Goal: Task Accomplishment & Management: Manage account settings

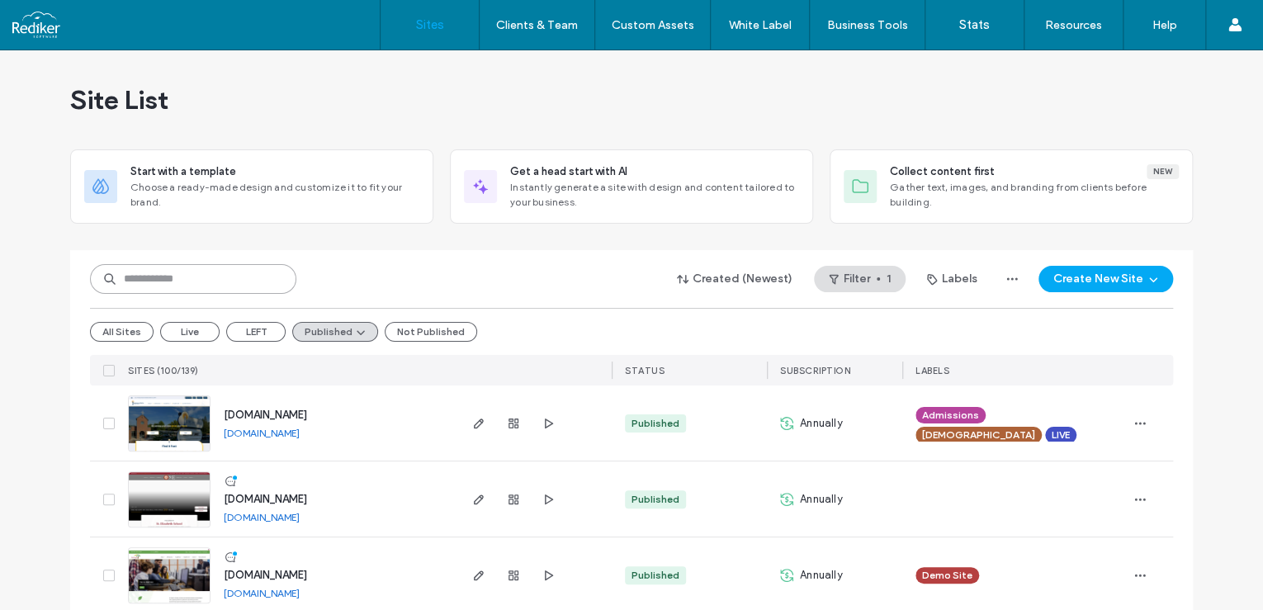
click at [234, 277] on input at bounding box center [193, 279] width 206 height 30
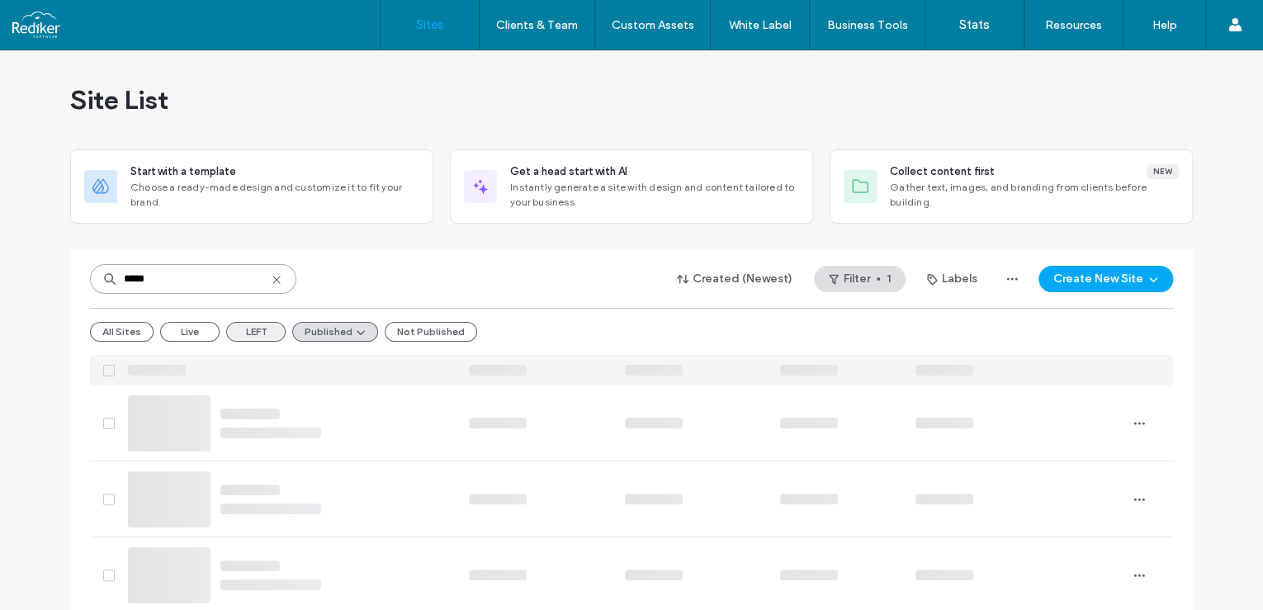
type input "*****"
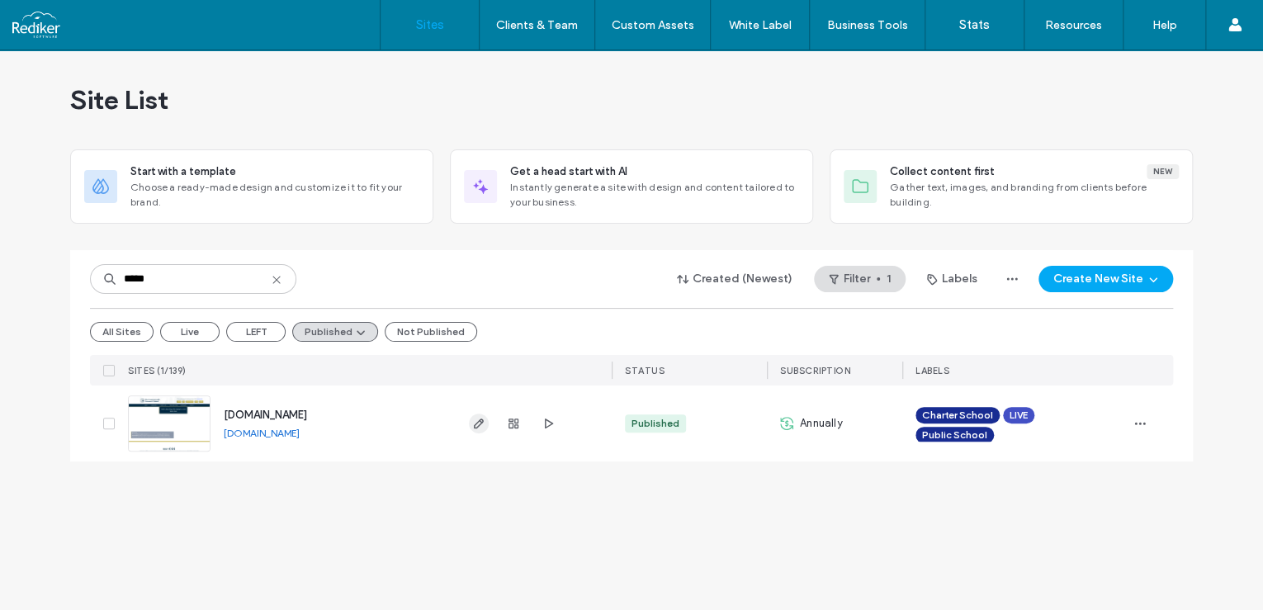
click at [472, 423] on icon "button" at bounding box center [478, 423] width 13 height 13
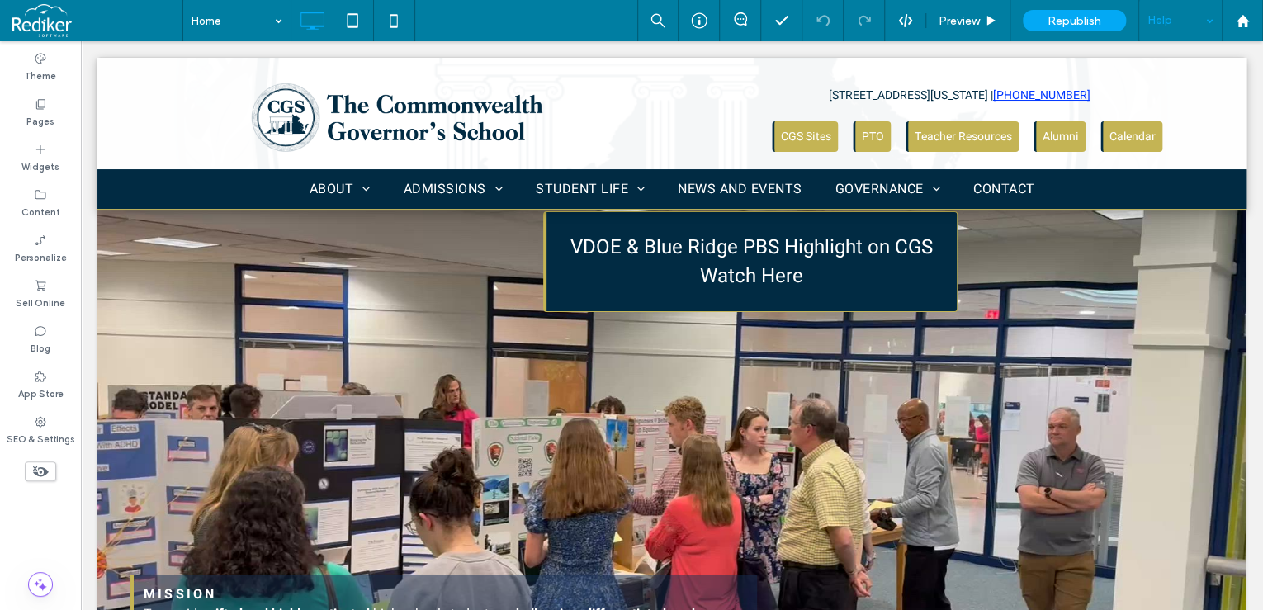
click at [1189, 10] on div "Help" at bounding box center [1180, 20] width 83 height 41
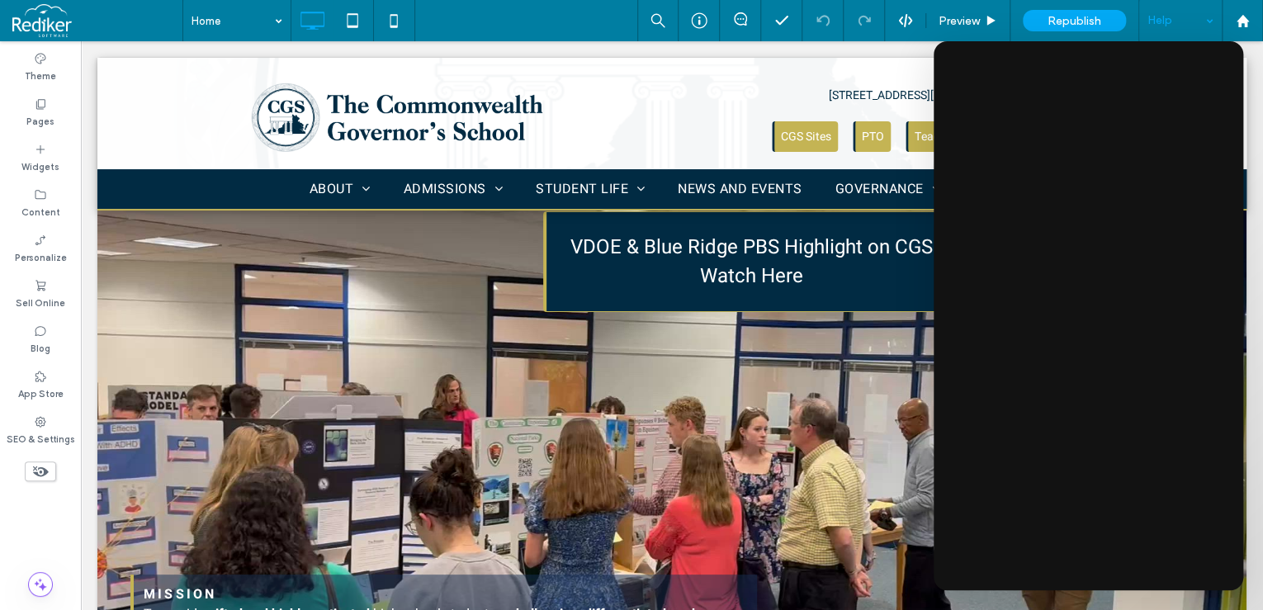
drag, startPoint x: 769, startPoint y: 525, endPoint x: 778, endPoint y: 640, distance: 115.0
click at [34, 201] on label "Content" at bounding box center [40, 210] width 39 height 18
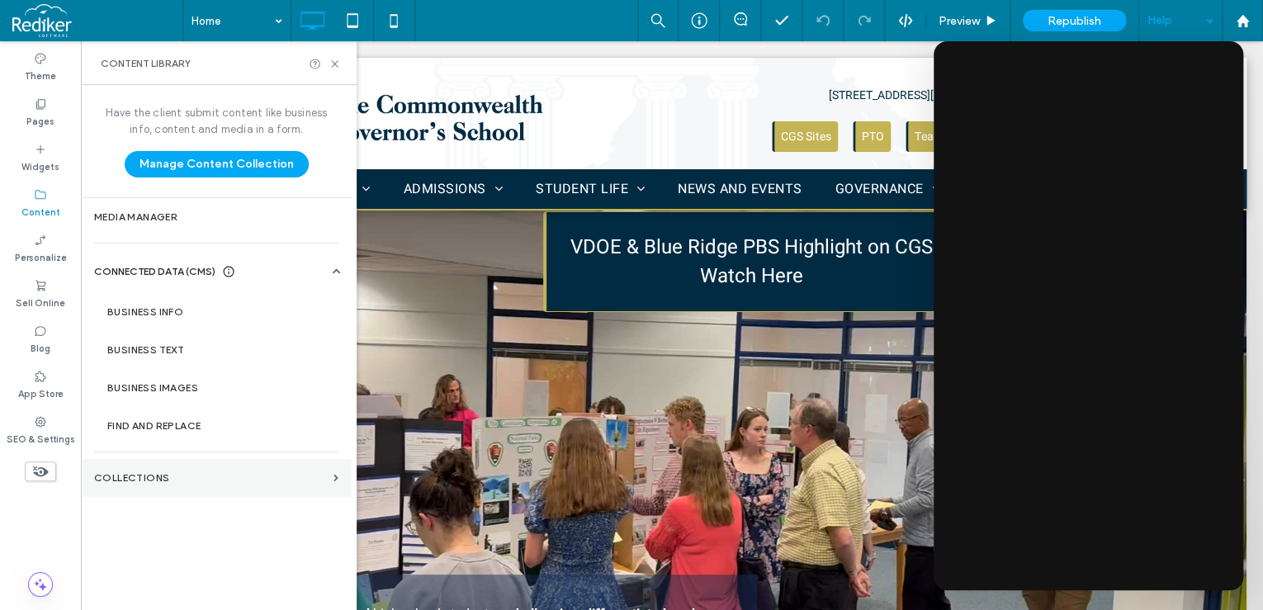
click at [143, 467] on section "Collections" at bounding box center [216, 478] width 271 height 38
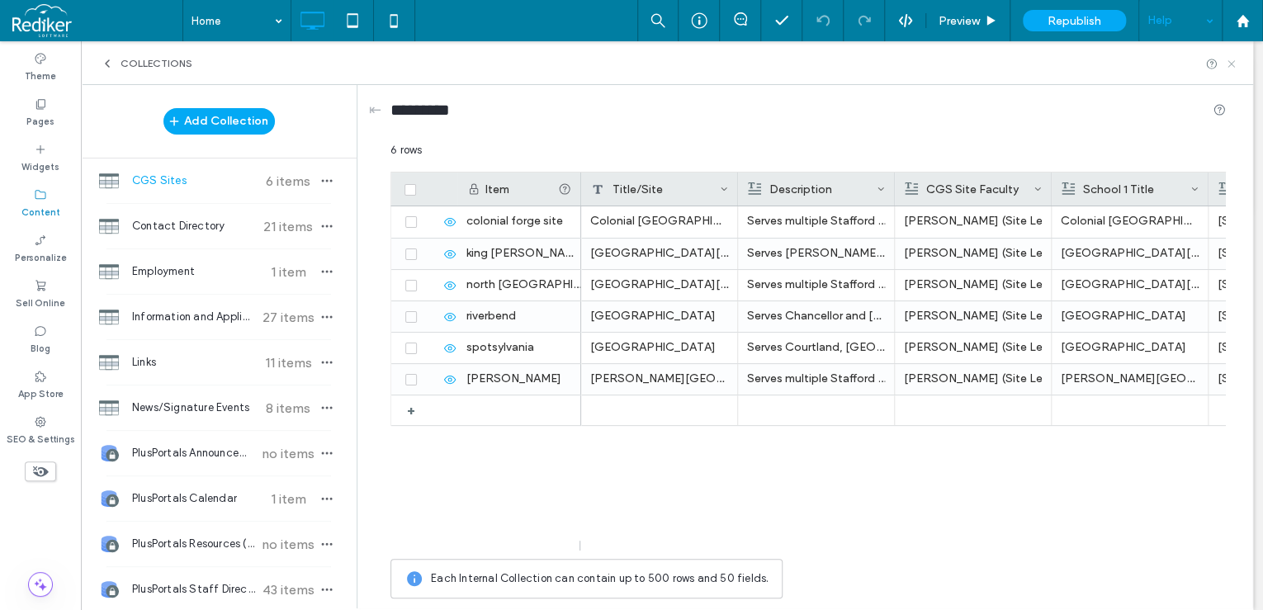
click at [1230, 61] on icon at bounding box center [1231, 64] width 12 height 12
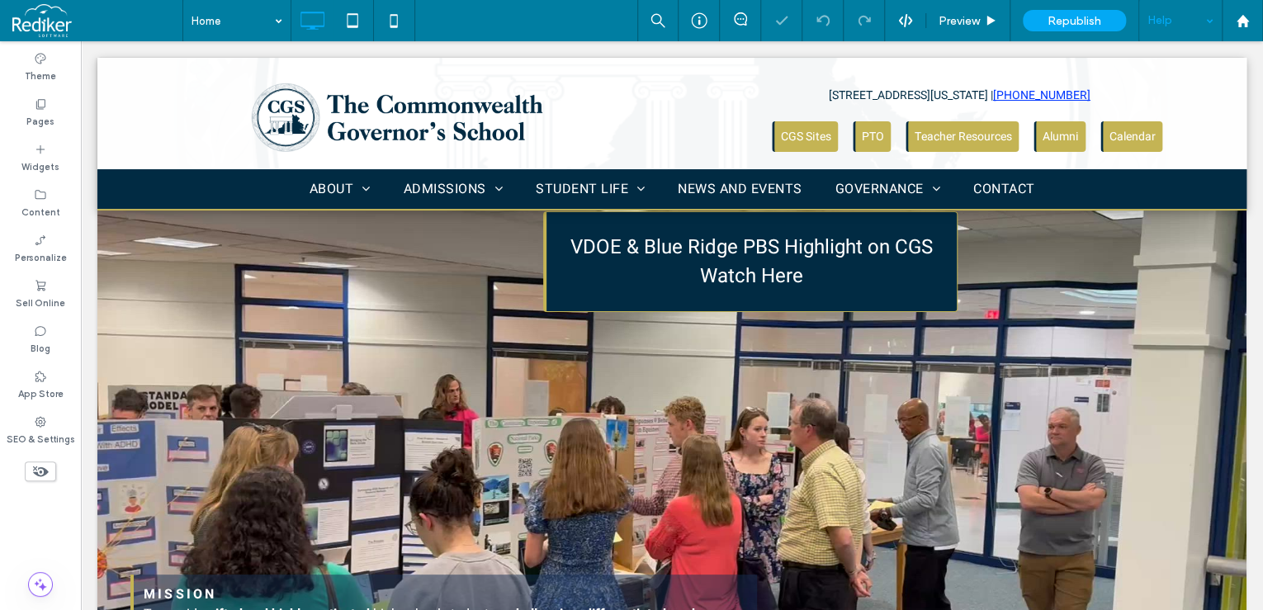
click at [1170, 15] on div "Help" at bounding box center [1180, 20] width 83 height 41
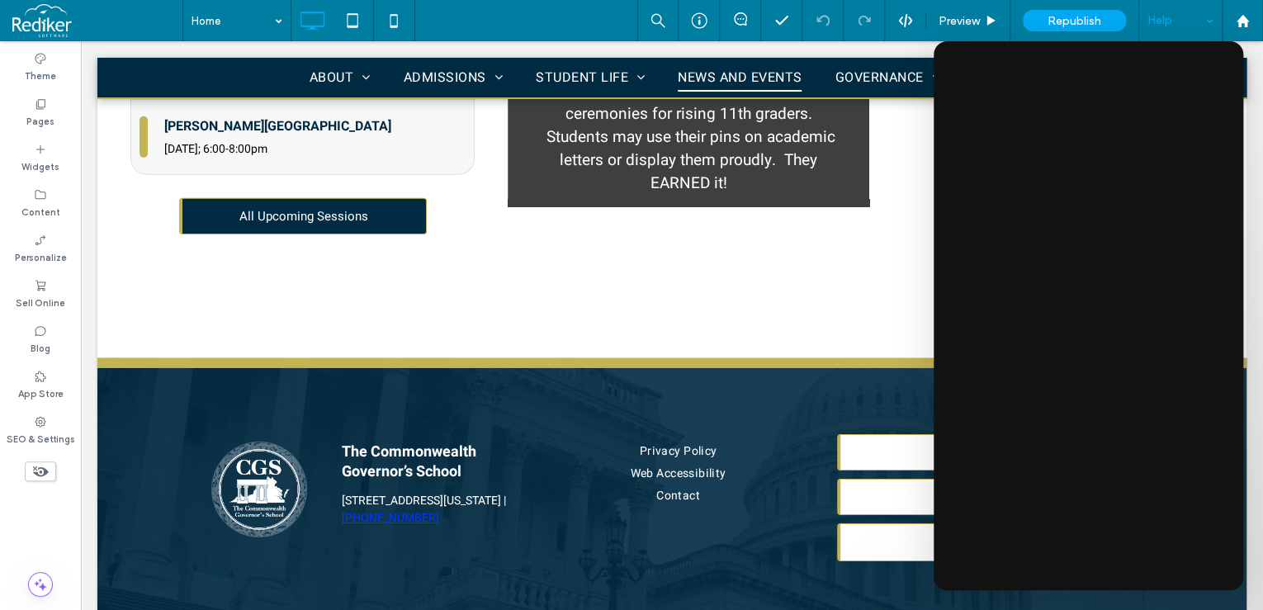
scroll to position [2612, 0]
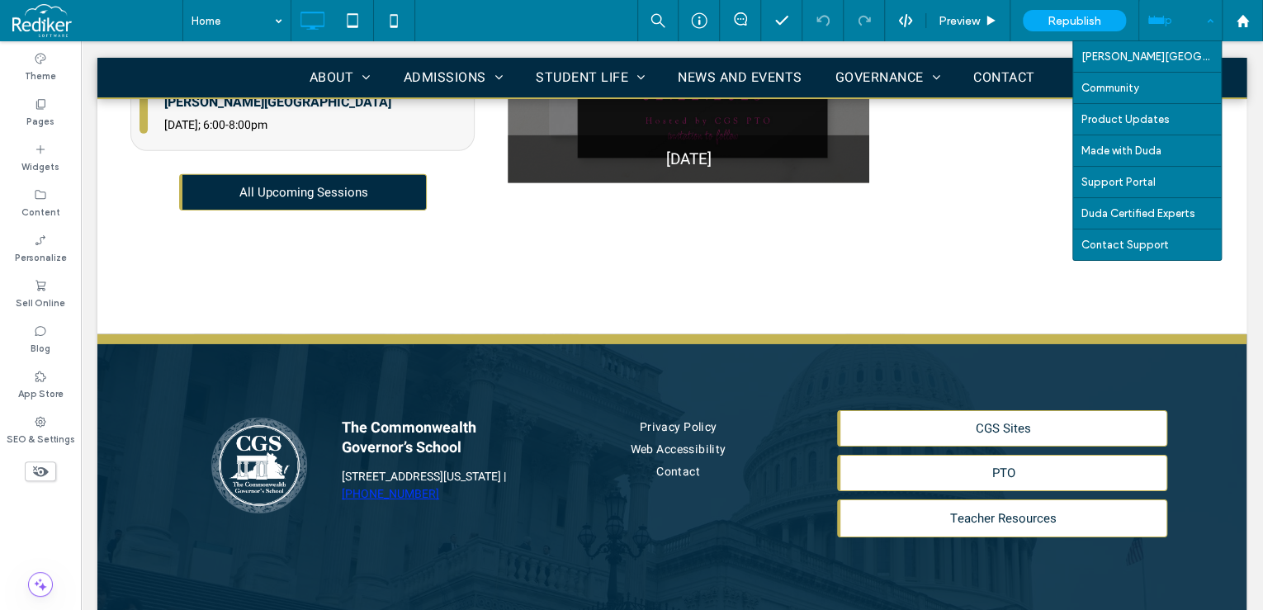
click at [1168, 13] on div "Help" at bounding box center [1180, 20] width 83 height 41
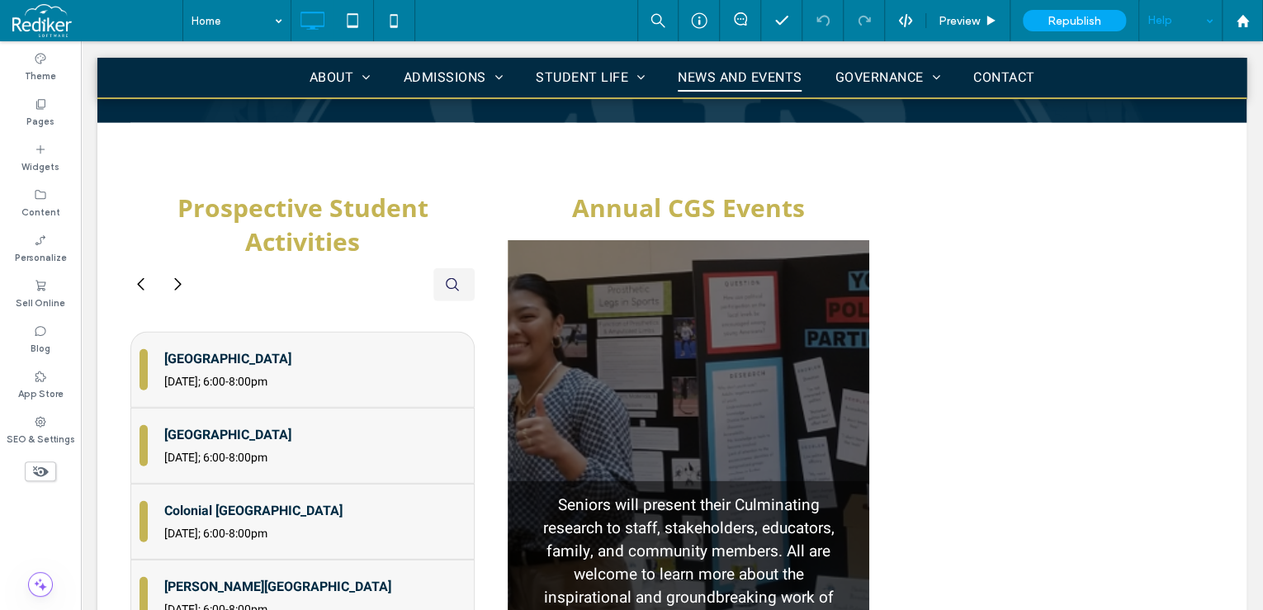
scroll to position [2149, 0]
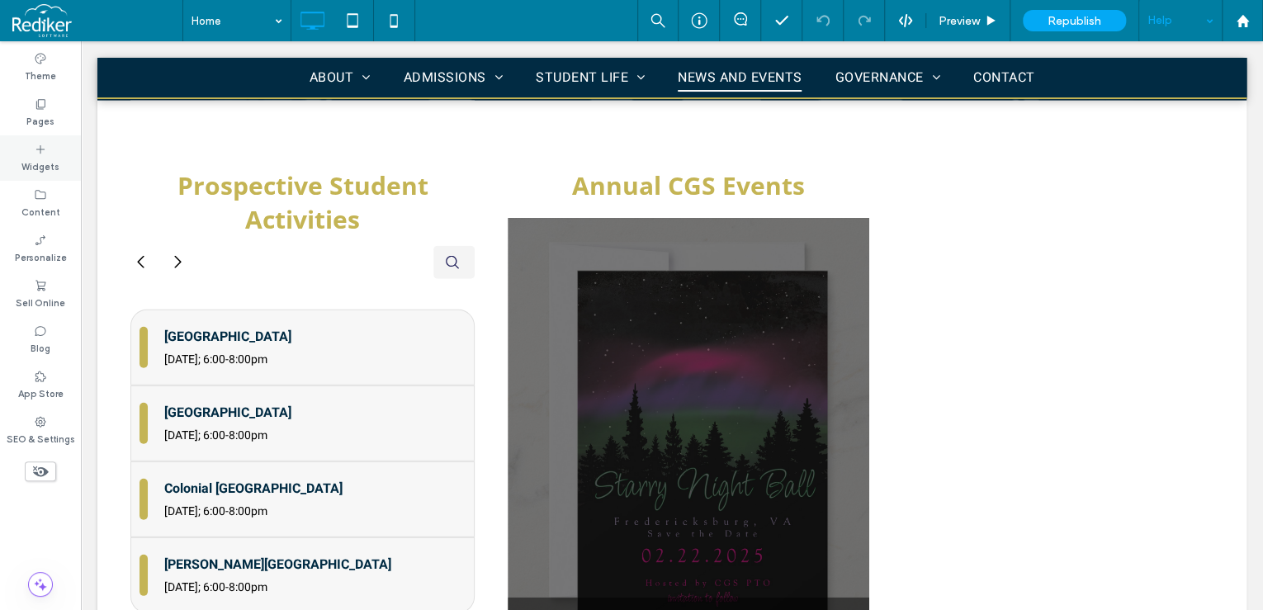
click at [50, 152] on div "Widgets" at bounding box center [40, 157] width 81 height 45
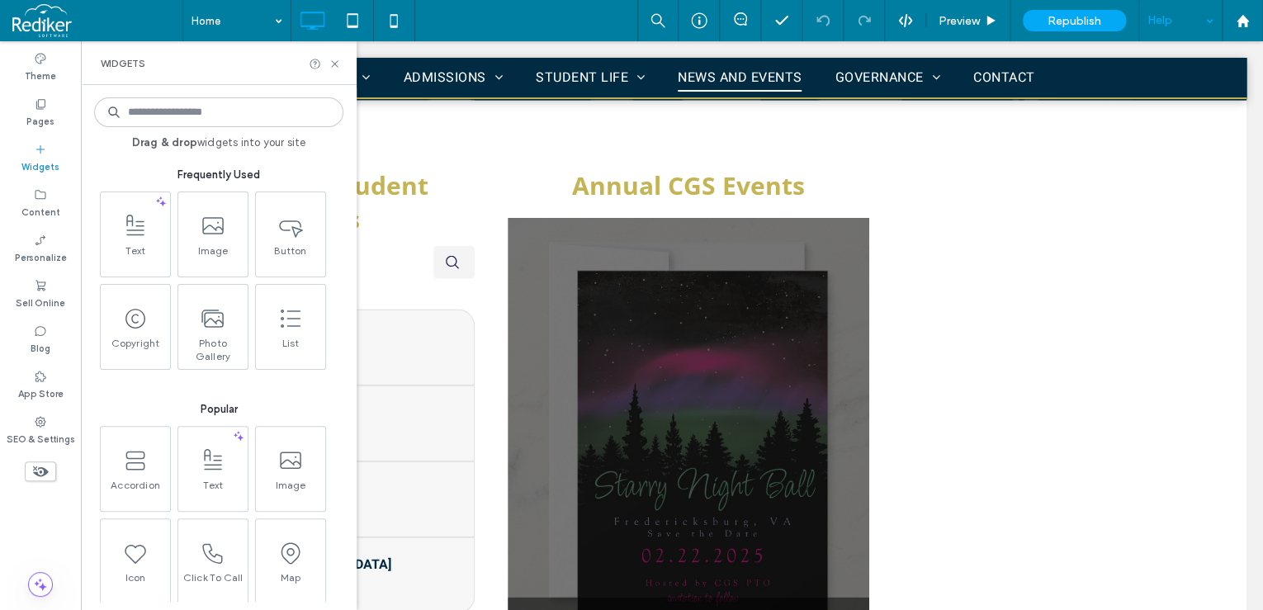
click at [135, 106] on input at bounding box center [218, 112] width 249 height 30
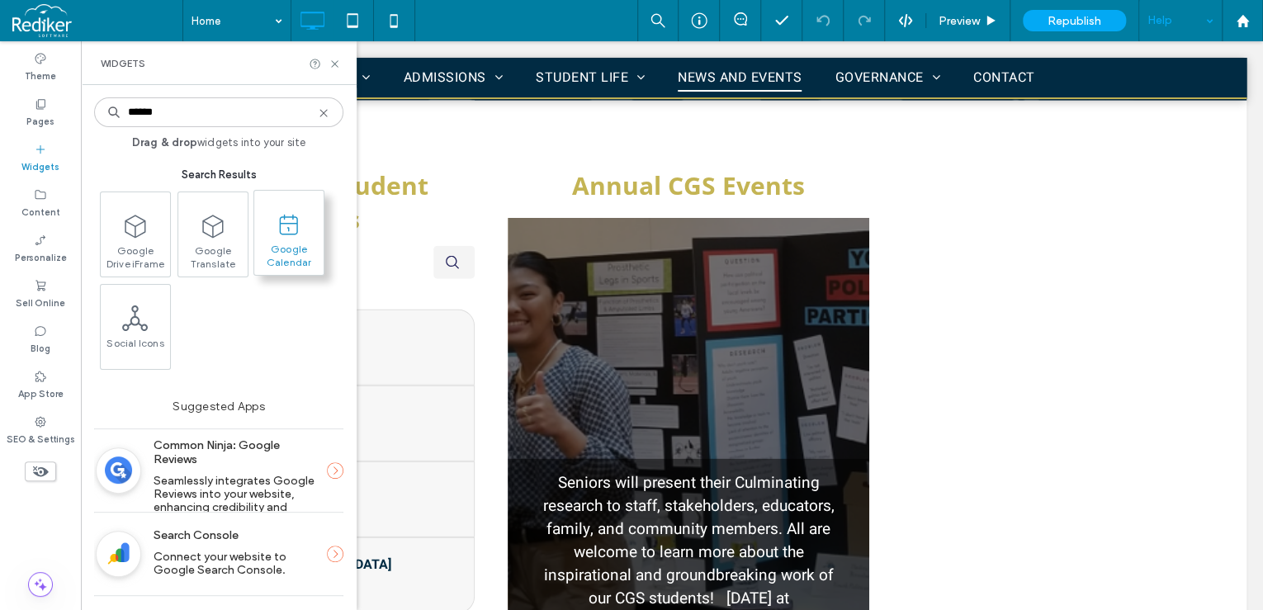
type input "******"
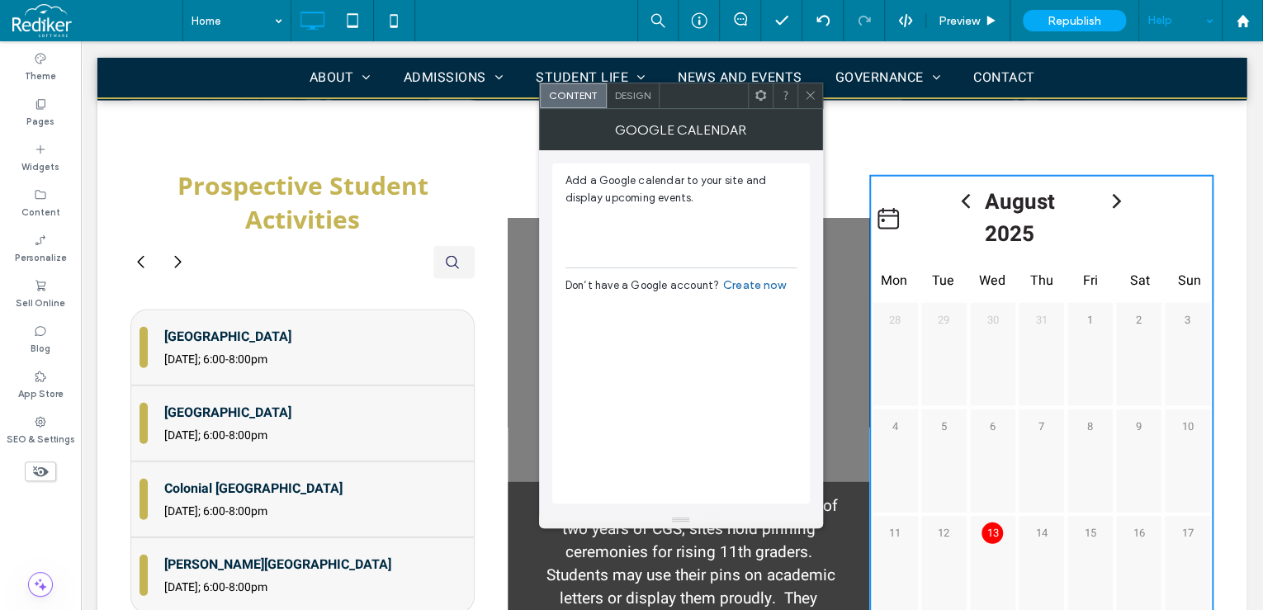
click at [783, 90] on icon at bounding box center [785, 95] width 12 height 12
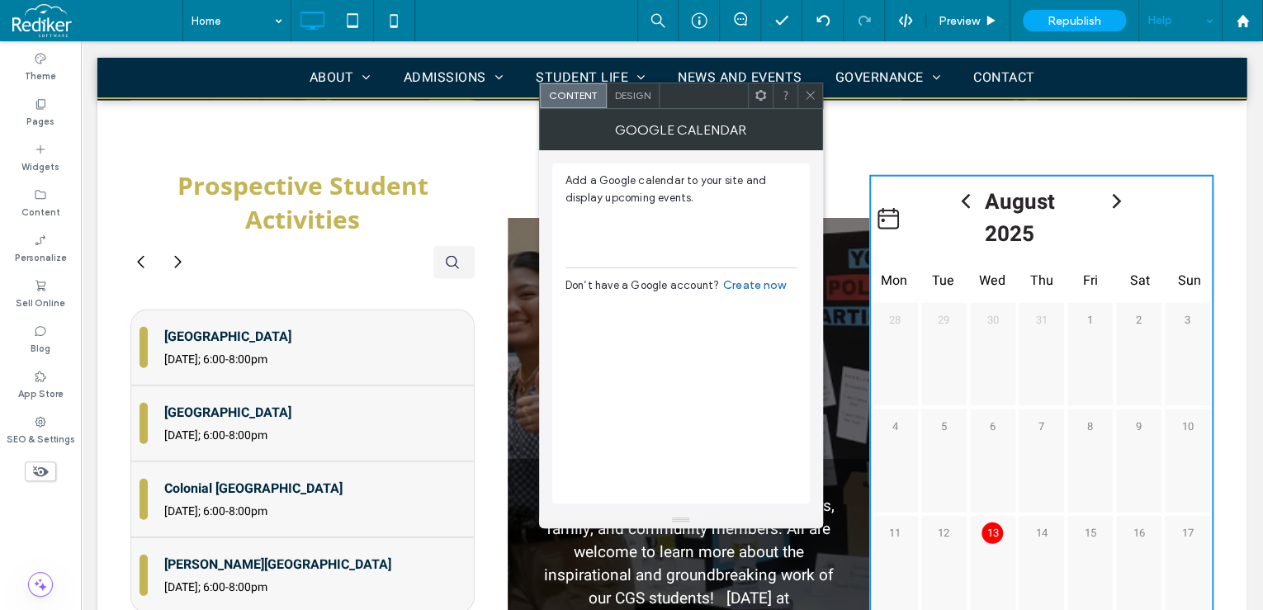
click at [813, 92] on icon at bounding box center [810, 95] width 12 height 12
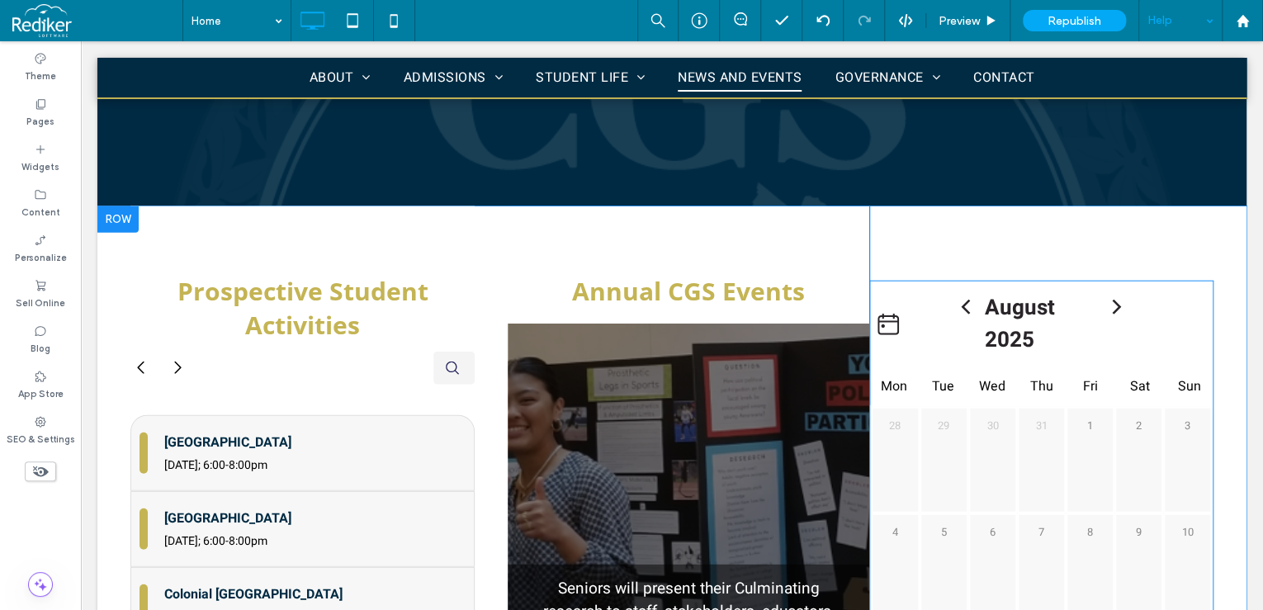
scroll to position [2017, 0]
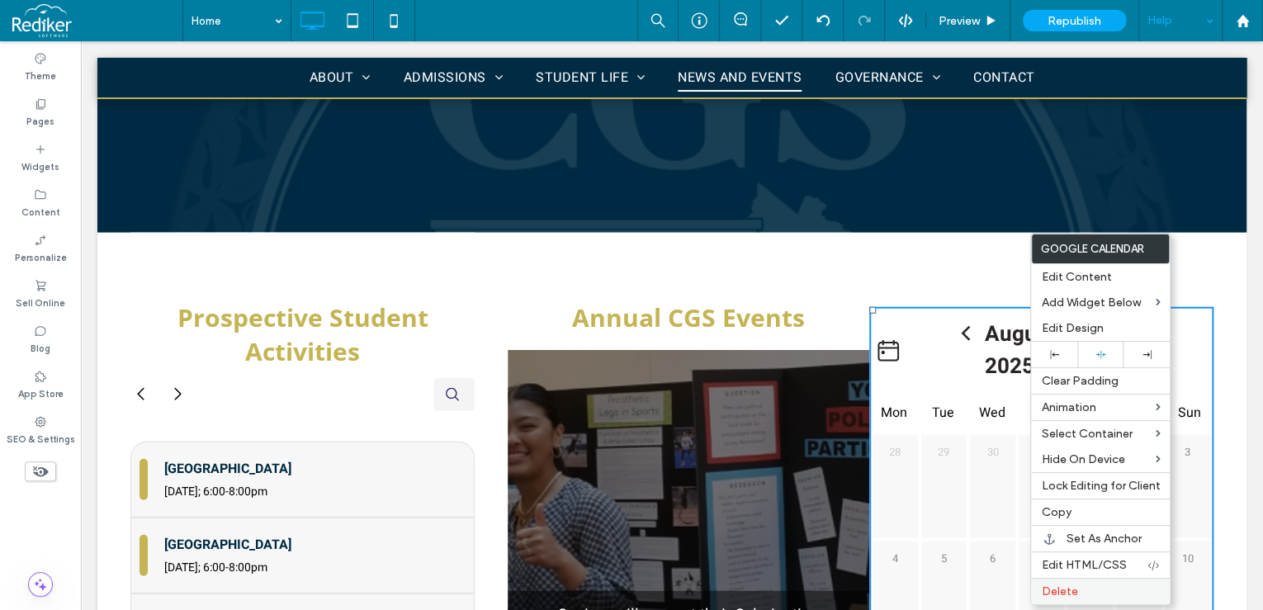
click at [1075, 590] on span "Delete" at bounding box center [1059, 591] width 36 height 14
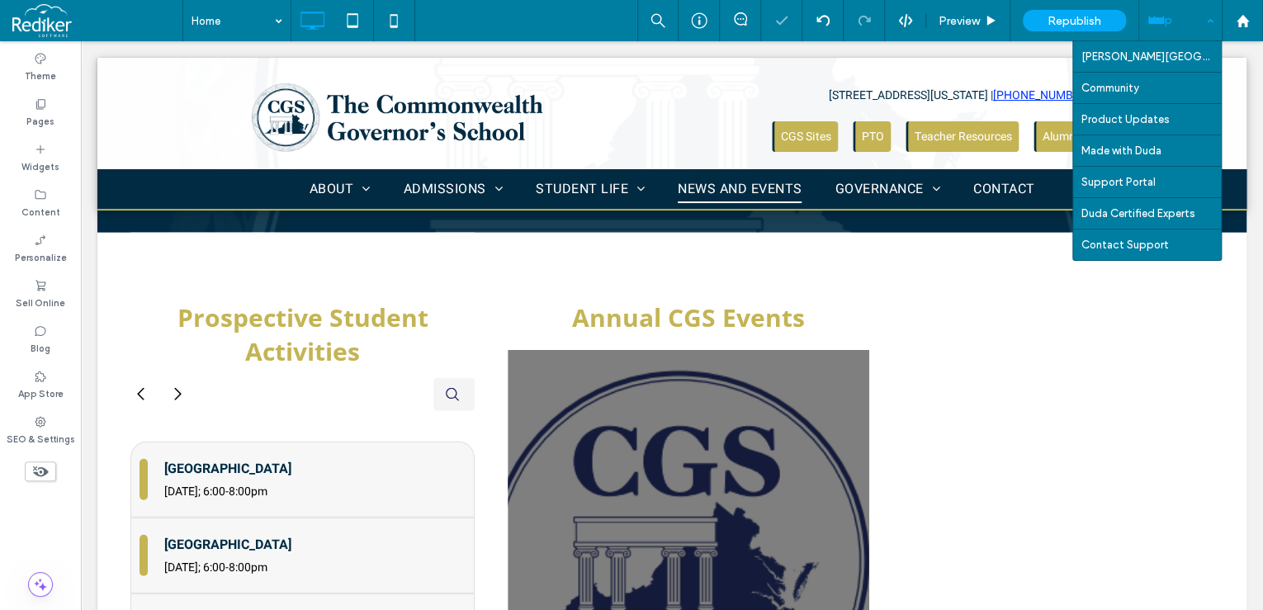
click at [1183, 27] on div "Help" at bounding box center [1180, 20] width 83 height 41
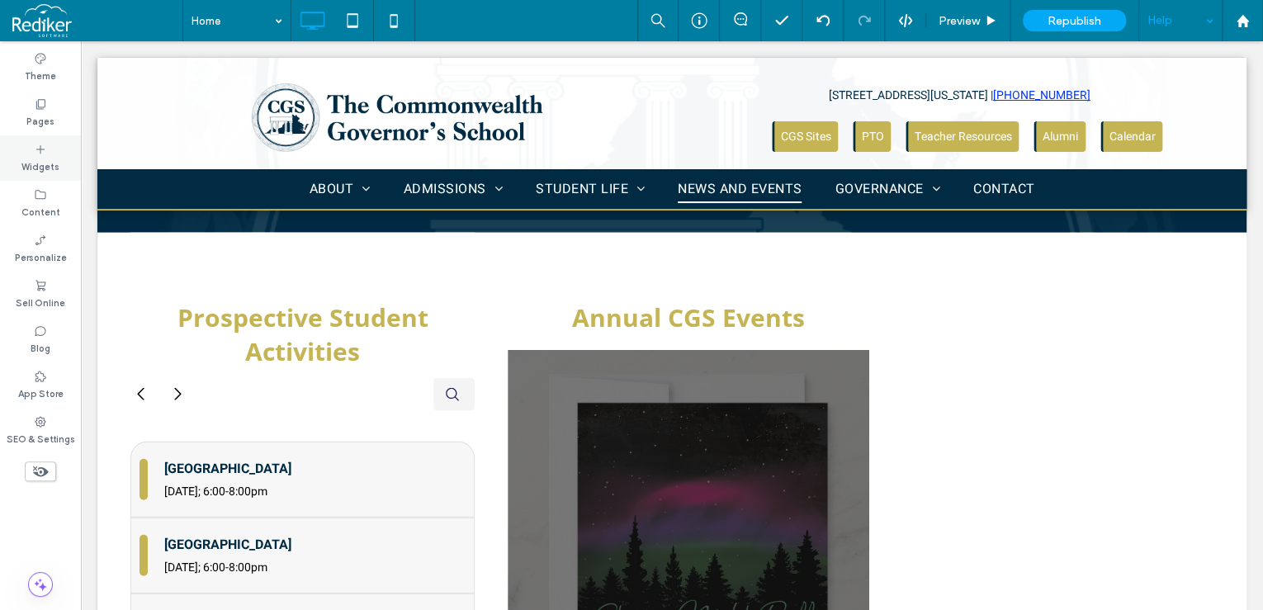
click at [45, 164] on label "Widgets" at bounding box center [40, 165] width 38 height 18
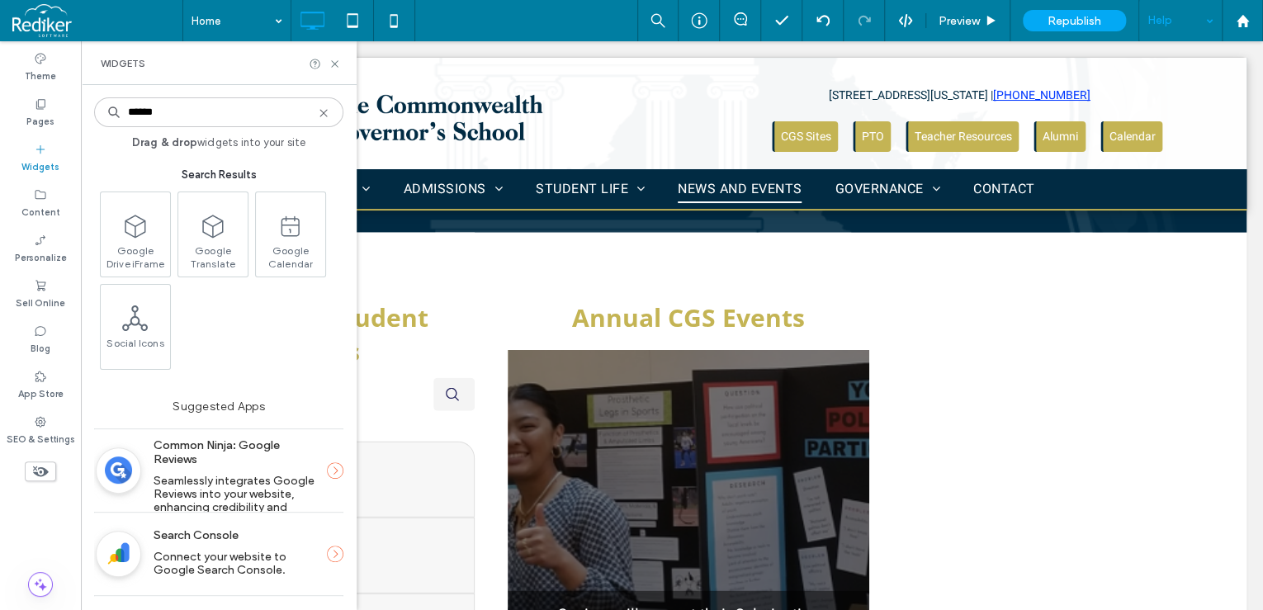
type input "******"
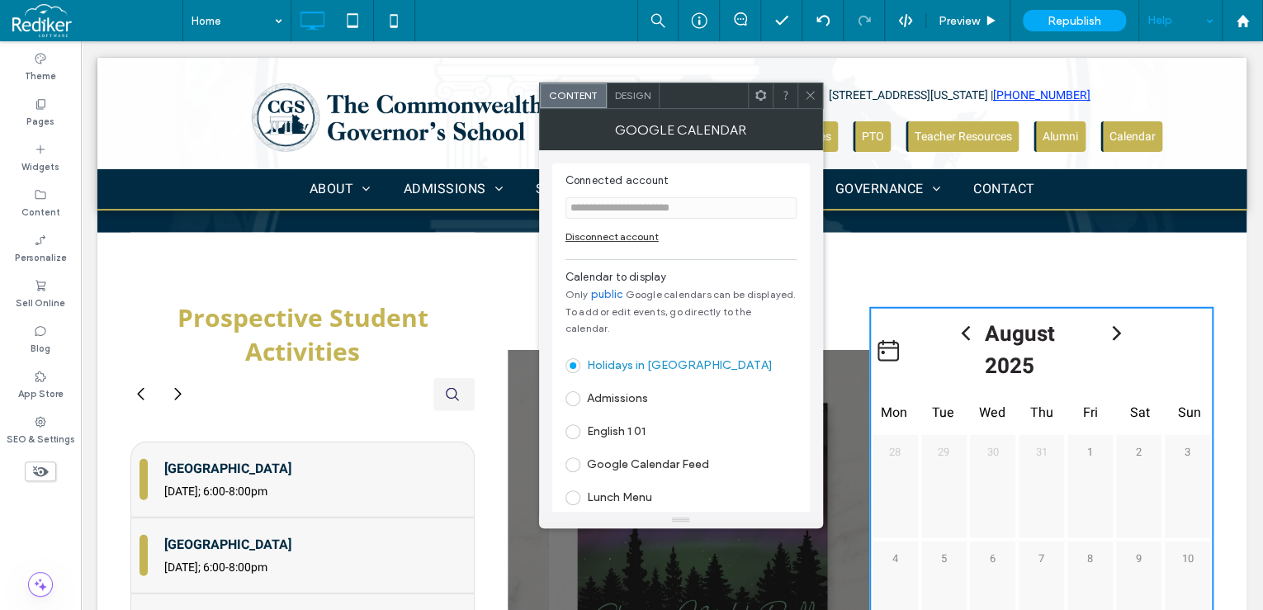
click at [806, 93] on icon at bounding box center [810, 95] width 12 height 12
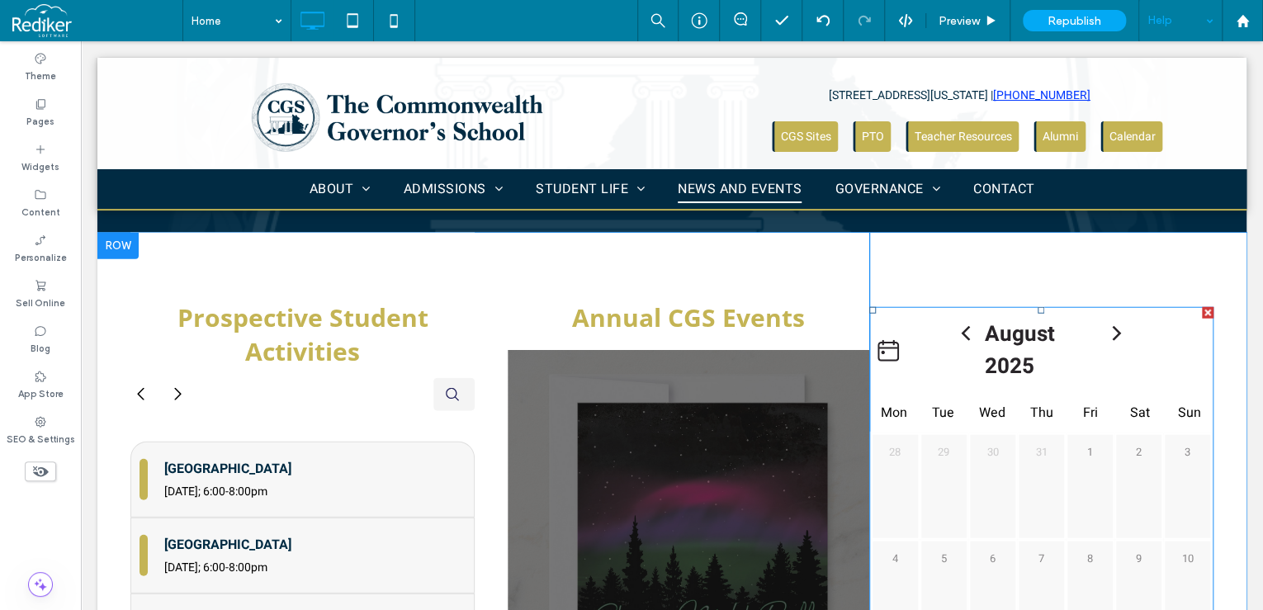
click at [1202, 307] on div at bounding box center [1208, 313] width 12 height 12
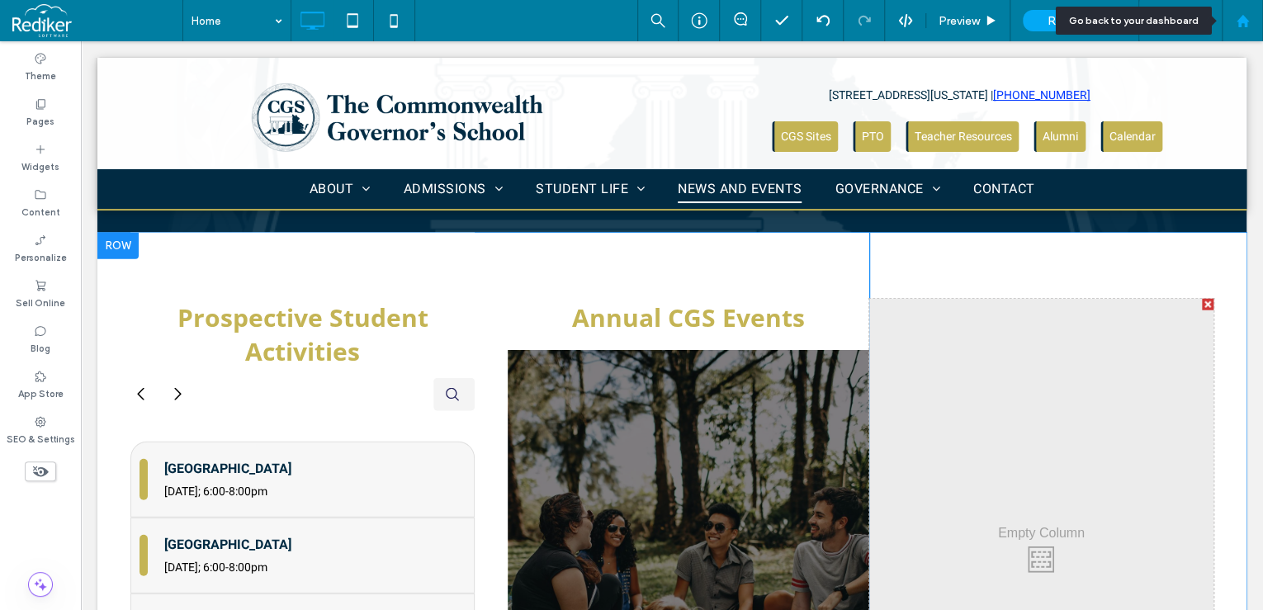
click at [1242, 24] on icon at bounding box center [1243, 21] width 14 height 14
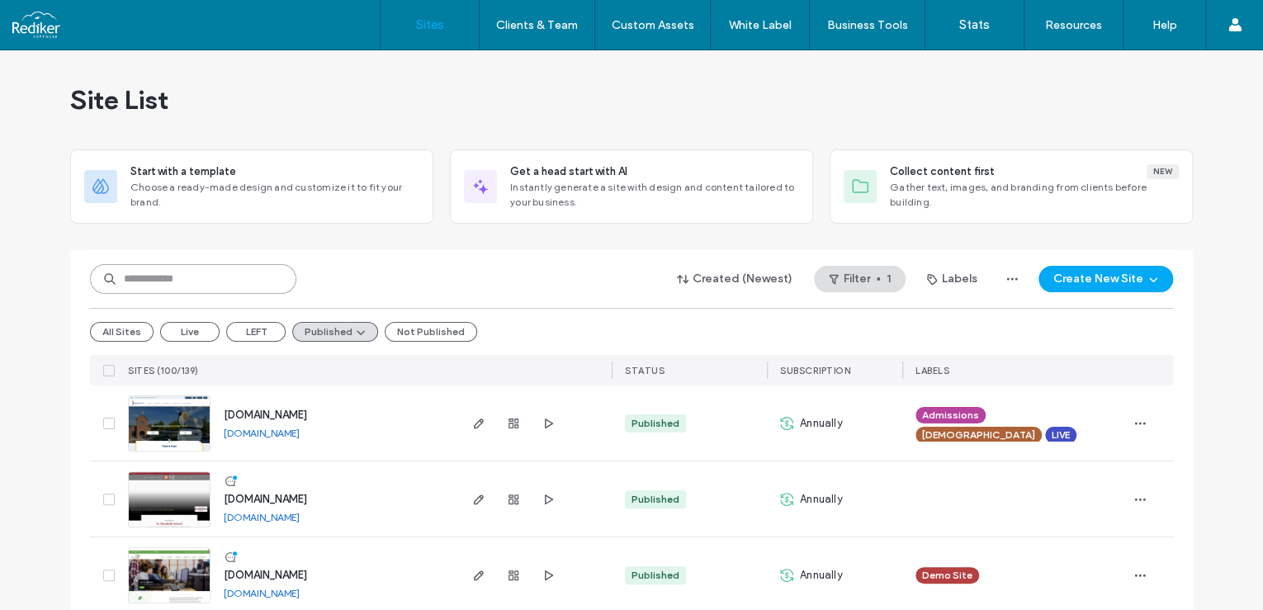
click at [225, 277] on input at bounding box center [193, 279] width 206 height 30
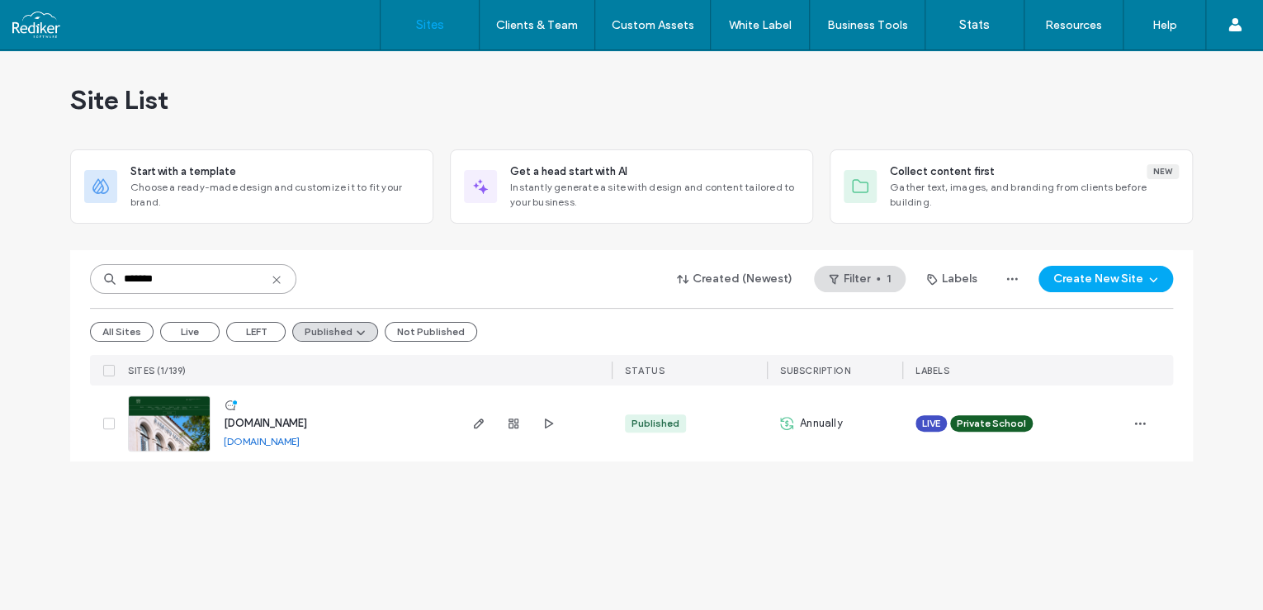
type input "*******"
click at [482, 429] on icon "button" at bounding box center [478, 423] width 13 height 13
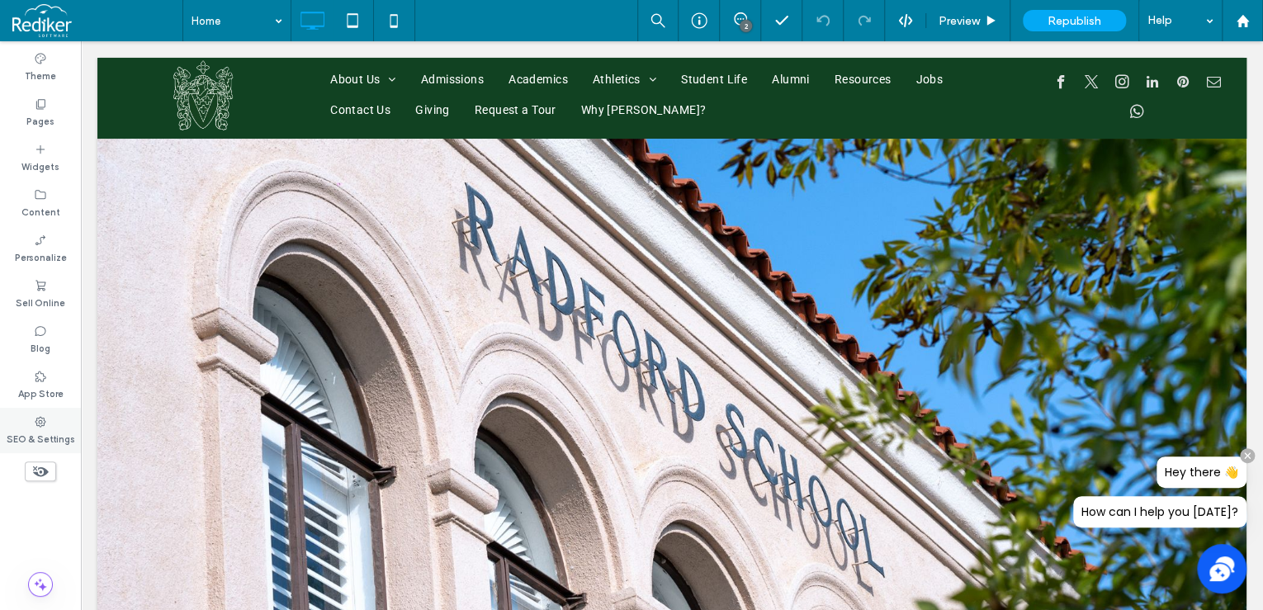
click at [36, 422] on icon at bounding box center [40, 421] width 13 height 13
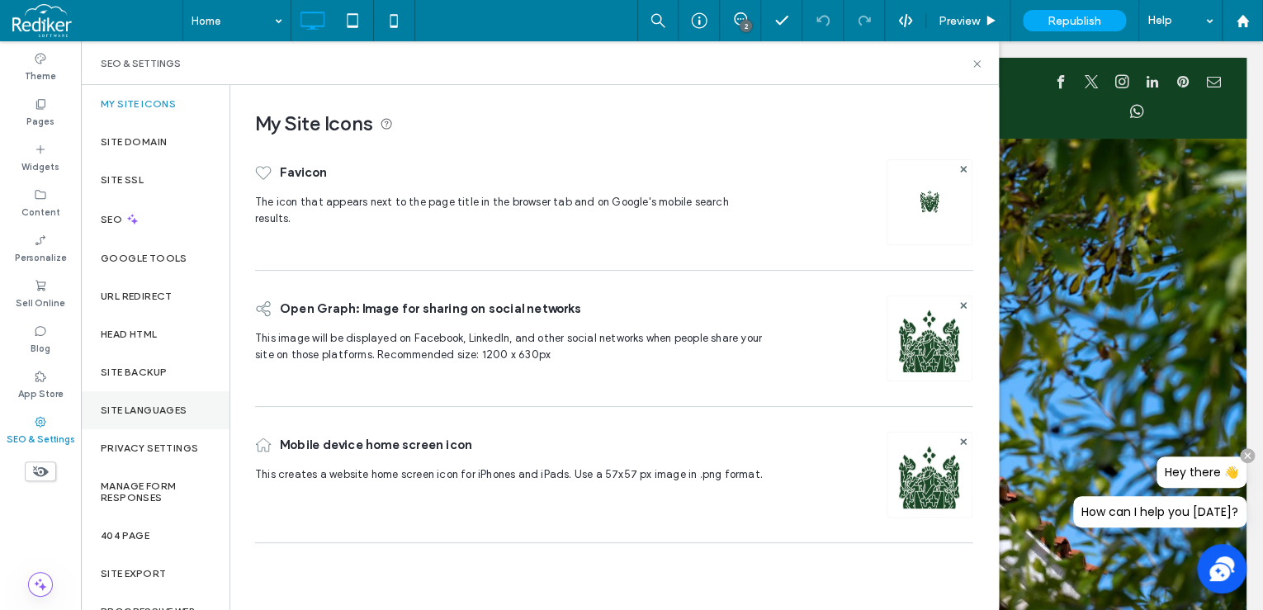
scroll to position [31, 0]
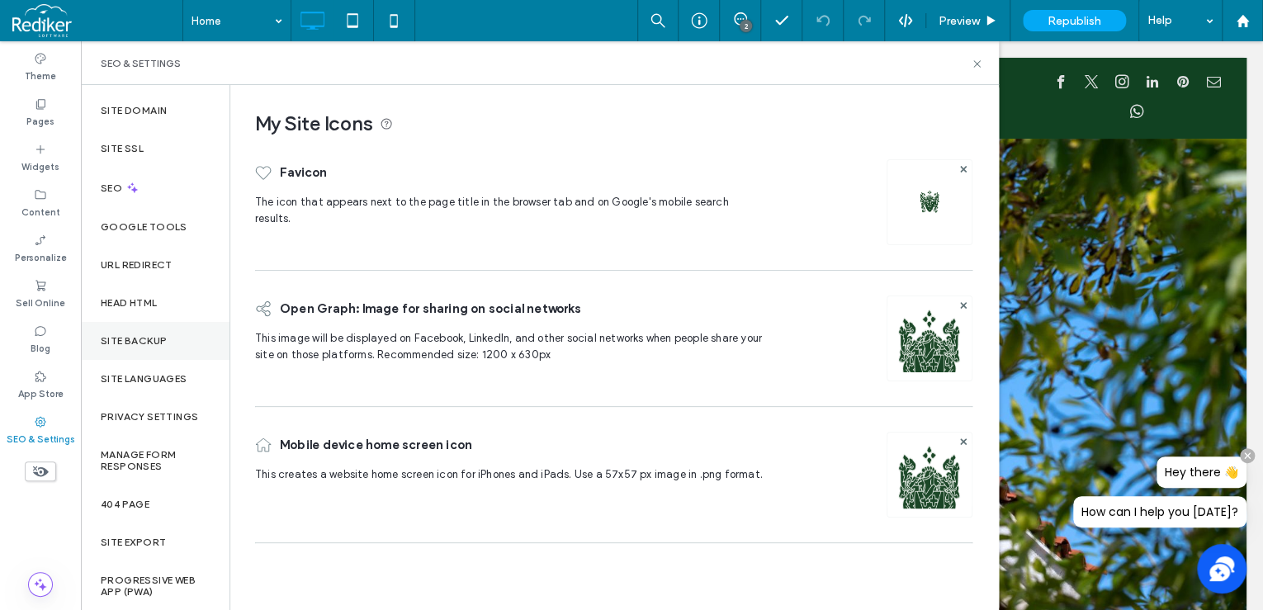
click at [159, 348] on div "Site Backup" at bounding box center [155, 341] width 149 height 38
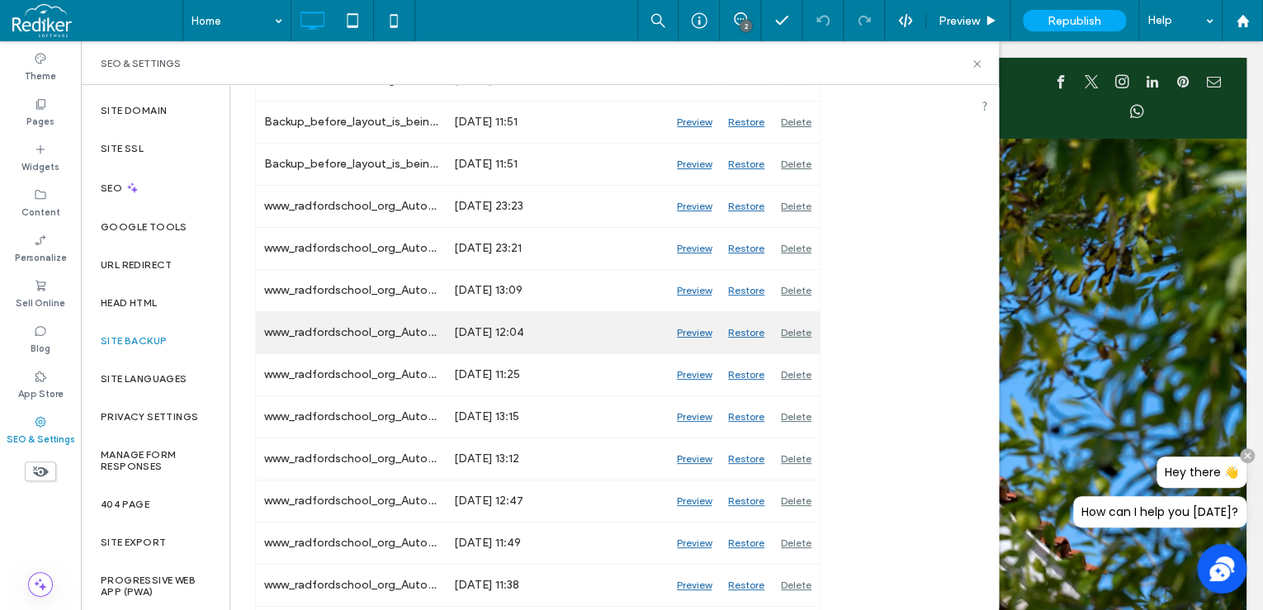
scroll to position [660, 0]
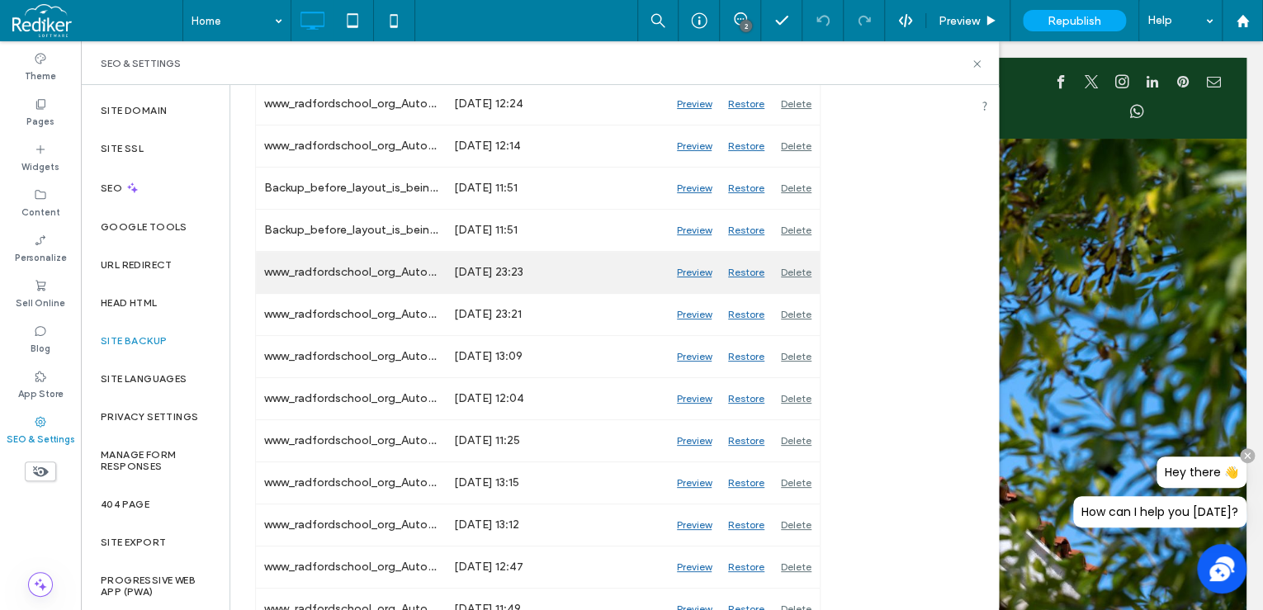
click at [705, 269] on div "Preview" at bounding box center [694, 272] width 51 height 41
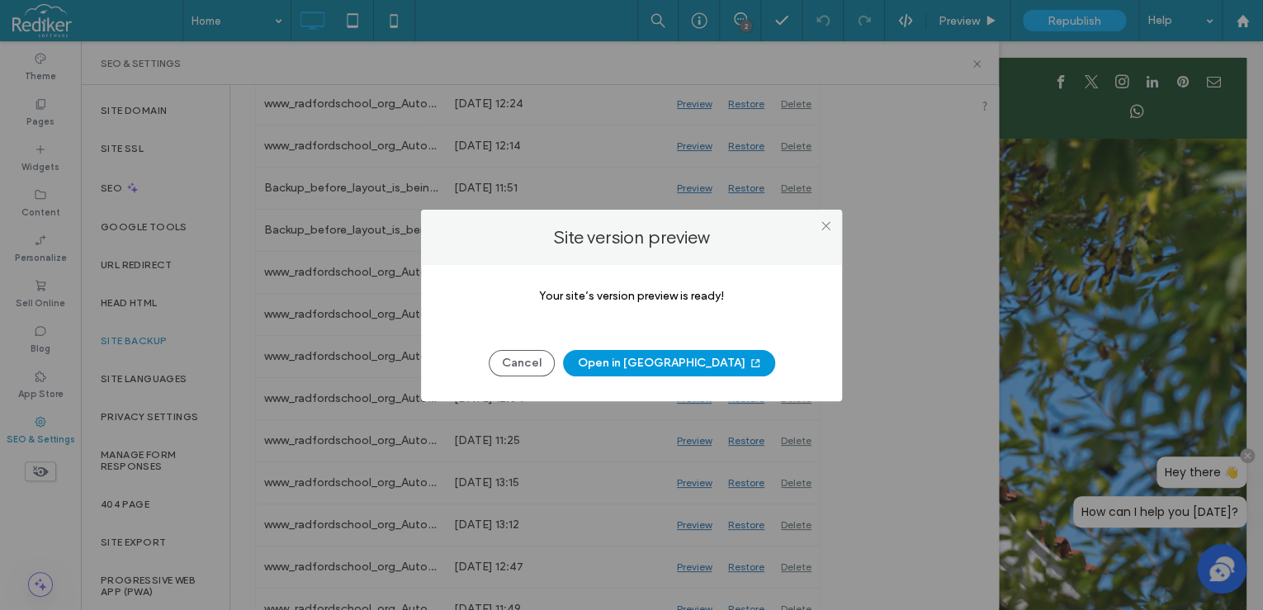
click at [664, 365] on button "Open in New Tab" at bounding box center [669, 363] width 212 height 26
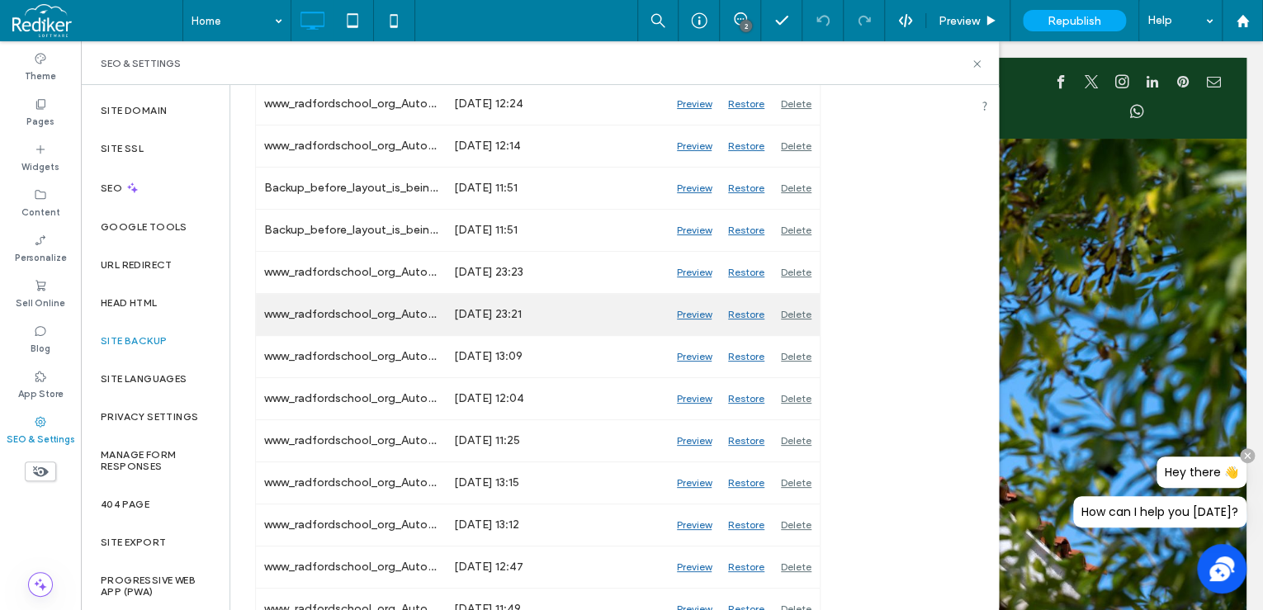
drag, startPoint x: 698, startPoint y: 313, endPoint x: 656, endPoint y: 310, distance: 41.4
click at [656, 310] on div "www_radfordschool_org_Auto_461 Aug 4, 2025 23:21 Preview Restore Delete" at bounding box center [538, 315] width 564 height 42
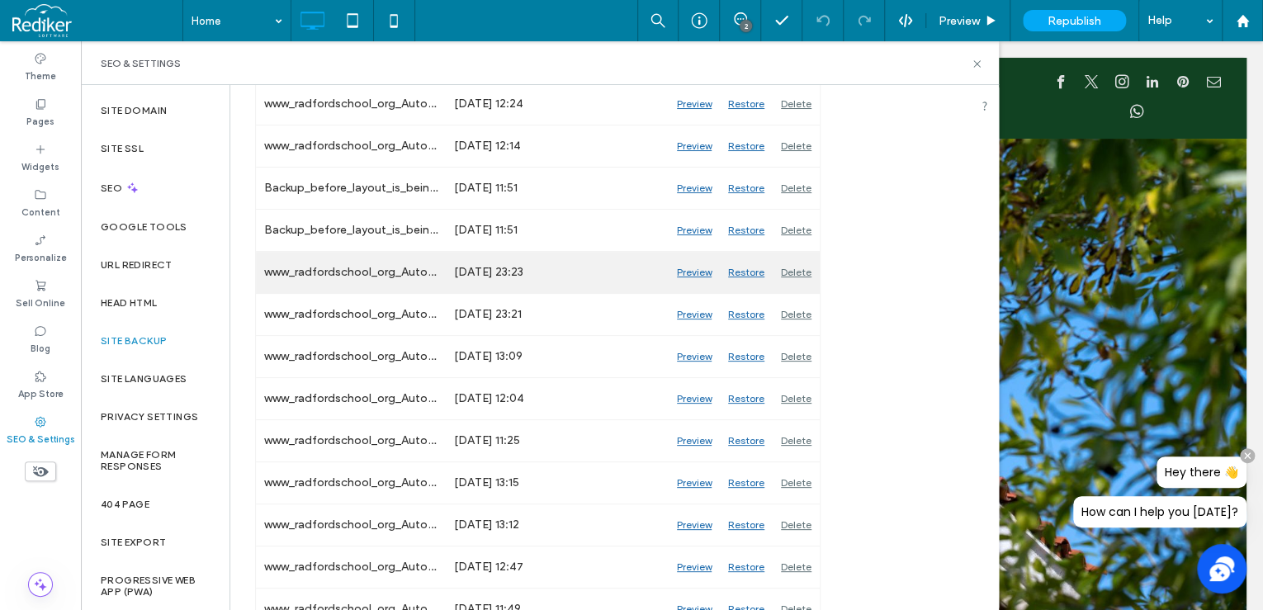
drag, startPoint x: 656, startPoint y: 310, endPoint x: 618, endPoint y: 271, distance: 54.3
click at [619, 271] on div "Aug 4, 2025 23:23" at bounding box center [557, 272] width 223 height 41
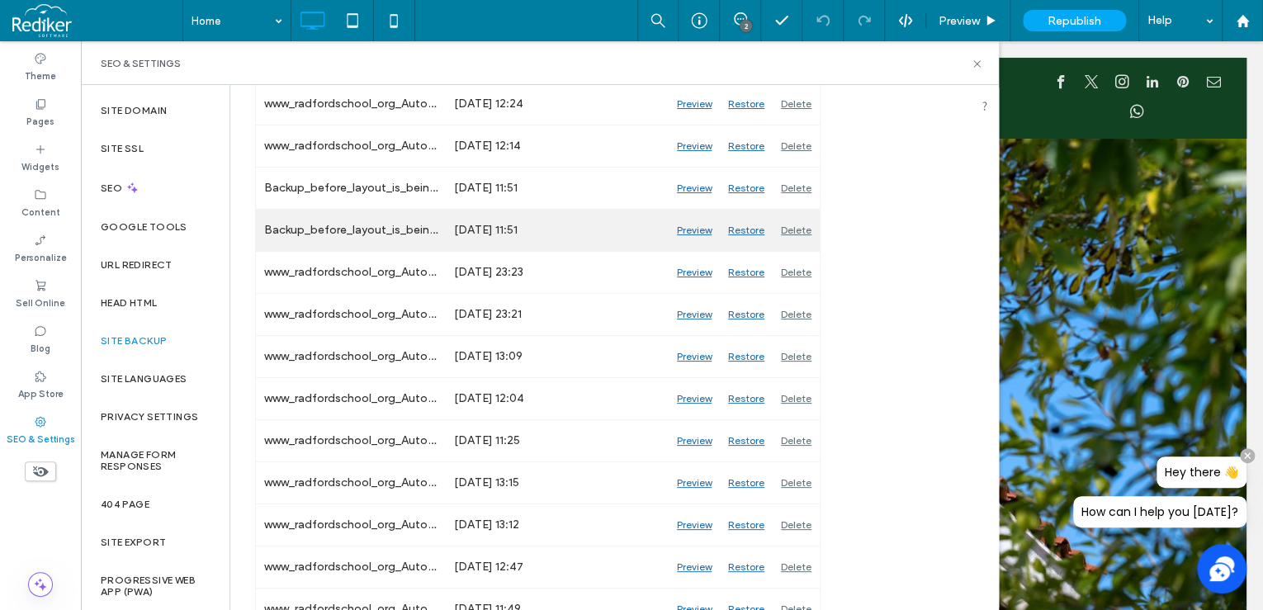
click at [688, 221] on div "Preview" at bounding box center [694, 230] width 51 height 41
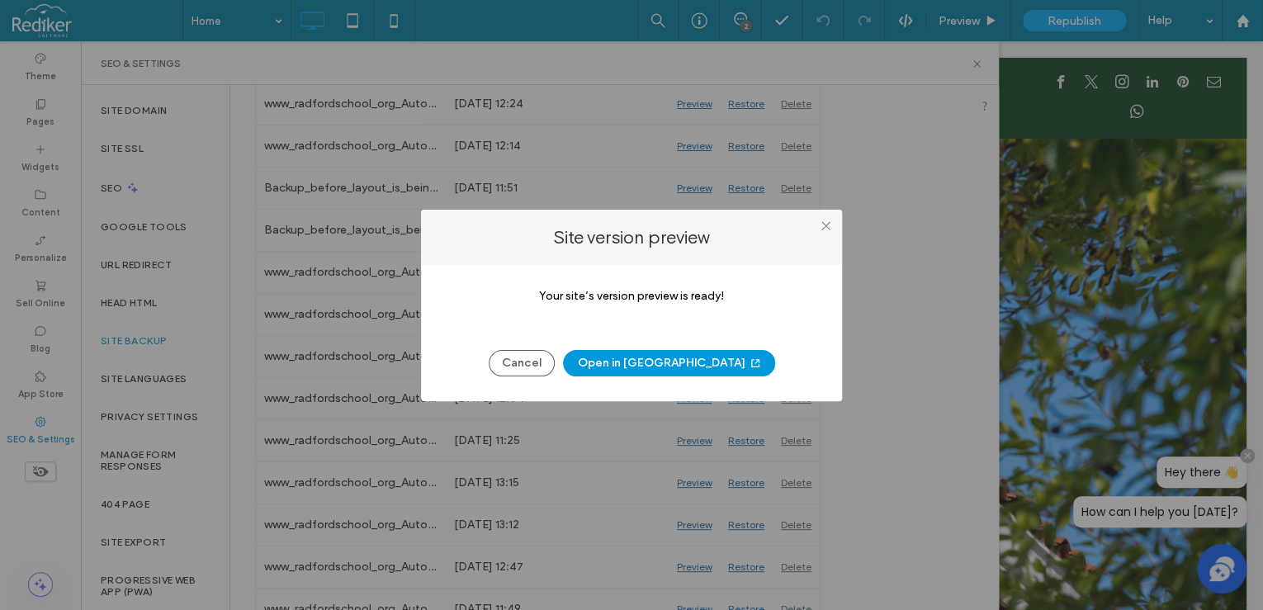
click at [641, 350] on button "Open in New Tab" at bounding box center [669, 363] width 212 height 26
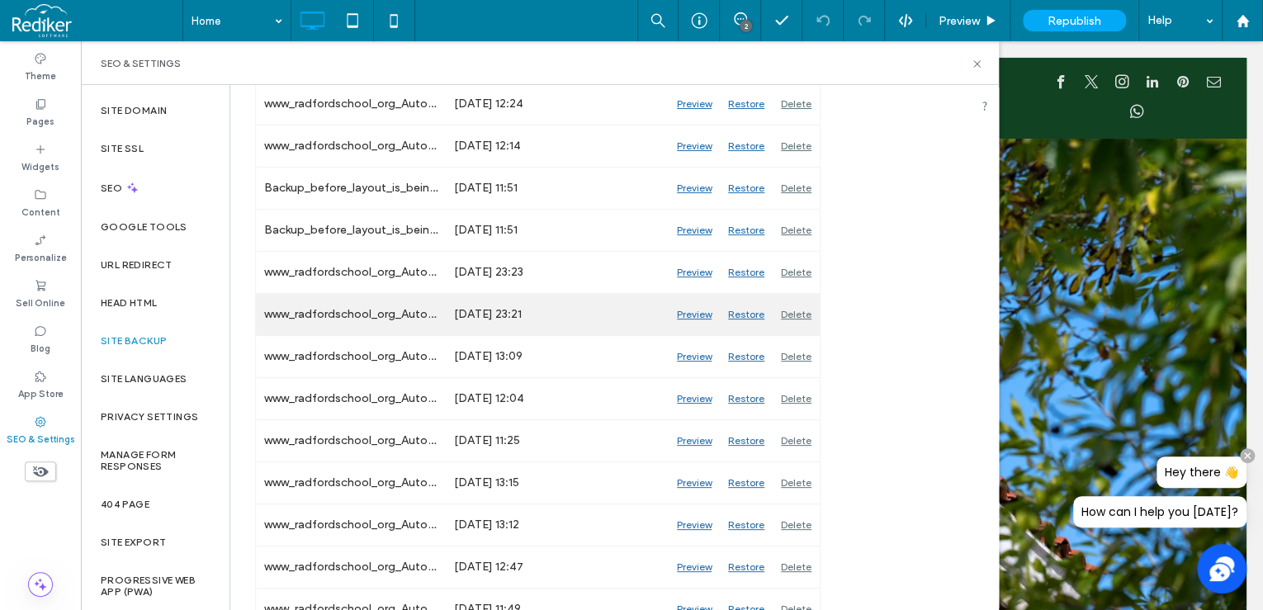
click at [683, 313] on div "Preview" at bounding box center [694, 314] width 51 height 41
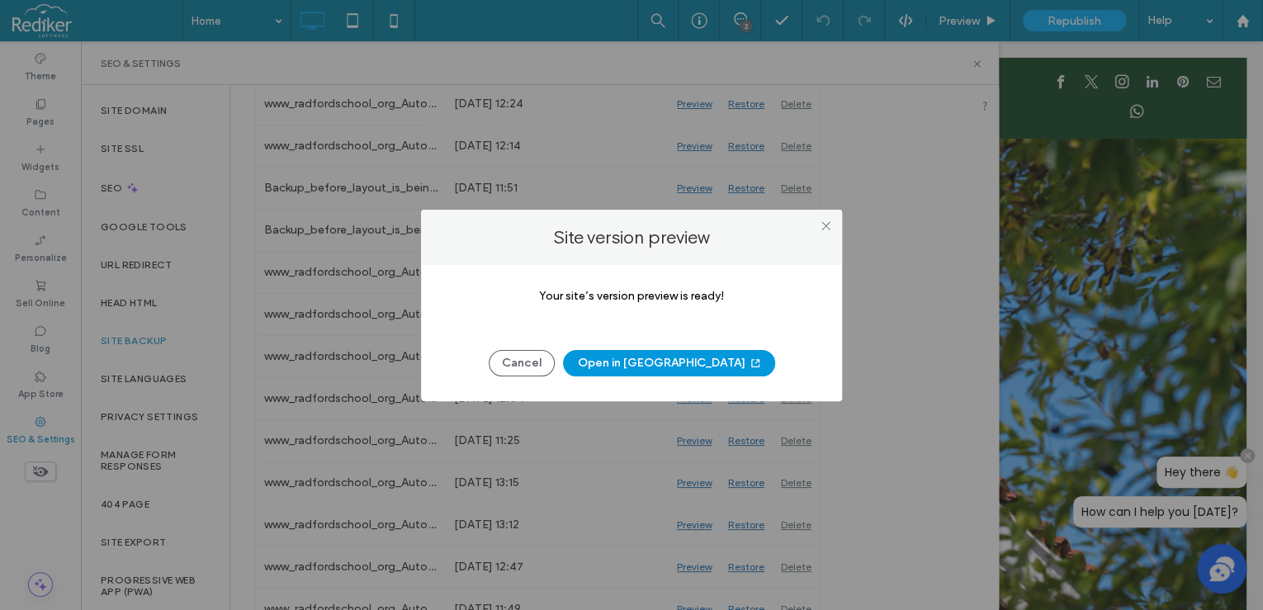
click at [655, 360] on button "Open in New Tab" at bounding box center [669, 363] width 212 height 26
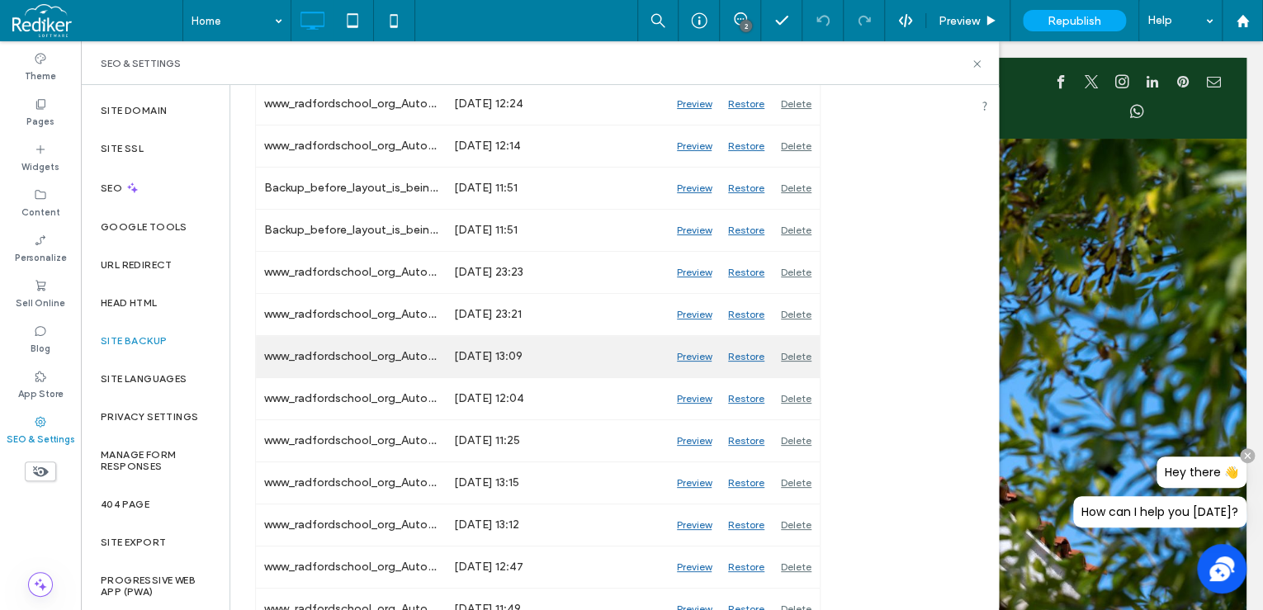
click at [702, 350] on div "Preview" at bounding box center [694, 356] width 51 height 41
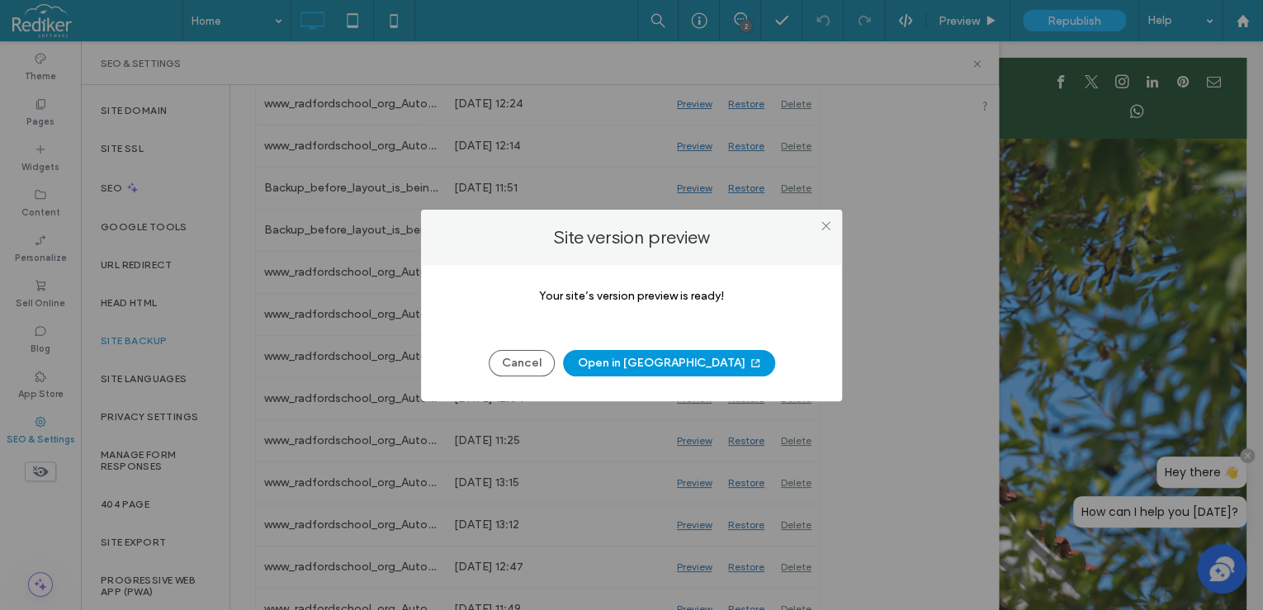
click at [654, 363] on button "Open in New Tab" at bounding box center [669, 363] width 212 height 26
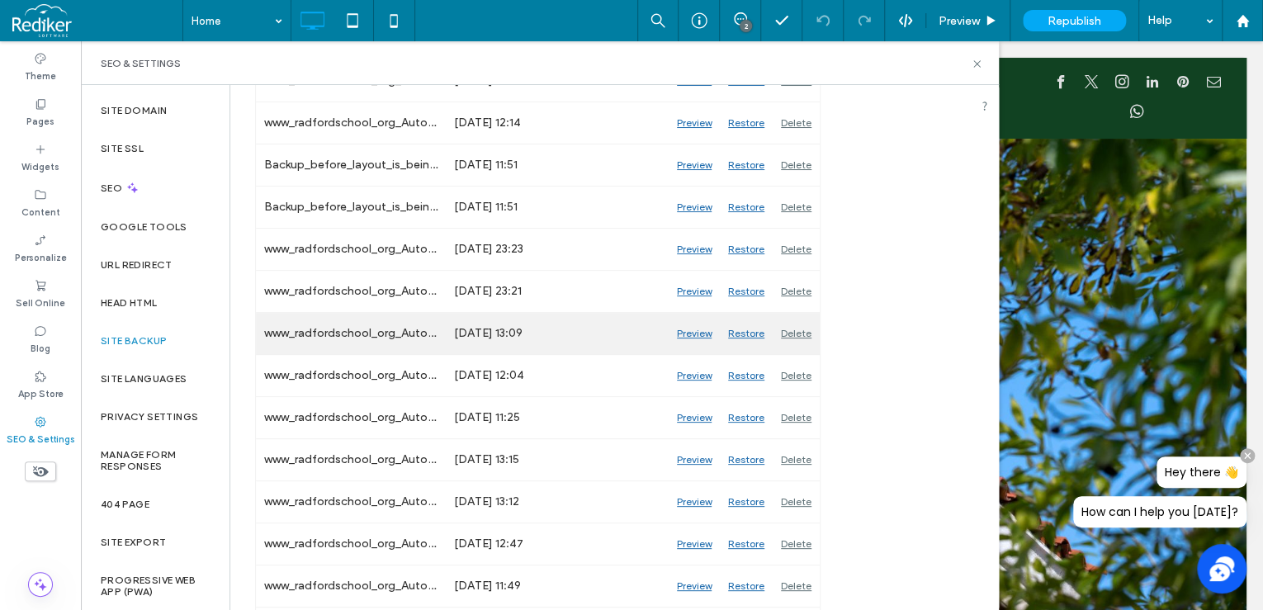
scroll to position [726, 0]
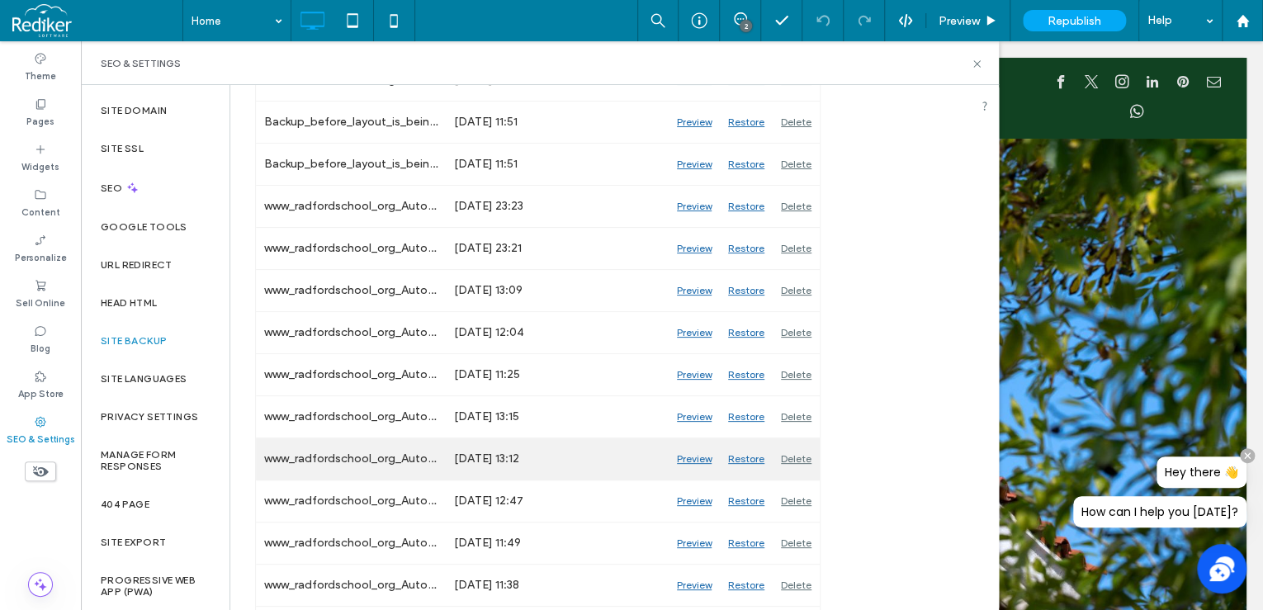
click at [703, 456] on div "Preview" at bounding box center [694, 458] width 51 height 41
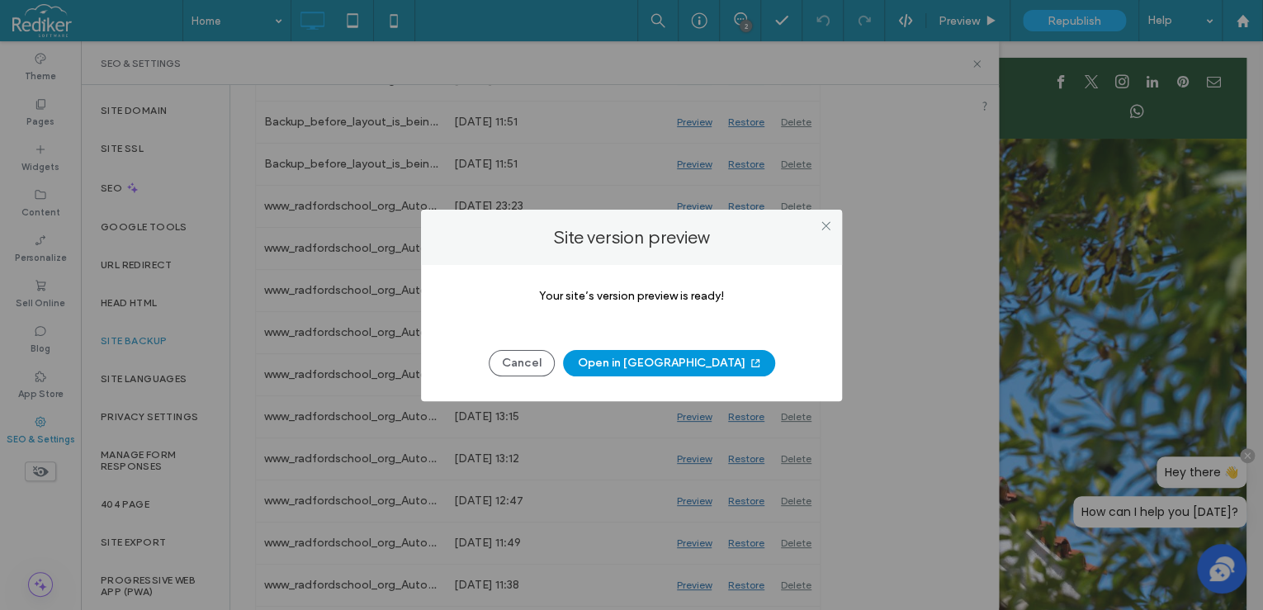
click at [687, 361] on button "Open in New Tab" at bounding box center [669, 363] width 212 height 26
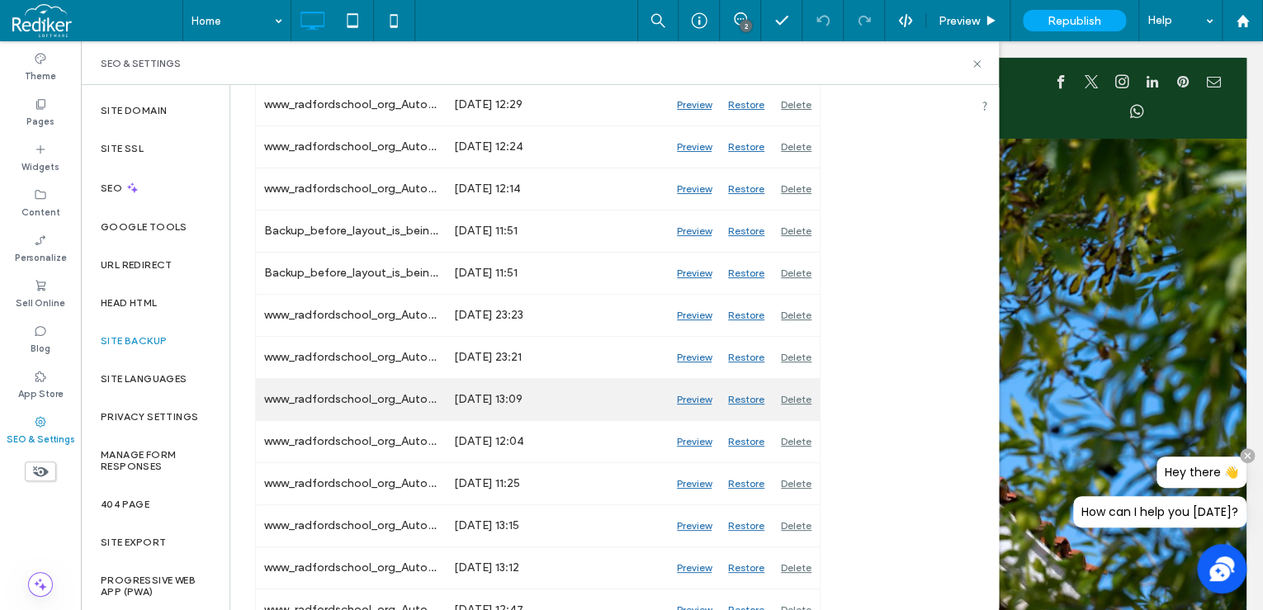
scroll to position [594, 0]
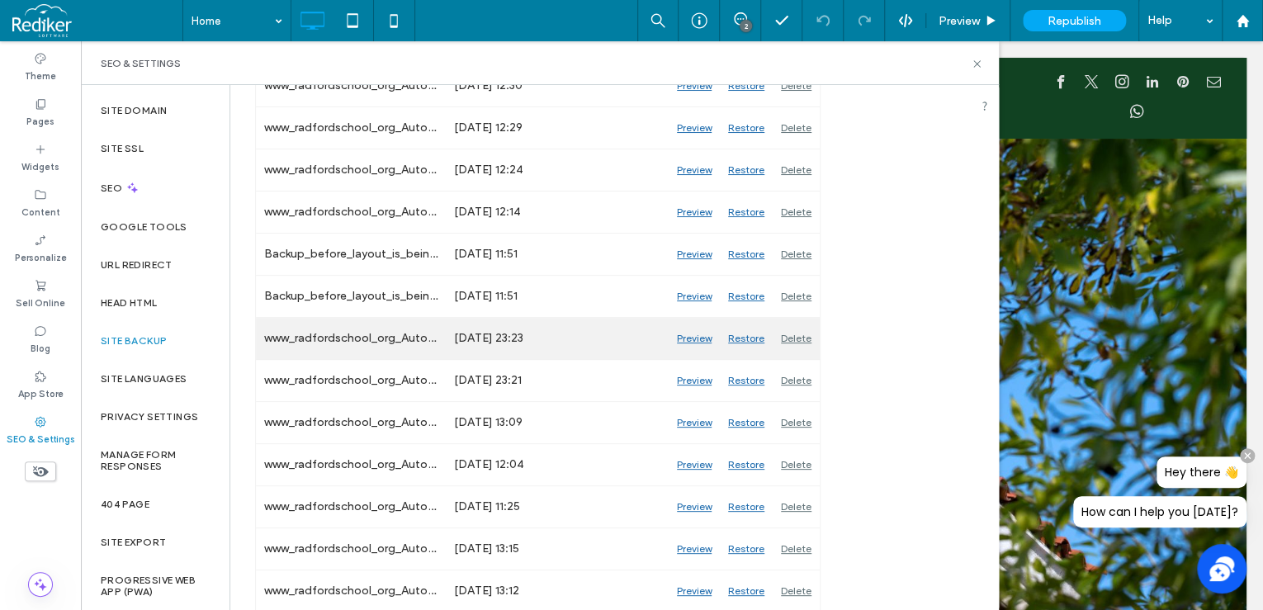
click at [745, 333] on div "Restore" at bounding box center [746, 338] width 53 height 41
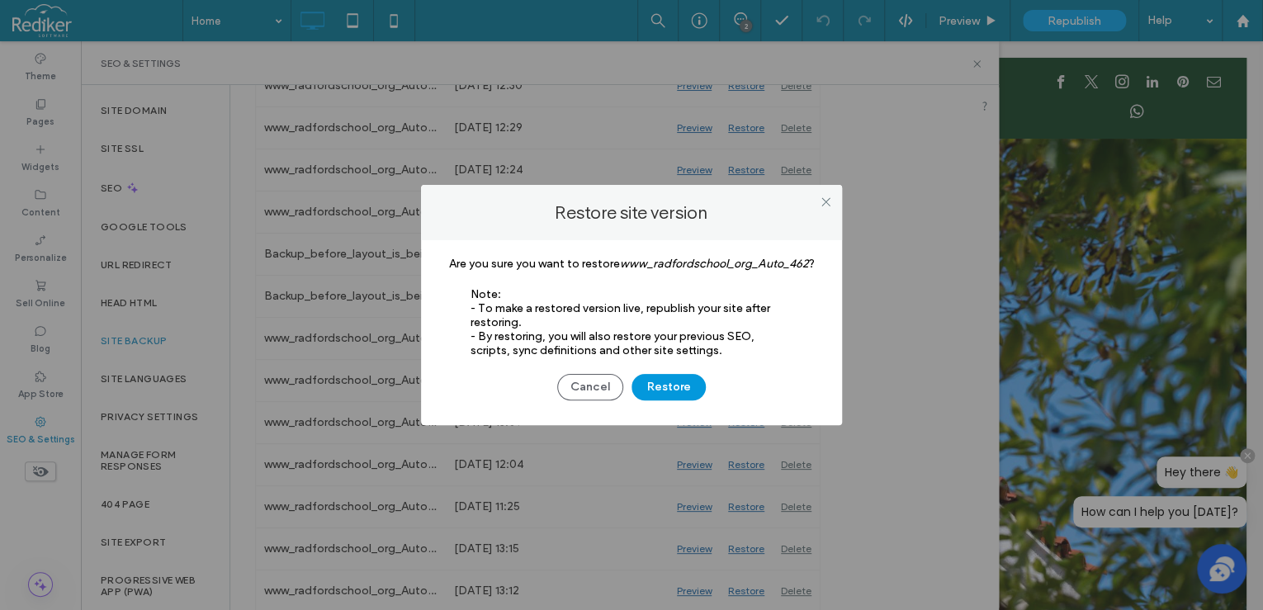
click at [674, 381] on button "Restore" at bounding box center [668, 387] width 74 height 26
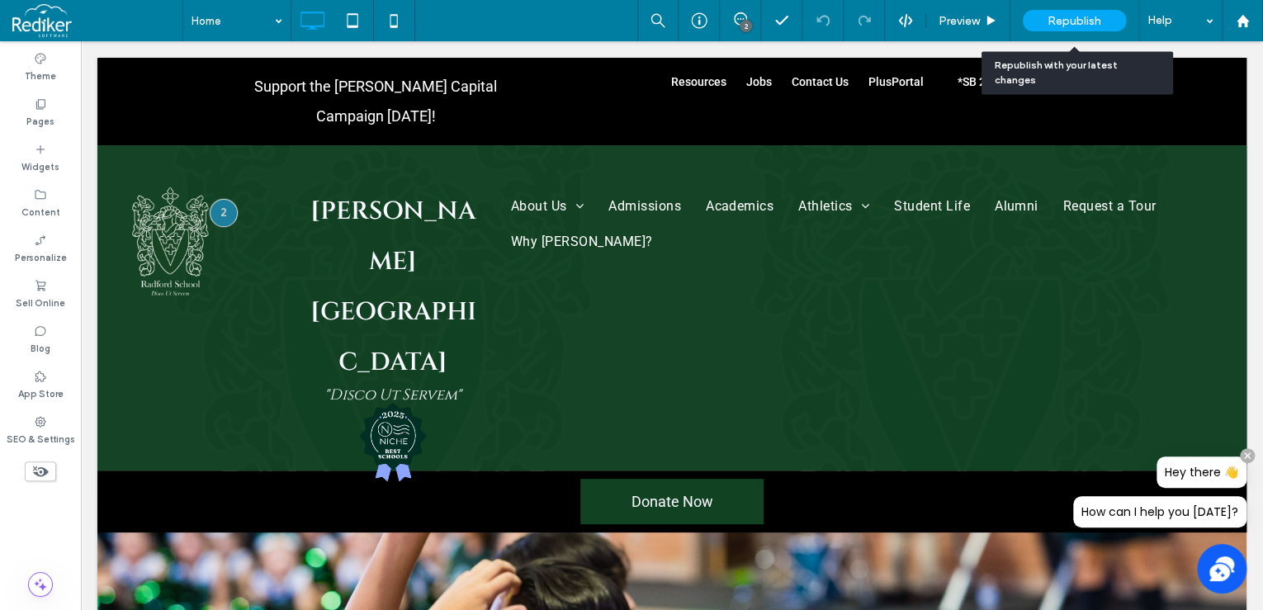
click at [1093, 26] on span "Republish" at bounding box center [1075, 21] width 54 height 14
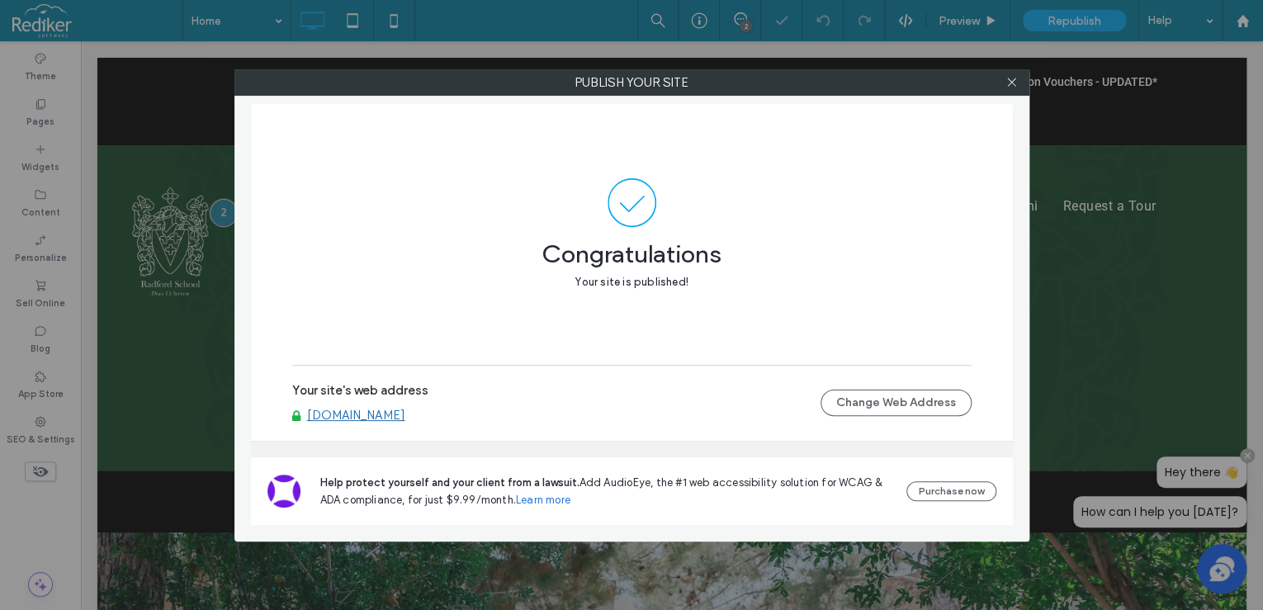
click at [1003, 80] on div at bounding box center [1012, 82] width 25 height 25
click at [1014, 83] on icon at bounding box center [1011, 82] width 12 height 12
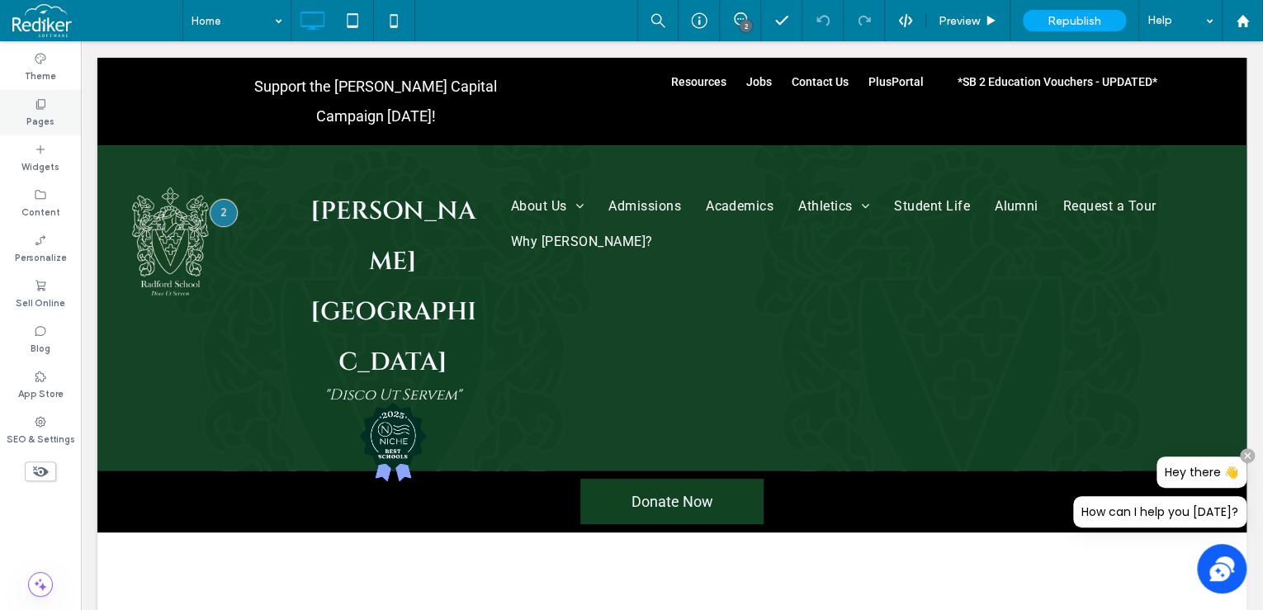
click at [40, 107] on icon at bounding box center [40, 103] width 13 height 13
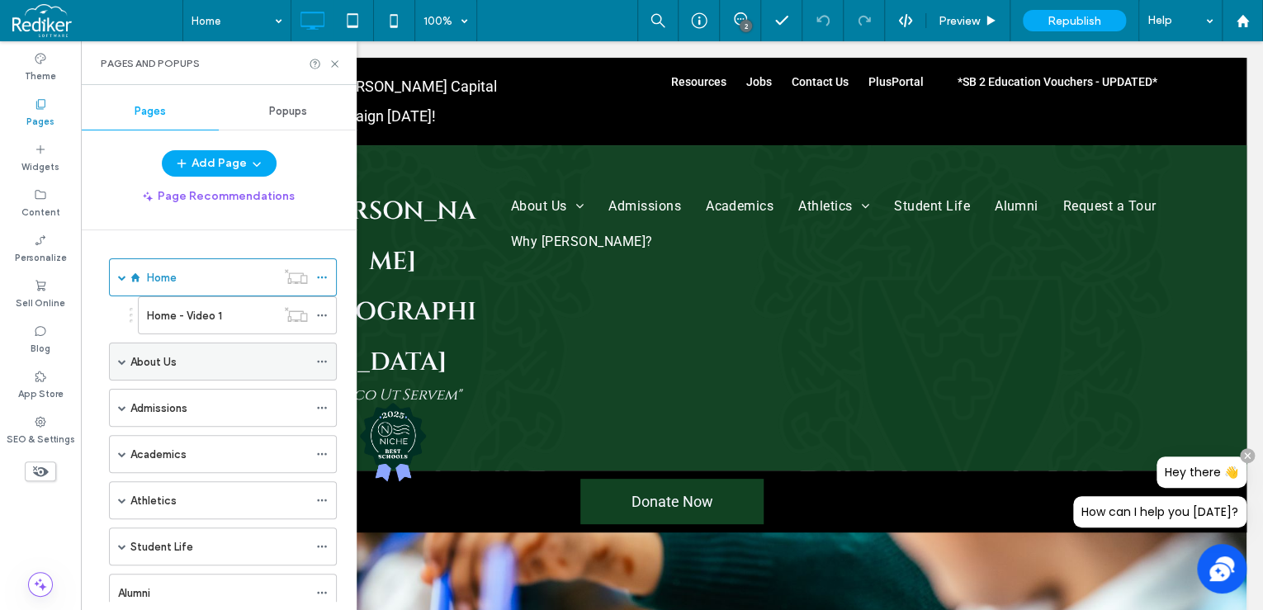
click at [119, 359] on span at bounding box center [122, 361] width 8 height 8
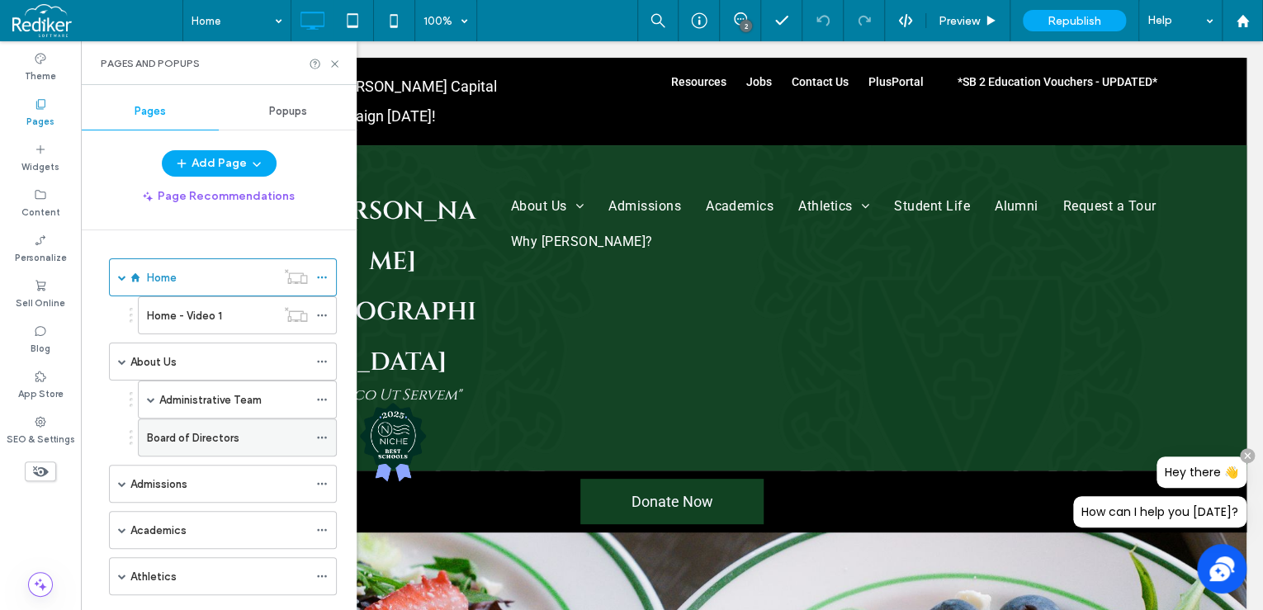
click at [193, 429] on label "Board of Directors" at bounding box center [193, 437] width 92 height 29
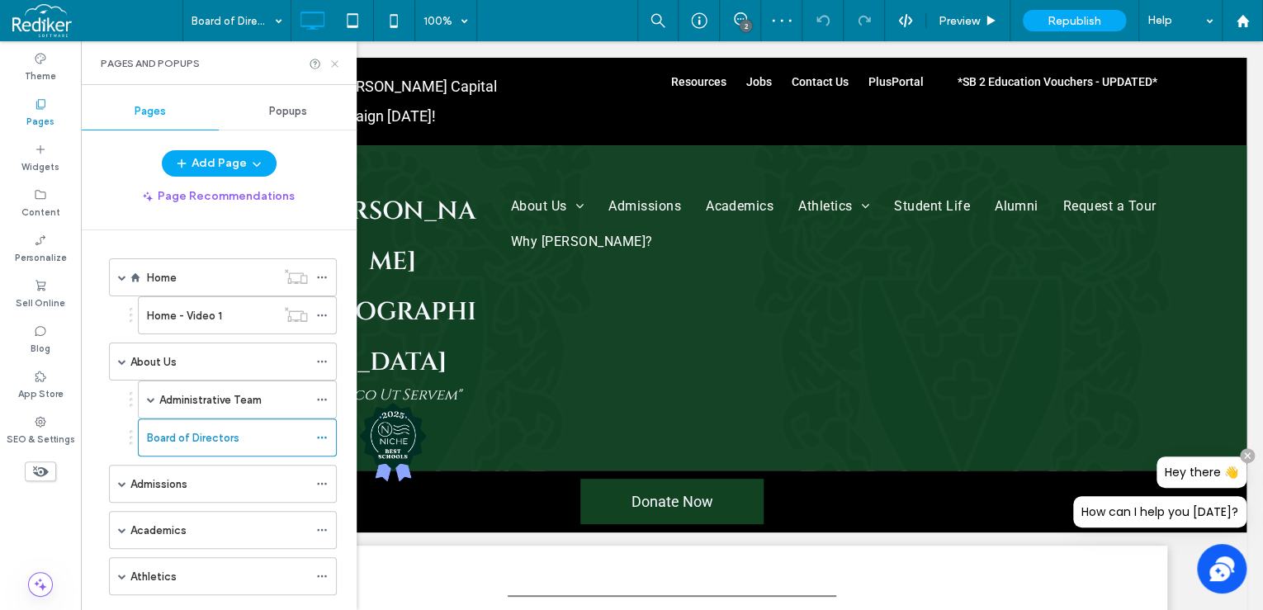
click at [330, 64] on icon at bounding box center [335, 64] width 12 height 12
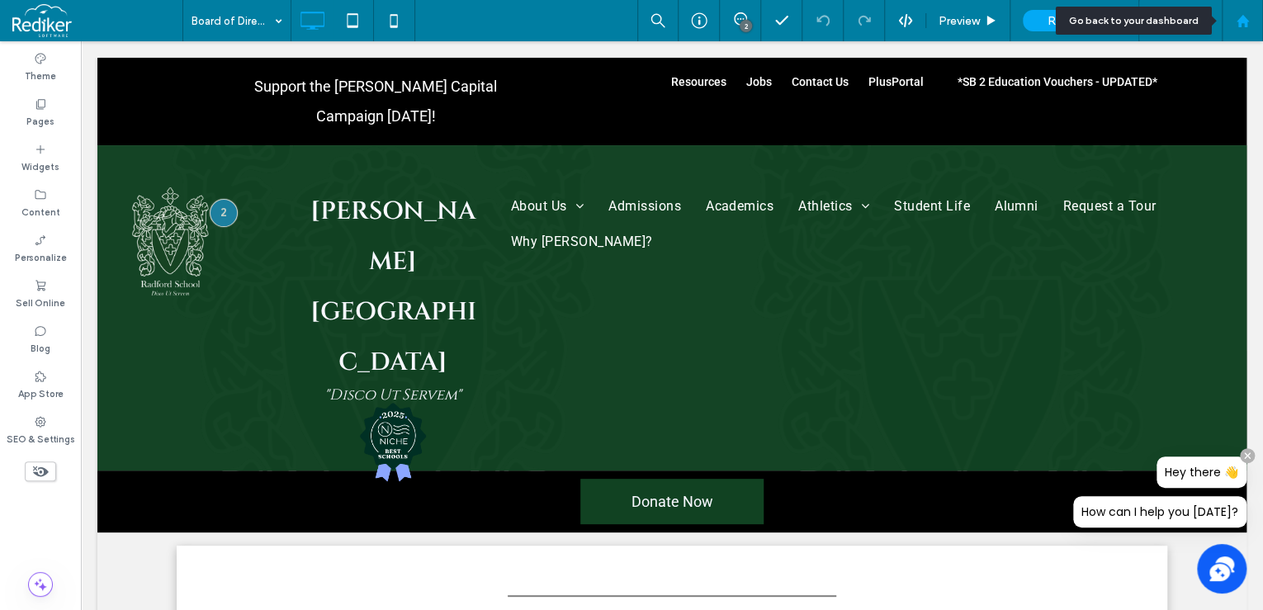
click at [1238, 20] on use at bounding box center [1242, 20] width 12 height 12
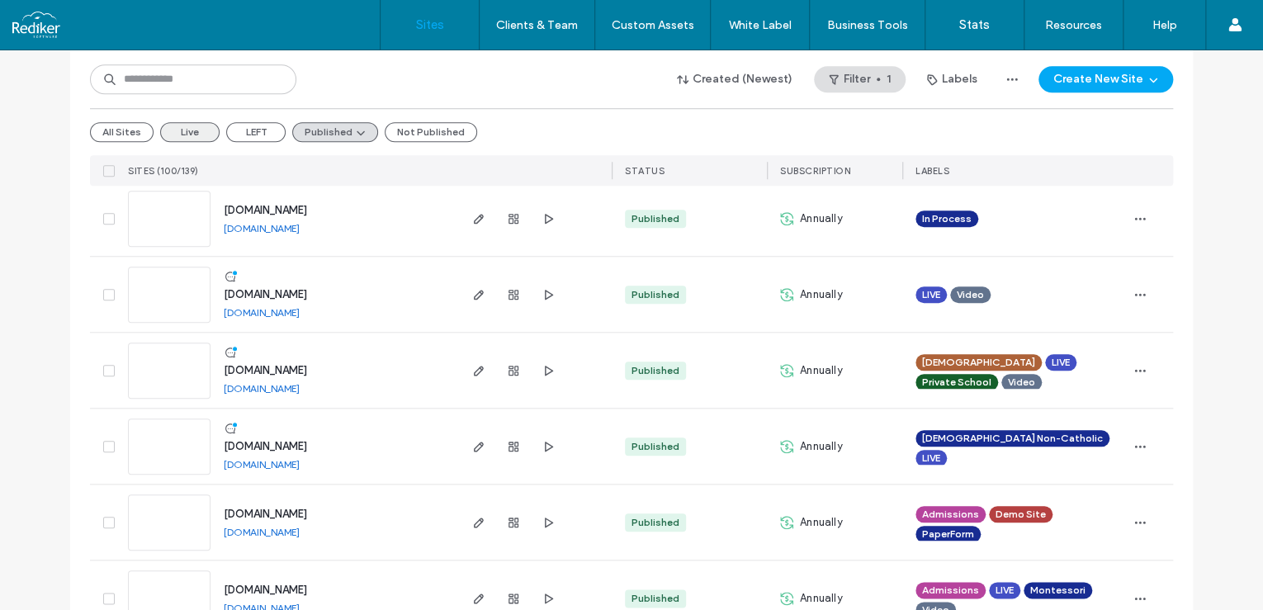
scroll to position [528, 0]
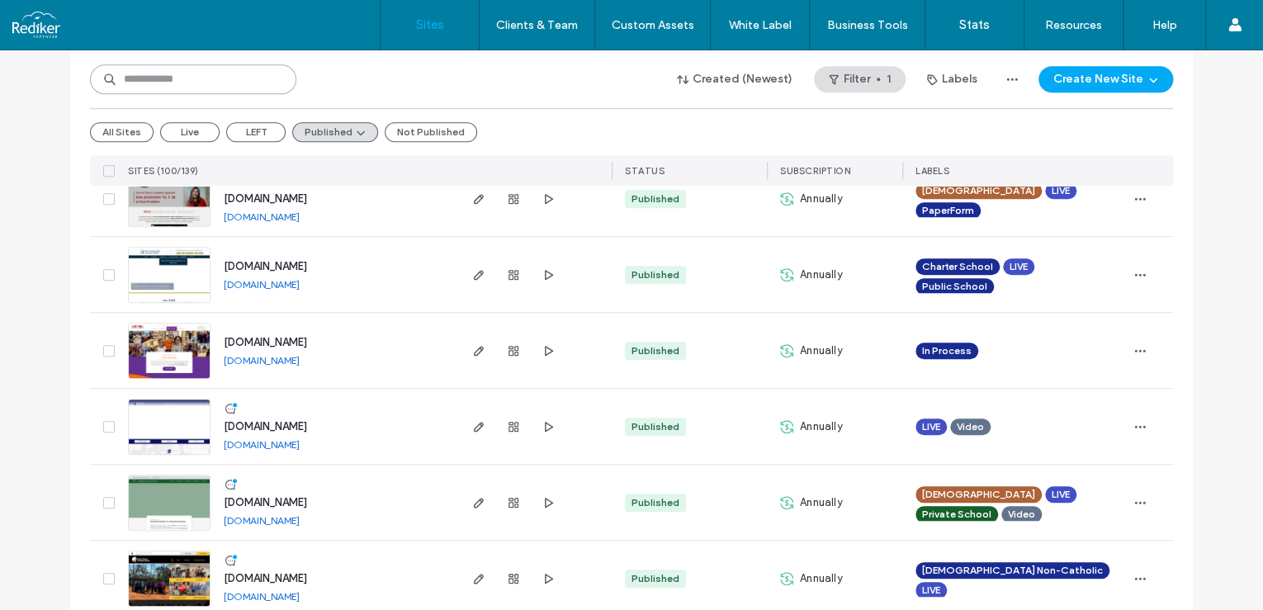
click at [182, 76] on input at bounding box center [193, 79] width 206 height 30
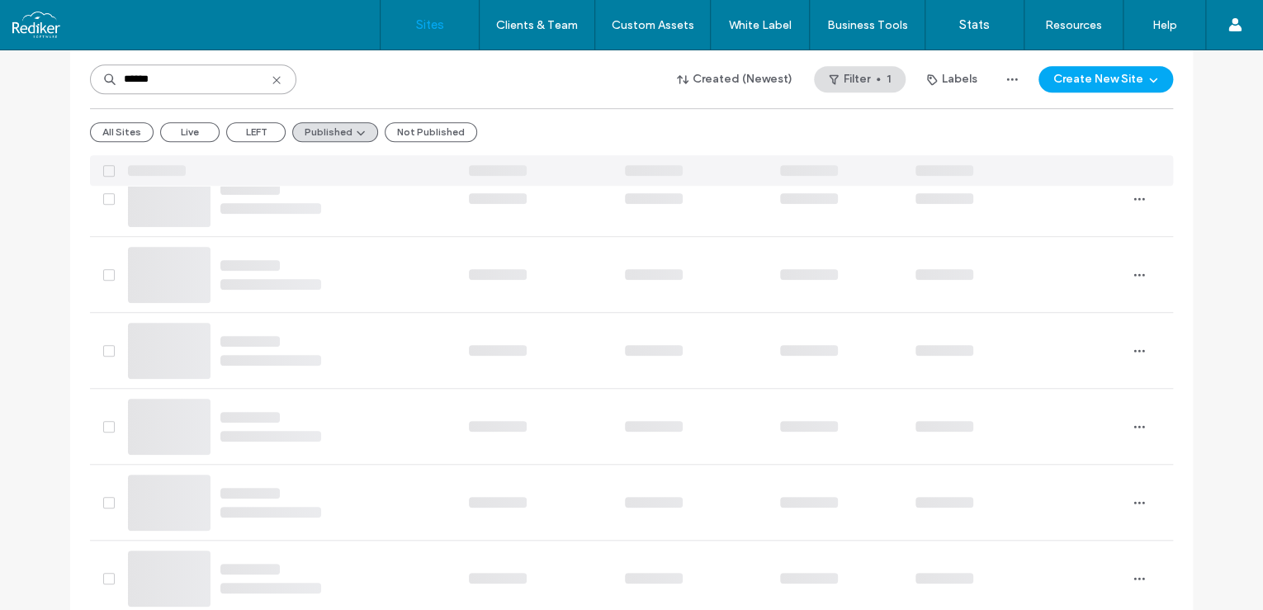
scroll to position [0, 0]
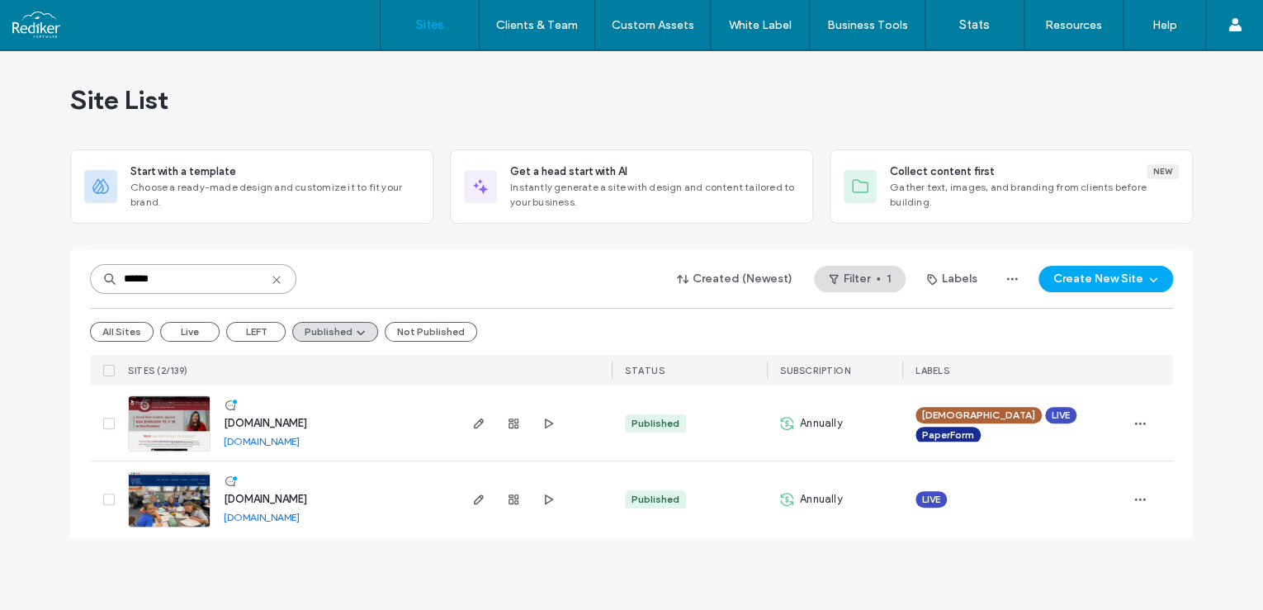
type input "******"
click at [516, 426] on use "button" at bounding box center [513, 424] width 10 height 10
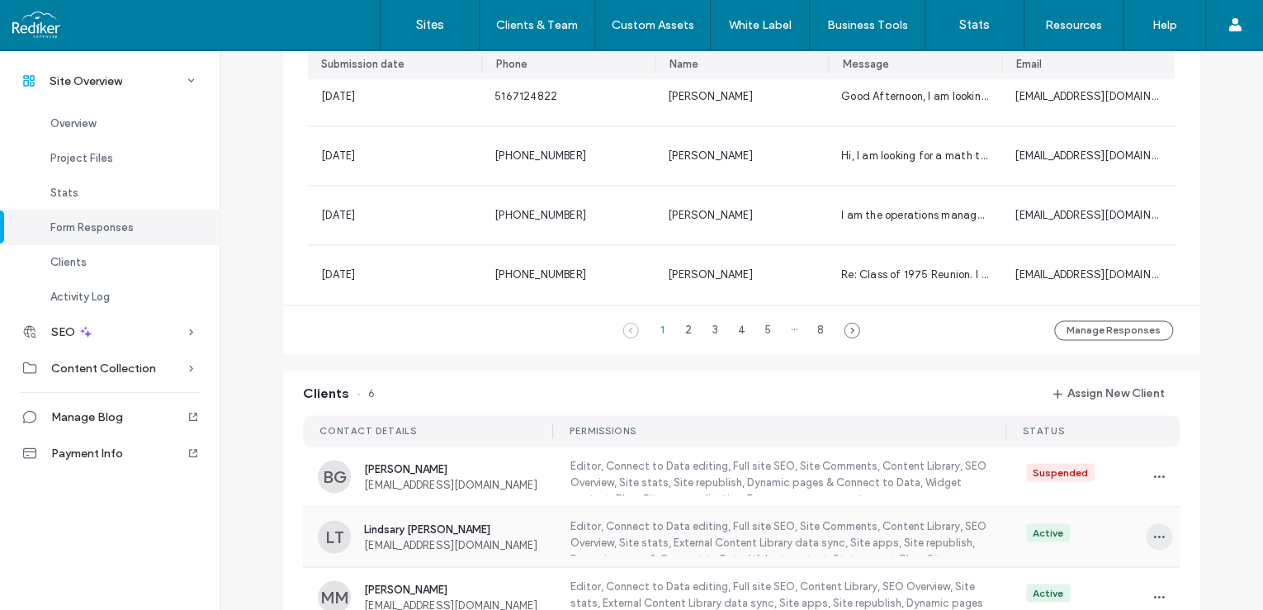
scroll to position [1387, 0]
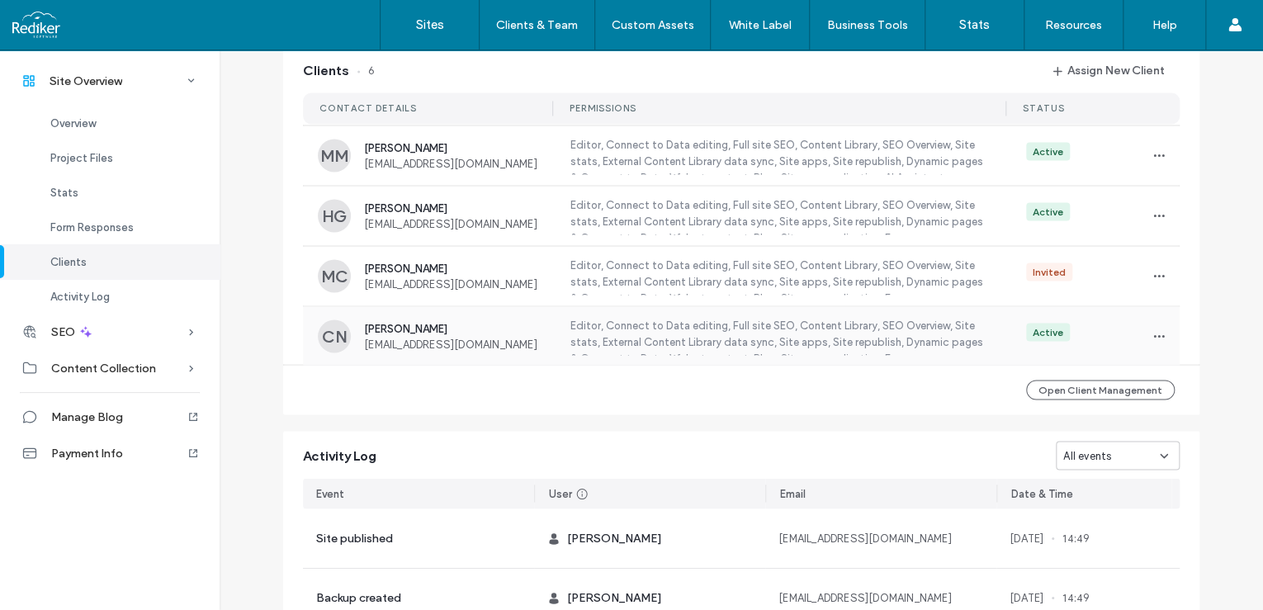
scroll to position [1585, 0]
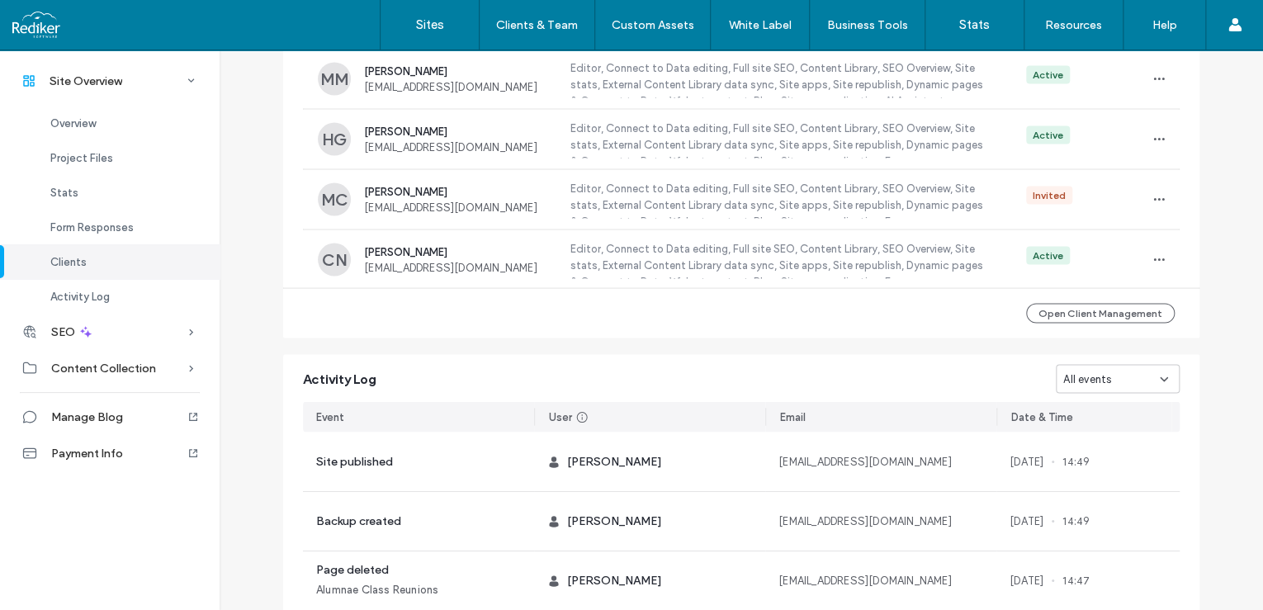
click at [1084, 380] on span "All events" at bounding box center [1087, 379] width 48 height 17
click at [1109, 499] on span "Page deleted" at bounding box center [1091, 494] width 69 height 17
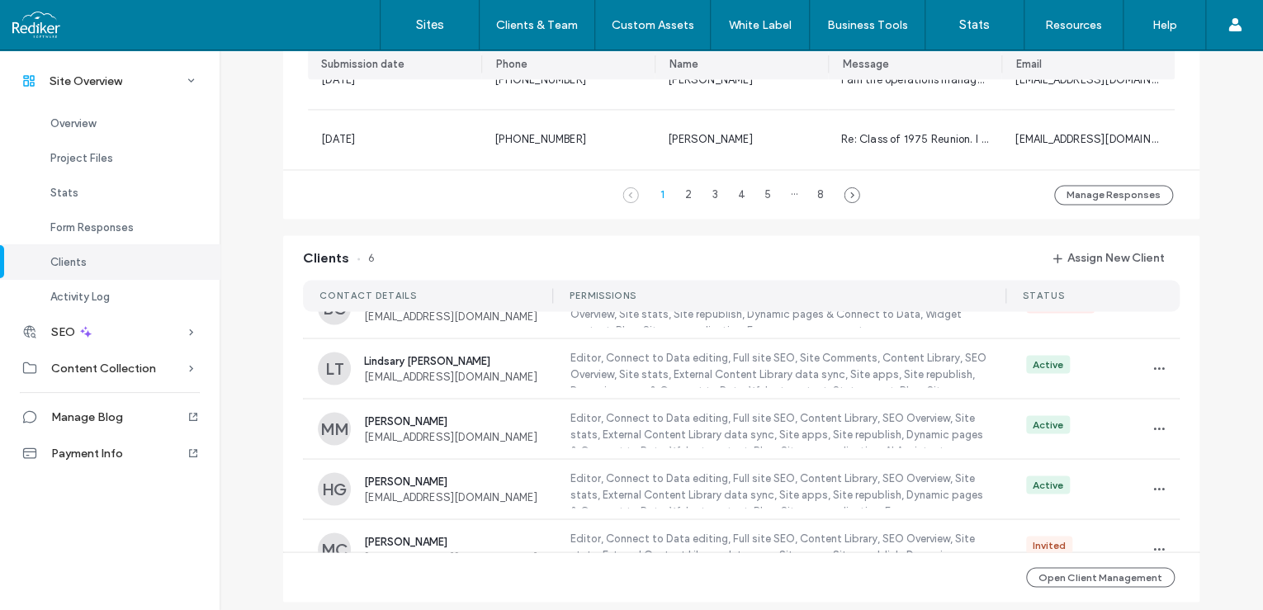
scroll to position [0, 0]
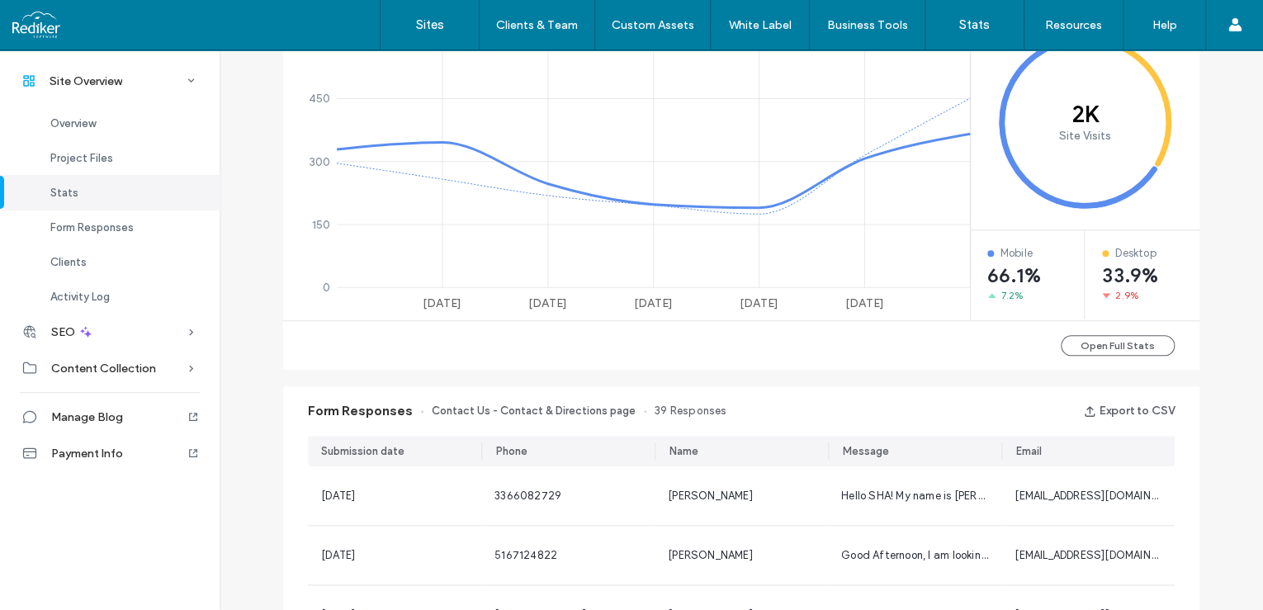
scroll to position [198, 0]
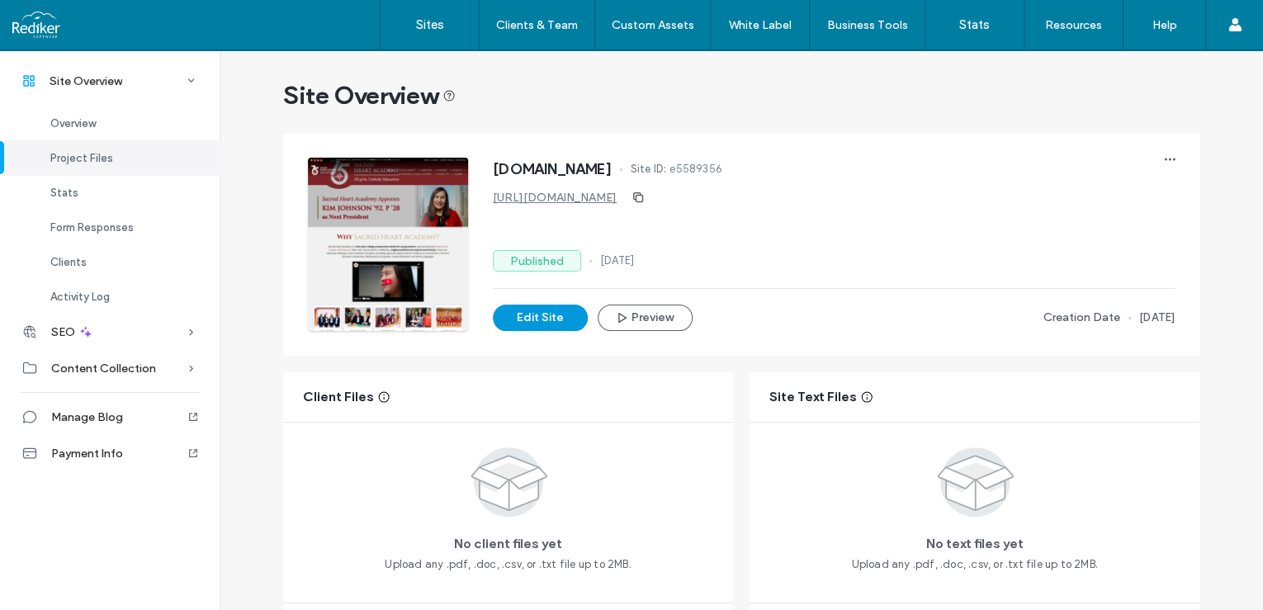
click at [519, 320] on button "Edit Site" at bounding box center [540, 318] width 95 height 26
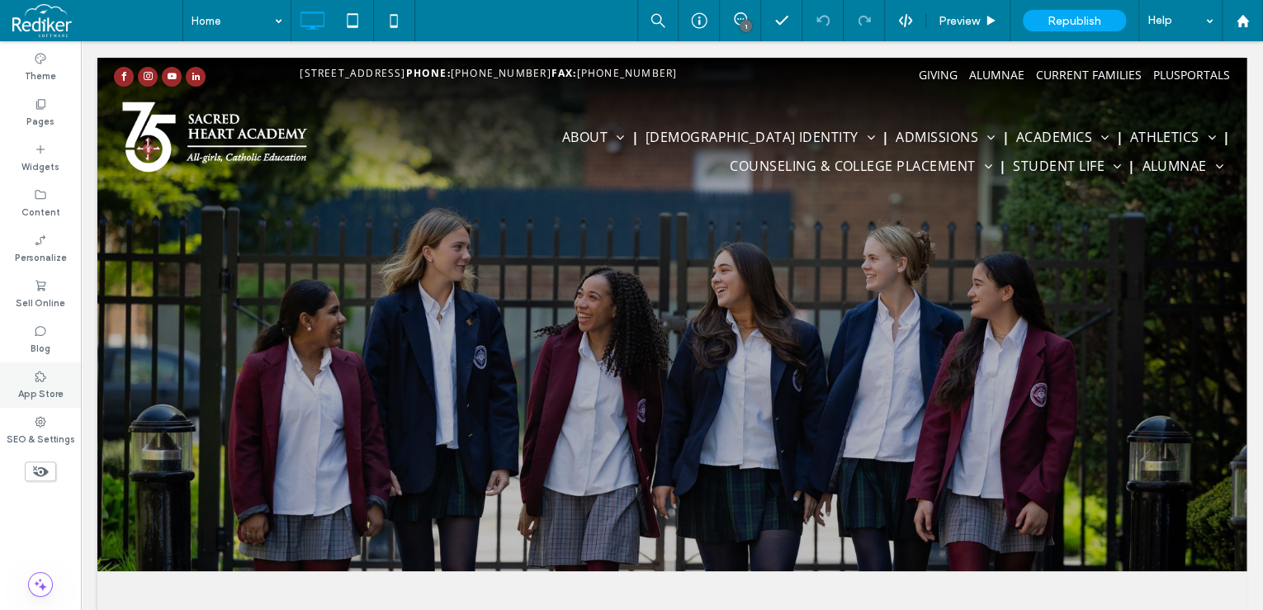
click at [40, 400] on label "App Store" at bounding box center [40, 392] width 45 height 18
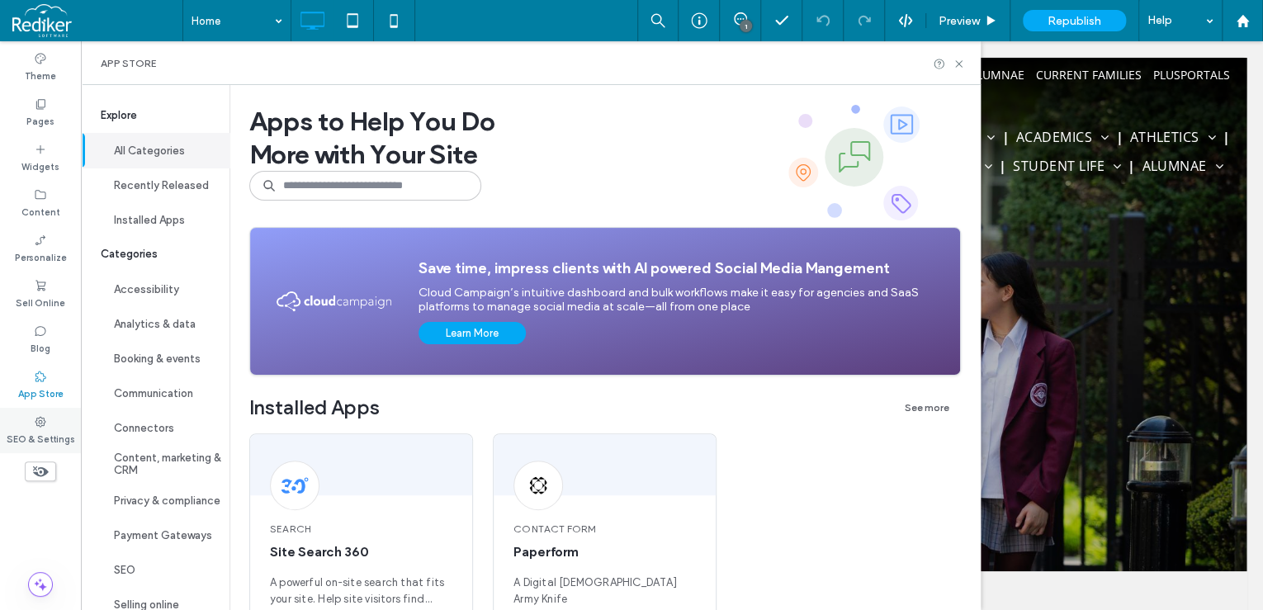
click at [44, 411] on div "SEO & Settings" at bounding box center [40, 430] width 81 height 45
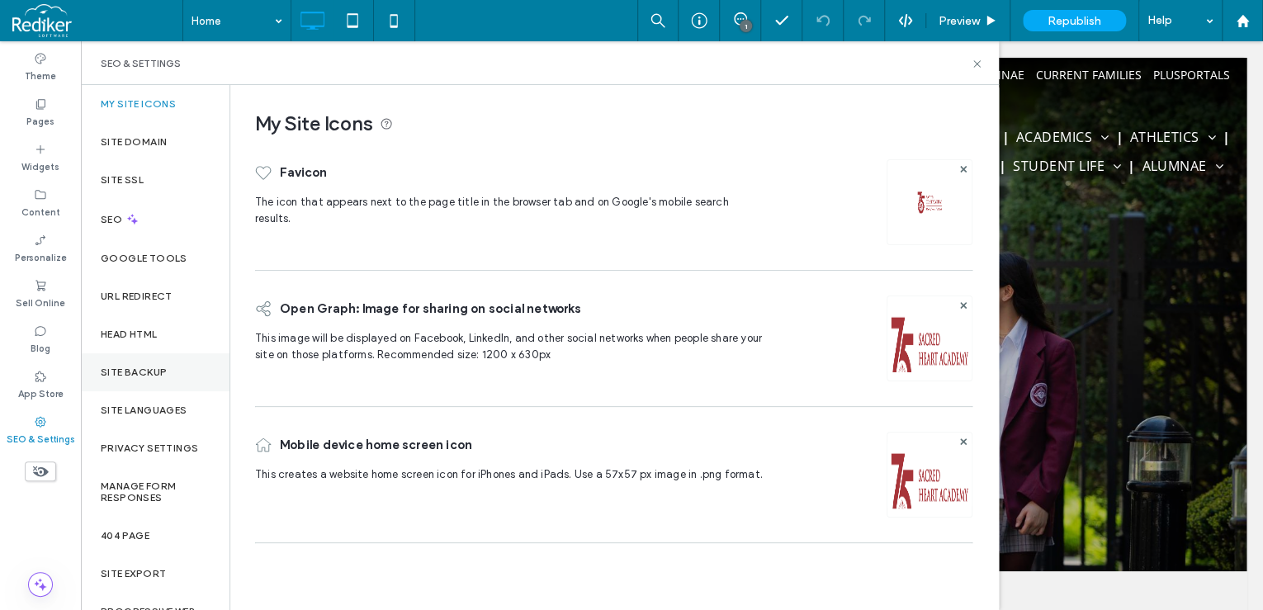
click at [134, 367] on label "Site Backup" at bounding box center [134, 373] width 66 height 12
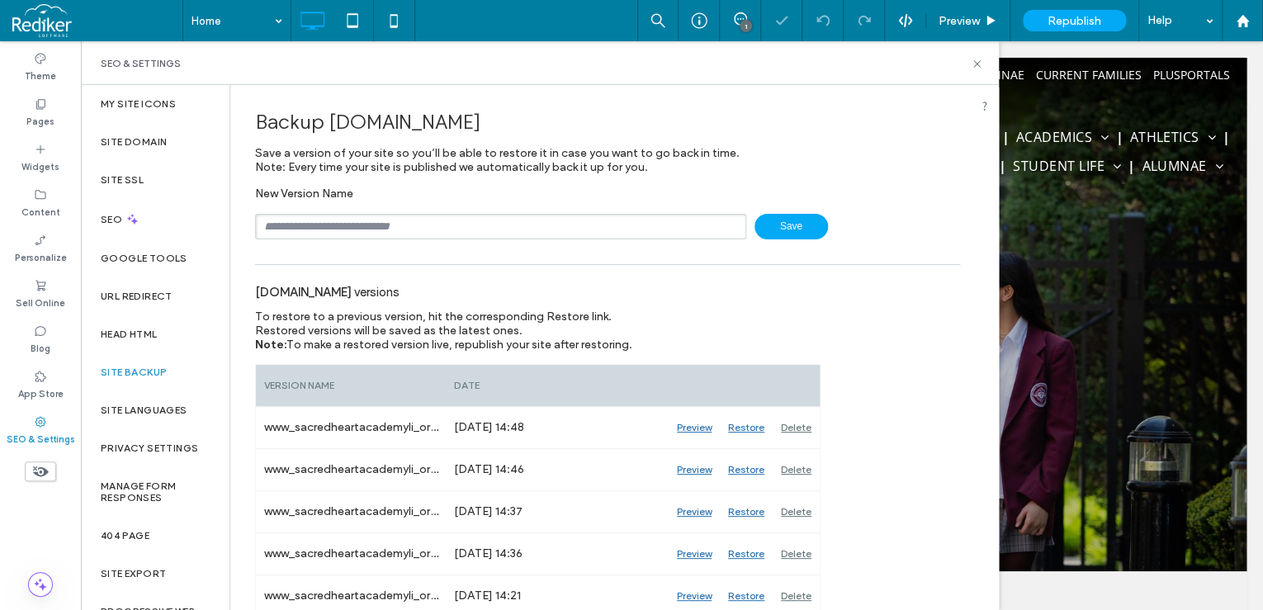
scroll to position [66, 0]
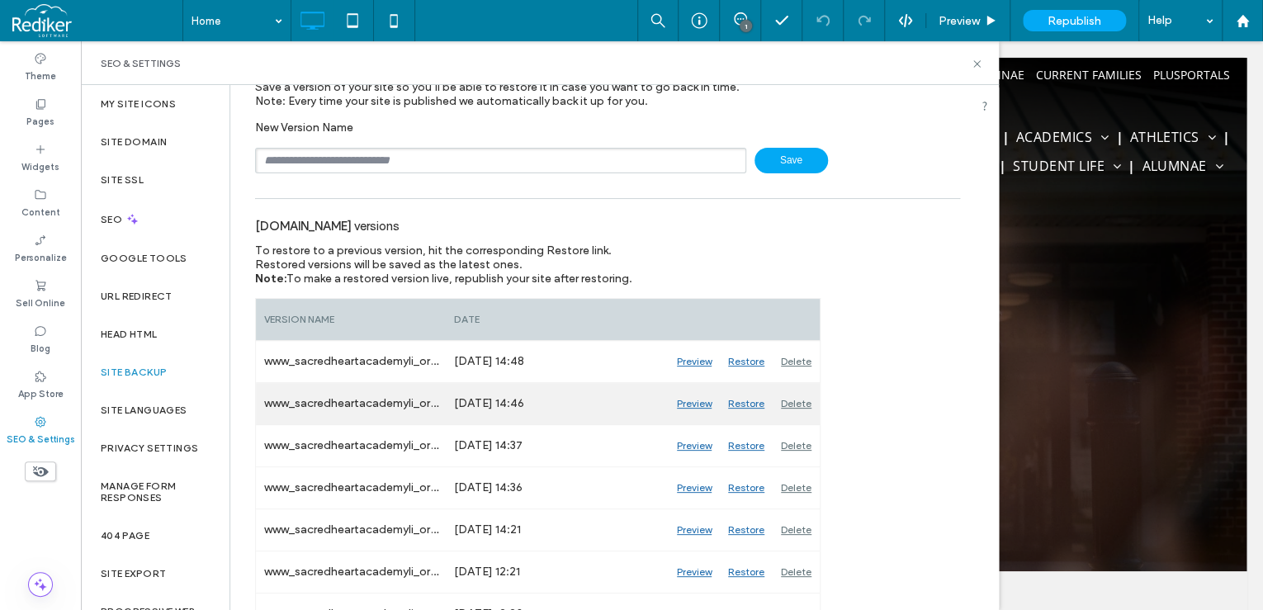
click at [701, 403] on div "Preview" at bounding box center [694, 403] width 51 height 41
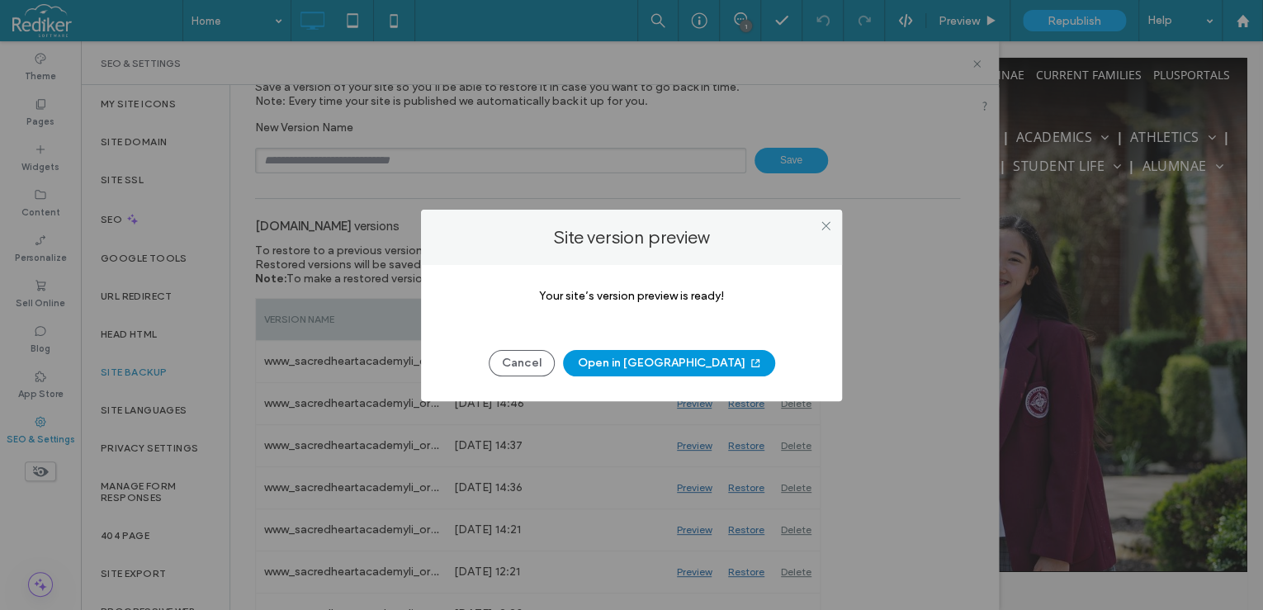
click at [627, 367] on button "Open in New Tab" at bounding box center [669, 363] width 212 height 26
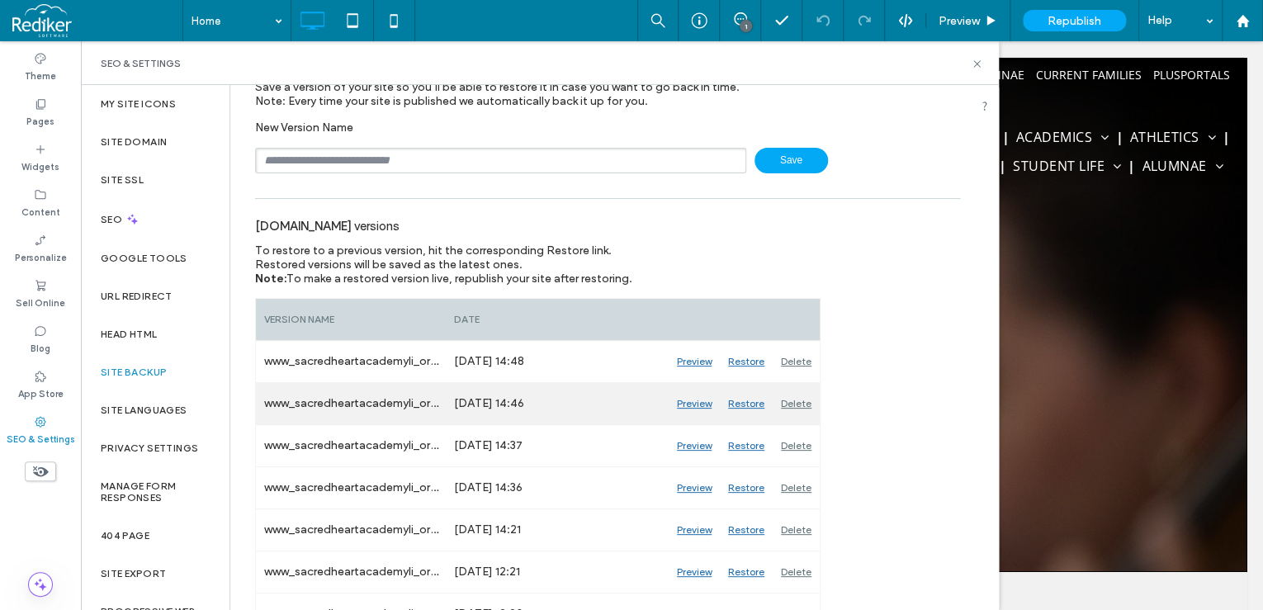
click at [746, 406] on div "Restore" at bounding box center [746, 403] width 53 height 41
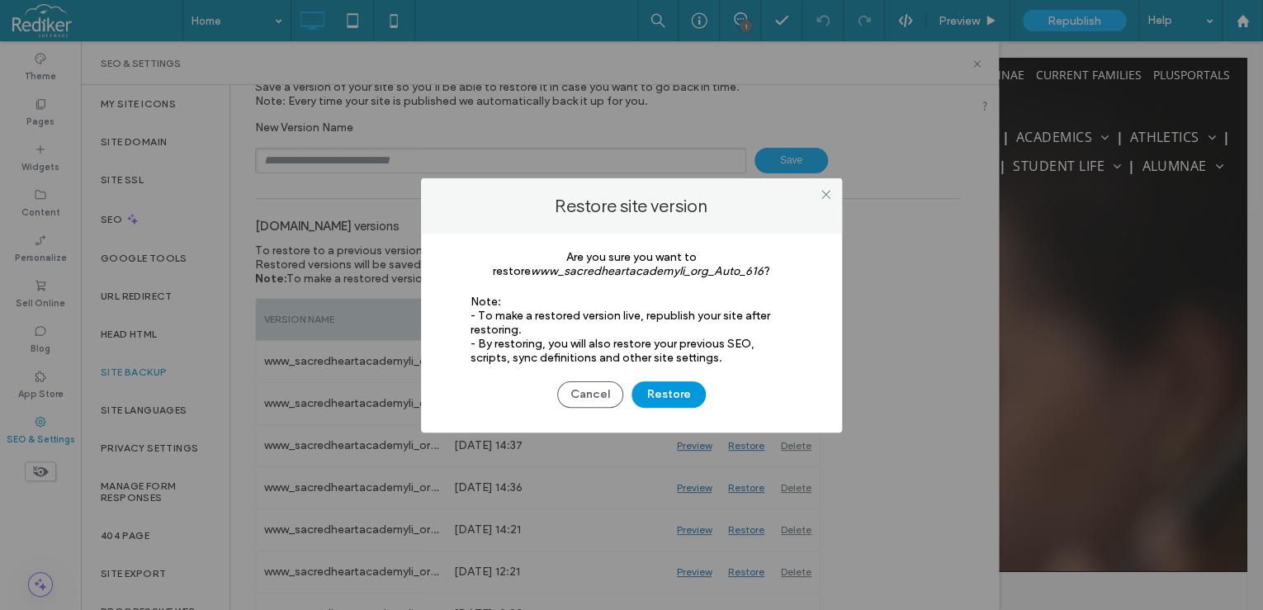
click at [679, 397] on button "Restore" at bounding box center [668, 394] width 74 height 26
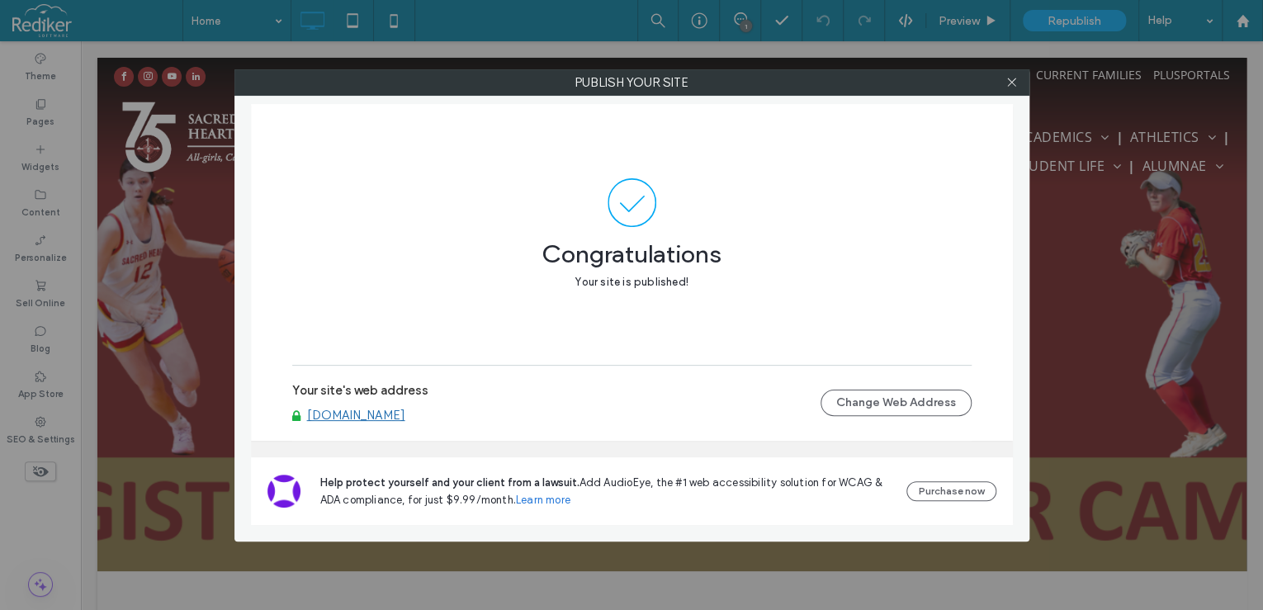
click at [393, 423] on link "[DOMAIN_NAME]" at bounding box center [356, 415] width 98 height 15
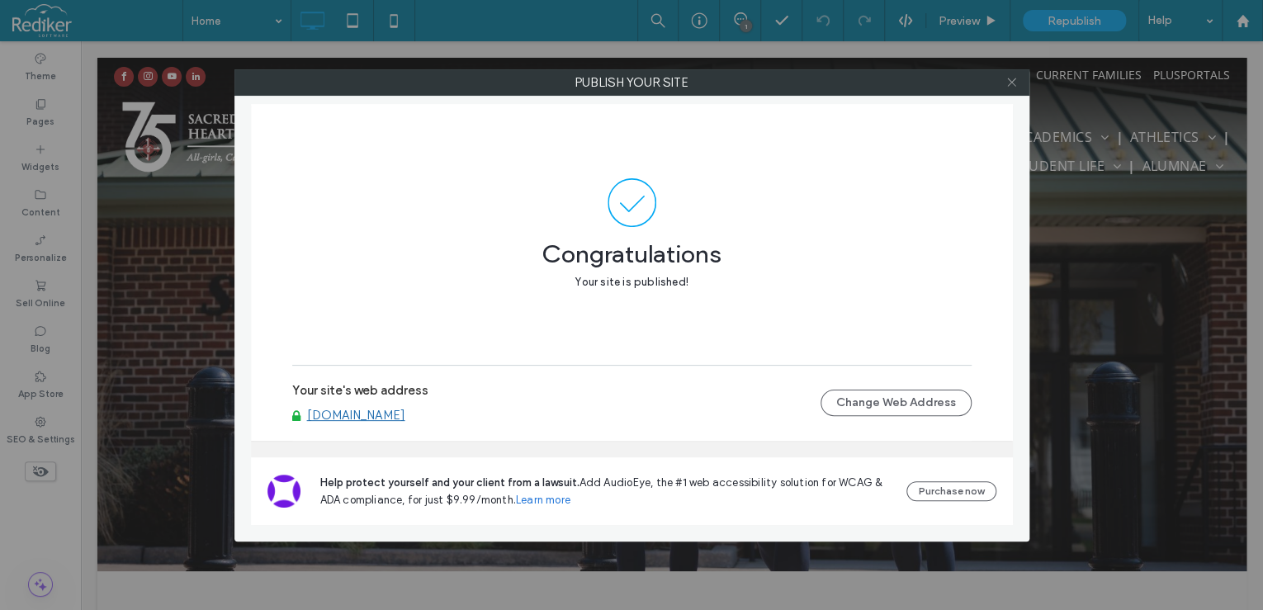
click at [1014, 83] on icon at bounding box center [1011, 82] width 12 height 12
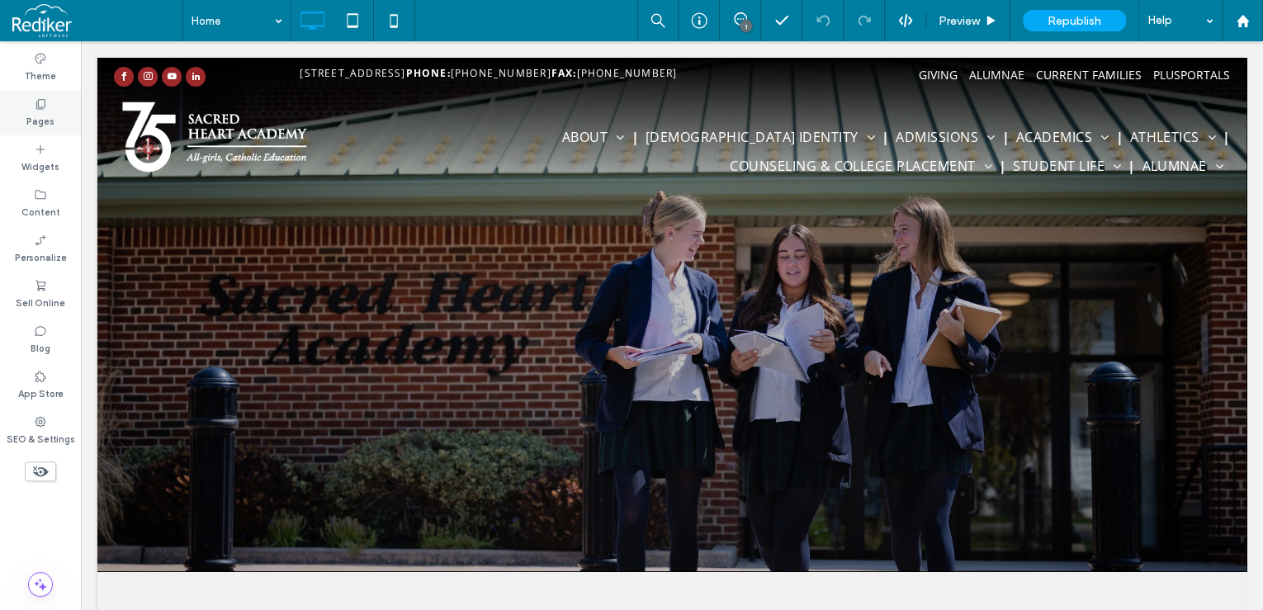
click at [50, 111] on label "Pages" at bounding box center [40, 120] width 28 height 18
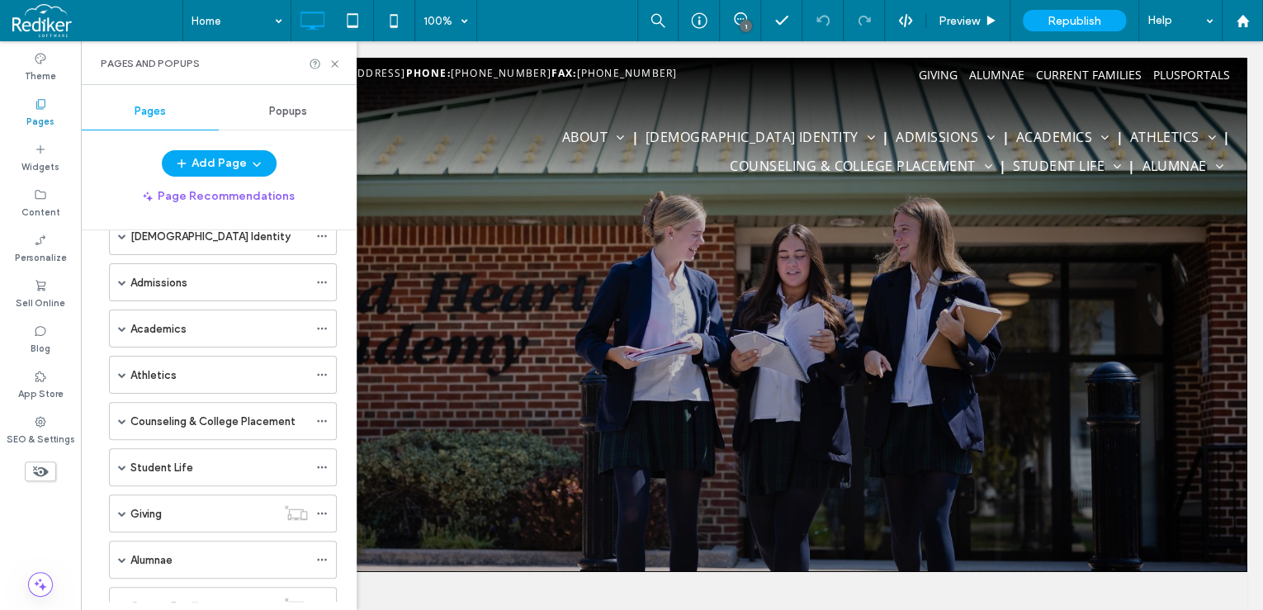
scroll to position [264, 0]
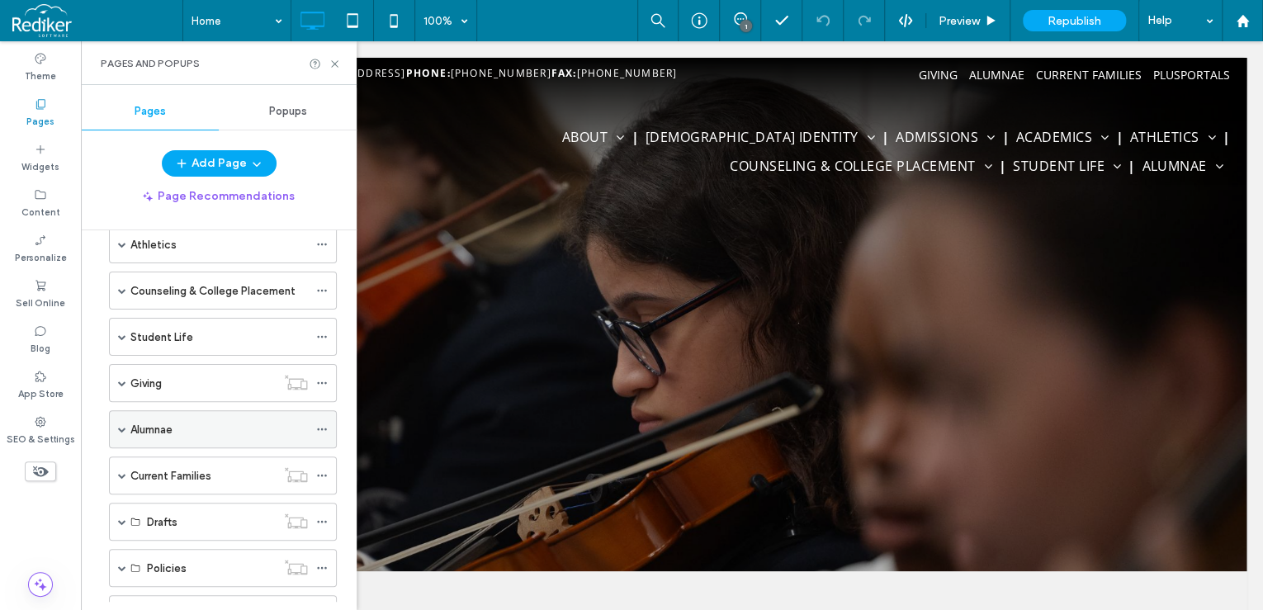
click at [121, 428] on span at bounding box center [122, 429] width 8 height 8
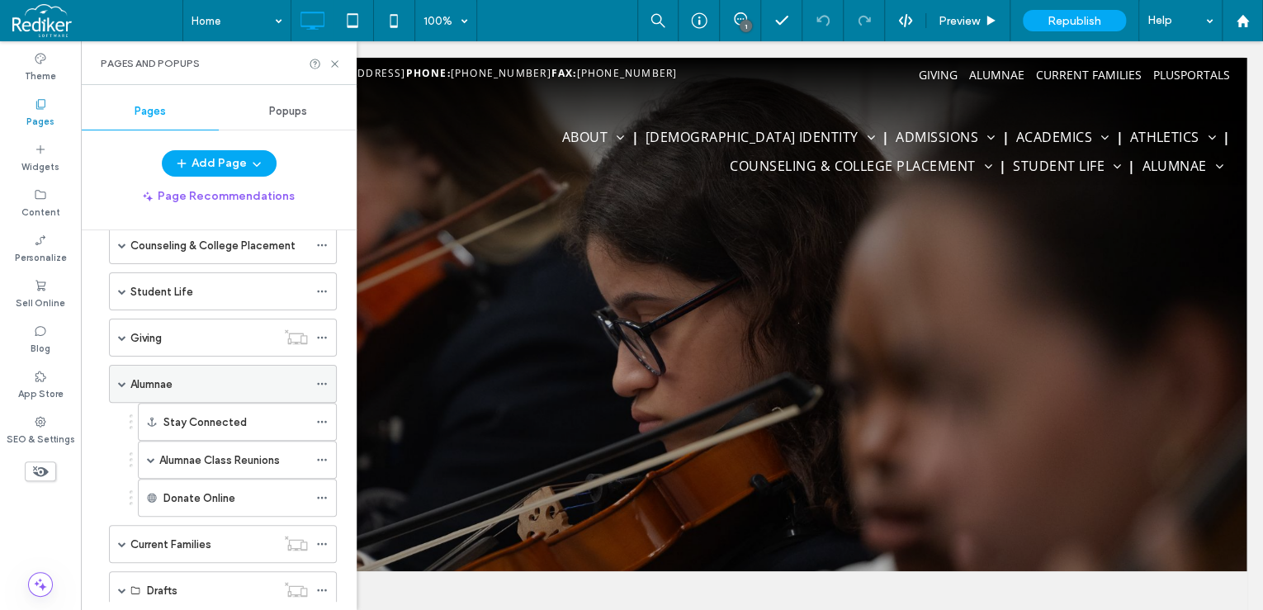
scroll to position [330, 0]
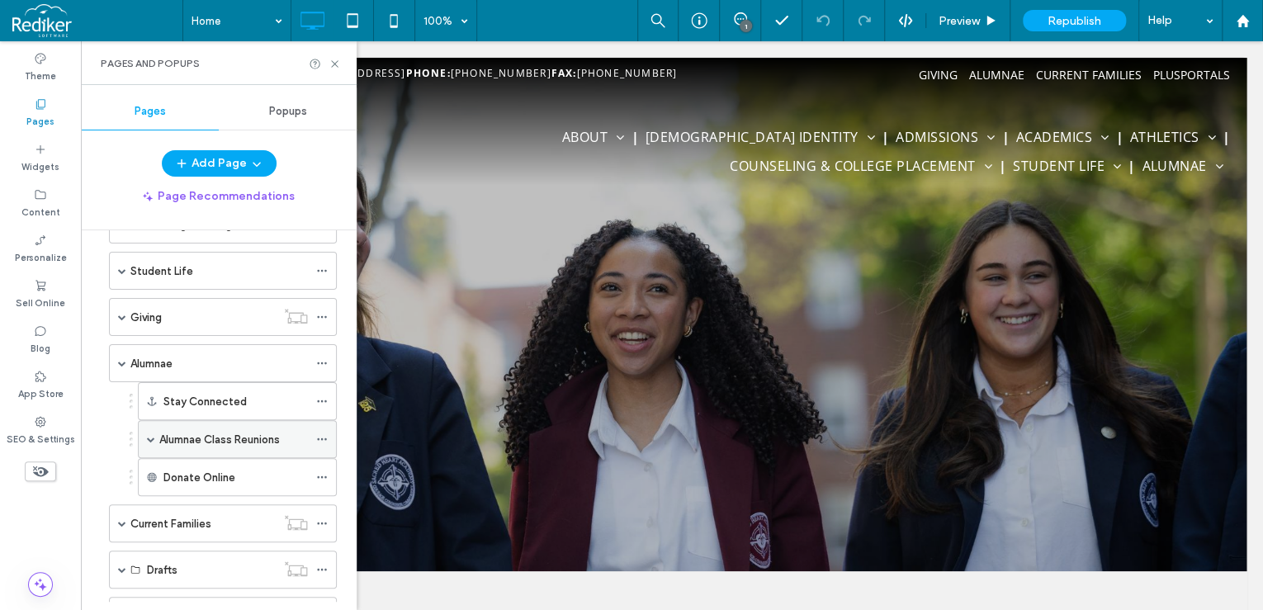
click at [210, 439] on label "Alumnae Class Reunions" at bounding box center [219, 439] width 121 height 29
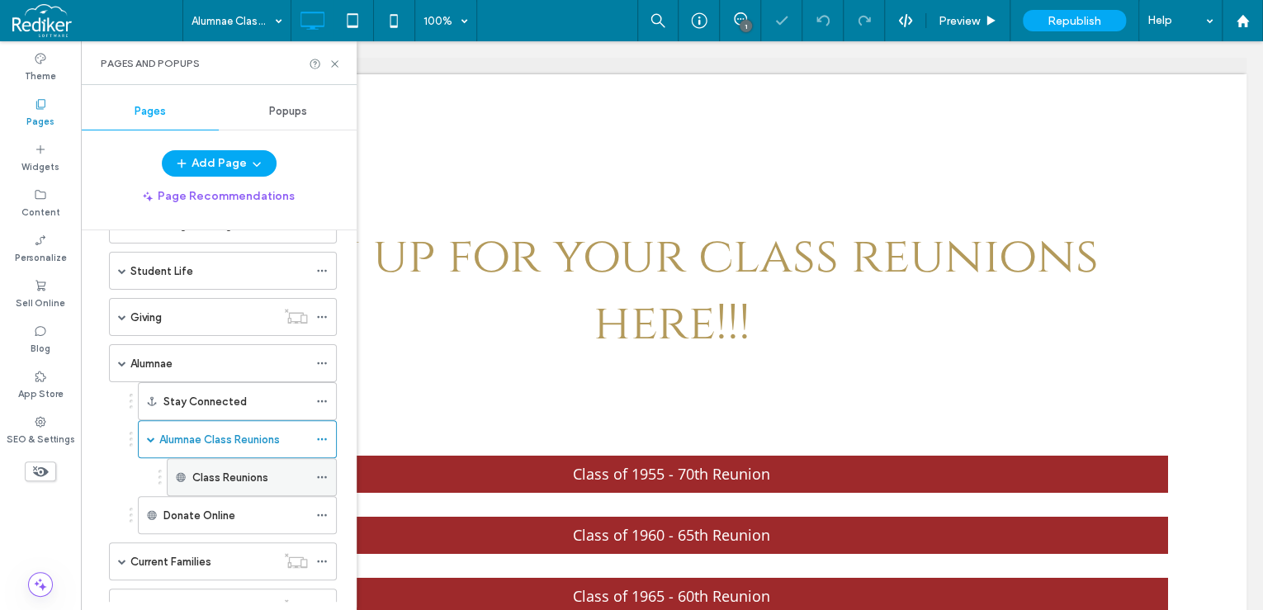
click at [220, 474] on label "Class Reunions" at bounding box center [230, 477] width 76 height 29
click at [297, 469] on div "Class Reunions" at bounding box center [250, 477] width 116 height 17
click at [286, 469] on div "Class Reunions" at bounding box center [250, 477] width 116 height 17
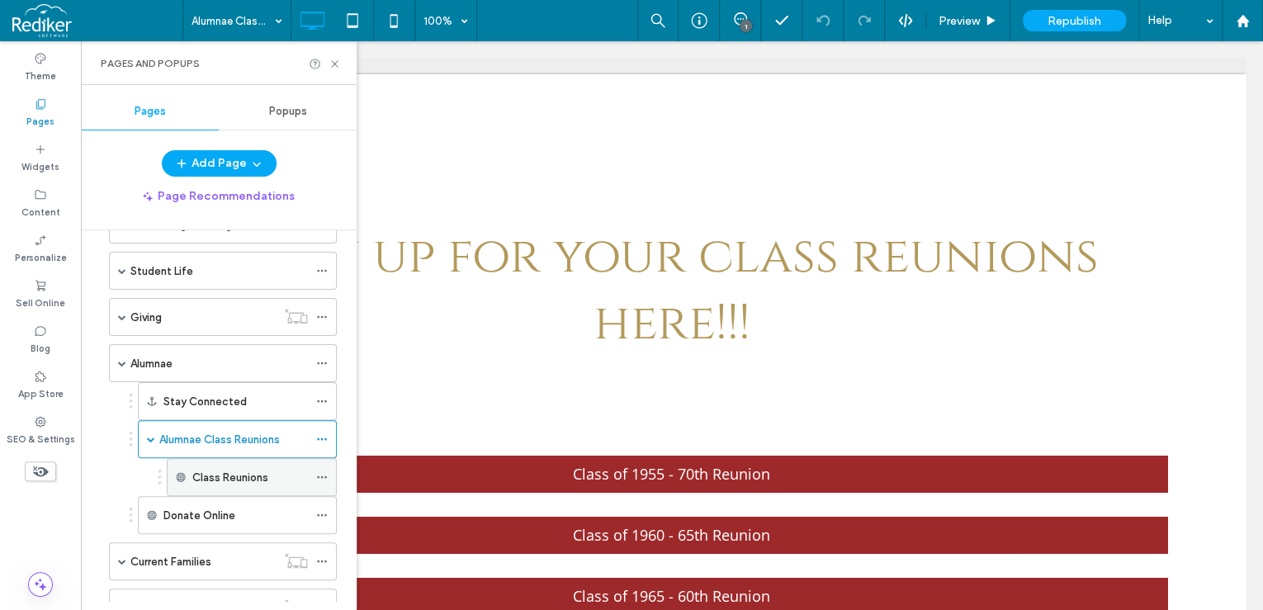
click at [319, 471] on icon at bounding box center [322, 477] width 12 height 12
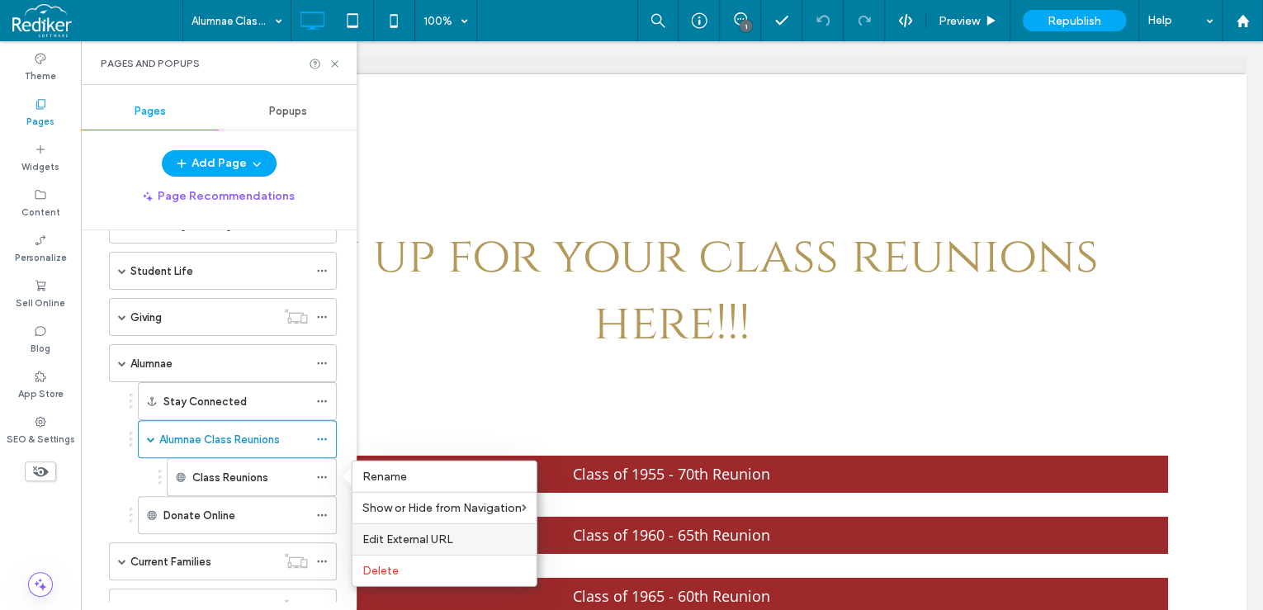
click at [443, 539] on span "Edit External URL" at bounding box center [407, 539] width 91 height 14
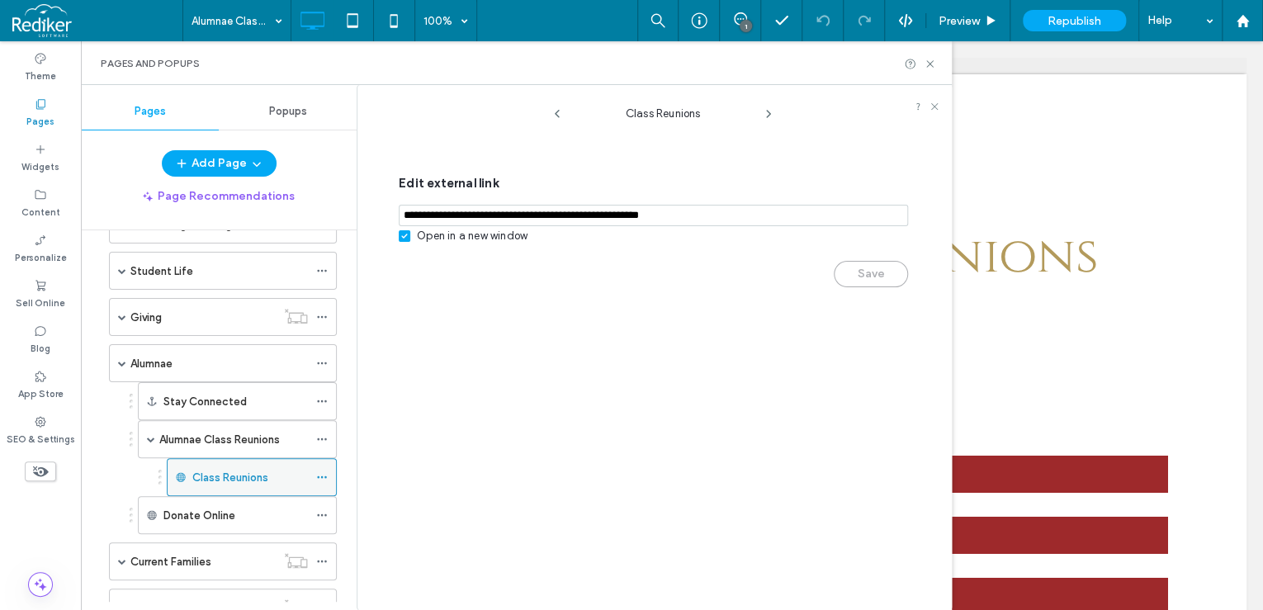
click at [321, 471] on icon at bounding box center [322, 477] width 12 height 12
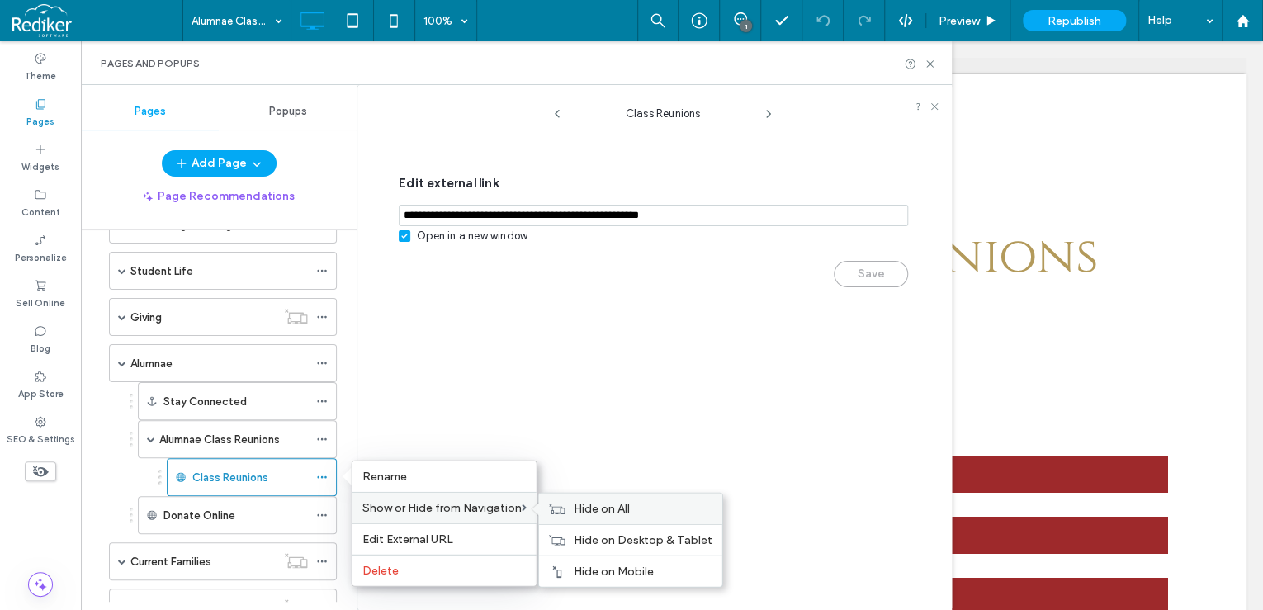
click at [591, 508] on span "Hide on All" at bounding box center [602, 509] width 56 height 14
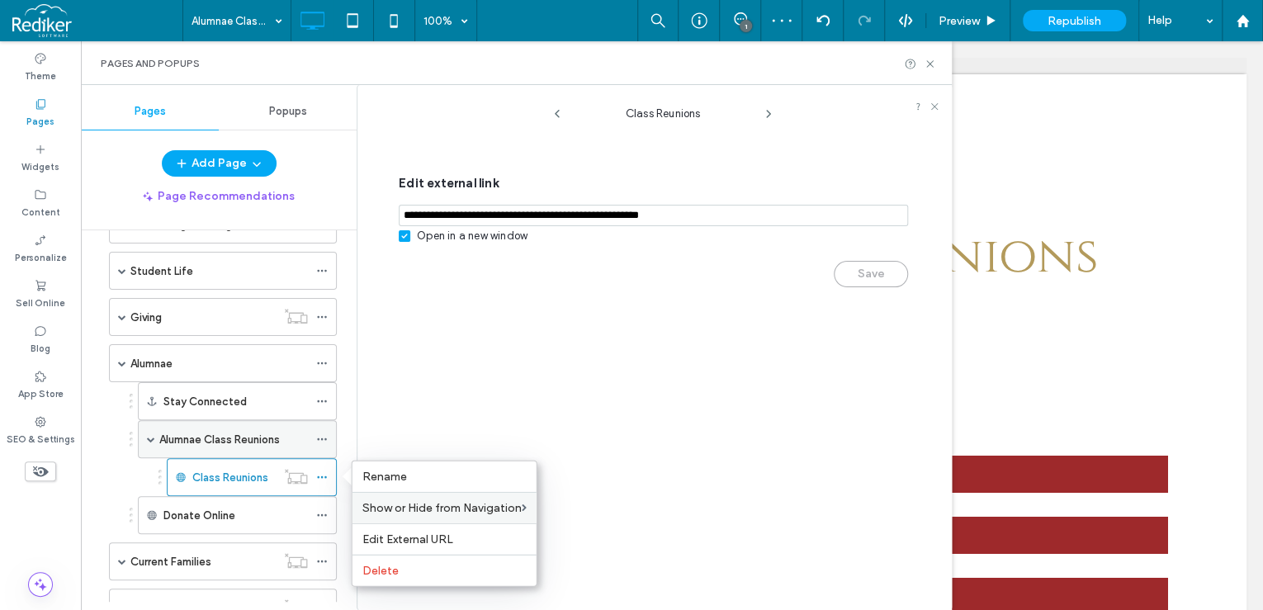
click at [241, 428] on label "Alumnae Class Reunions" at bounding box center [219, 439] width 121 height 29
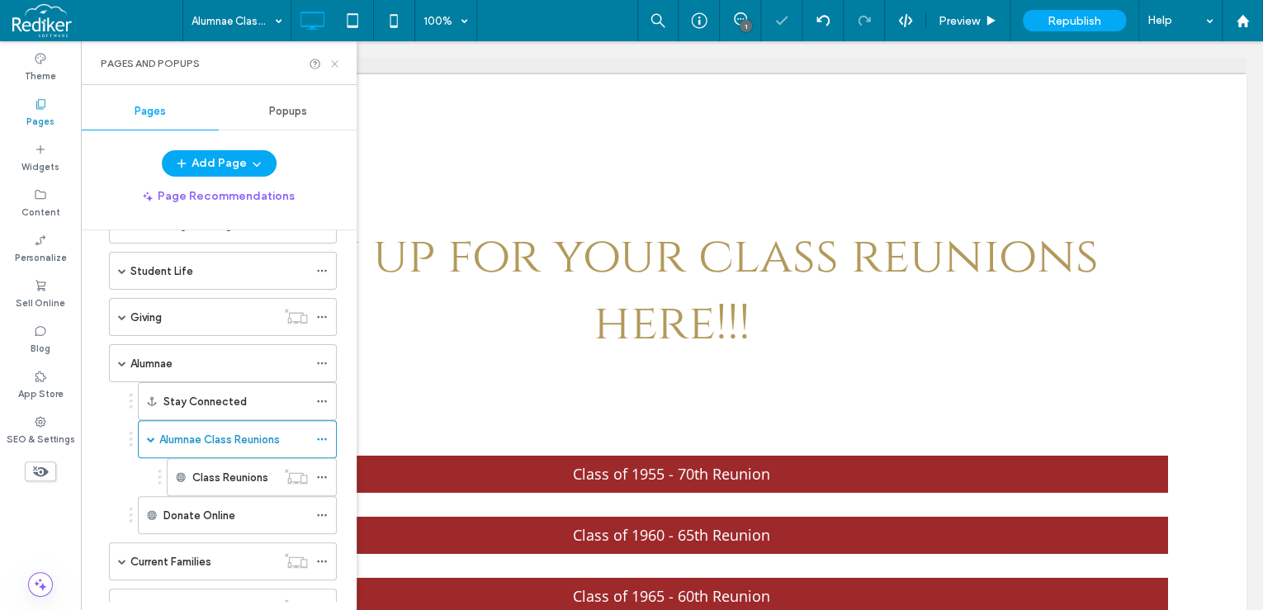
drag, startPoint x: 333, startPoint y: 66, endPoint x: 254, endPoint y: 26, distance: 88.2
click at [335, 67] on icon at bounding box center [335, 64] width 12 height 12
select select "Language Translate Widget"
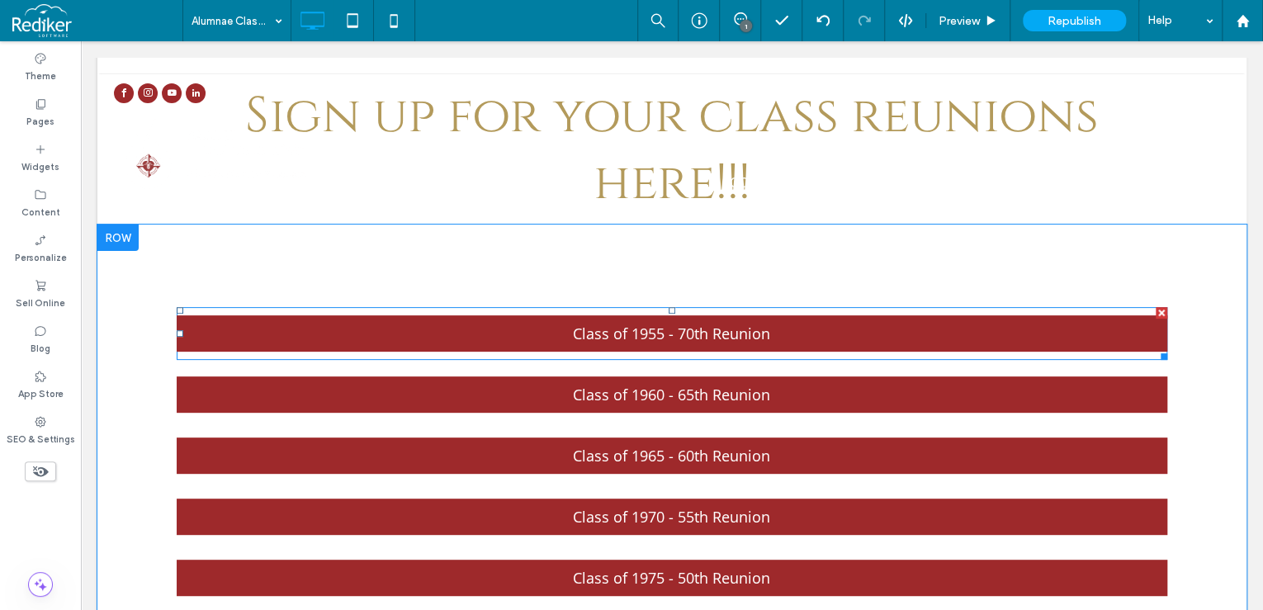
scroll to position [132, 0]
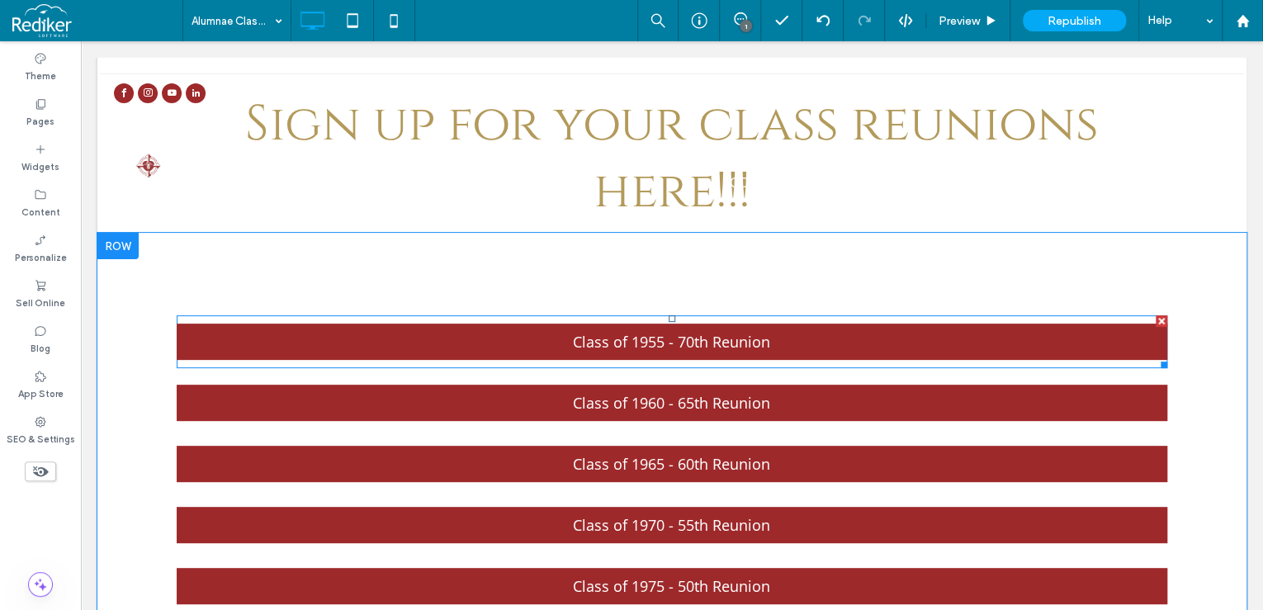
click at [743, 337] on span at bounding box center [672, 341] width 991 height 53
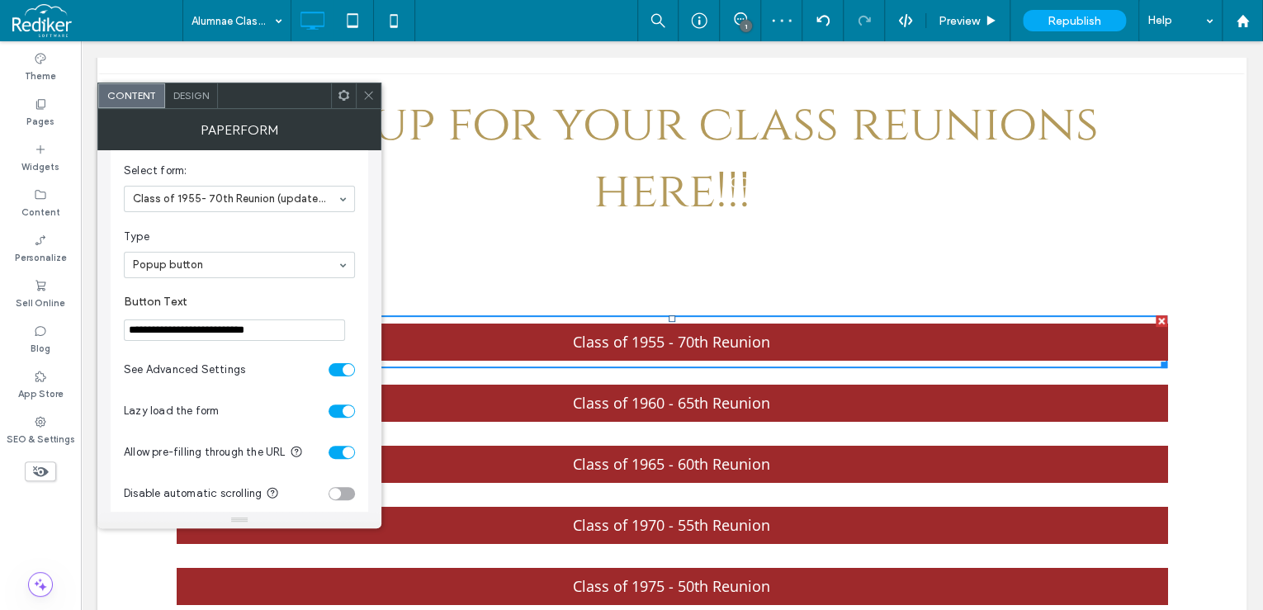
scroll to position [0, 0]
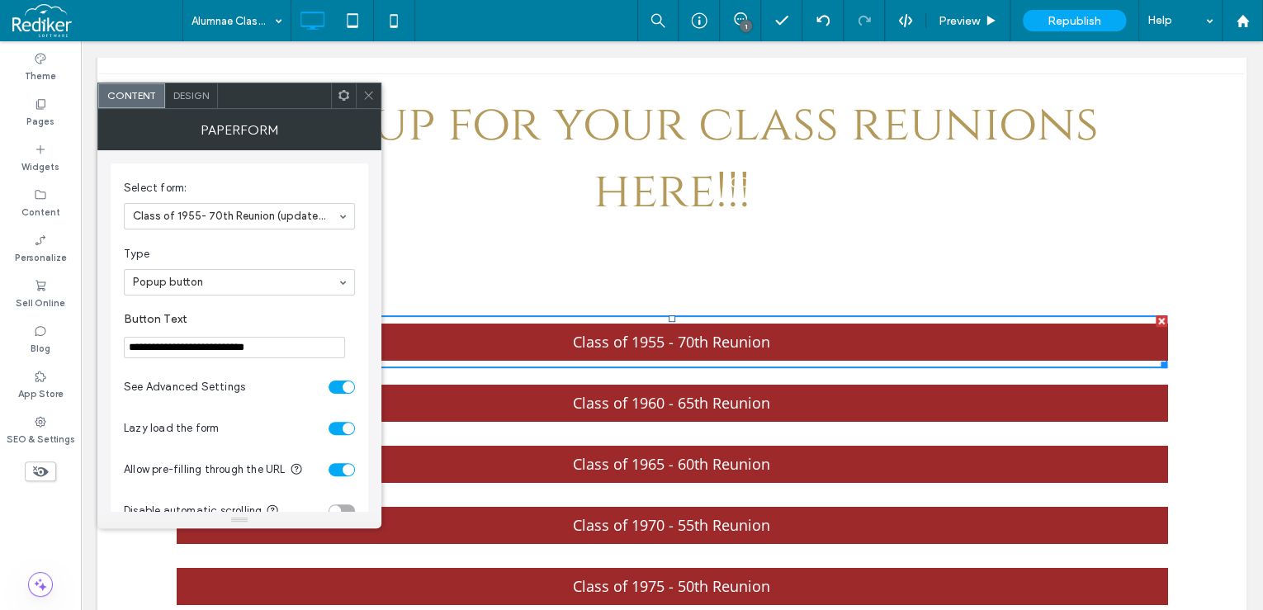
click at [370, 97] on icon at bounding box center [368, 95] width 12 height 12
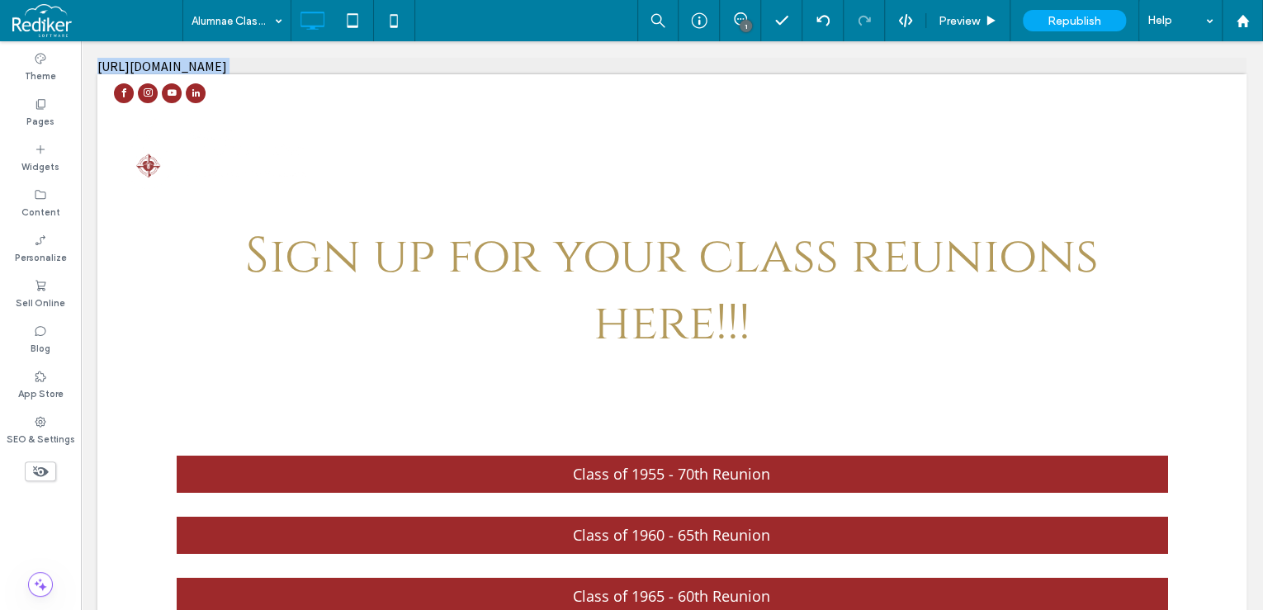
drag, startPoint x: 527, startPoint y: 68, endPoint x: 505, endPoint y: 68, distance: 22.3
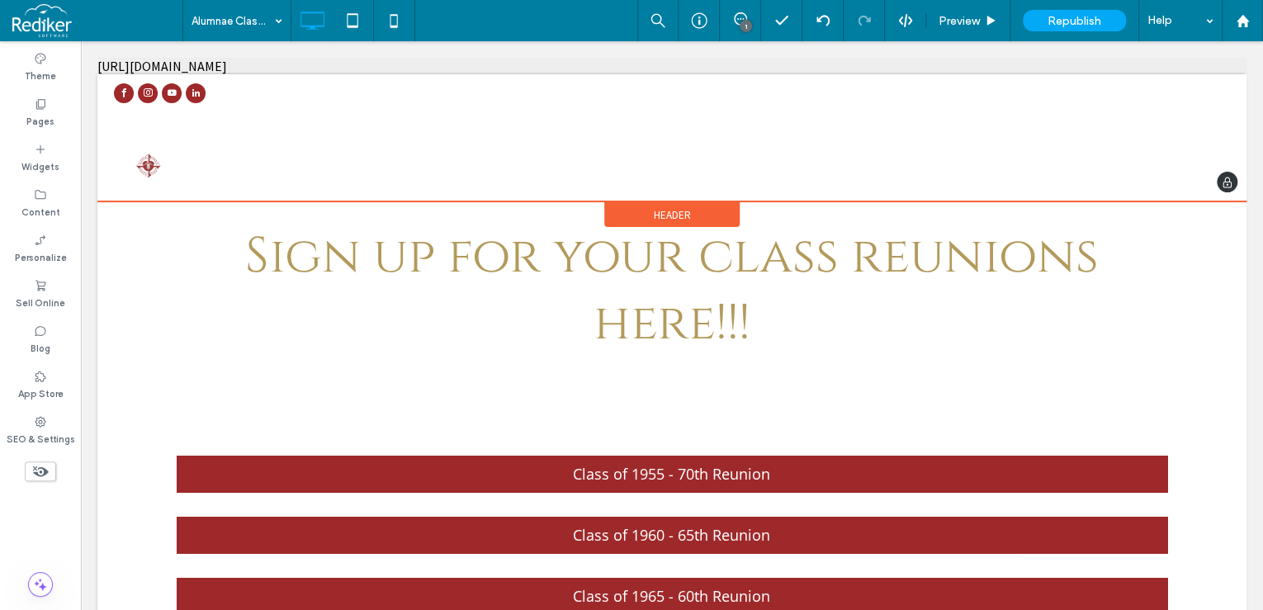
click at [654, 222] on span "Header" at bounding box center [672, 215] width 37 height 14
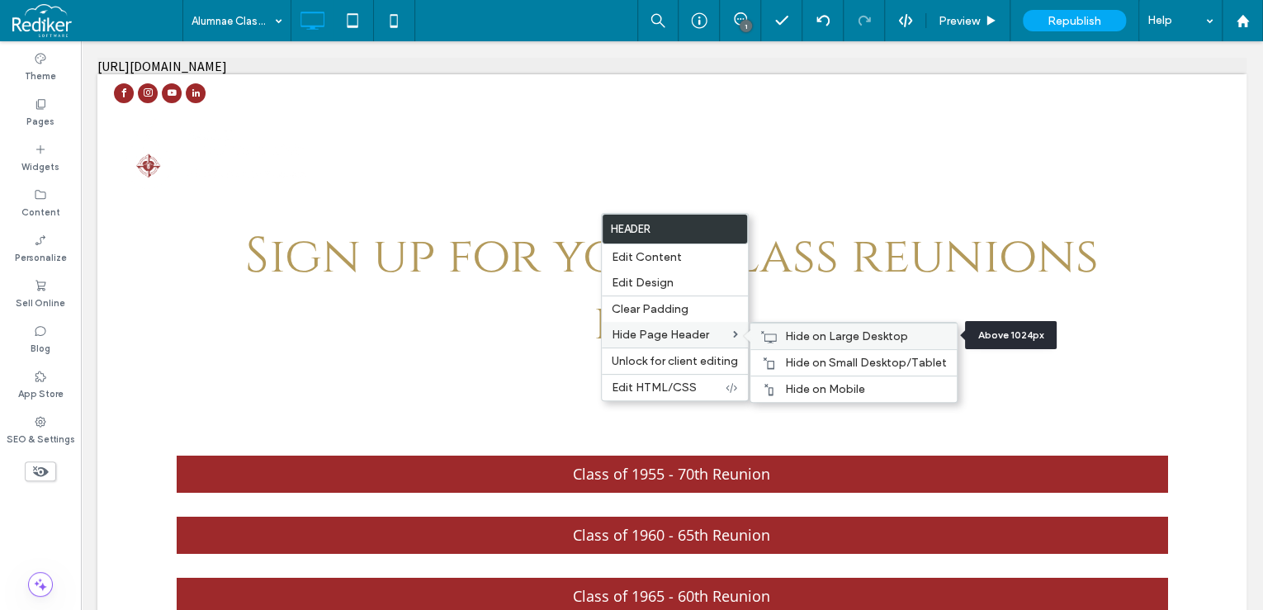
click at [807, 332] on span "Hide on Large Desktop" at bounding box center [846, 336] width 123 height 14
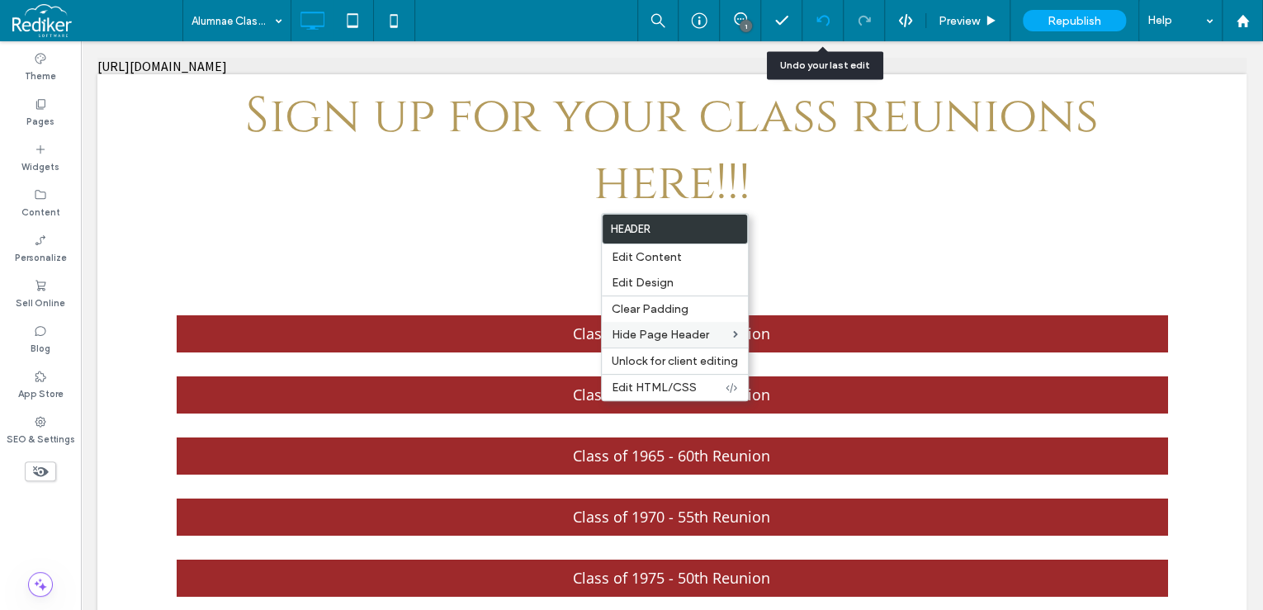
click at [820, 18] on use at bounding box center [822, 20] width 13 height 11
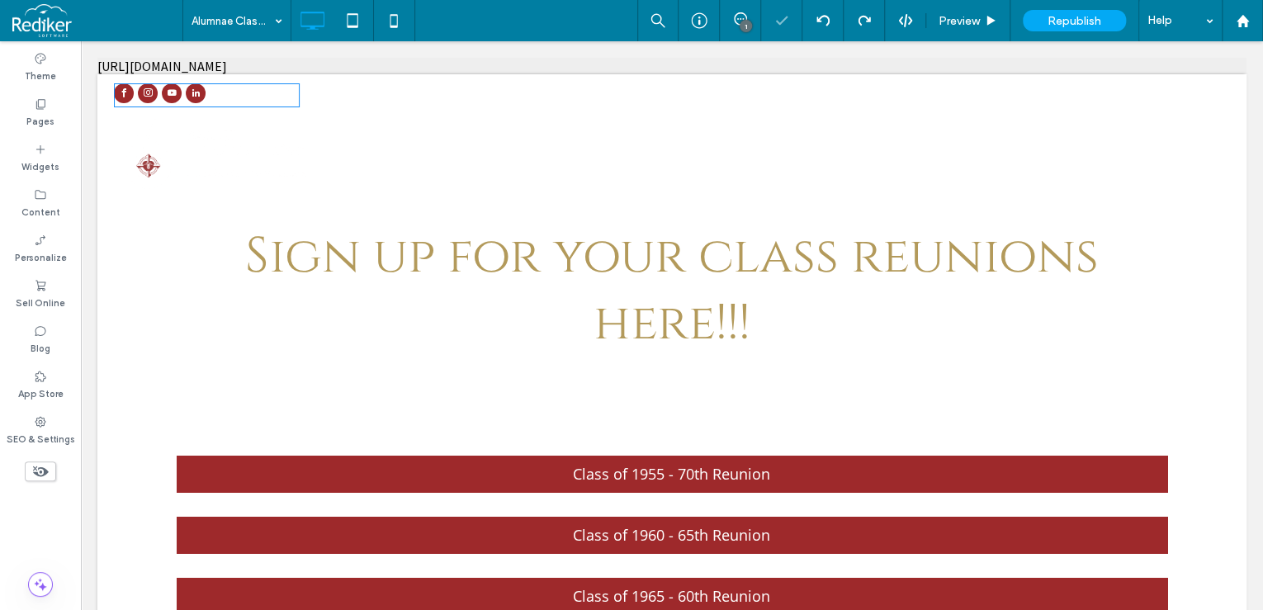
select select "Language Translate Widget"
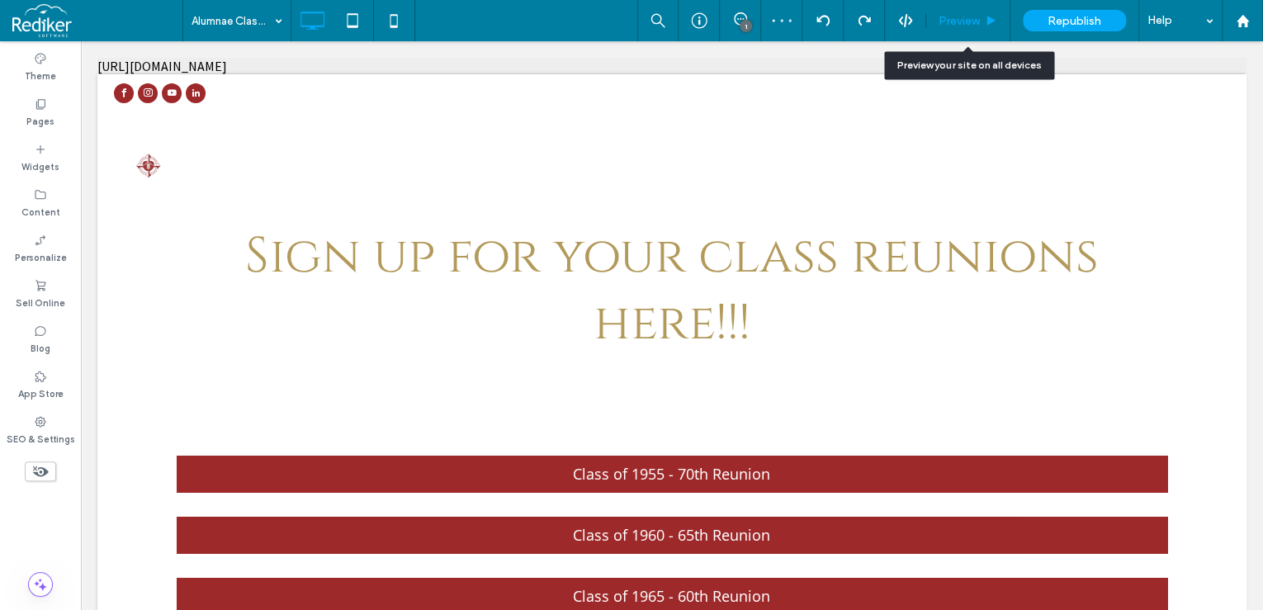
click at [965, 15] on span "Preview" at bounding box center [959, 21] width 41 height 14
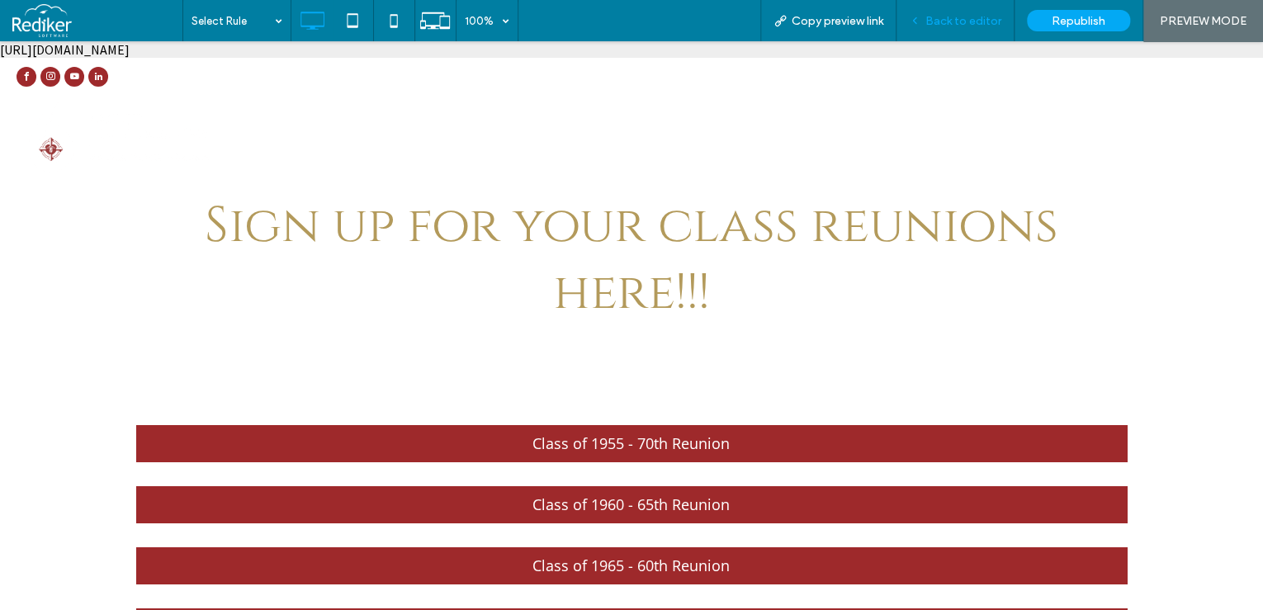
click at [943, 12] on div "Back to editor" at bounding box center [955, 20] width 118 height 41
click at [948, 21] on span "Back to editor" at bounding box center [963, 21] width 76 height 14
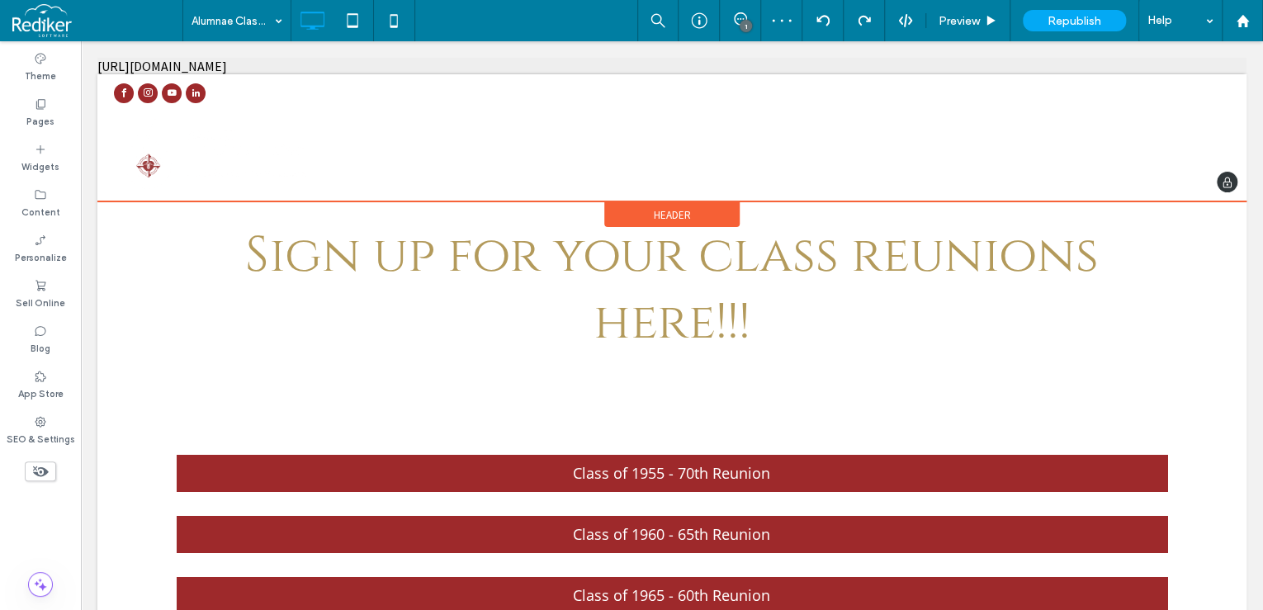
click at [674, 221] on span "Header" at bounding box center [672, 215] width 37 height 14
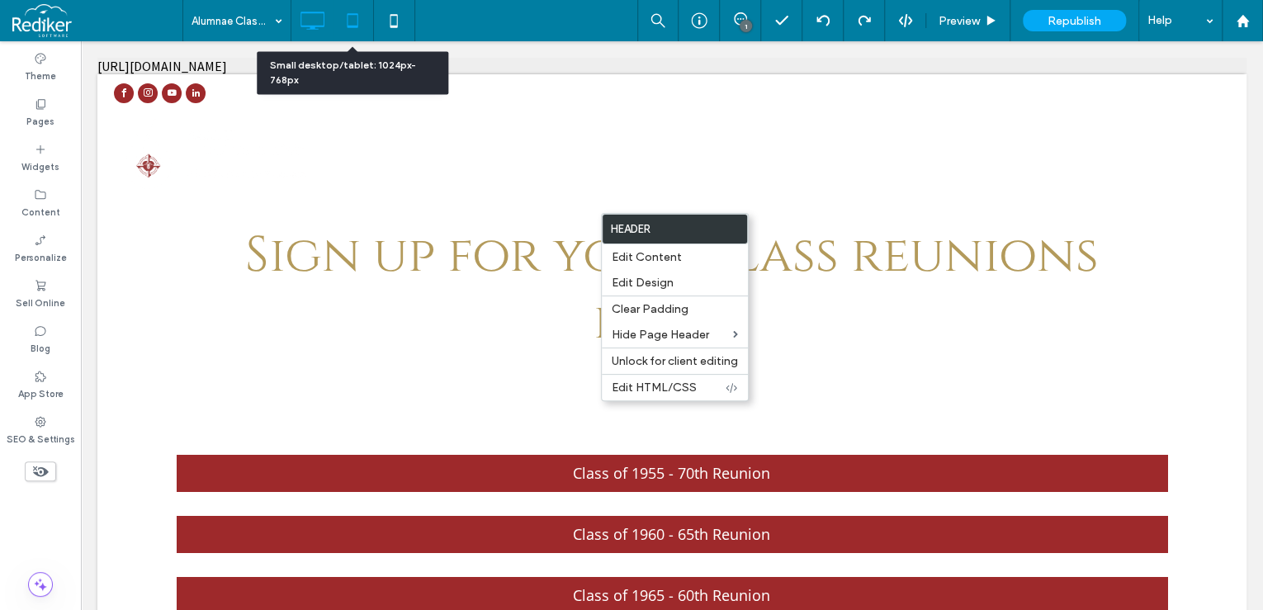
click at [353, 20] on icon at bounding box center [352, 20] width 33 height 33
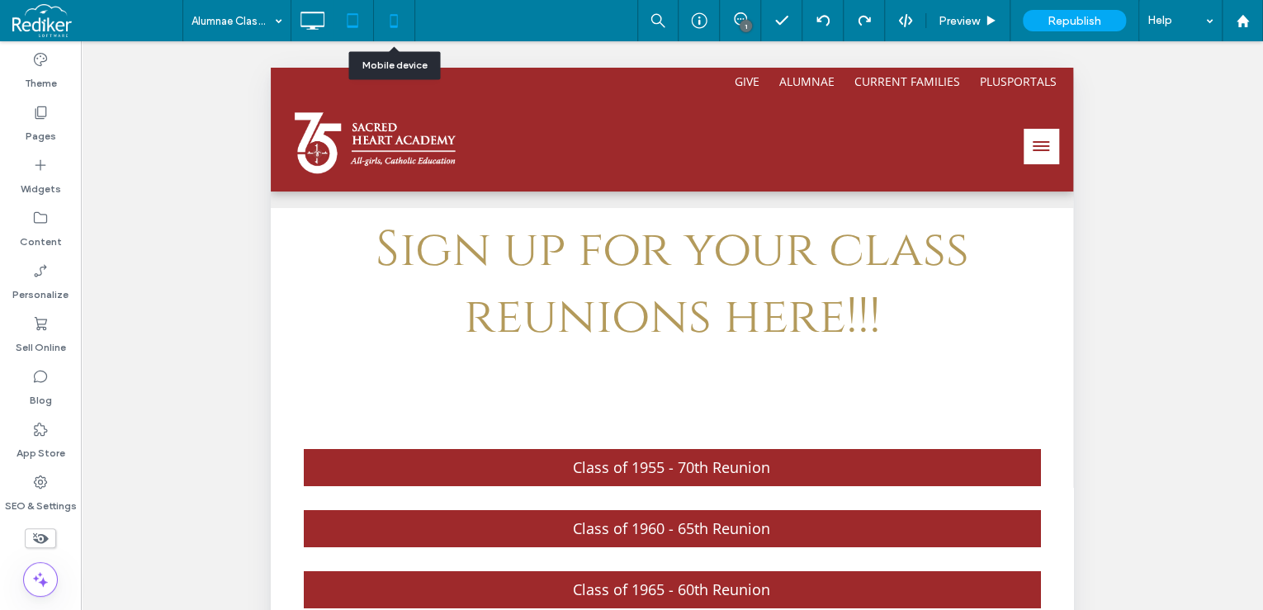
click at [389, 20] on icon at bounding box center [393, 20] width 33 height 33
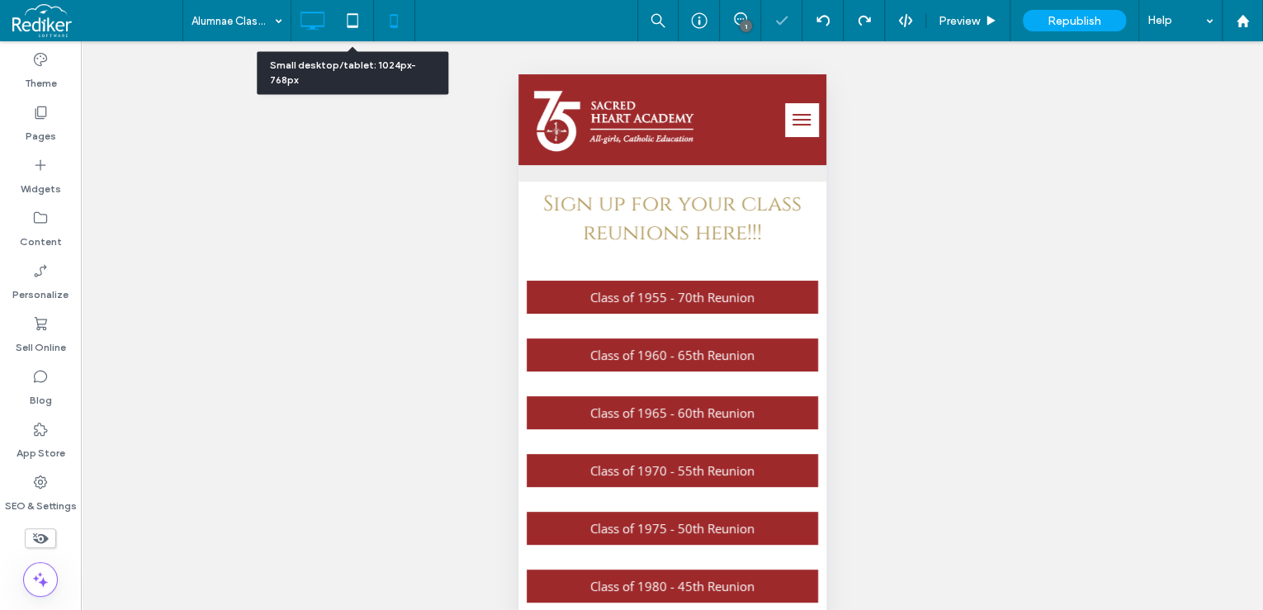
select select "Language Translate Widget"
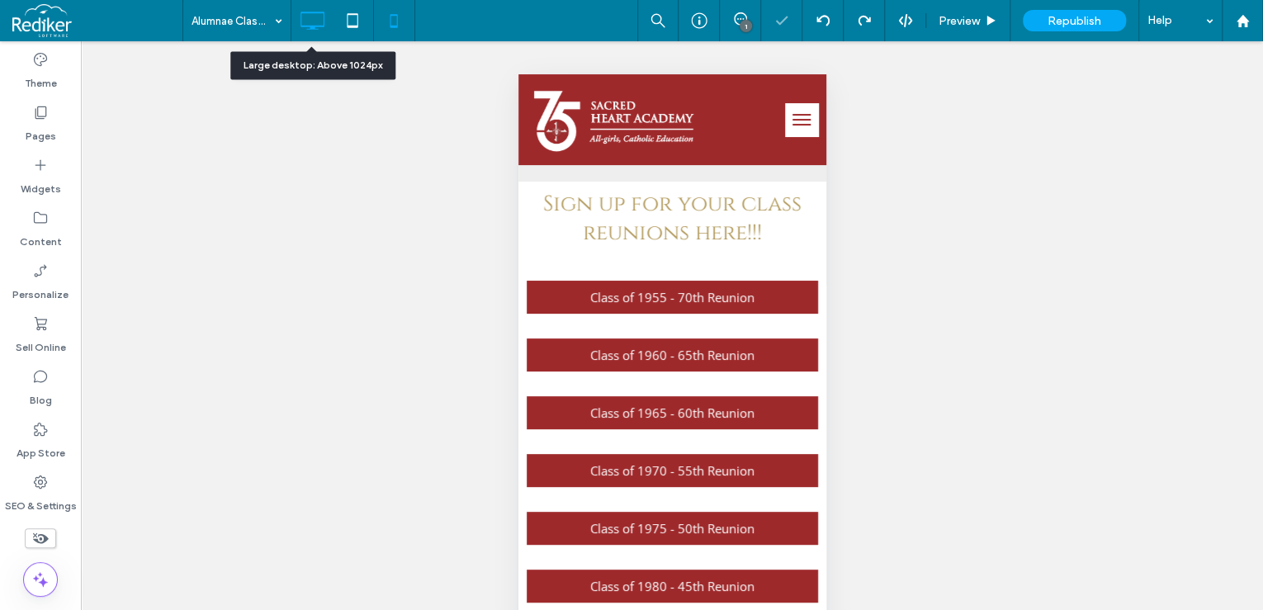
click at [308, 17] on icon at bounding box center [312, 20] width 33 height 33
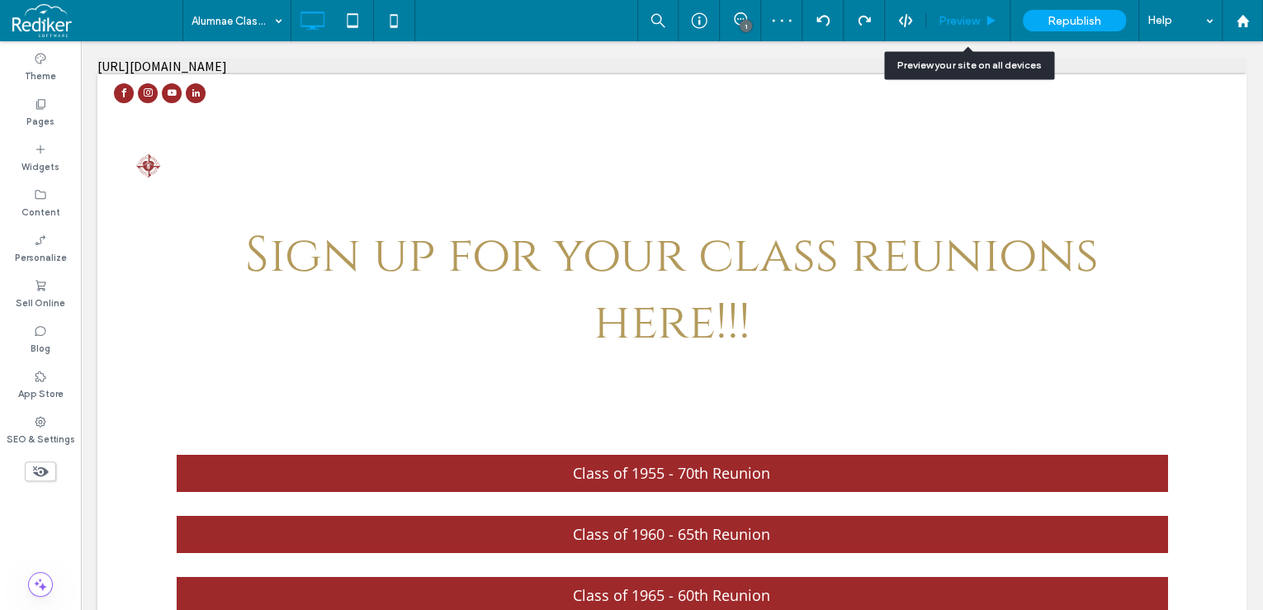
drag, startPoint x: 939, startPoint y: 23, endPoint x: 507, endPoint y: 55, distance: 432.9
click at [939, 23] on span "Preview" at bounding box center [959, 21] width 41 height 14
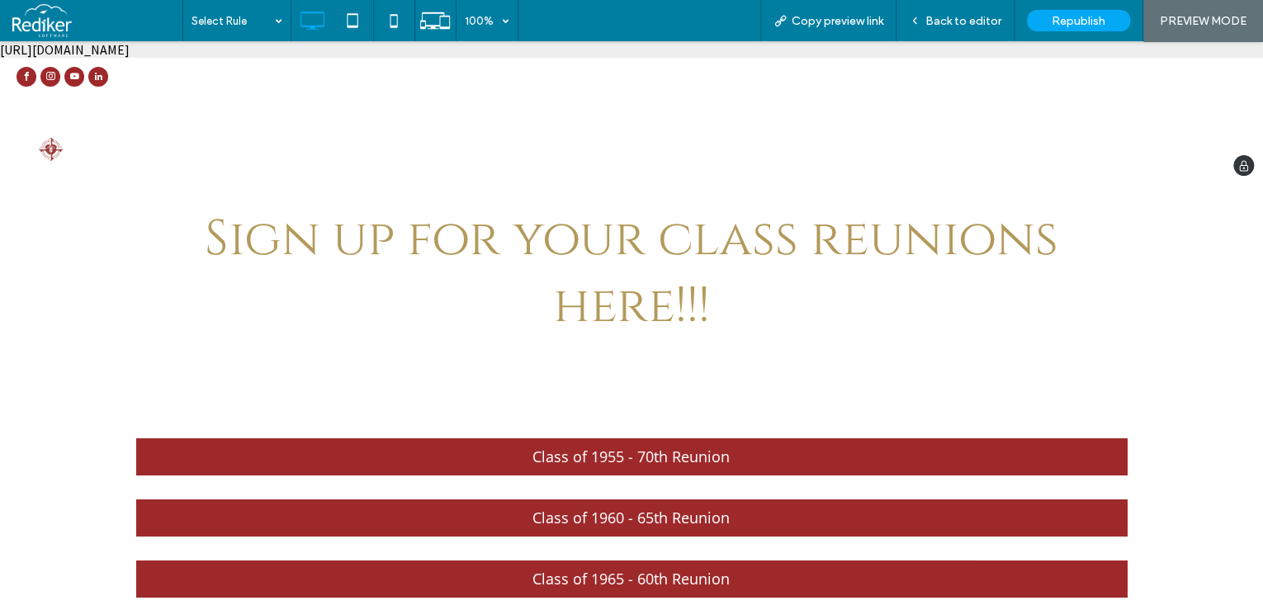
click at [49, 149] on img at bounding box center [117, 135] width 201 height 86
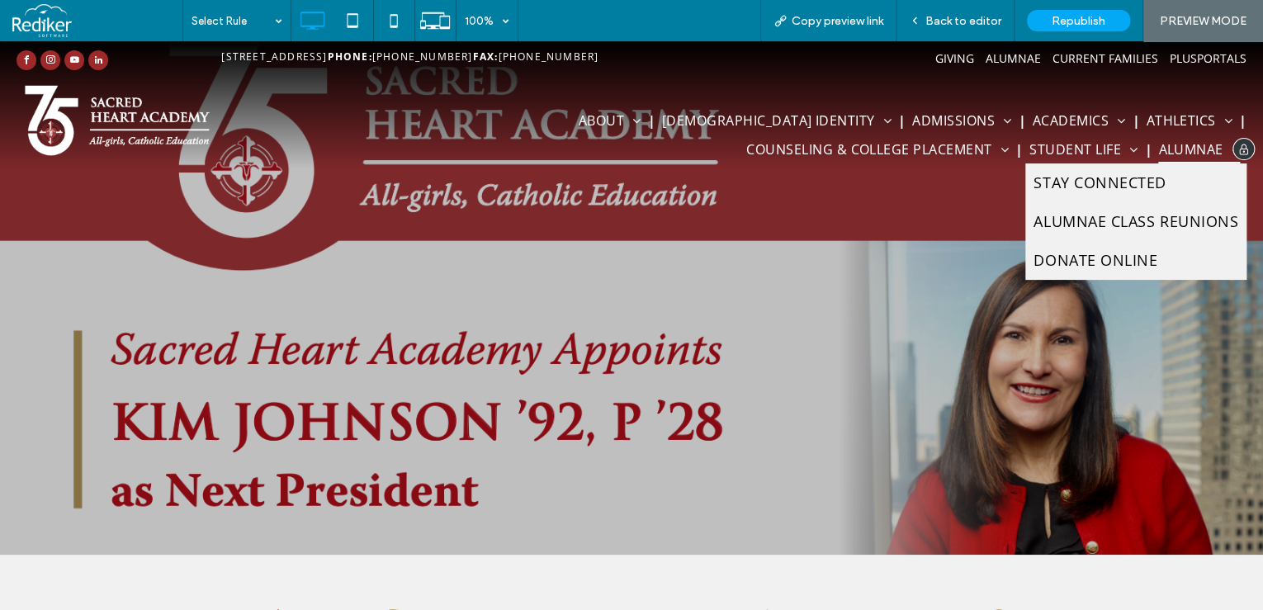
click at [1175, 144] on span "Alumnae" at bounding box center [1199, 149] width 82 height 28
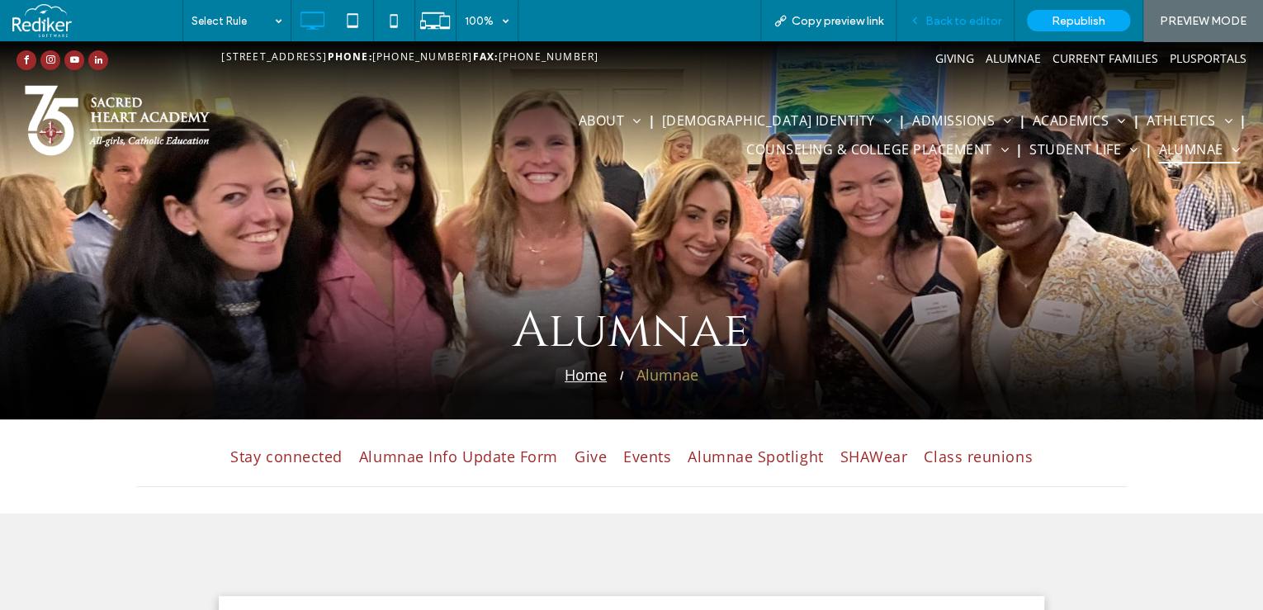
click at [994, 23] on span "Back to editor" at bounding box center [963, 21] width 76 height 14
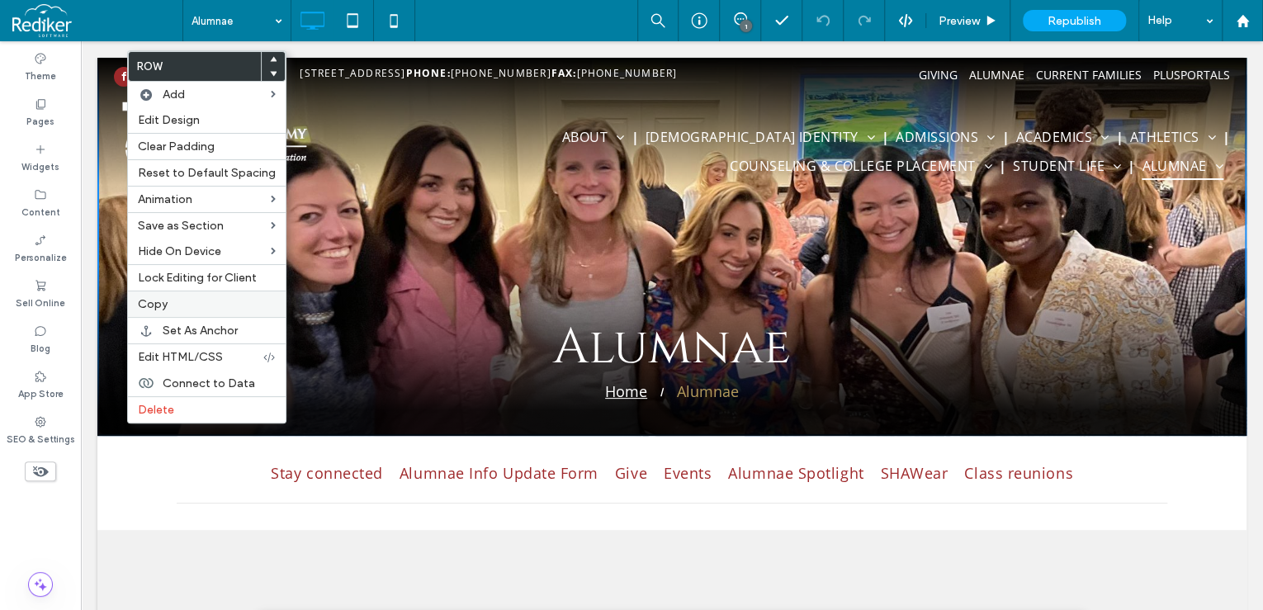
drag, startPoint x: 151, startPoint y: 302, endPoint x: 433, endPoint y: 128, distance: 331.7
click at [151, 302] on span "Copy" at bounding box center [153, 304] width 30 height 14
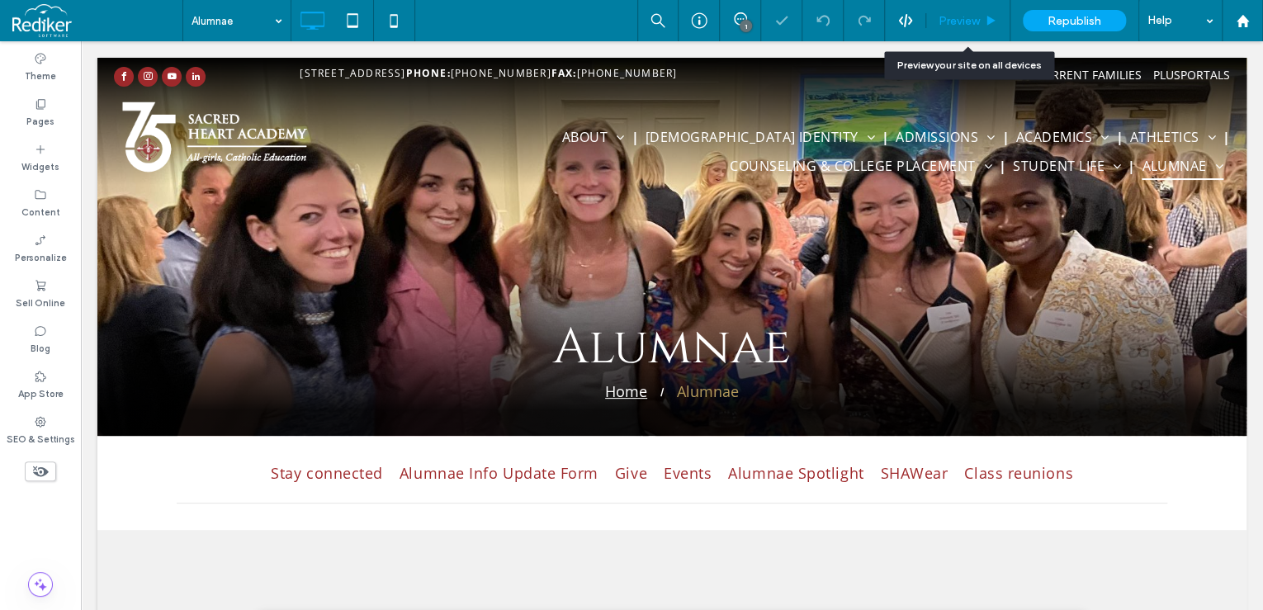
click at [959, 17] on span "Preview" at bounding box center [959, 21] width 41 height 14
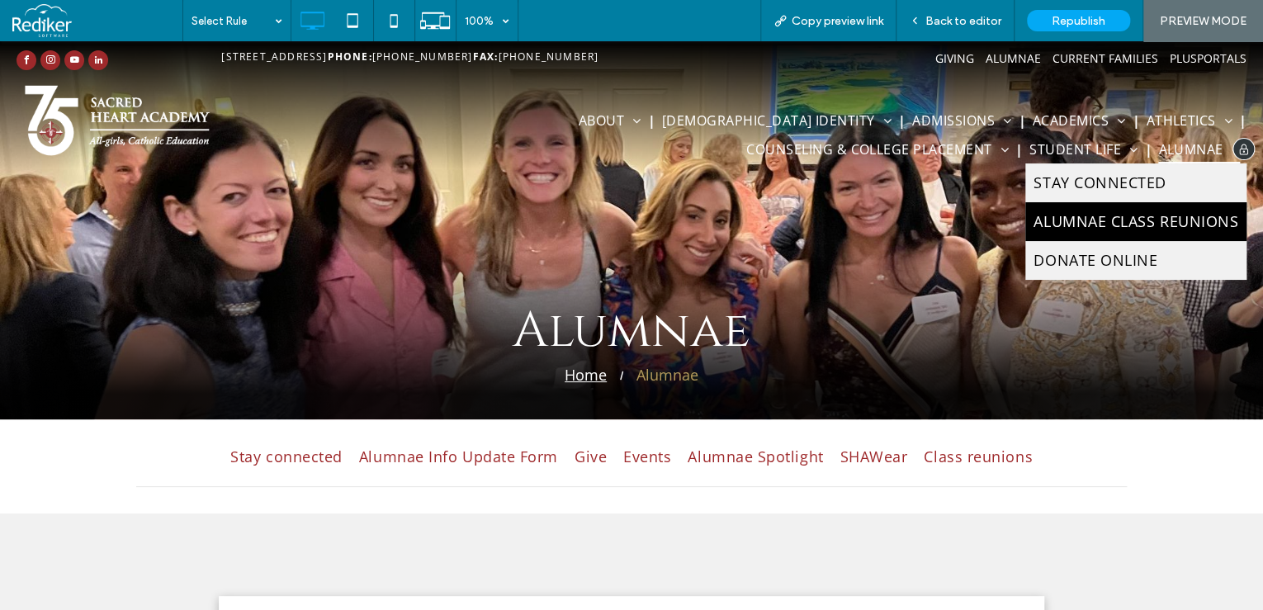
click at [1159, 217] on span "Alumnae Class Reunions" at bounding box center [1135, 221] width 205 height 22
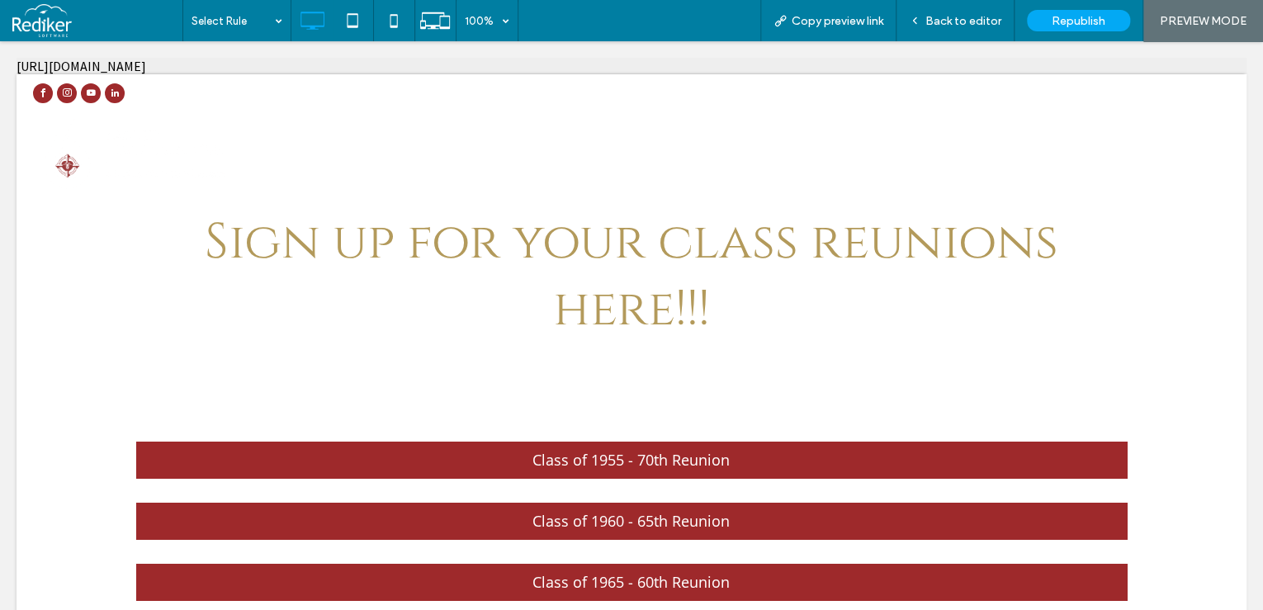
select select "Language Translate Widget"
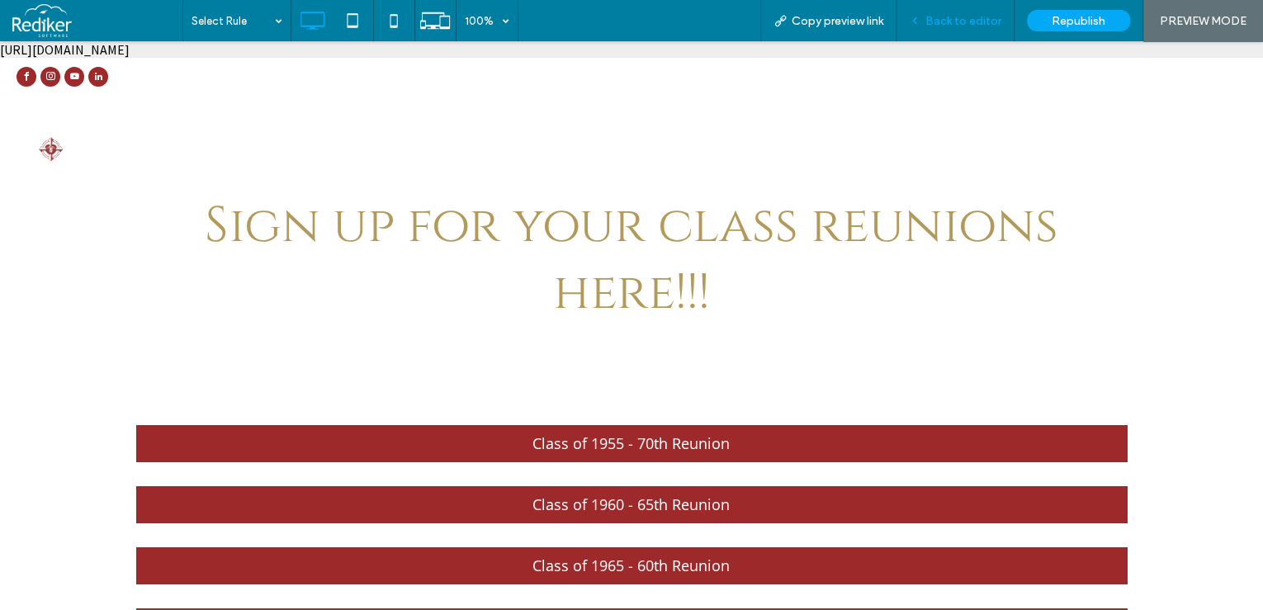
click at [934, 31] on div "Back to editor" at bounding box center [955, 20] width 118 height 41
drag, startPoint x: 941, startPoint y: 16, endPoint x: 872, endPoint y: 35, distance: 71.9
click at [941, 16] on span "Back to editor" at bounding box center [963, 21] width 76 height 14
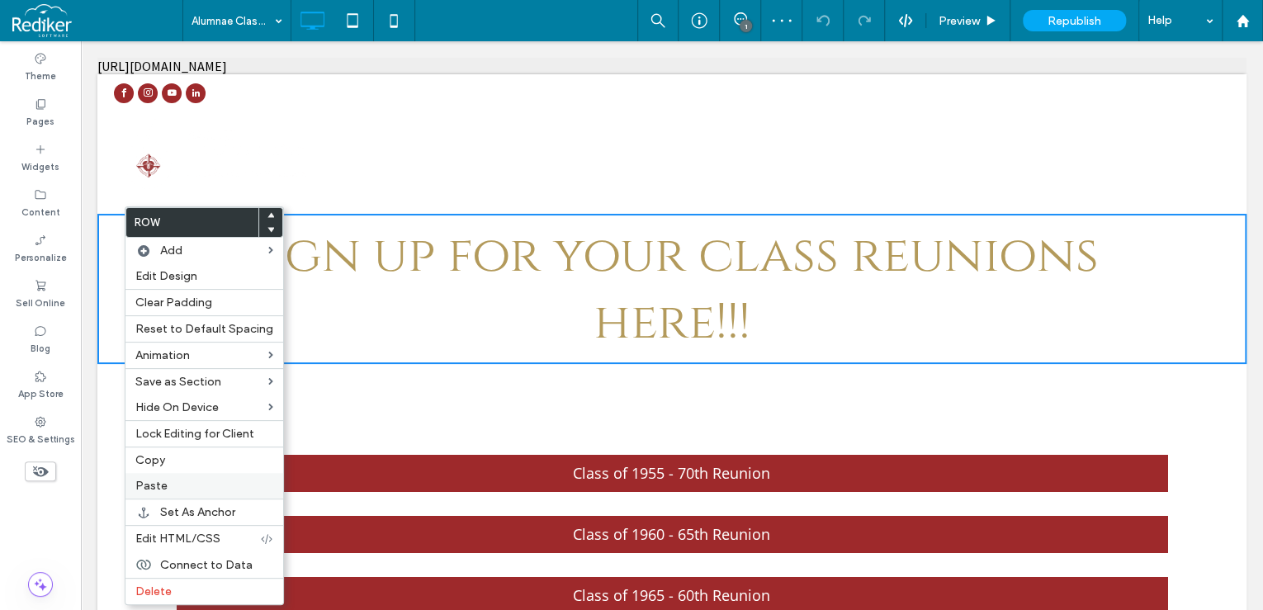
click at [158, 488] on span "Paste" at bounding box center [151, 486] width 32 height 14
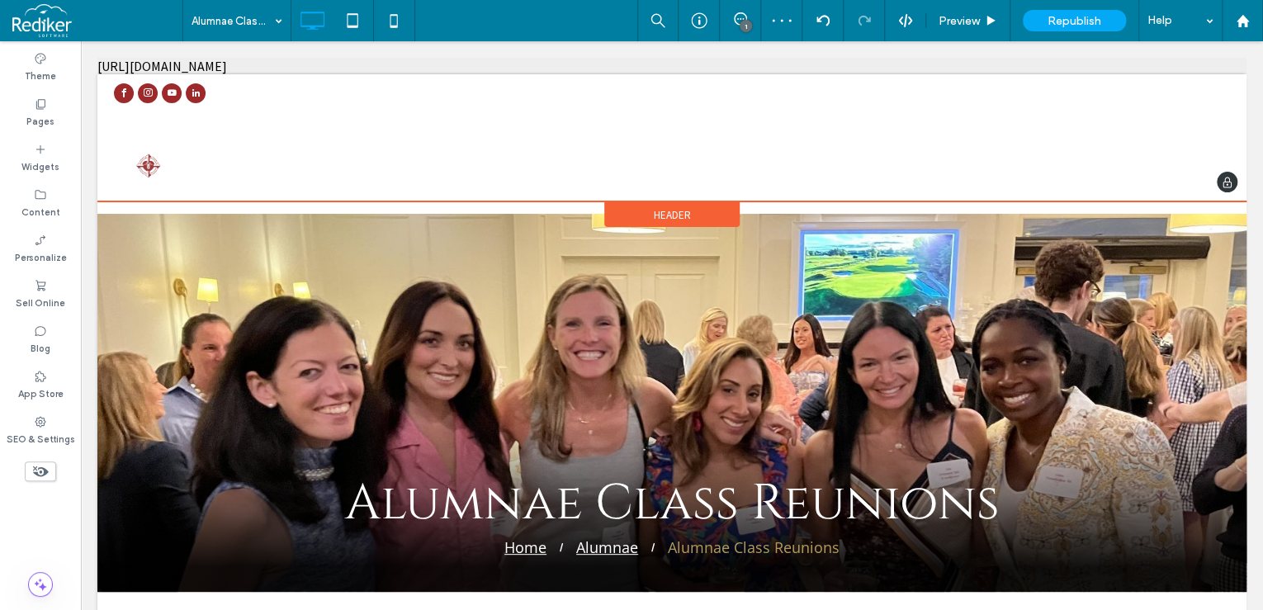
click at [692, 225] on div "Header" at bounding box center [671, 214] width 135 height 25
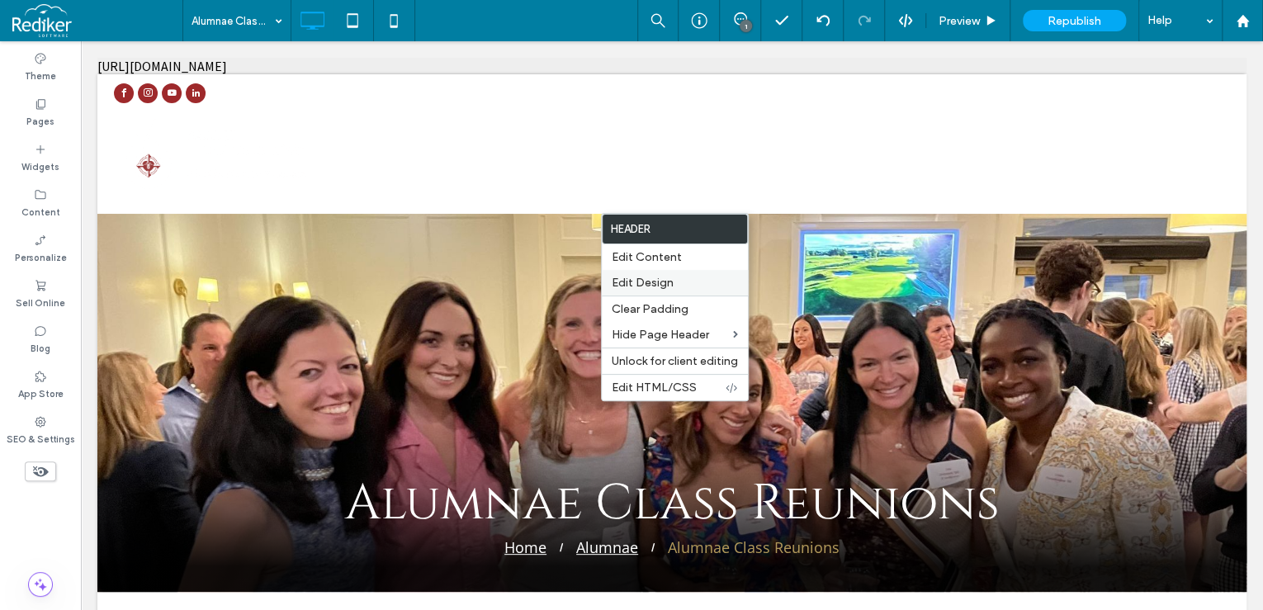
click at [669, 277] on span "Edit Design" at bounding box center [643, 283] width 62 height 14
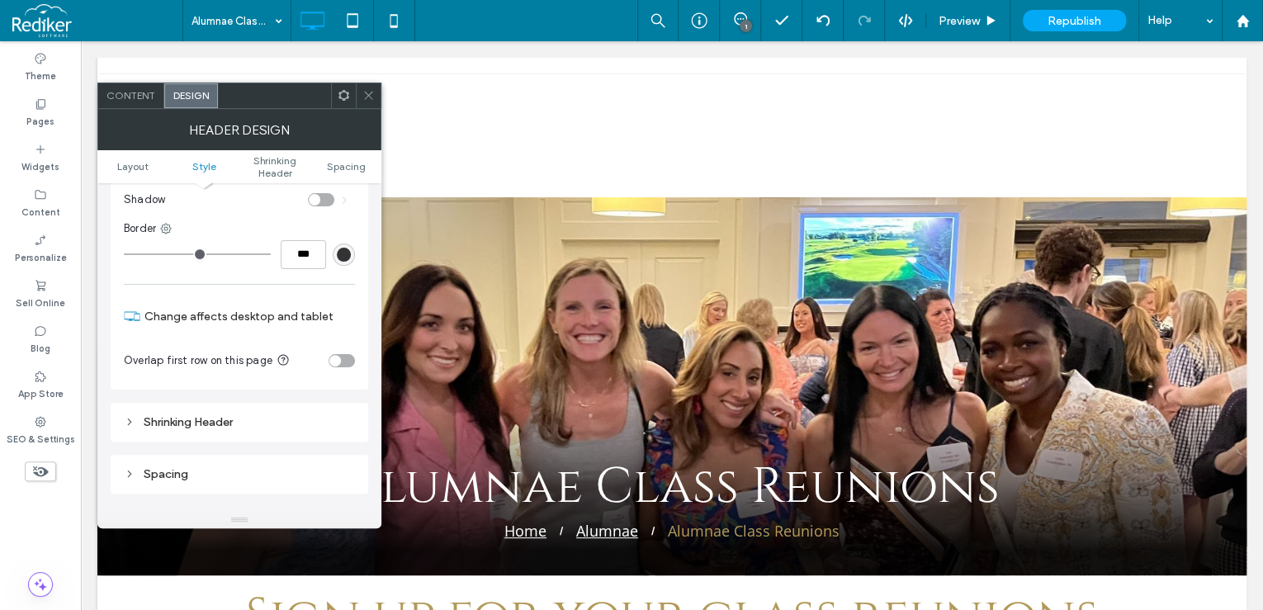
scroll to position [330, 0]
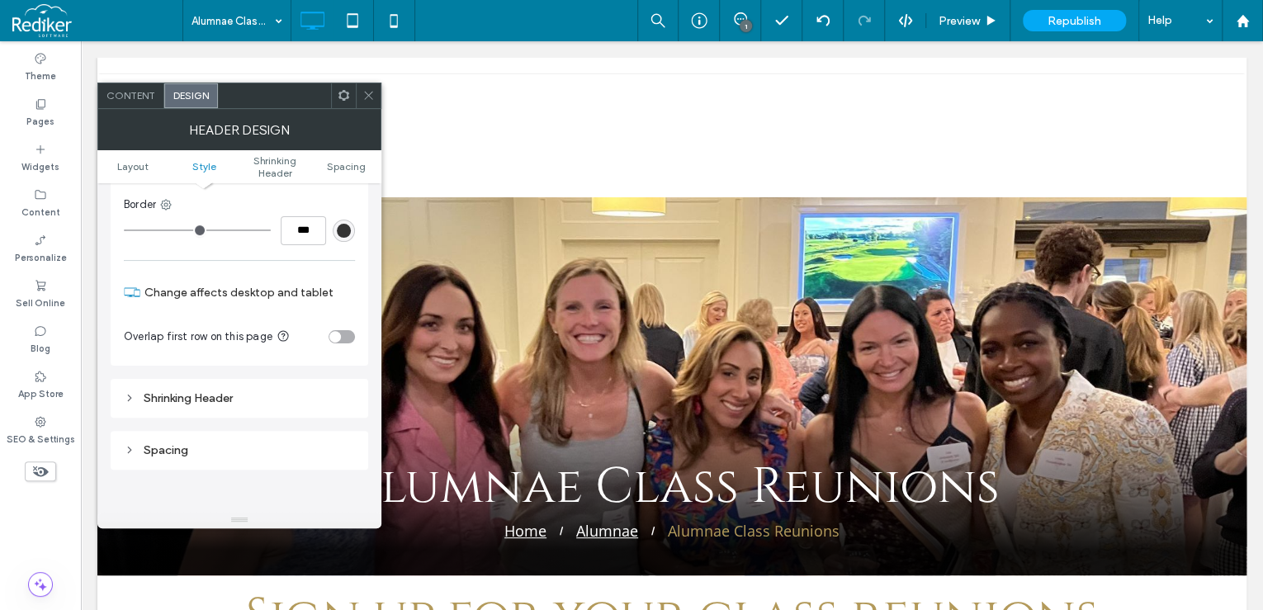
click at [345, 334] on div "toggle" at bounding box center [342, 336] width 26 height 13
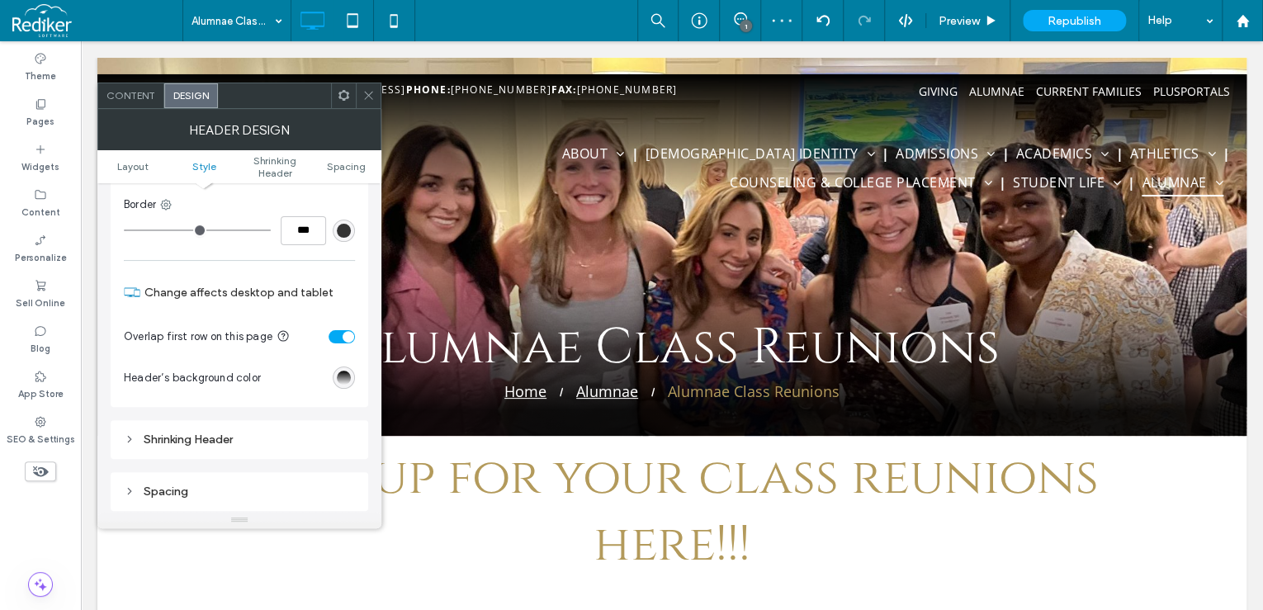
click at [366, 94] on icon at bounding box center [368, 95] width 12 height 12
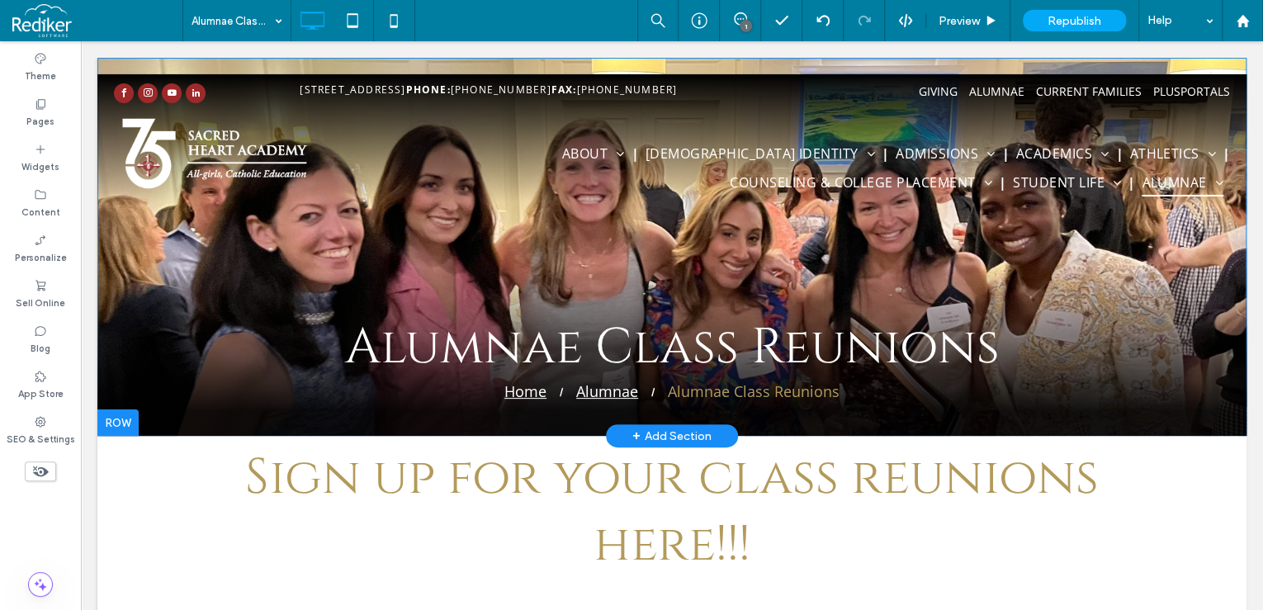
click at [205, 63] on div "Alumnae Class Reunions Home Alumnae Alumnae Class Reunions Click To Paste Click…" at bounding box center [671, 247] width 1149 height 378
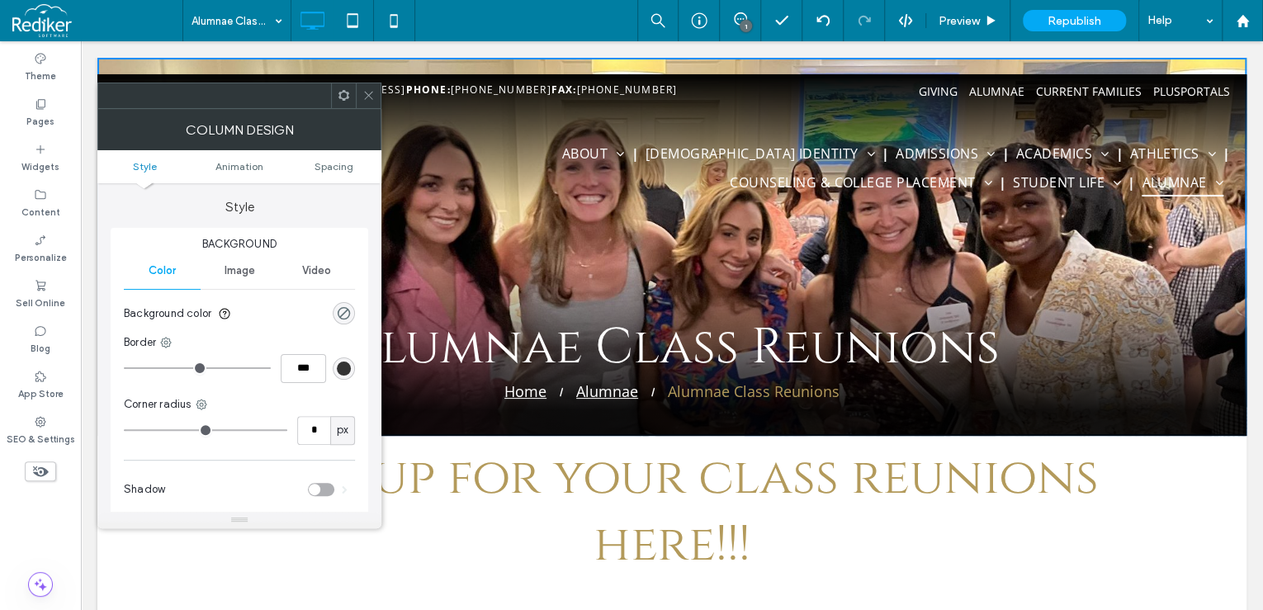
click at [234, 265] on span "Image" at bounding box center [239, 270] width 31 height 13
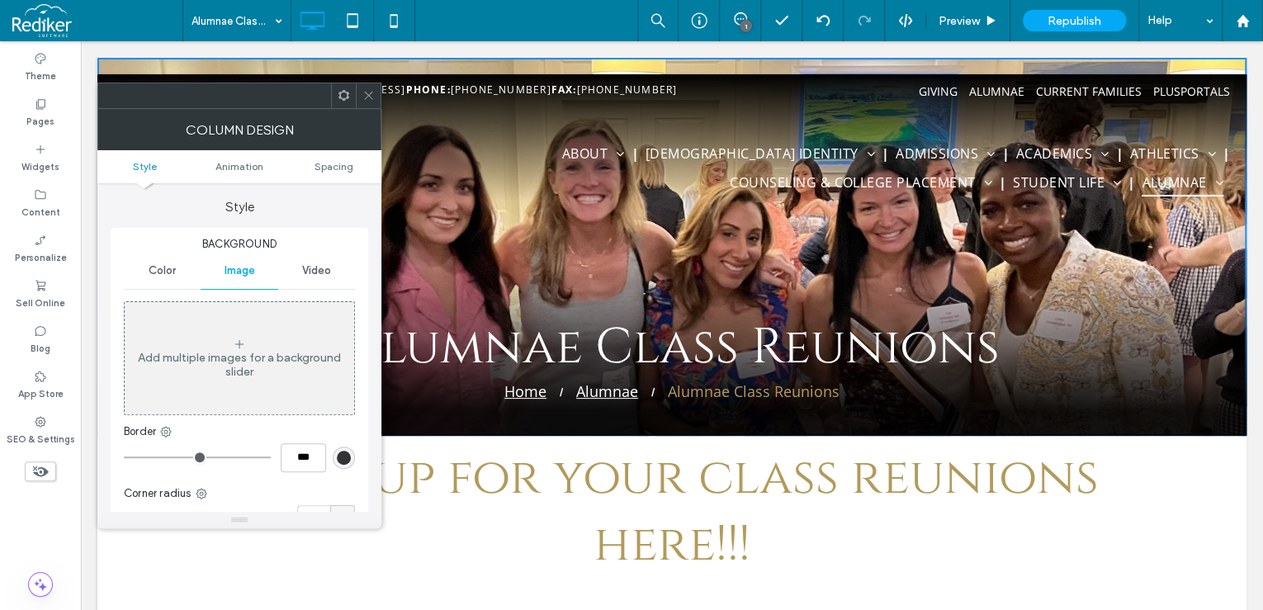
click at [158, 262] on div "Color" at bounding box center [162, 271] width 77 height 36
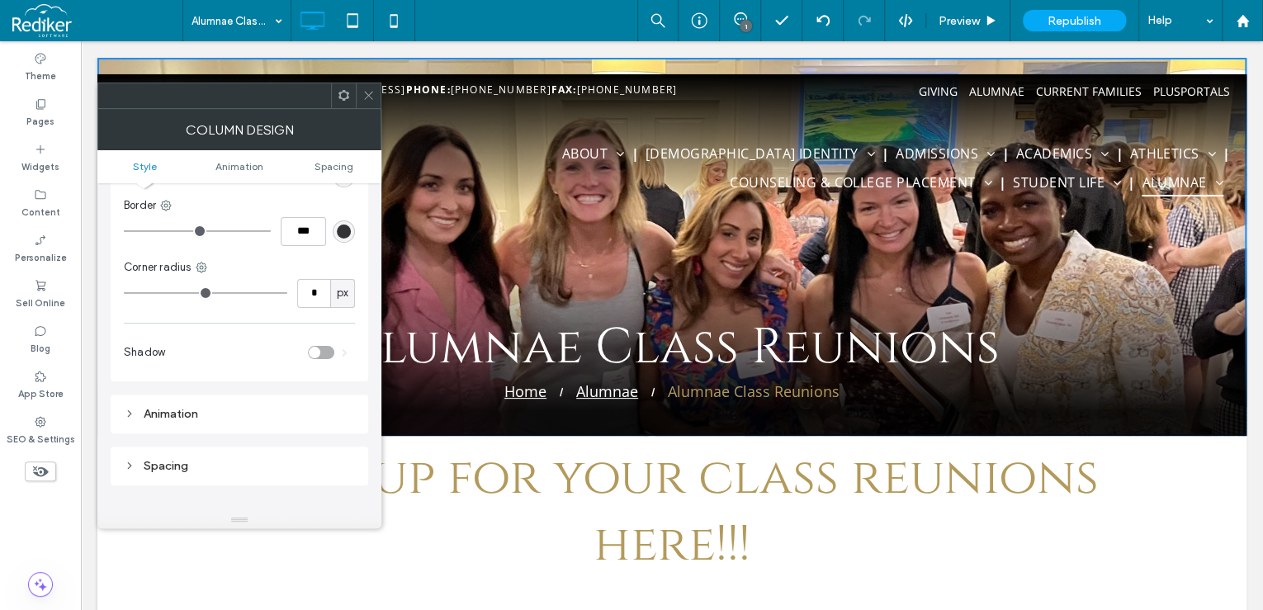
scroll to position [0, 0]
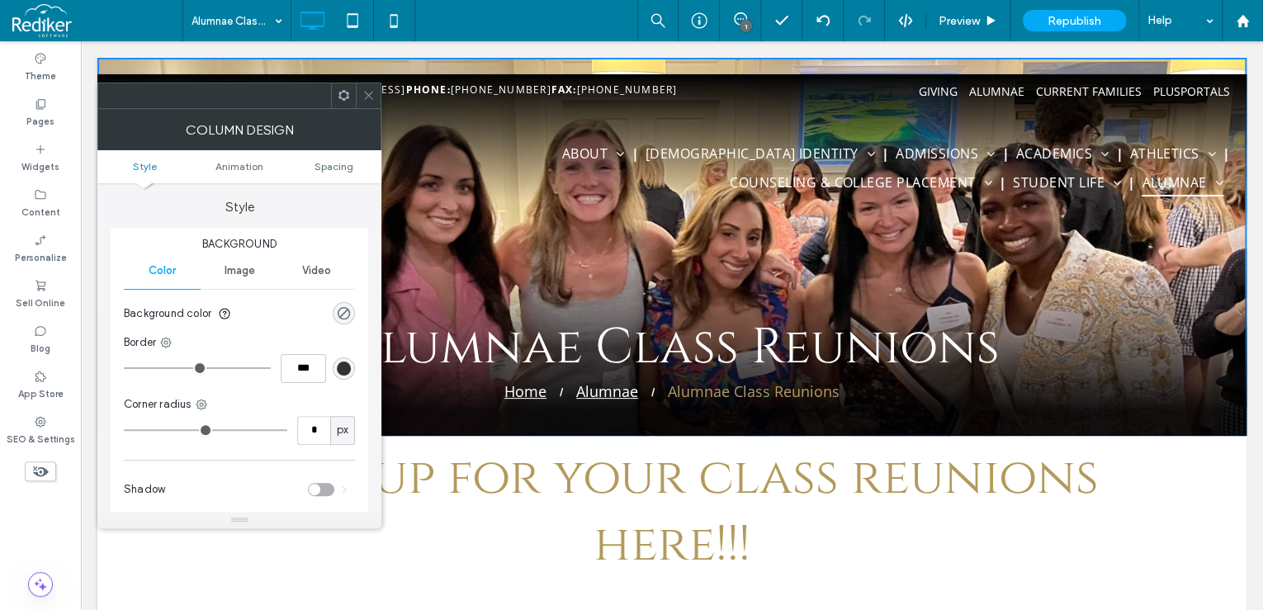
drag, startPoint x: 367, startPoint y: 97, endPoint x: 377, endPoint y: 38, distance: 60.4
click at [367, 97] on use at bounding box center [368, 96] width 8 height 8
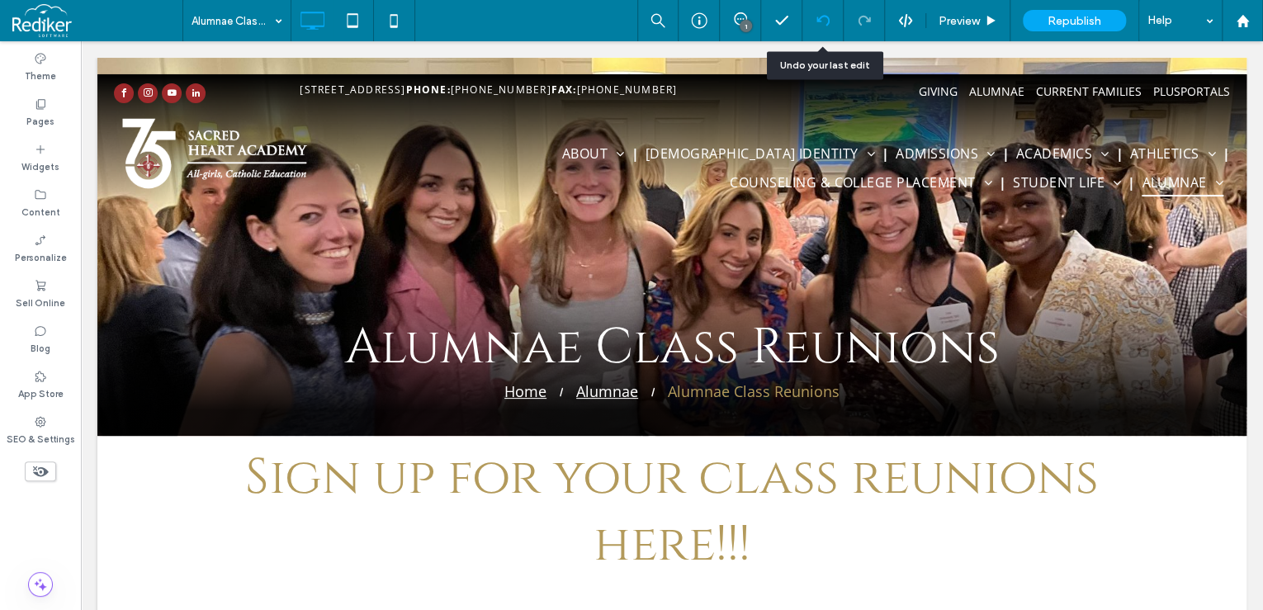
click at [825, 20] on icon at bounding box center [822, 20] width 13 height 13
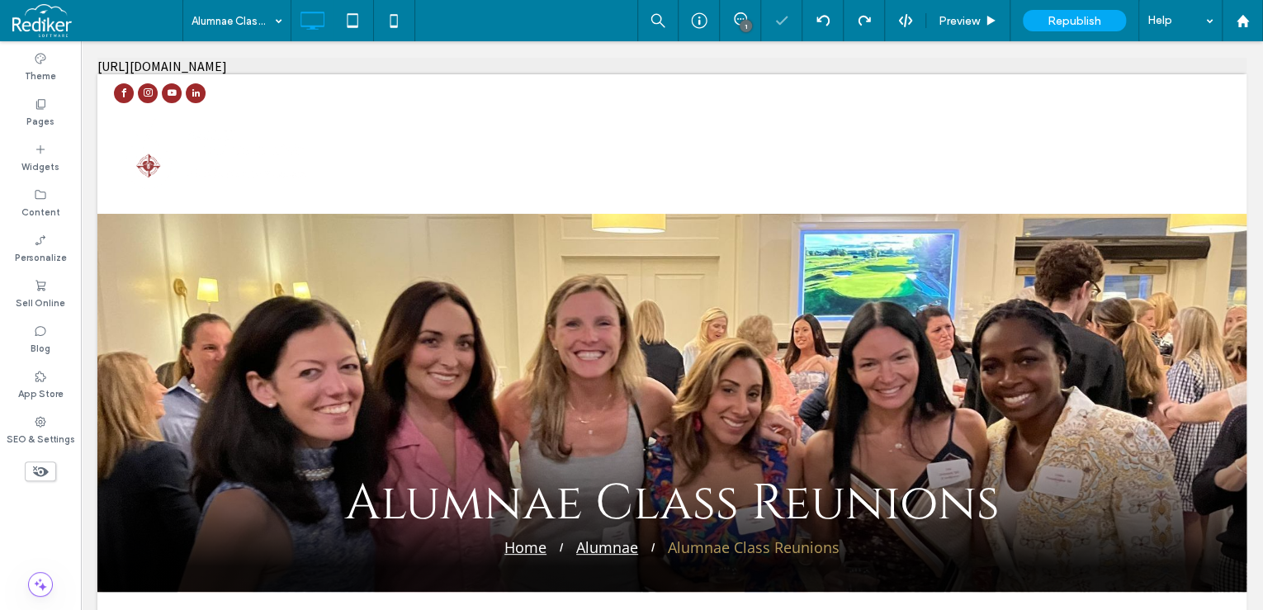
select select "Language Translate Widget"
drag, startPoint x: 102, startPoint y: 63, endPoint x: 280, endPoint y: 64, distance: 177.5
drag, startPoint x: 280, startPoint y: 64, endPoint x: 479, endPoint y: 60, distance: 199.0
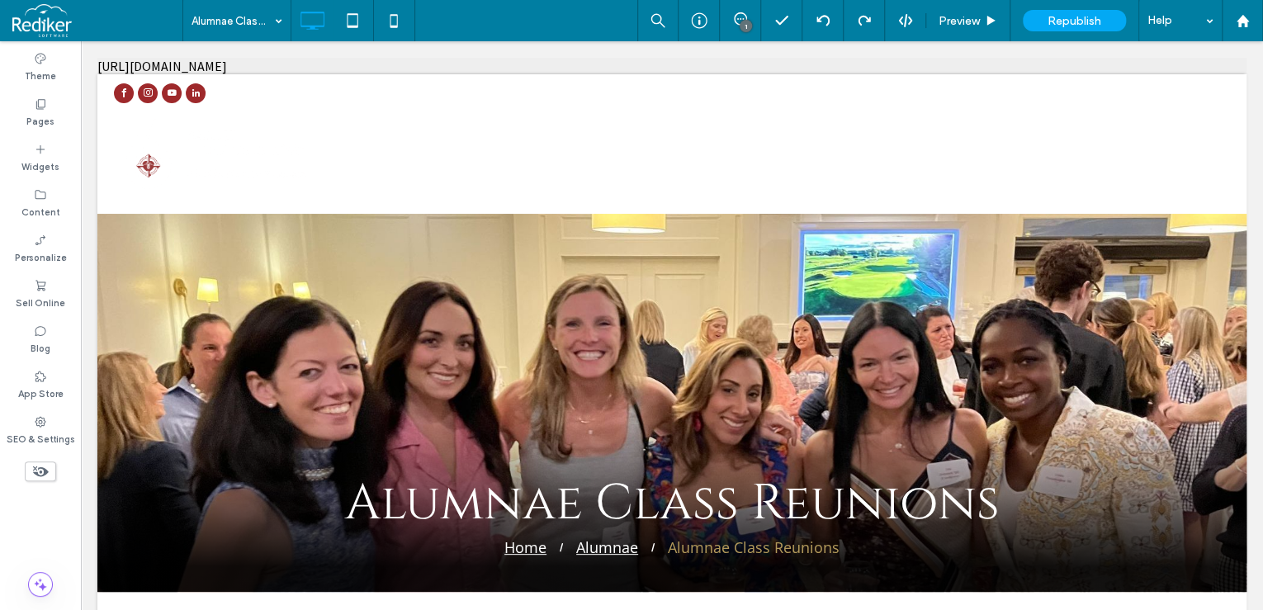
drag, startPoint x: 466, startPoint y: 66, endPoint x: 129, endPoint y: 70, distance: 336.8
drag, startPoint x: 129, startPoint y: 70, endPoint x: 100, endPoint y: 56, distance: 32.1
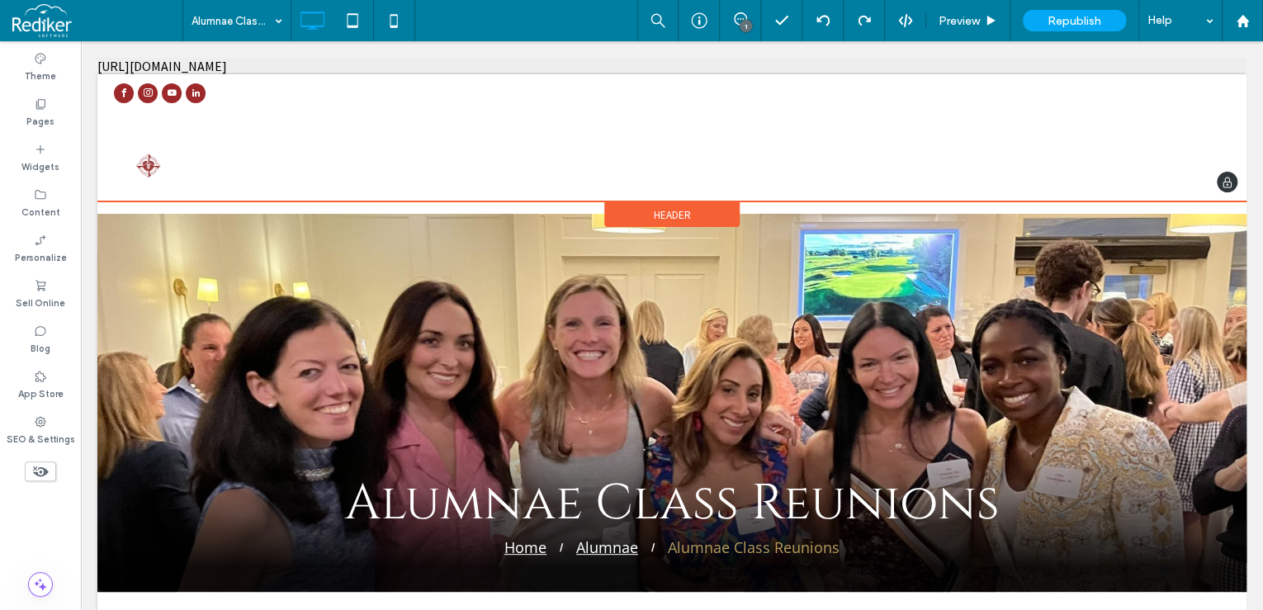
click at [669, 222] on span "Header" at bounding box center [672, 215] width 37 height 14
click at [659, 222] on span "Header" at bounding box center [672, 215] width 37 height 14
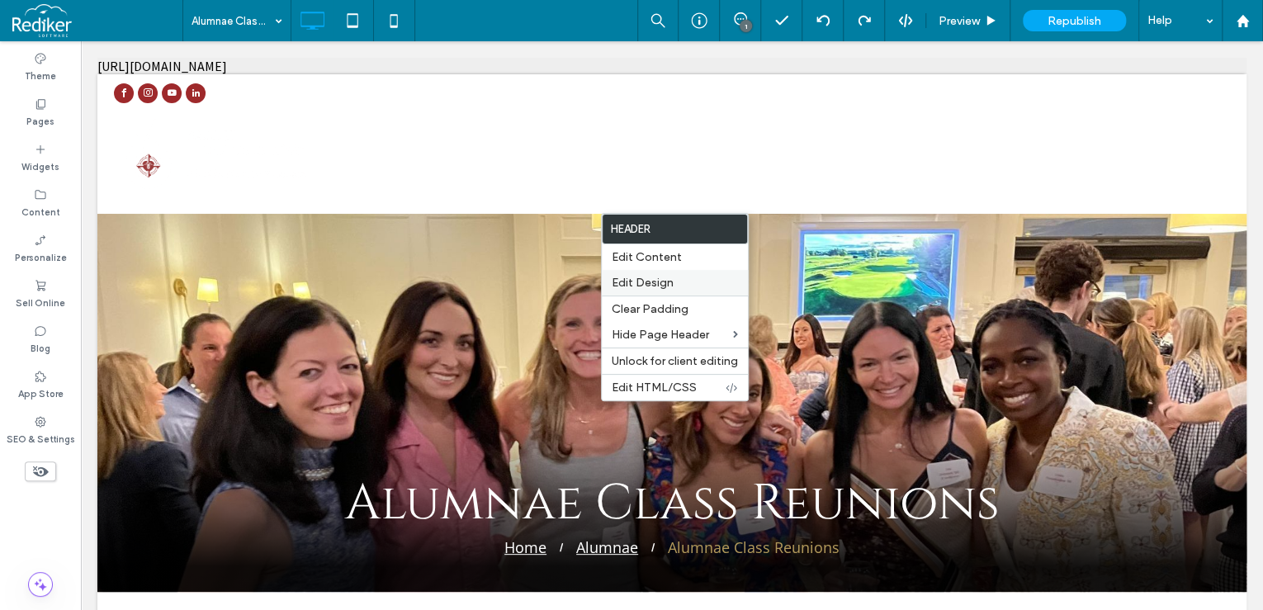
click at [667, 276] on span "Edit Design" at bounding box center [643, 283] width 62 height 14
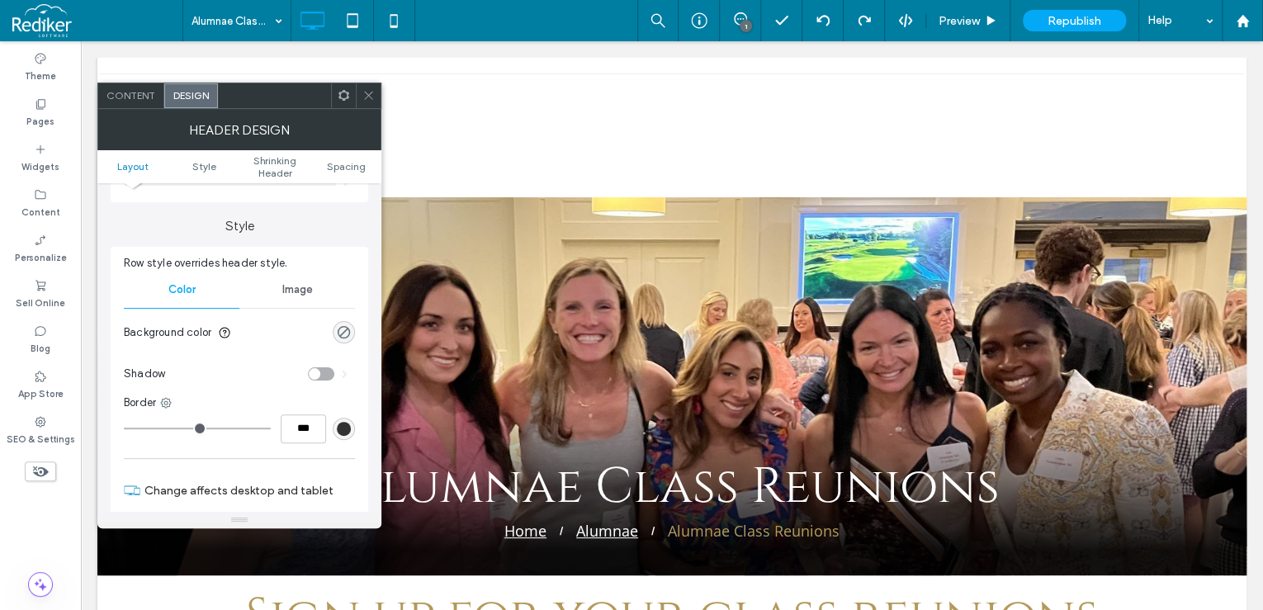
scroll to position [264, 0]
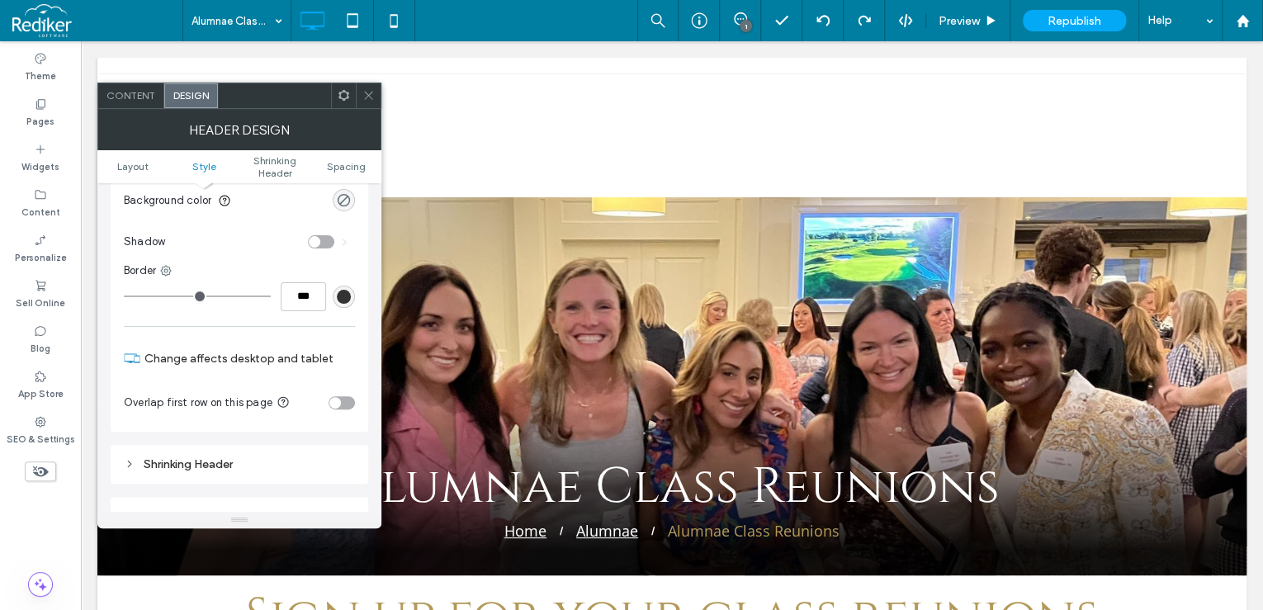
click at [344, 401] on div "toggle" at bounding box center [342, 402] width 26 height 13
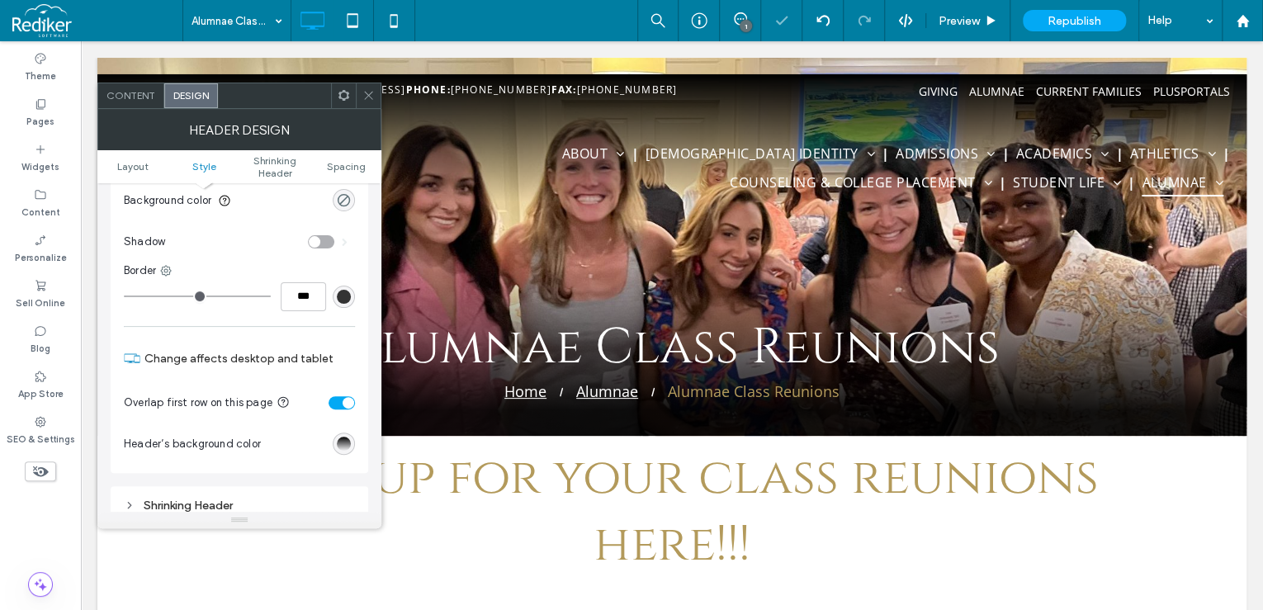
click at [368, 103] on span at bounding box center [368, 95] width 12 height 25
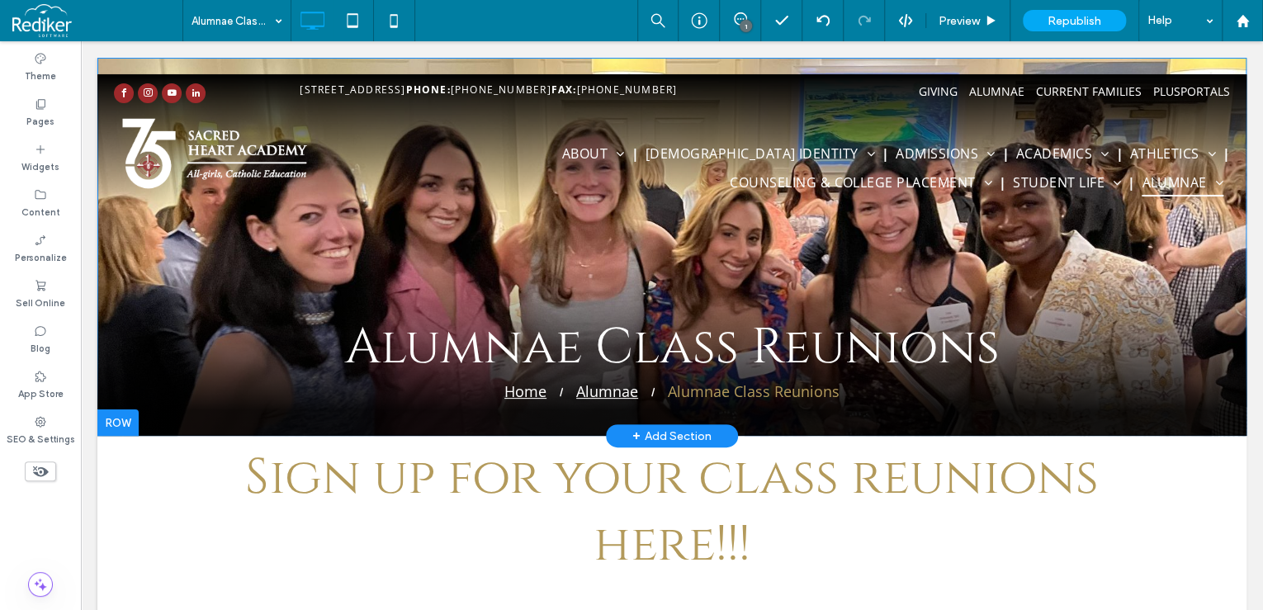
click at [493, 64] on div "Alumnae Class Reunions Home Alumnae Alumnae Class Reunions Click To Paste Click…" at bounding box center [671, 247] width 1149 height 378
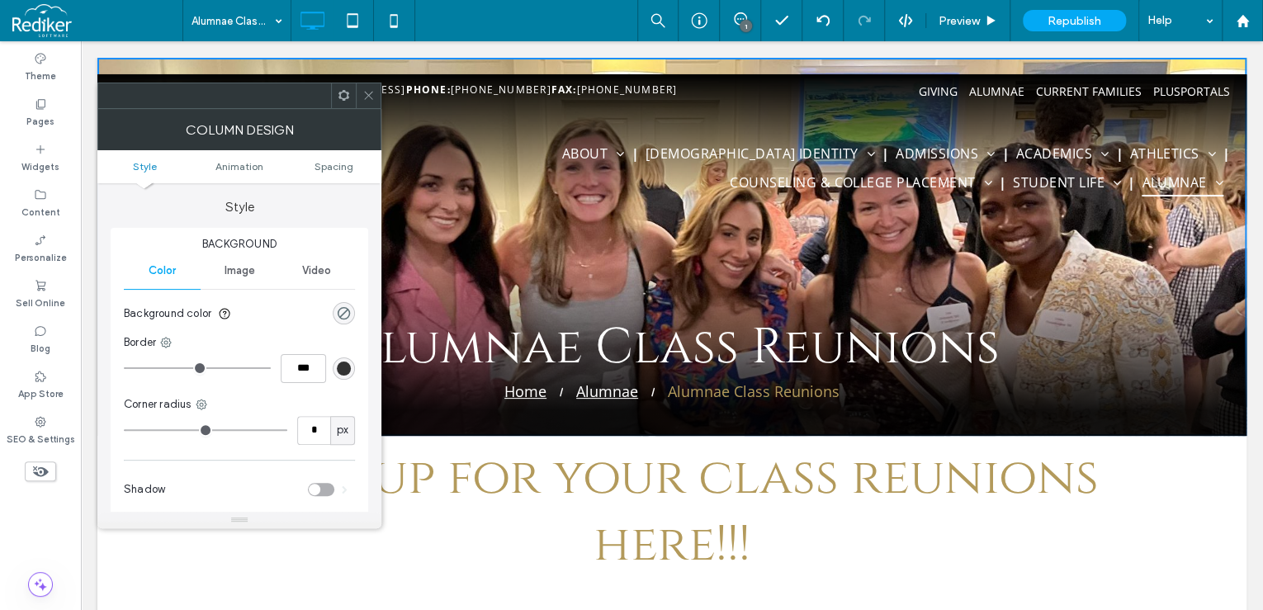
click at [378, 93] on div at bounding box center [368, 95] width 25 height 25
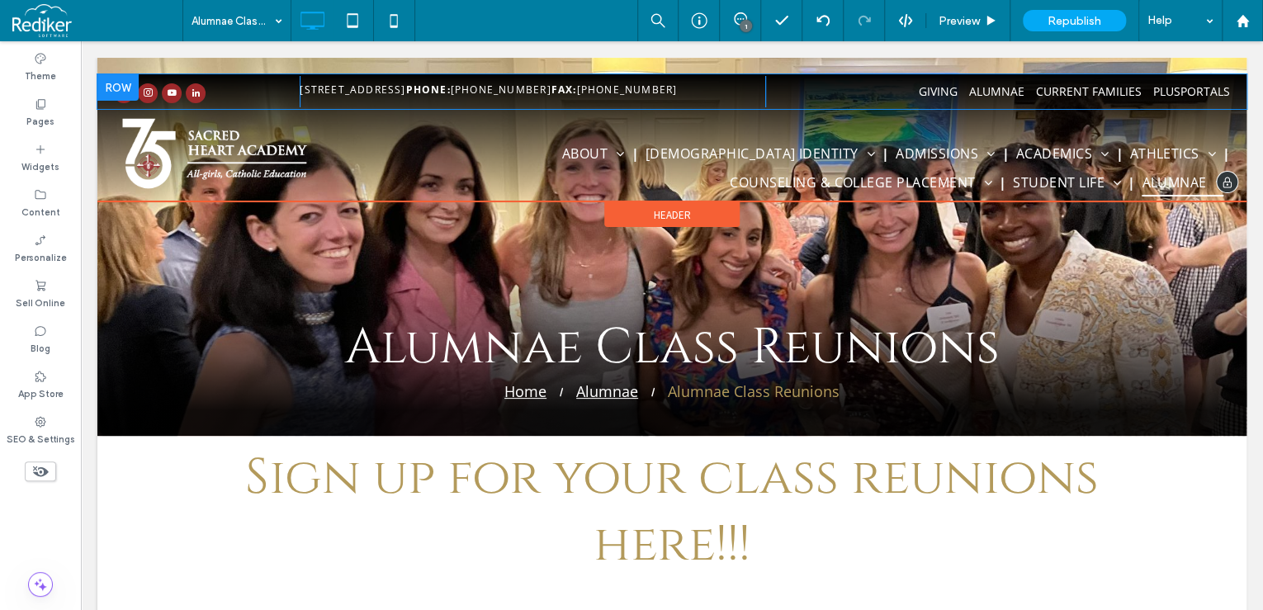
click at [130, 86] on div at bounding box center [117, 87] width 41 height 26
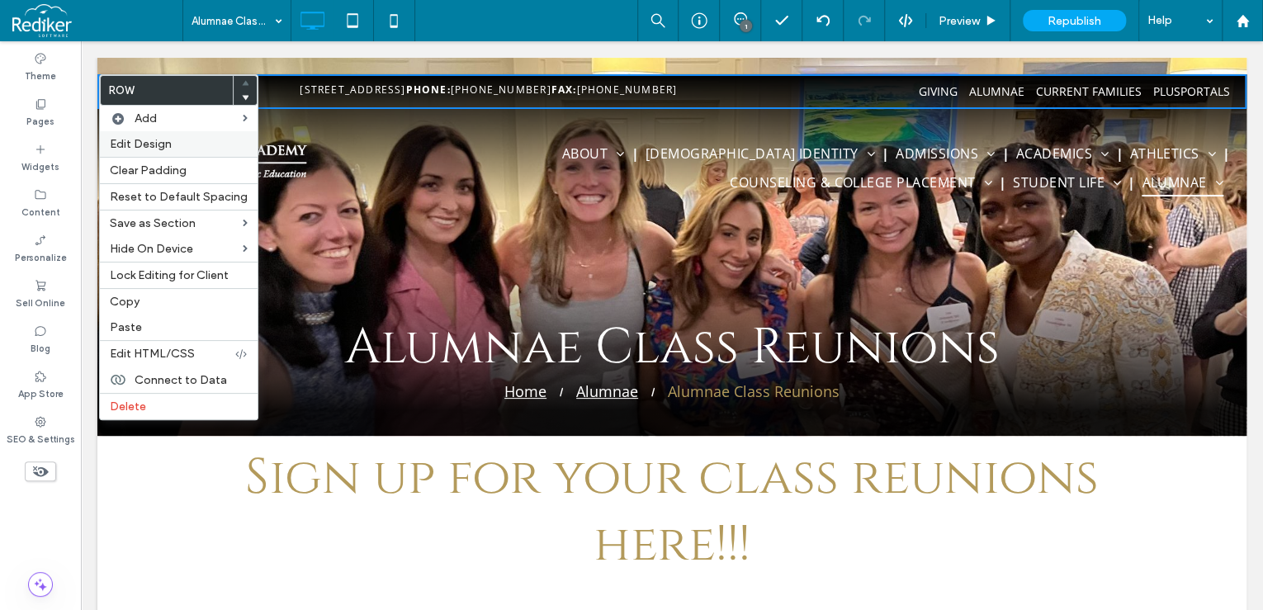
click at [138, 139] on span "Edit Design" at bounding box center [141, 144] width 62 height 14
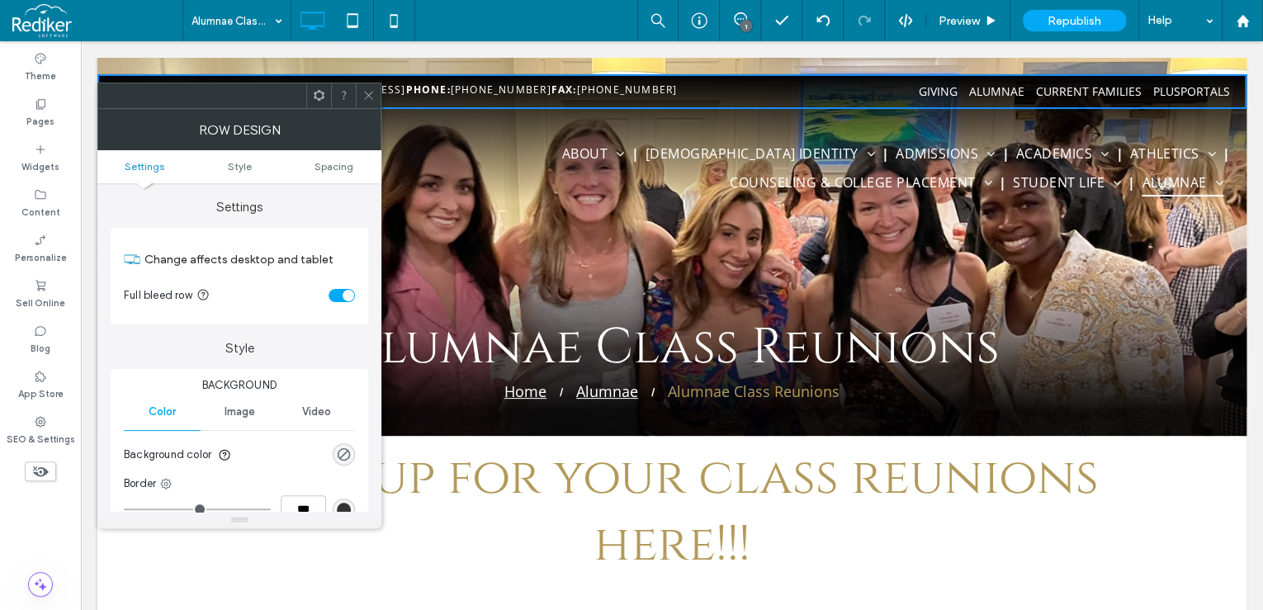
click at [332, 157] on ul "Settings Style Spacing" at bounding box center [239, 166] width 284 height 33
click at [368, 96] on use at bounding box center [368, 96] width 8 height 8
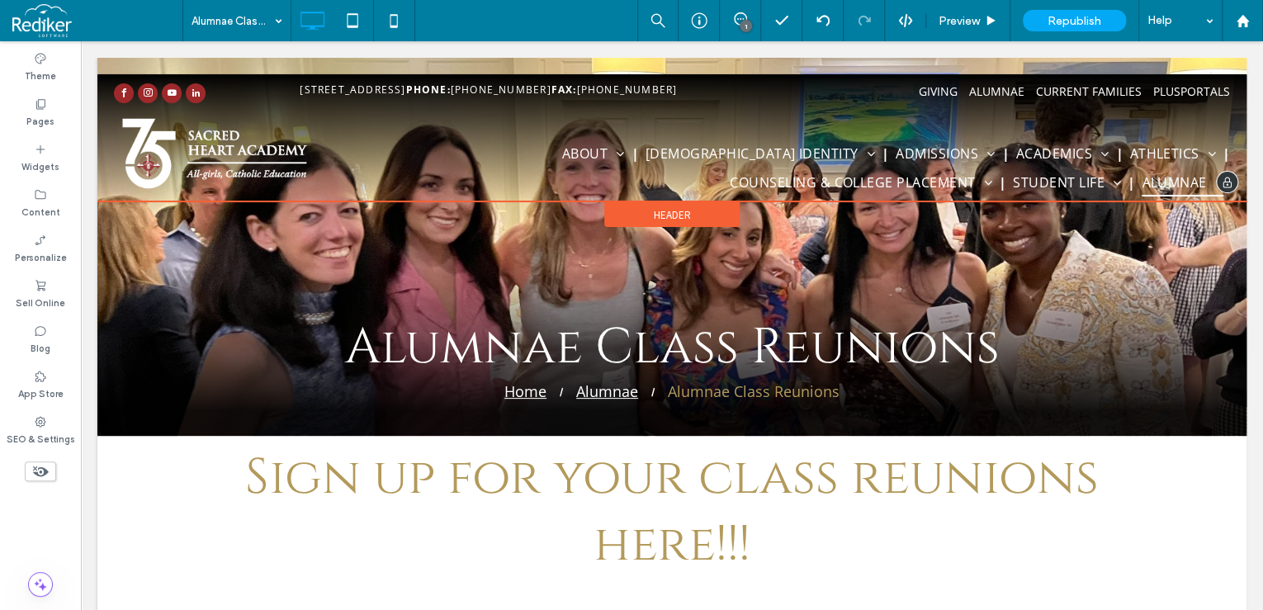
click at [657, 222] on span "Header" at bounding box center [672, 215] width 37 height 14
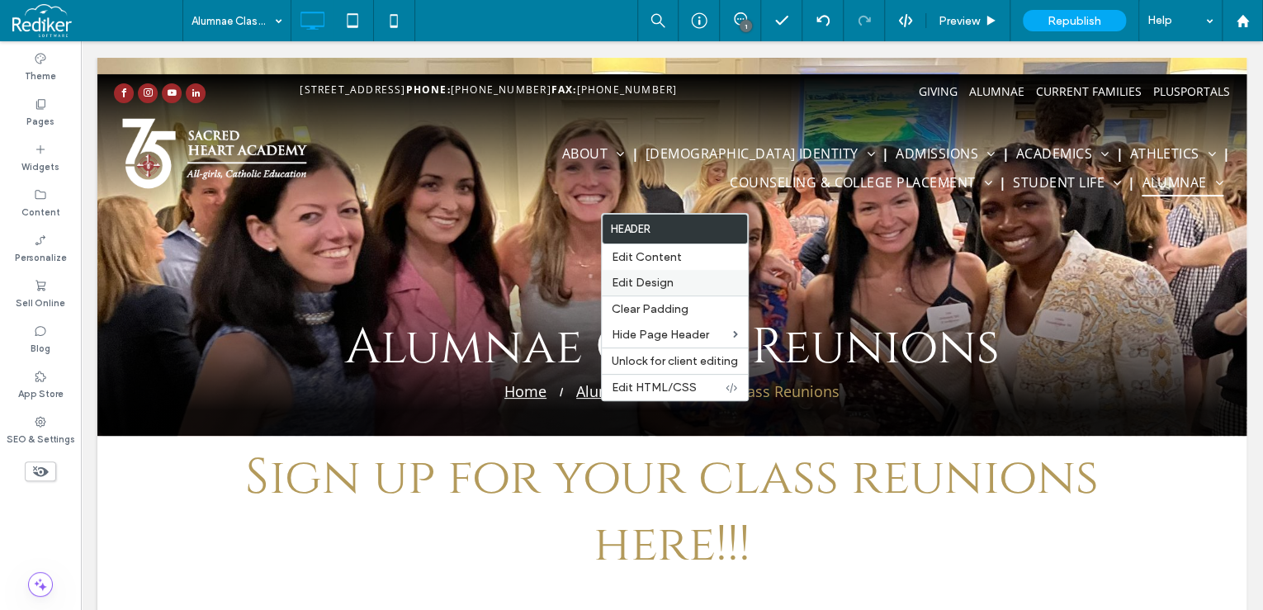
click at [656, 281] on span "Edit Design" at bounding box center [643, 283] width 62 height 14
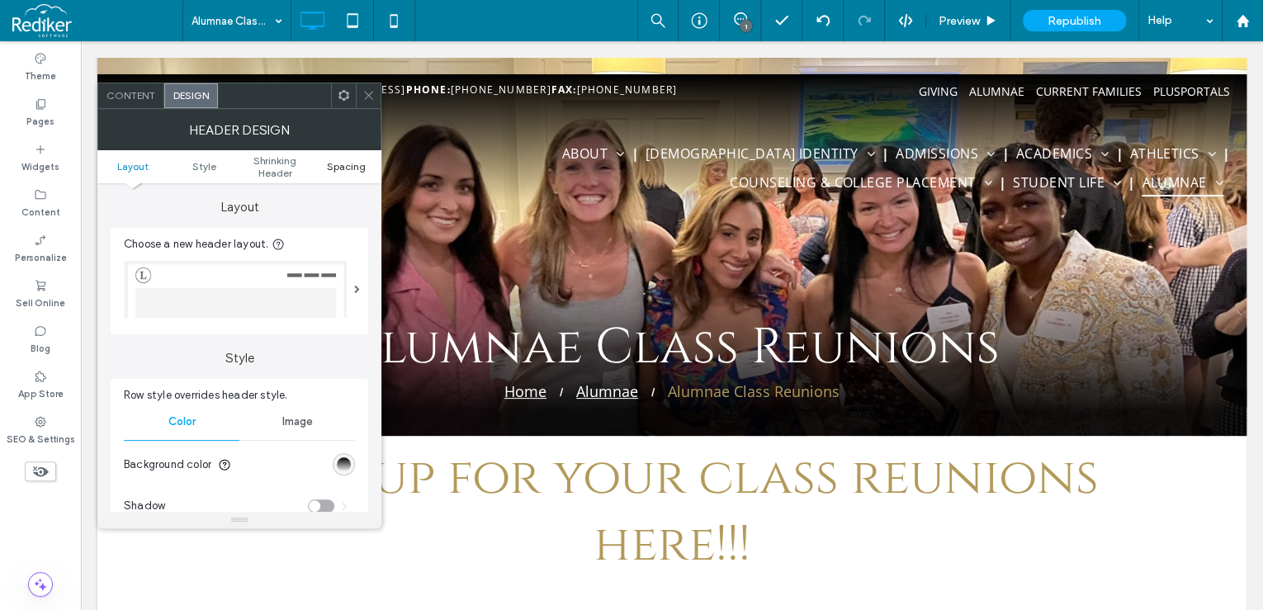
click at [353, 167] on span "Spacing" at bounding box center [346, 166] width 39 height 12
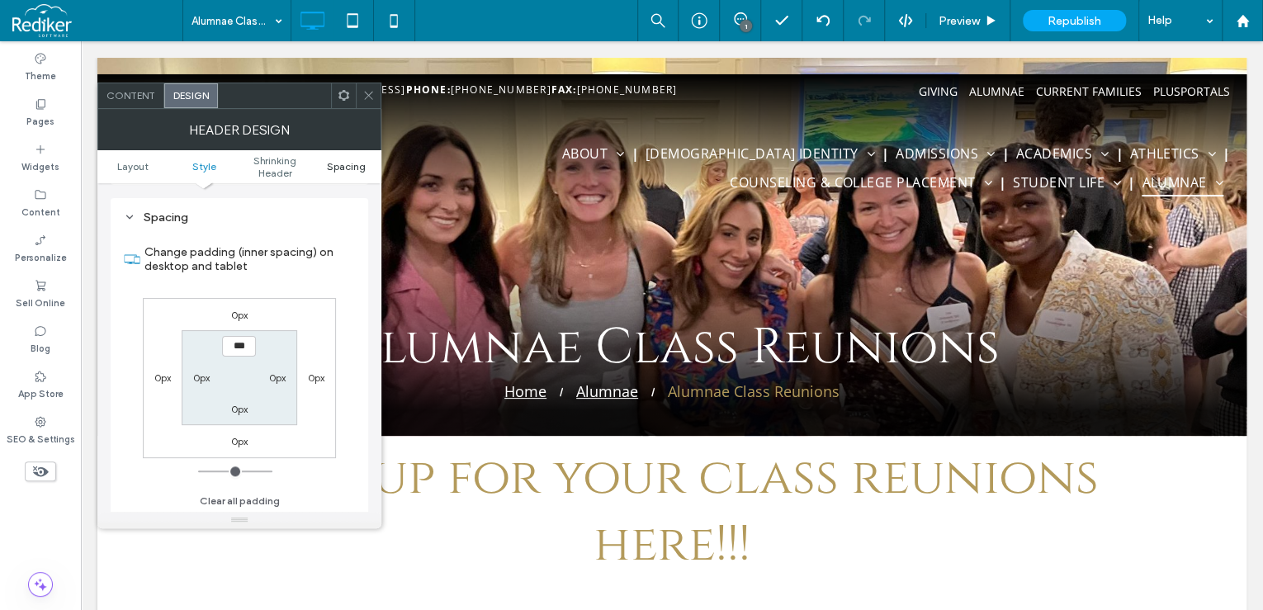
scroll to position [606, 0]
click at [375, 98] on div at bounding box center [368, 95] width 25 height 25
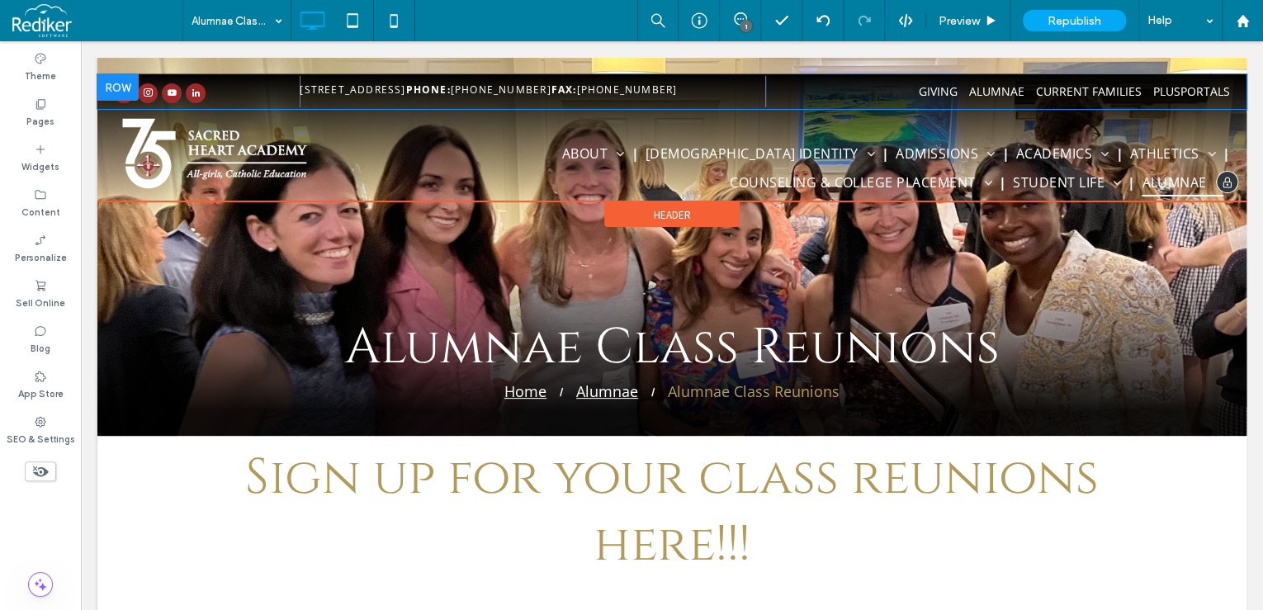
click at [111, 78] on div at bounding box center [117, 87] width 41 height 26
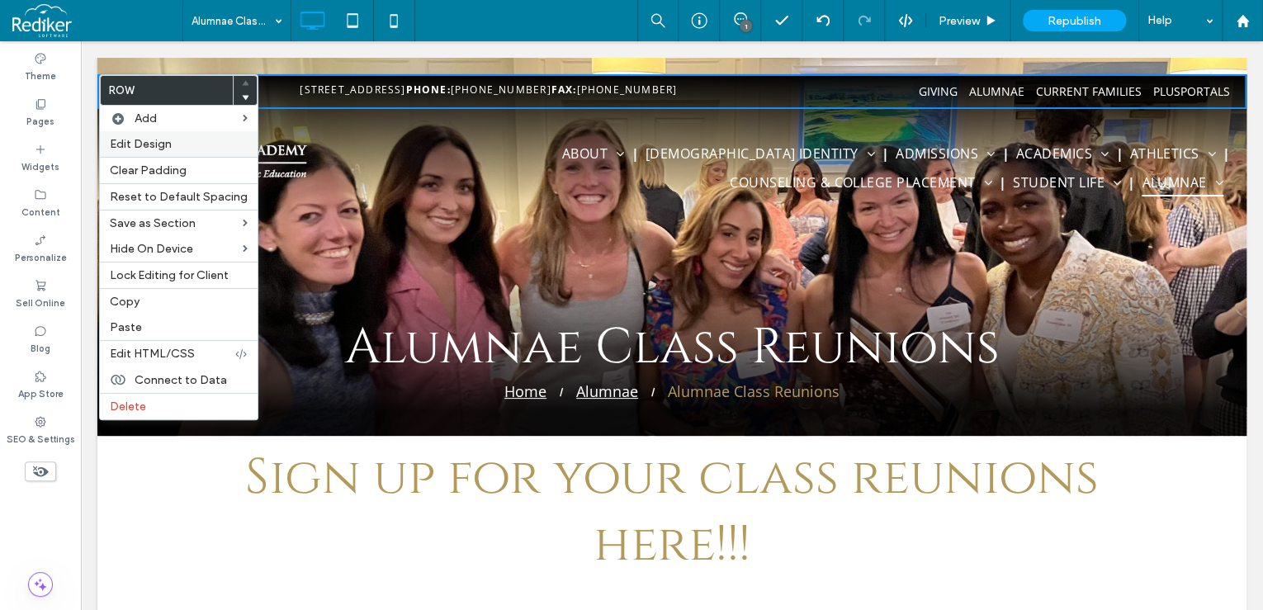
click at [142, 145] on span "Edit Design" at bounding box center [141, 144] width 62 height 14
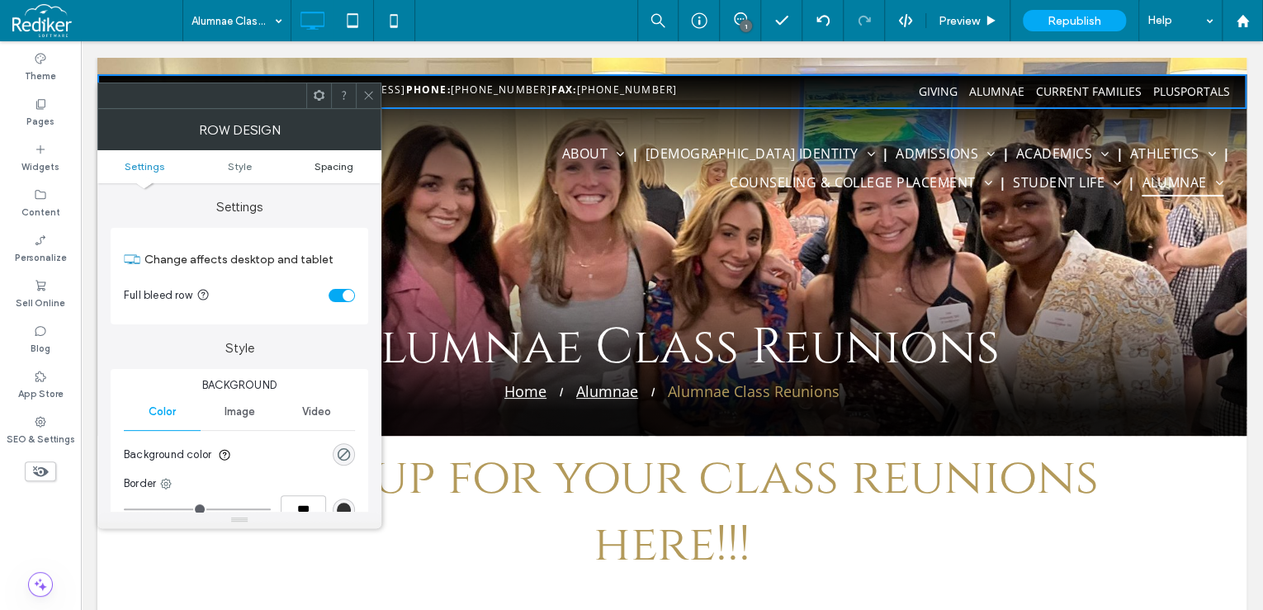
click at [346, 160] on span "Spacing" at bounding box center [333, 166] width 39 height 12
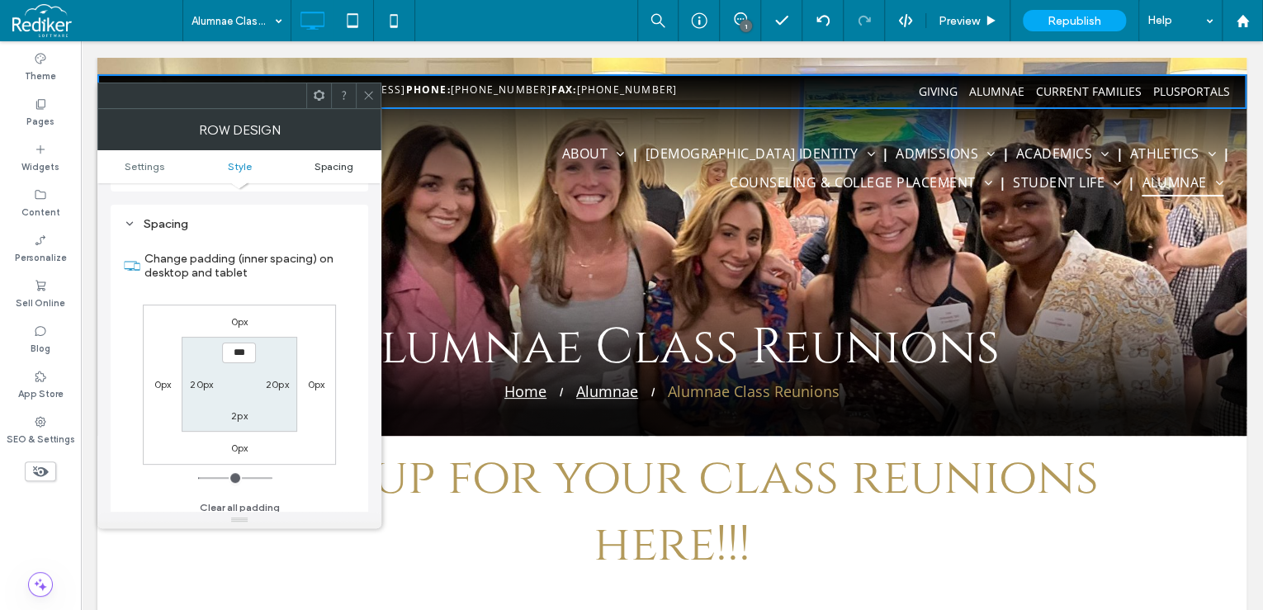
scroll to position [414, 0]
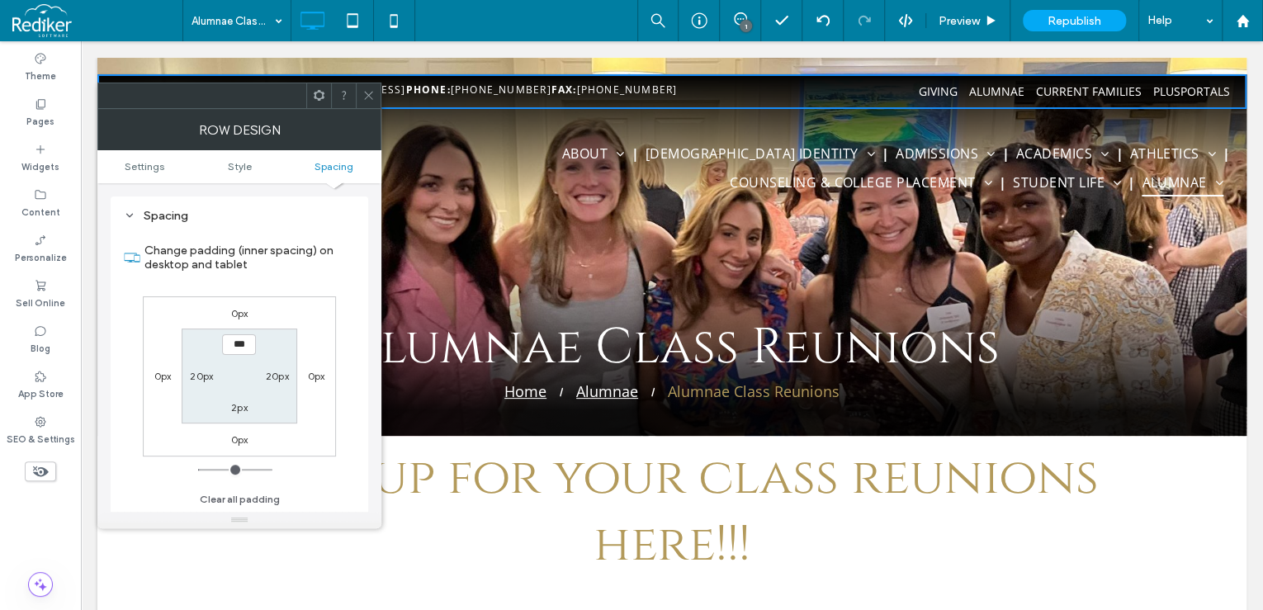
click at [367, 96] on icon at bounding box center [368, 95] width 12 height 12
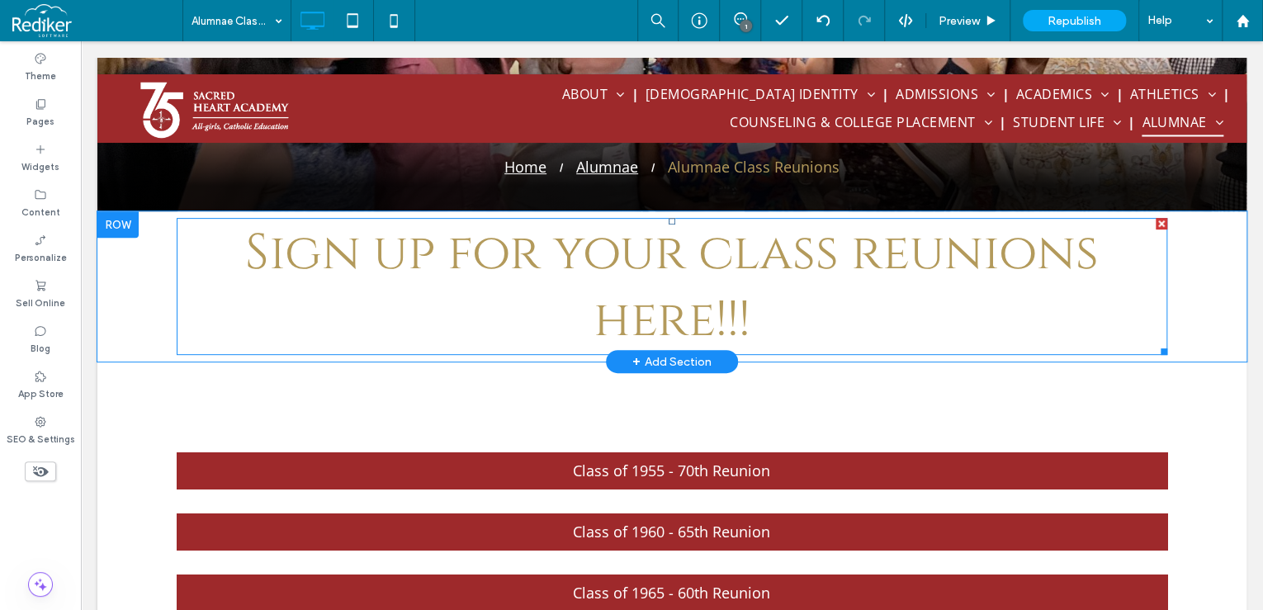
scroll to position [264, 0]
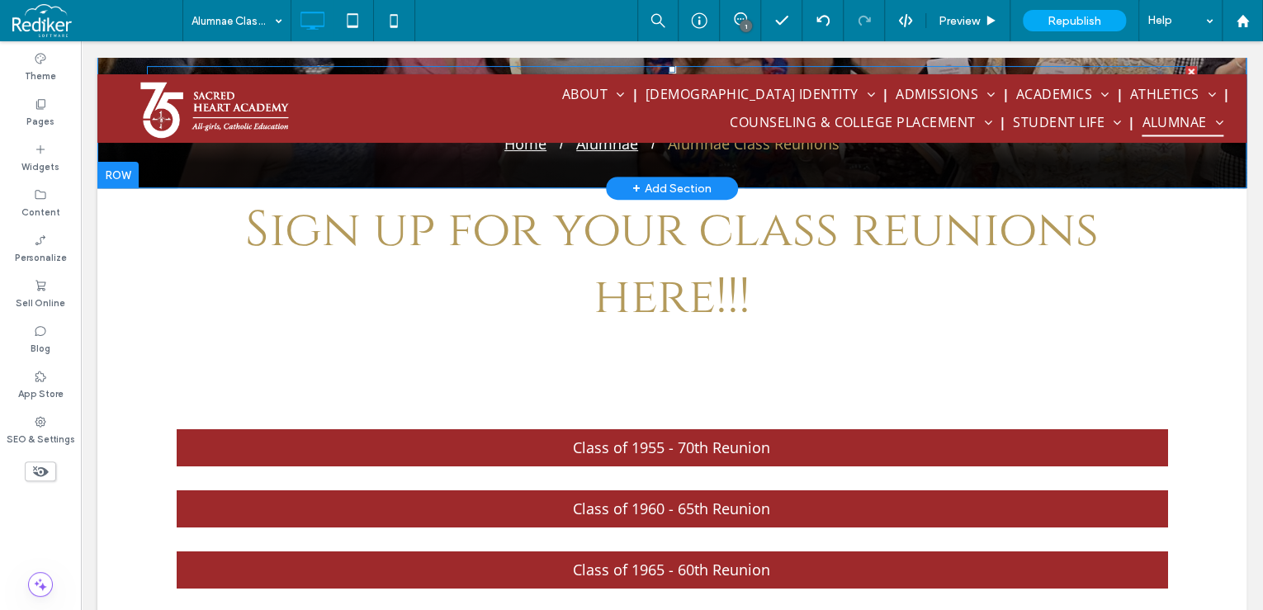
click at [1057, 67] on span at bounding box center [672, 99] width 1050 height 67
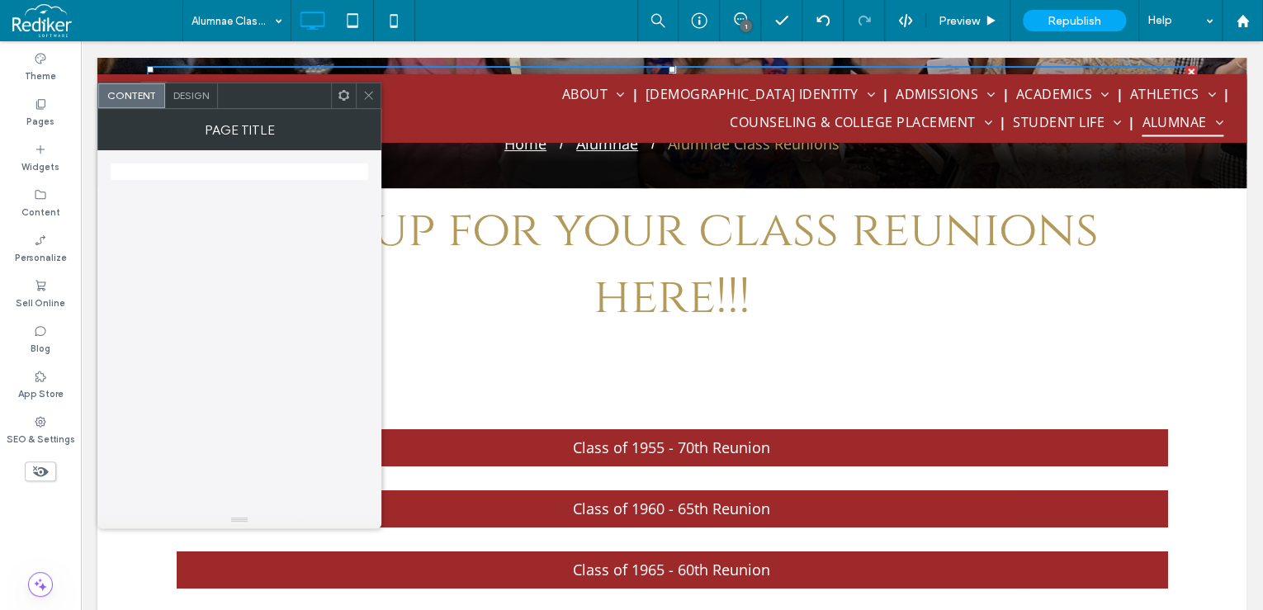
click at [373, 93] on icon at bounding box center [368, 95] width 12 height 12
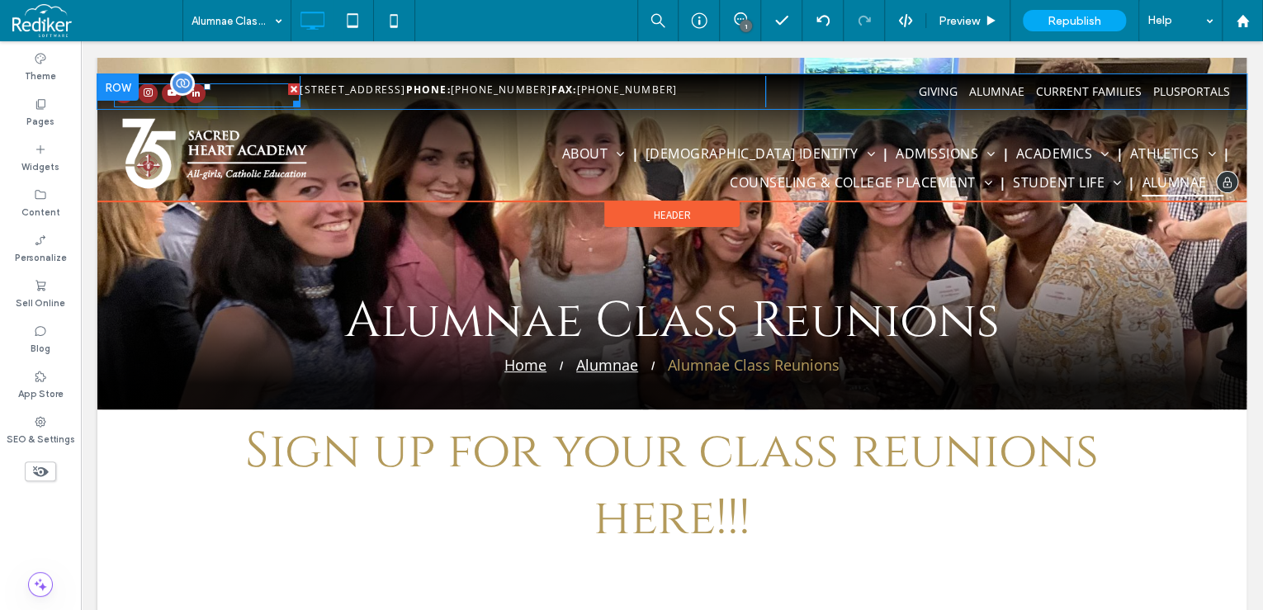
scroll to position [66, 0]
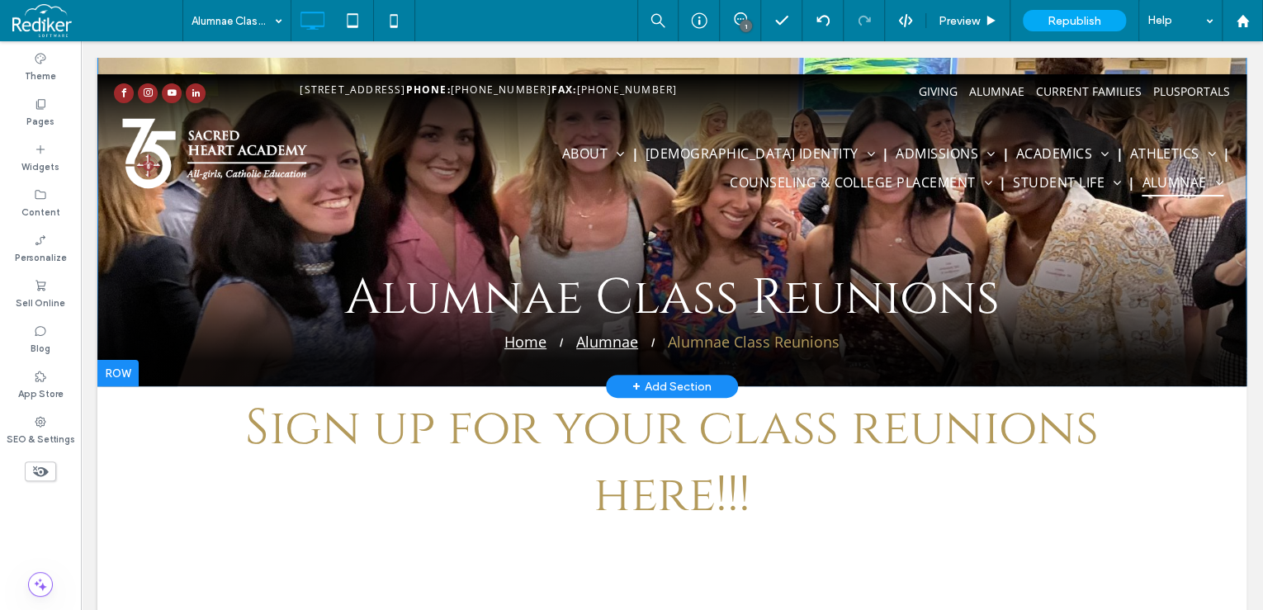
click at [402, 63] on div "Alumnae Class Reunions Home Alumnae Alumnae Class Reunions Click To Paste Click…" at bounding box center [671, 197] width 1149 height 378
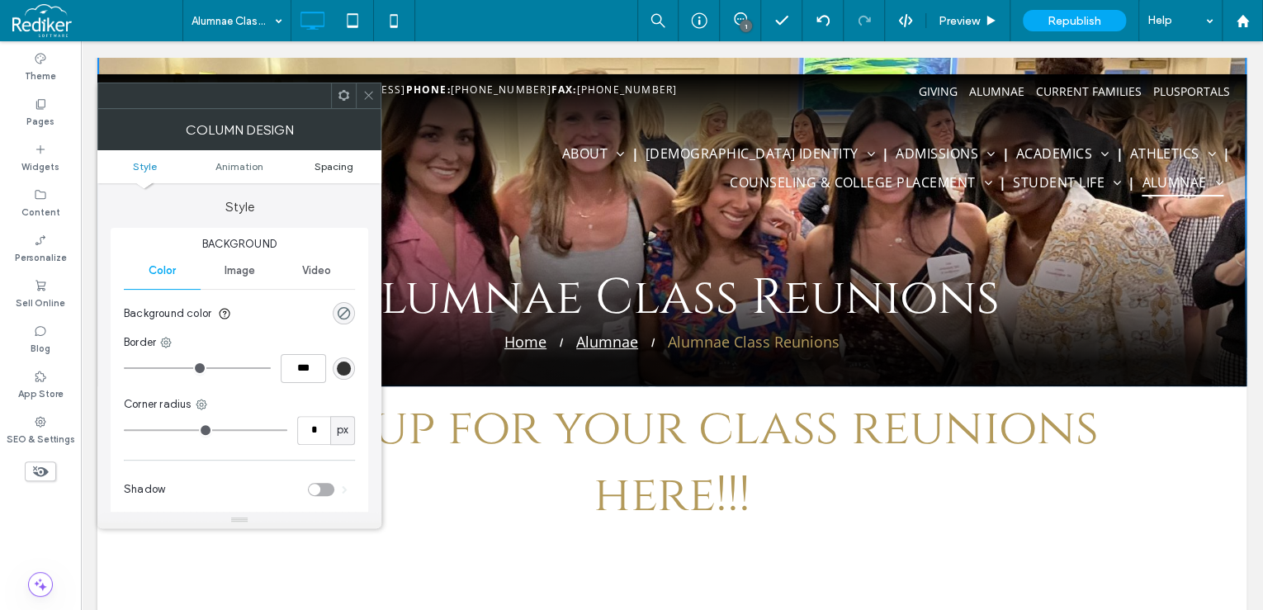
click at [346, 168] on span "Spacing" at bounding box center [333, 166] width 39 height 12
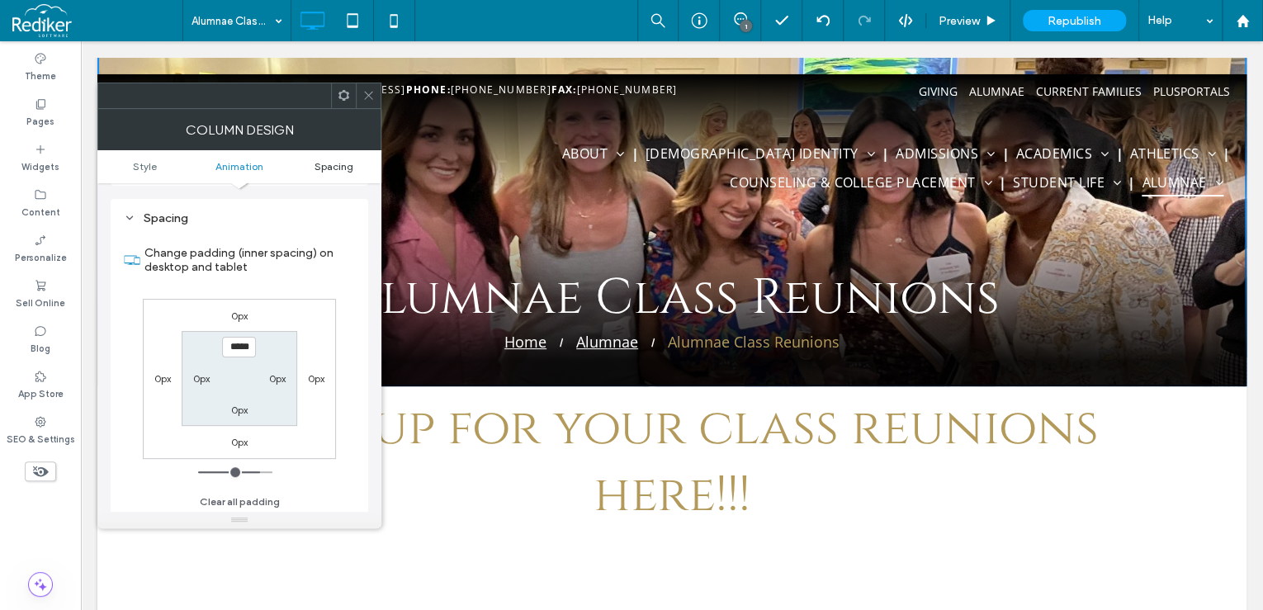
scroll to position [386, 0]
click at [367, 87] on span at bounding box center [368, 95] width 12 height 25
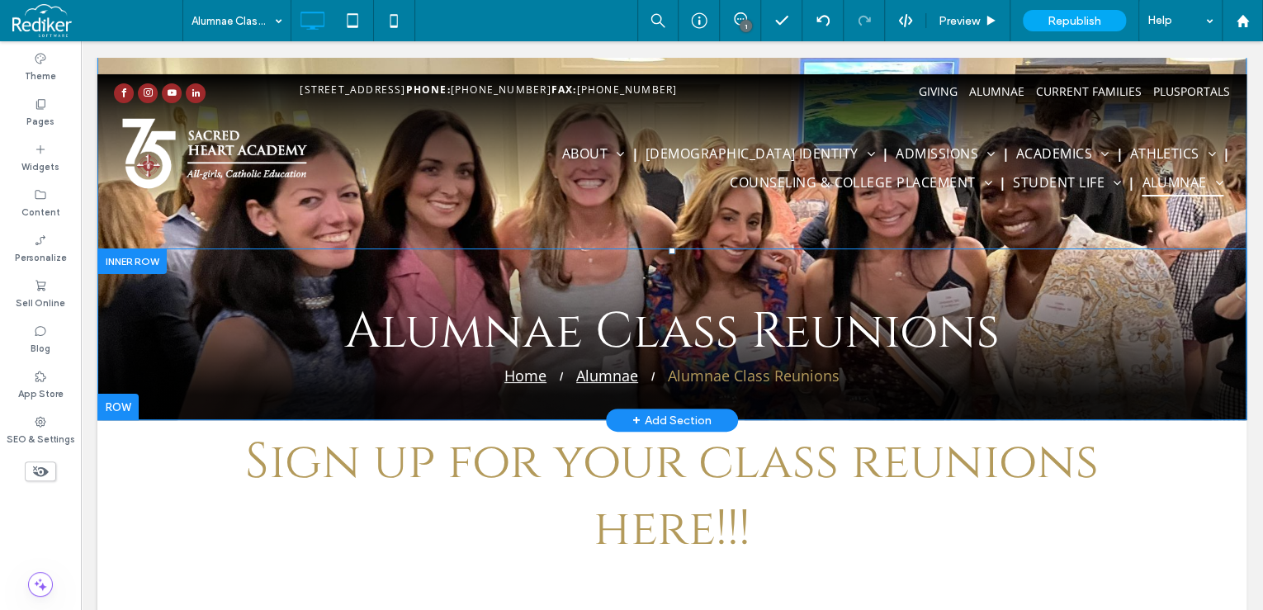
scroll to position [0, 0]
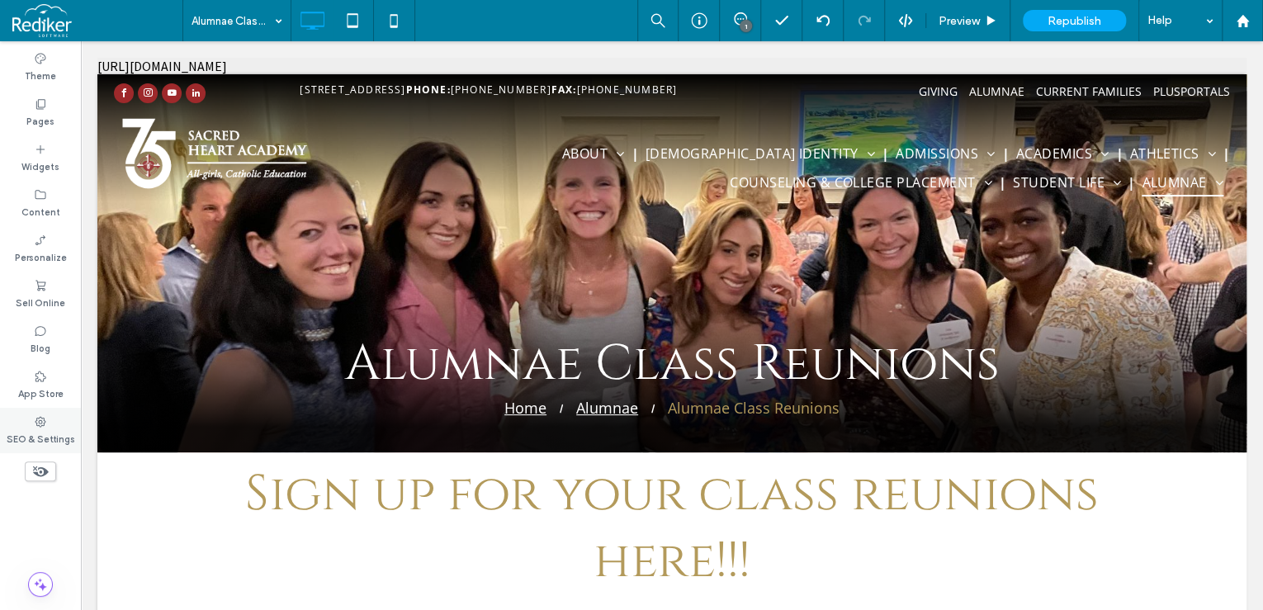
click at [46, 426] on icon at bounding box center [40, 421] width 13 height 13
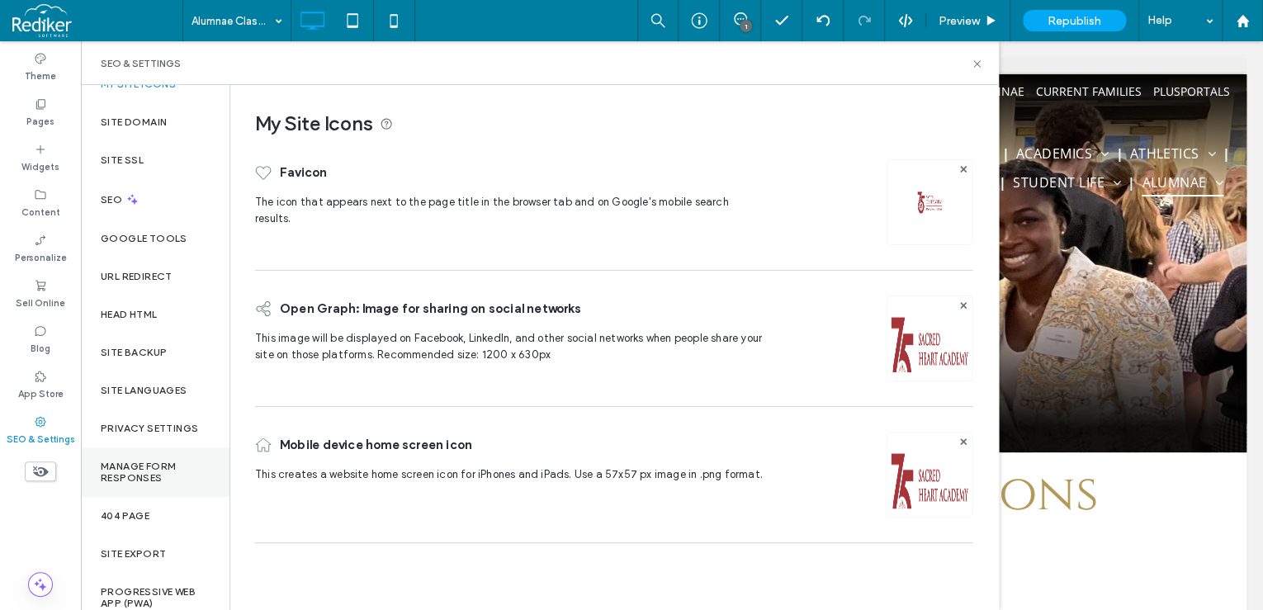
scroll to position [31, 0]
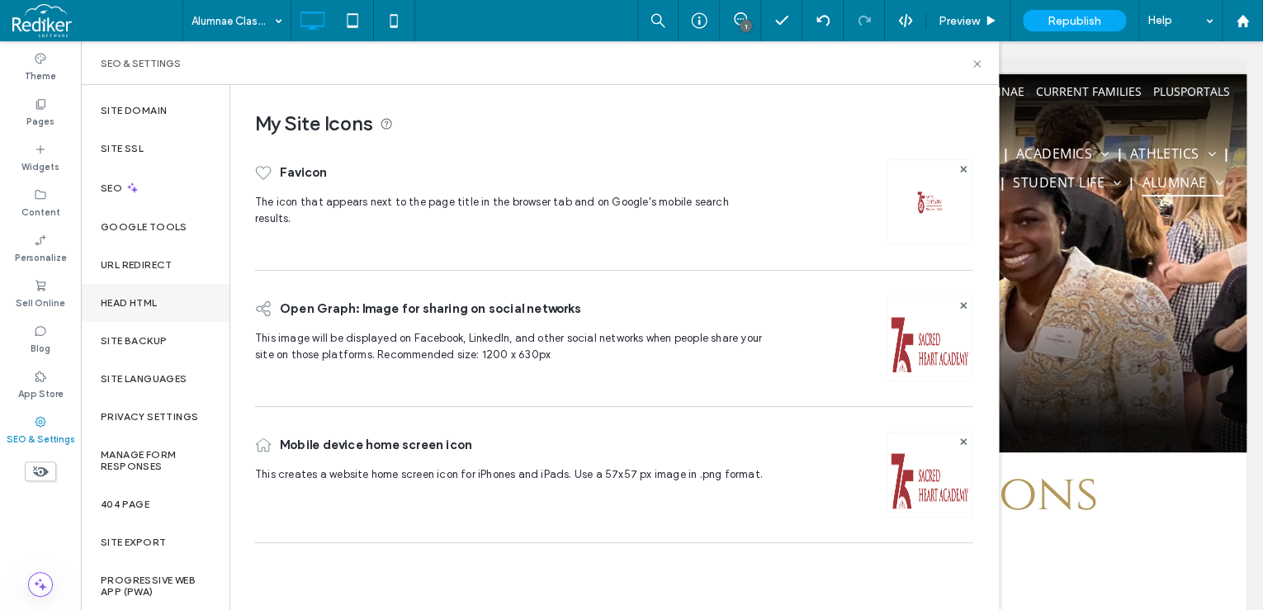
click at [169, 304] on div "Head HTML" at bounding box center [155, 303] width 149 height 38
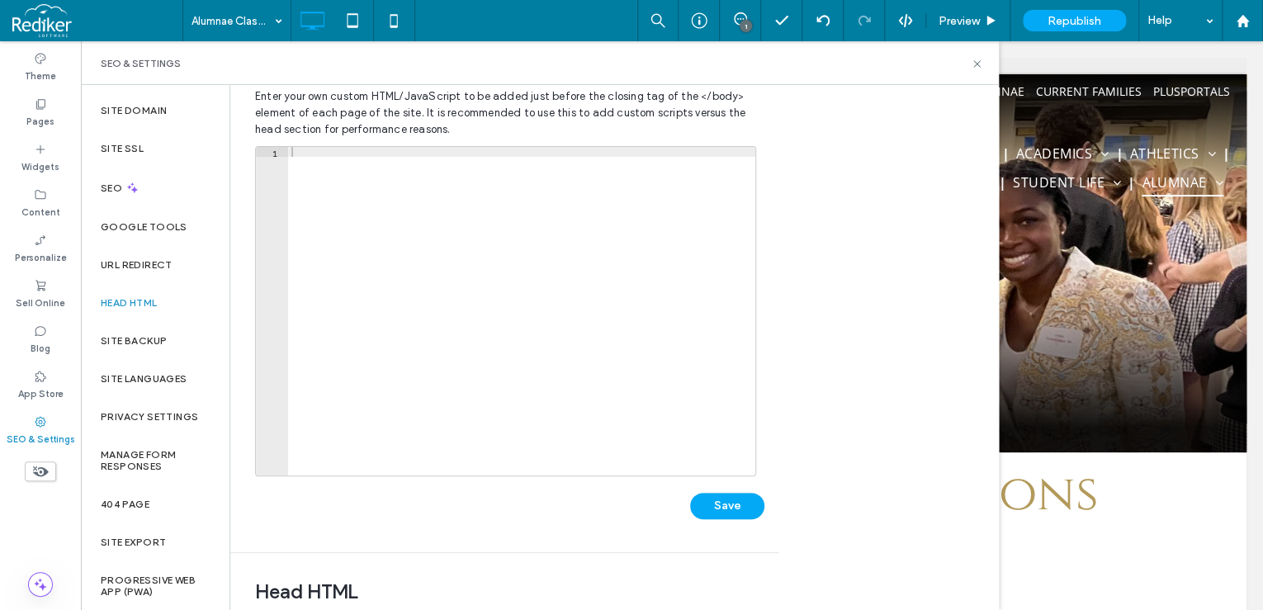
scroll to position [0, 0]
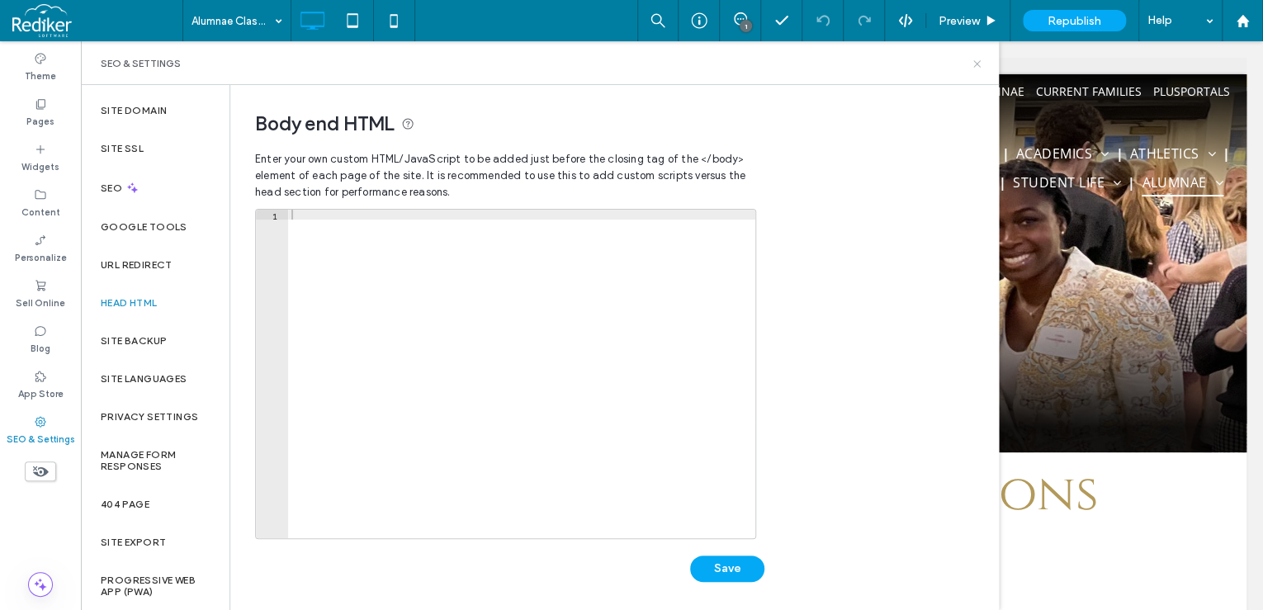
click at [977, 63] on use at bounding box center [976, 63] width 7 height 7
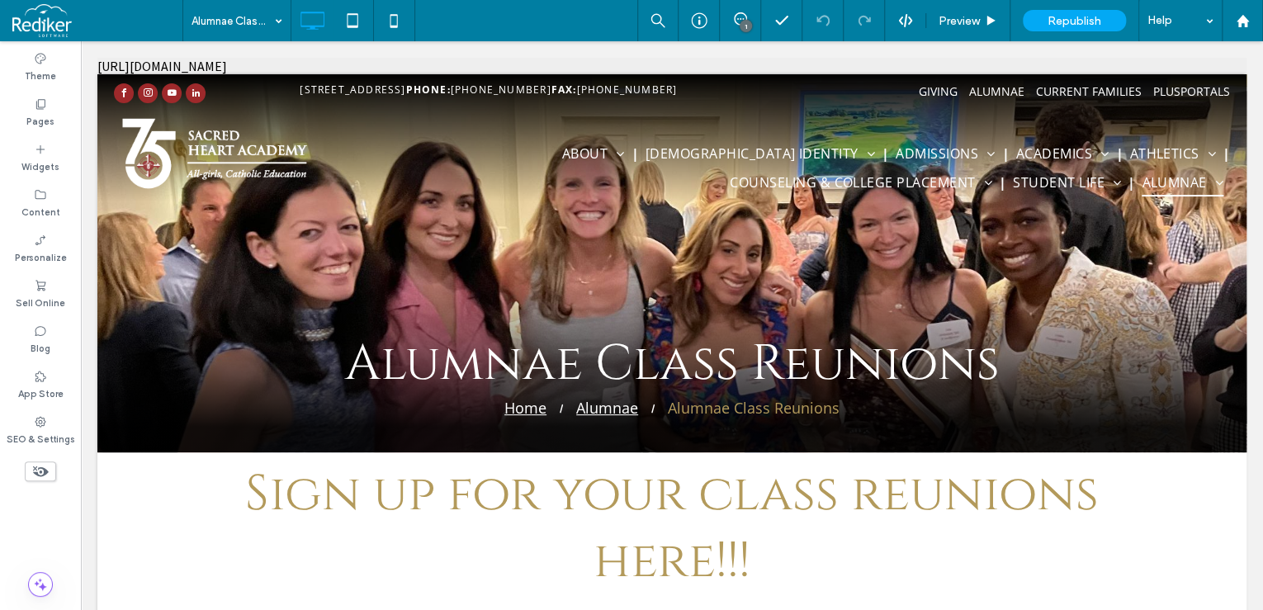
drag, startPoint x: 456, startPoint y: 62, endPoint x: 160, endPoint y: 48, distance: 295.8
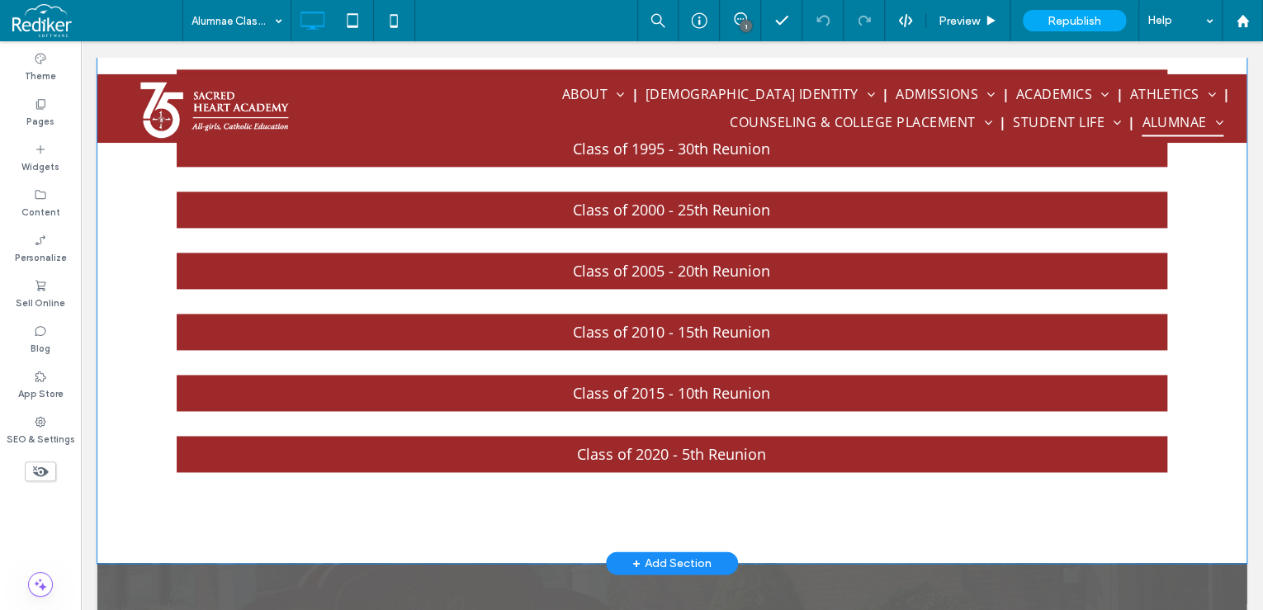
scroll to position [594, 0]
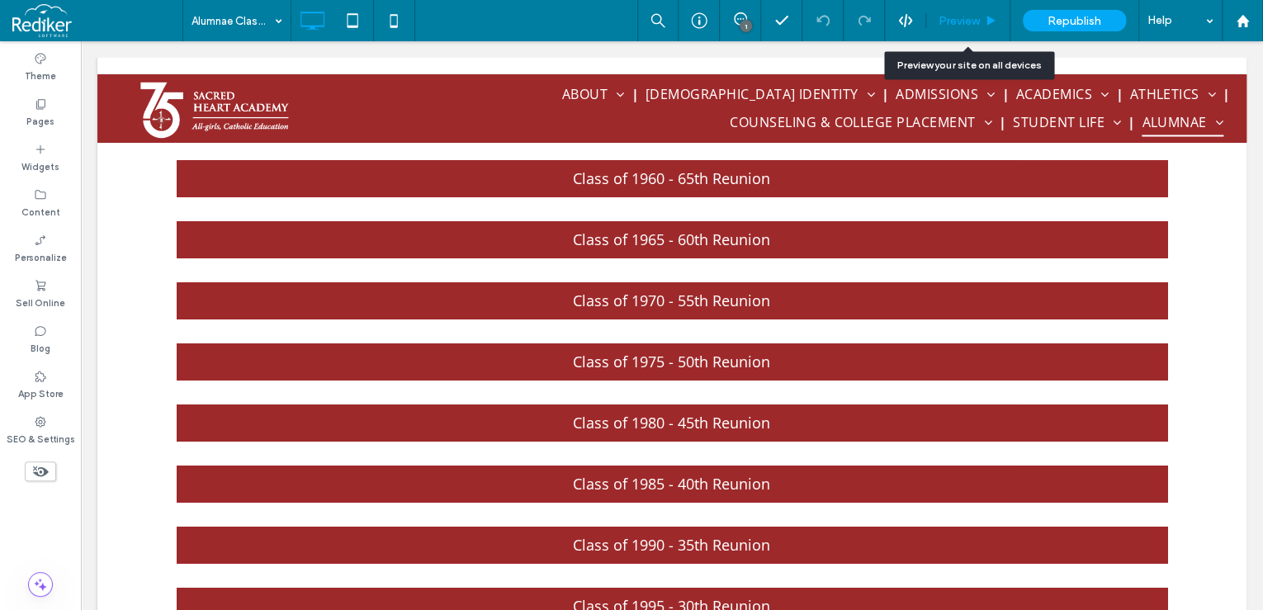
click at [968, 11] on div "Preview" at bounding box center [968, 20] width 84 height 41
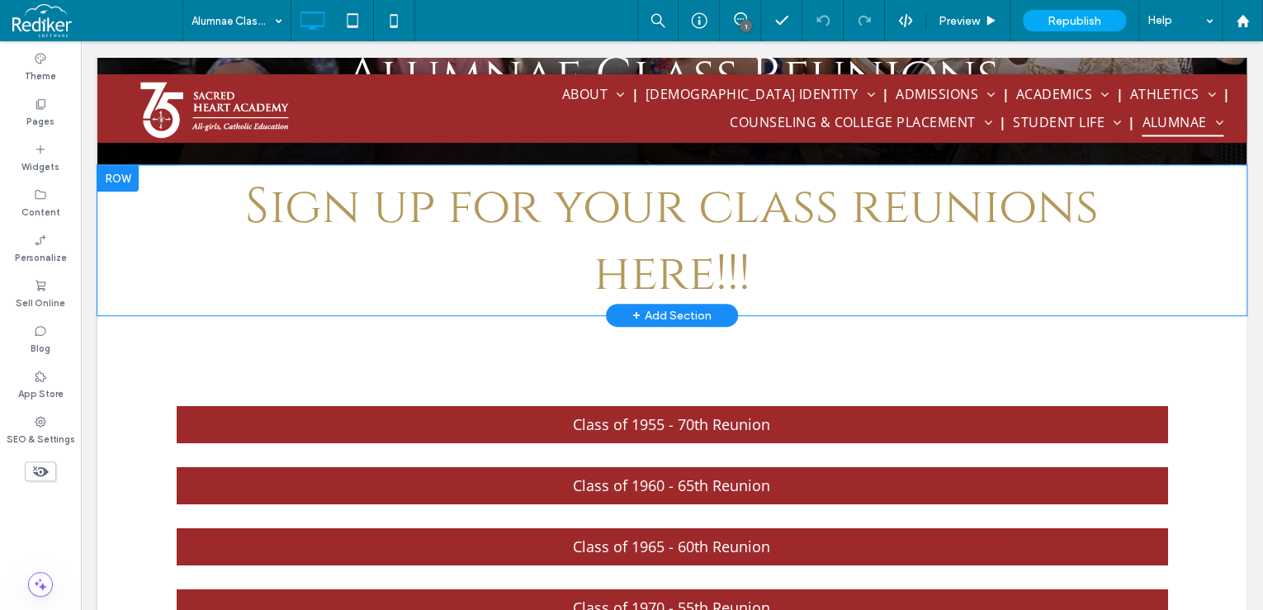
scroll to position [264, 0]
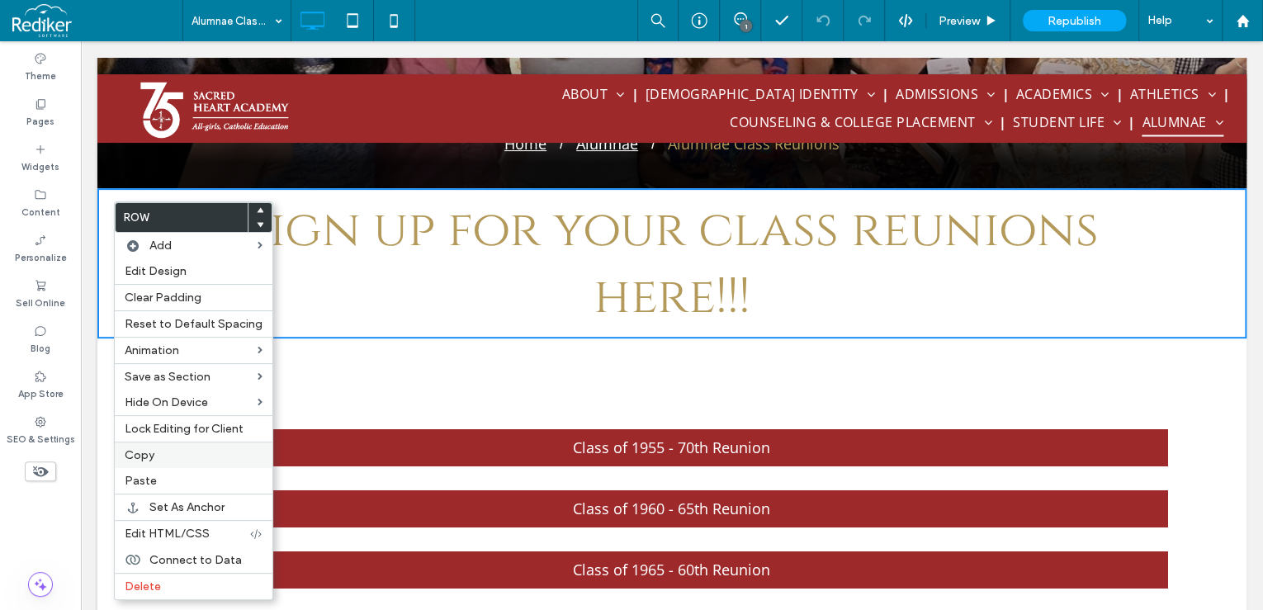
click at [147, 452] on span "Copy" at bounding box center [140, 455] width 30 height 14
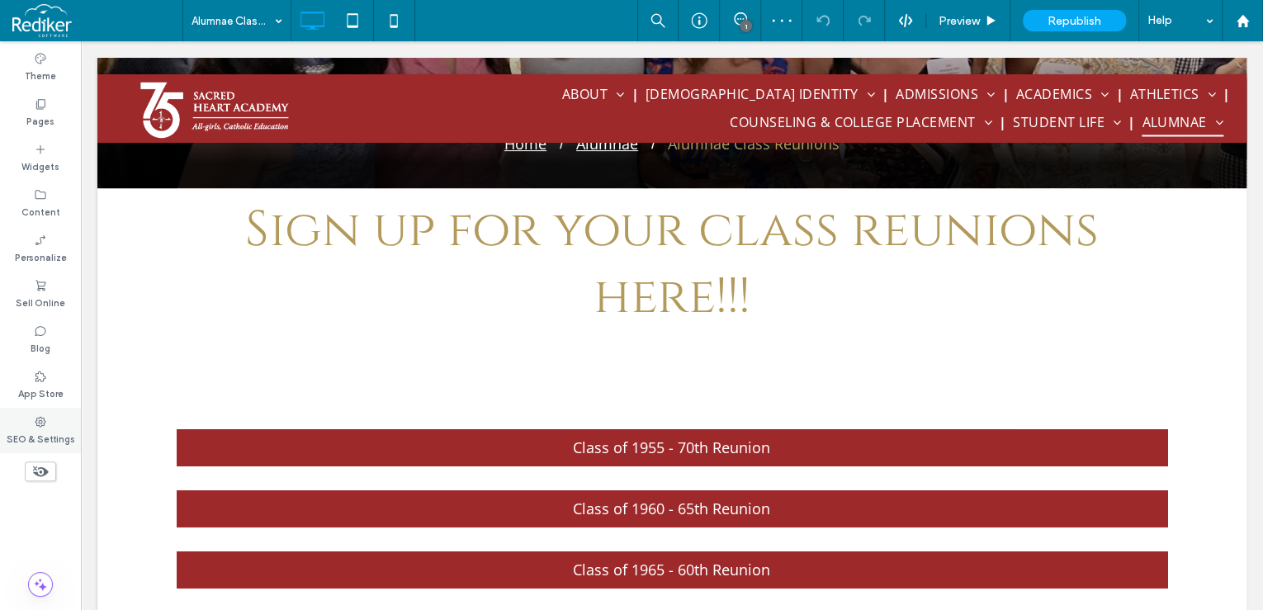
click at [59, 424] on div "SEO & Settings" at bounding box center [40, 430] width 81 height 45
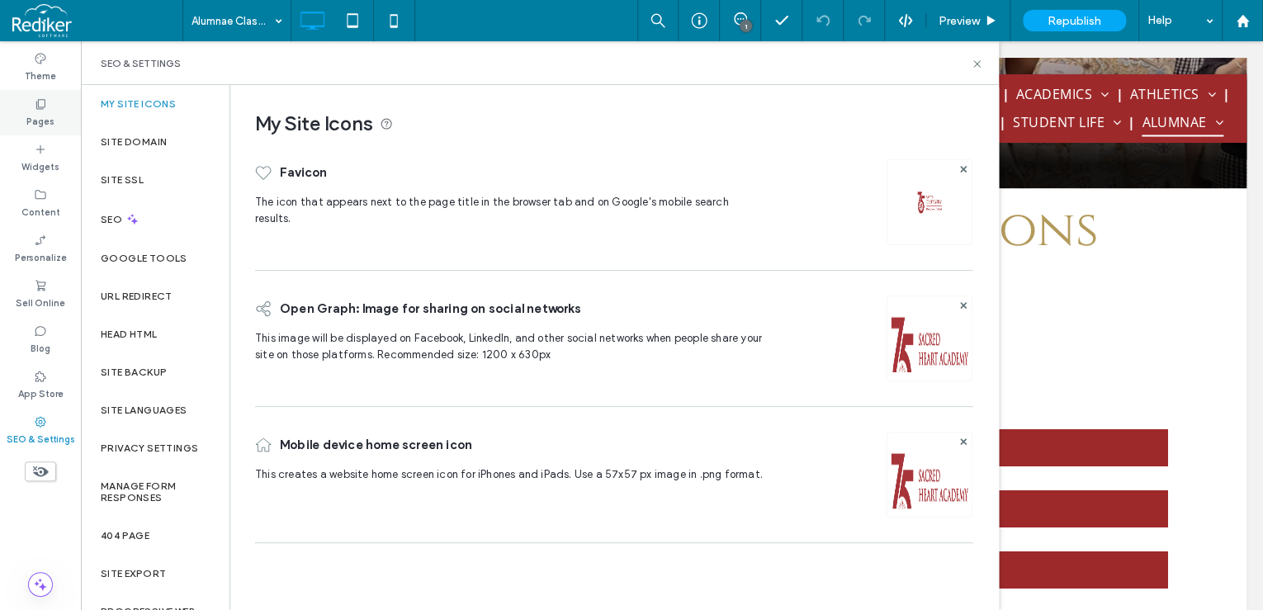
click at [40, 114] on label "Pages" at bounding box center [40, 120] width 28 height 18
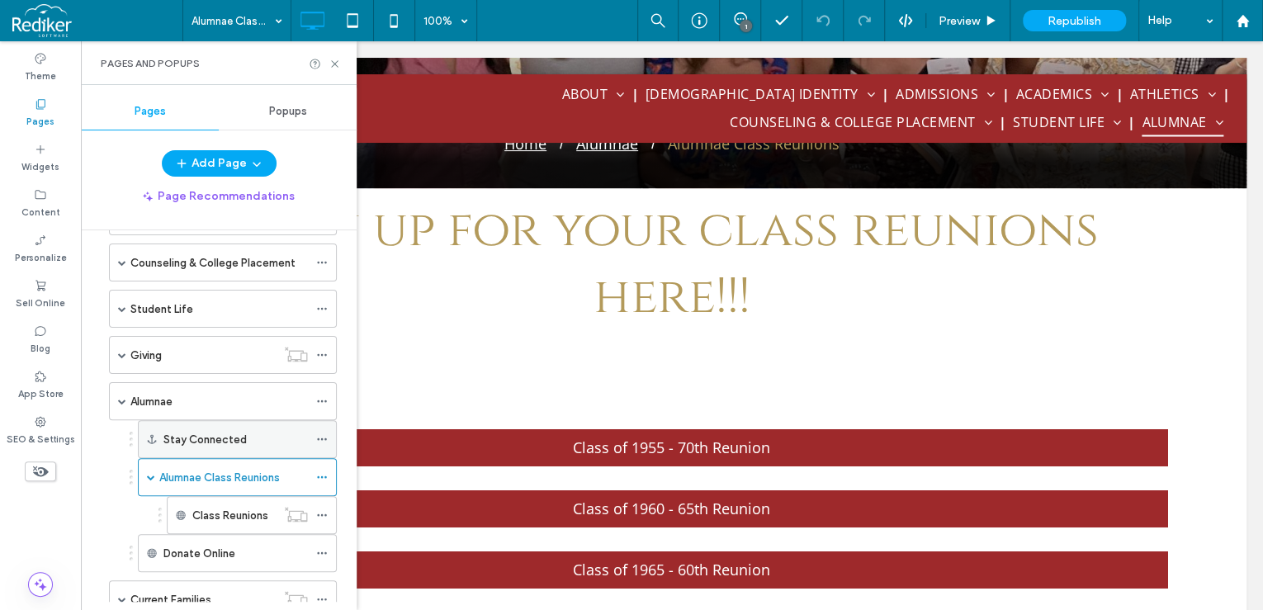
scroll to position [330, 0]
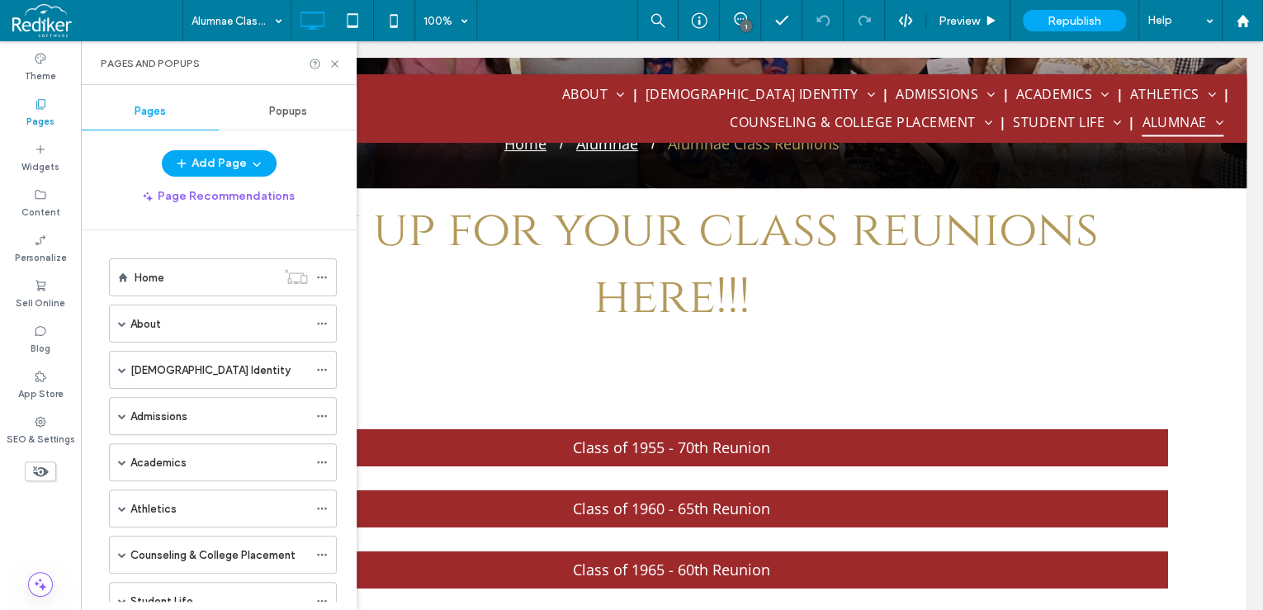
scroll to position [330, 0]
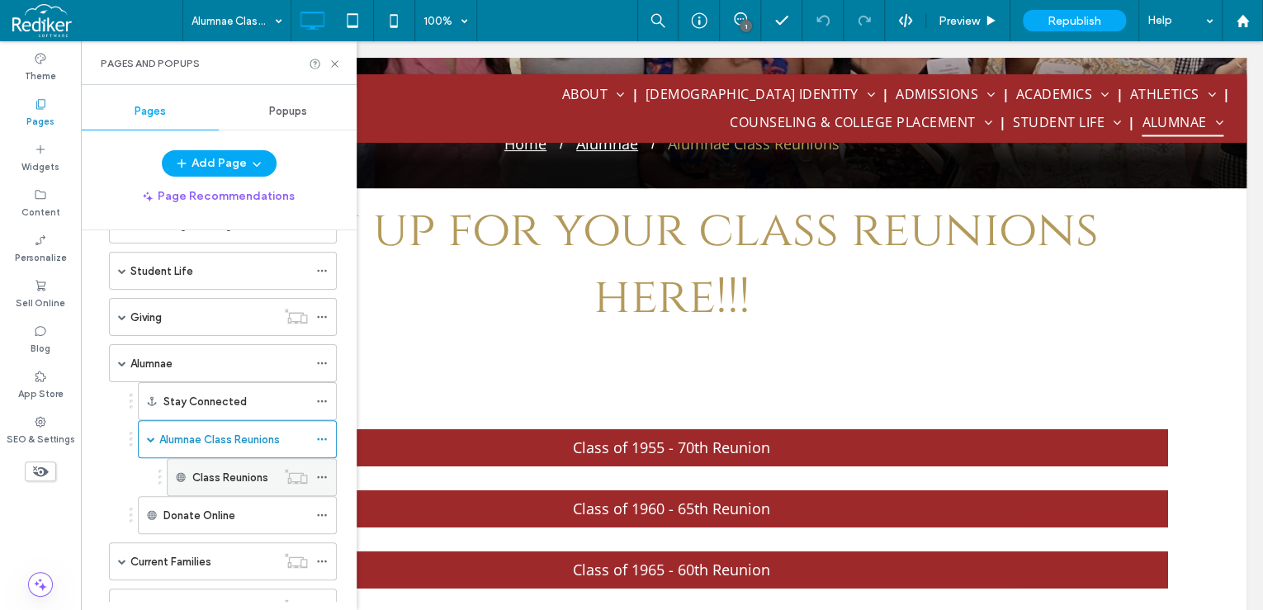
click at [321, 471] on icon at bounding box center [322, 477] width 12 height 12
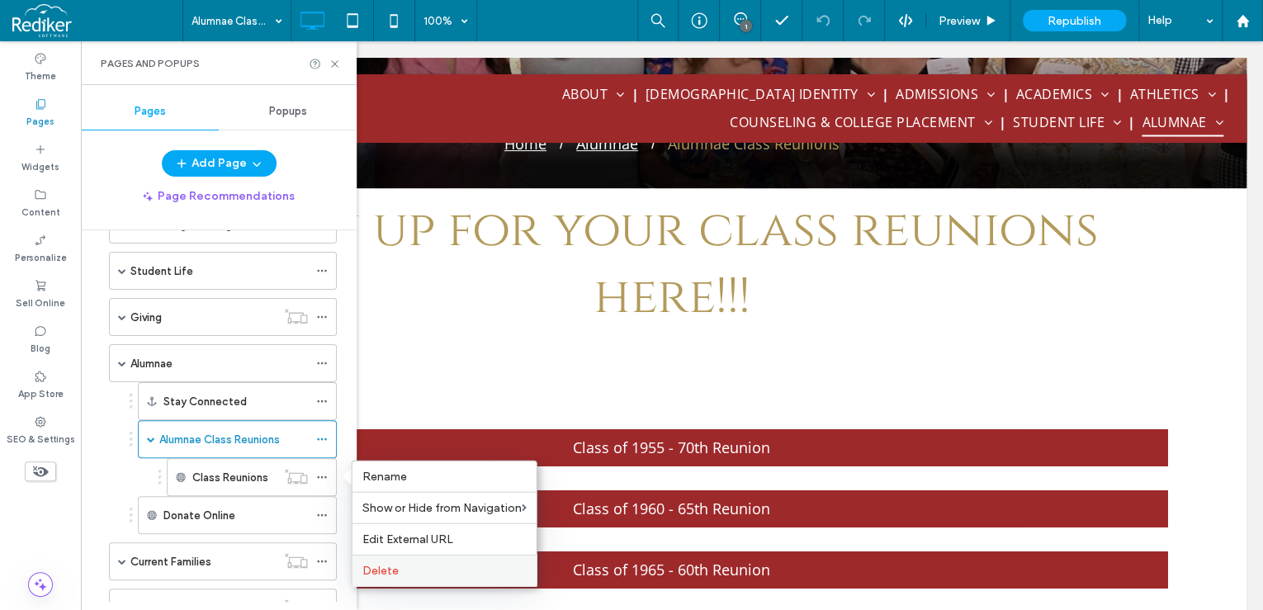
click at [391, 567] on span "Delete" at bounding box center [380, 571] width 36 height 14
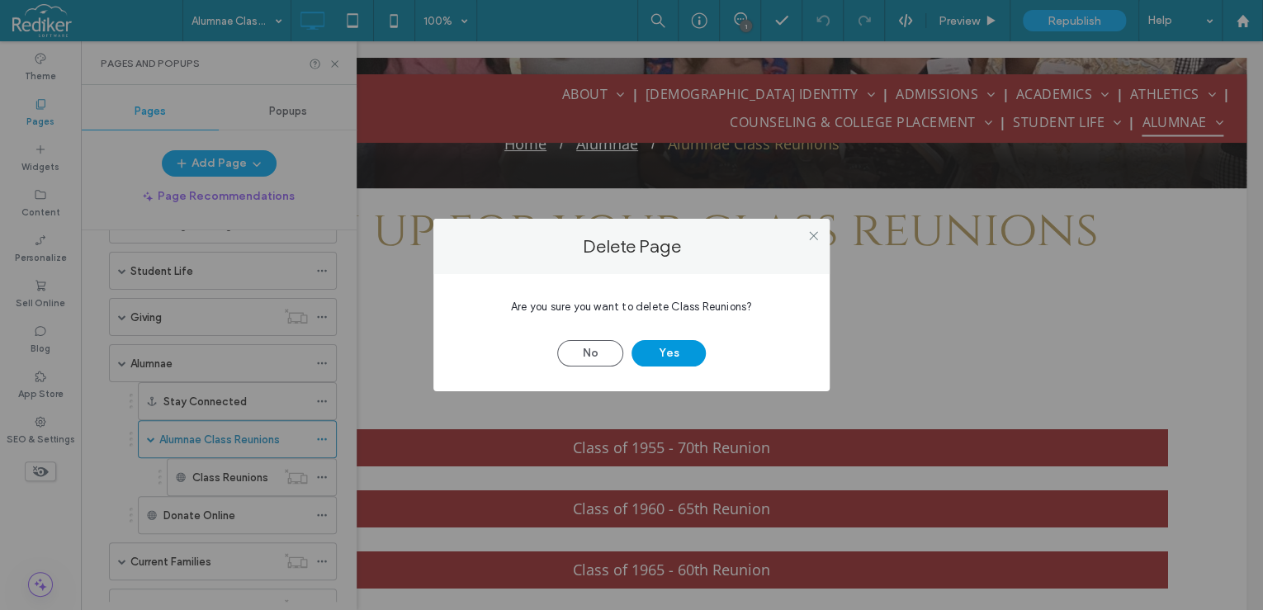
click at [683, 347] on button "Yes" at bounding box center [668, 353] width 74 height 26
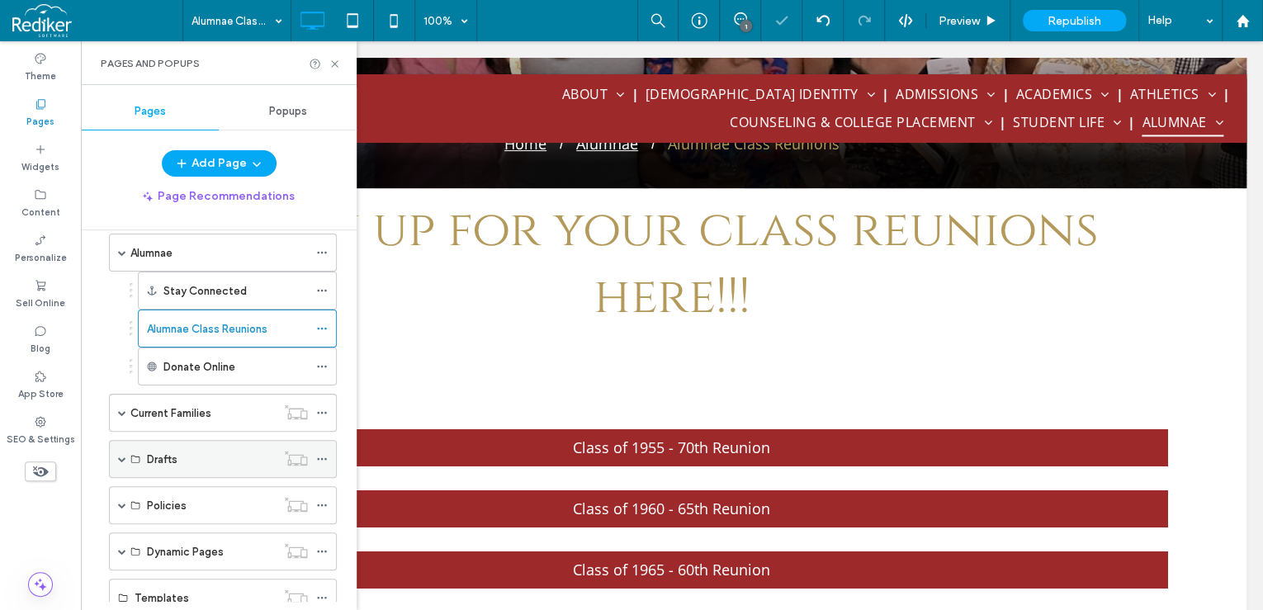
scroll to position [462, 0]
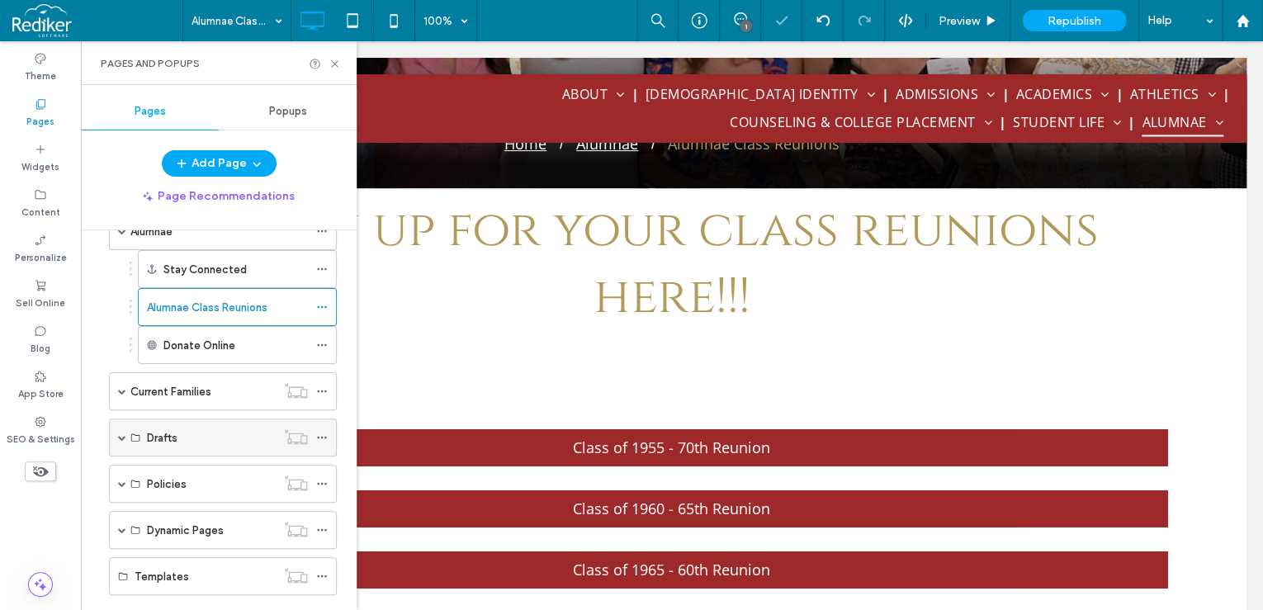
click at [120, 427] on span at bounding box center [122, 437] width 8 height 36
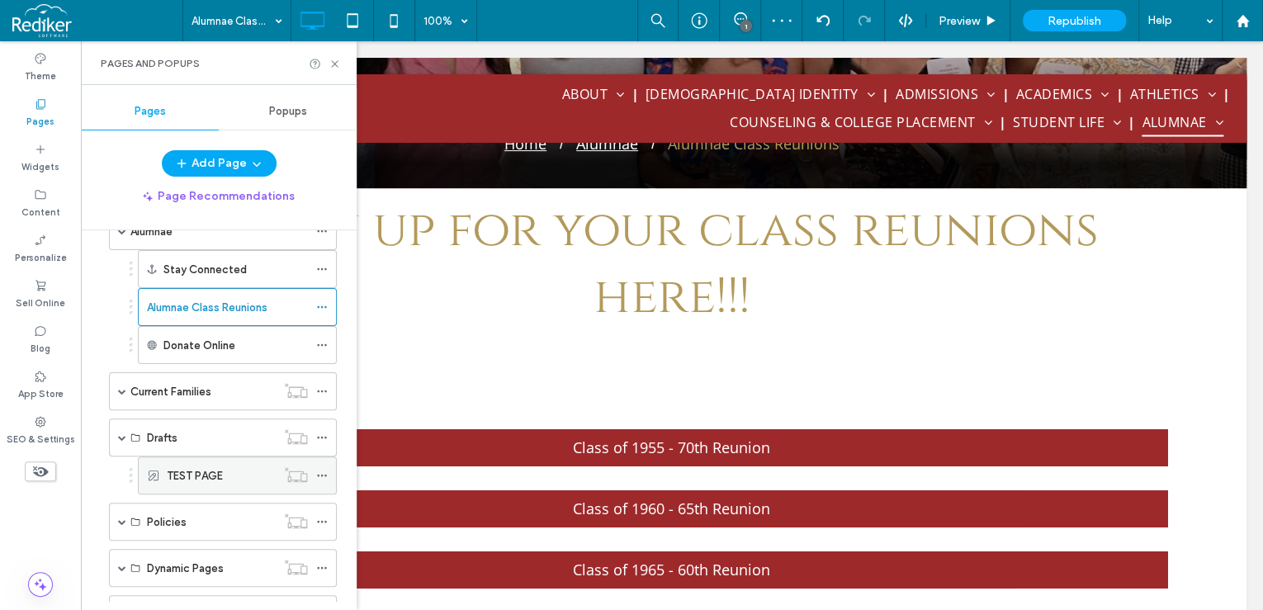
click at [230, 470] on div "TEST PAGE" at bounding box center [221, 475] width 109 height 17
click at [333, 69] on div "Pages and Popups" at bounding box center [219, 63] width 236 height 13
click at [329, 62] on icon at bounding box center [335, 64] width 12 height 12
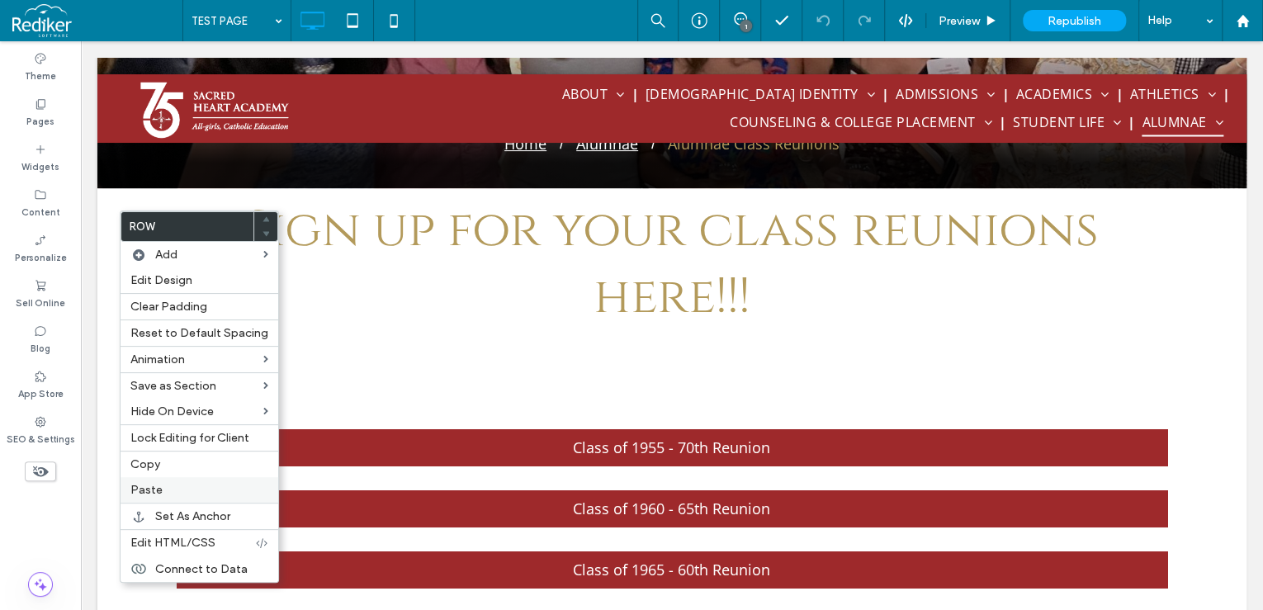
click at [145, 488] on span "Paste" at bounding box center [146, 490] width 32 height 14
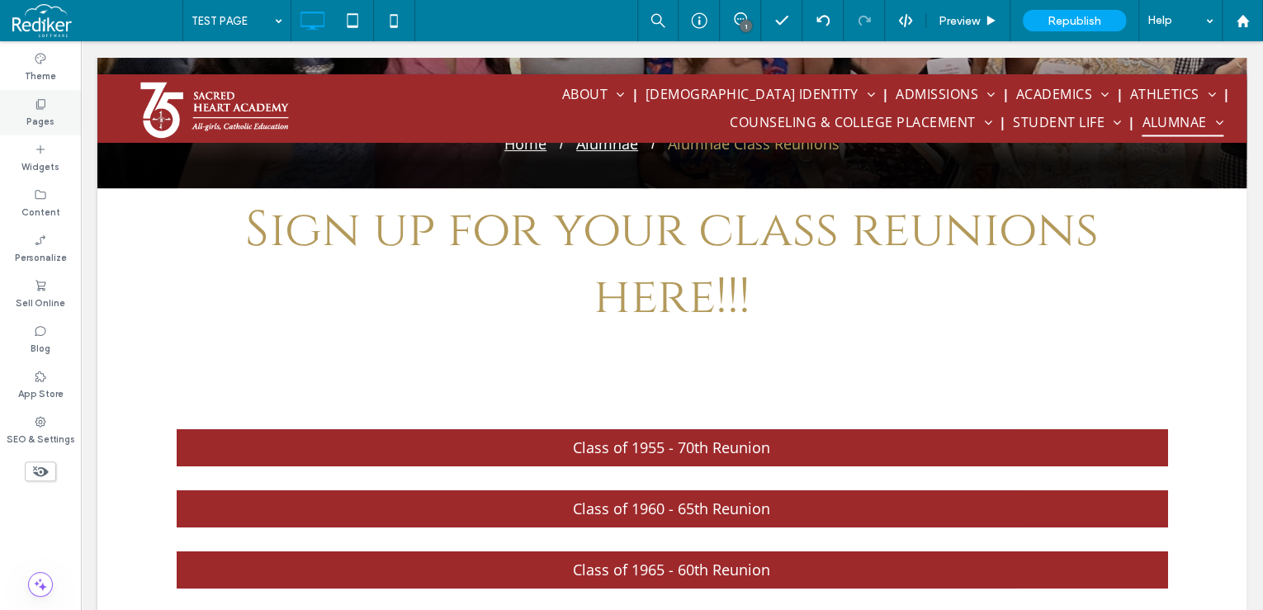
click at [45, 119] on label "Pages" at bounding box center [40, 120] width 28 height 18
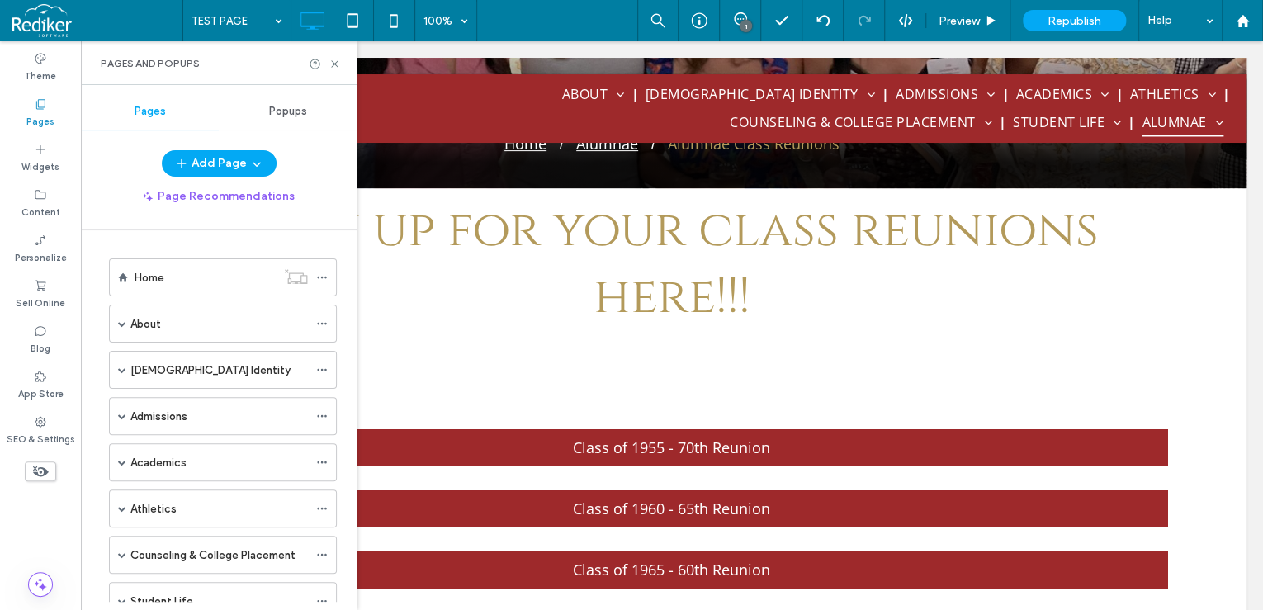
scroll to position [396, 0]
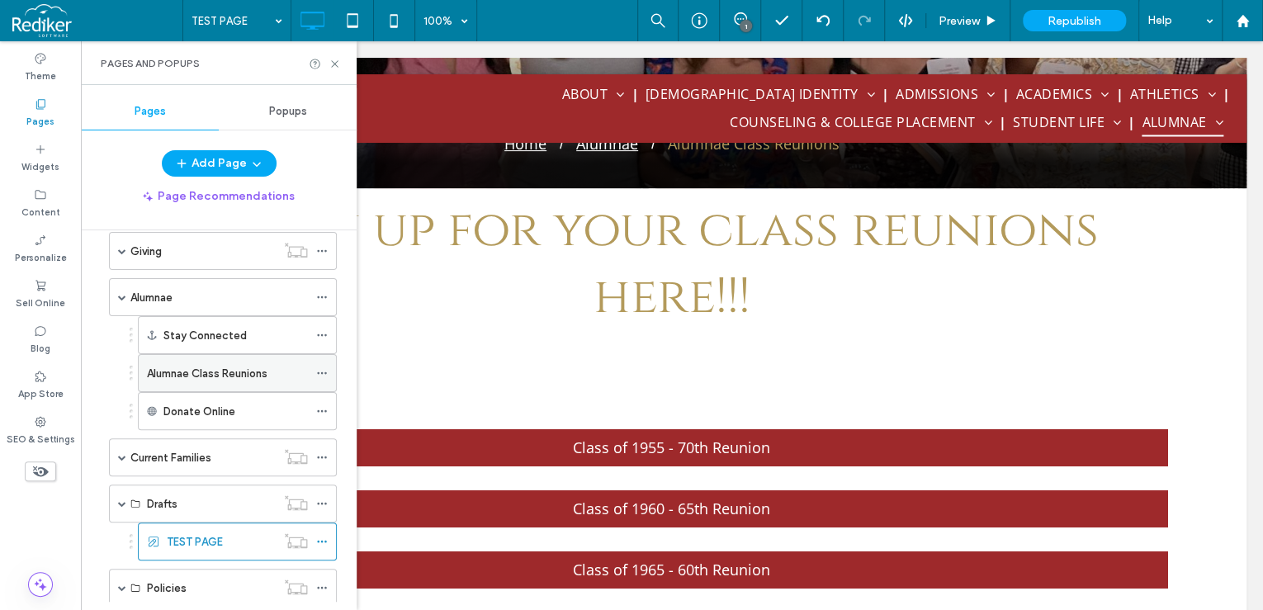
click at [244, 371] on label "Alumnae Class Reunions" at bounding box center [207, 373] width 121 height 29
click at [332, 64] on icon at bounding box center [335, 64] width 12 height 12
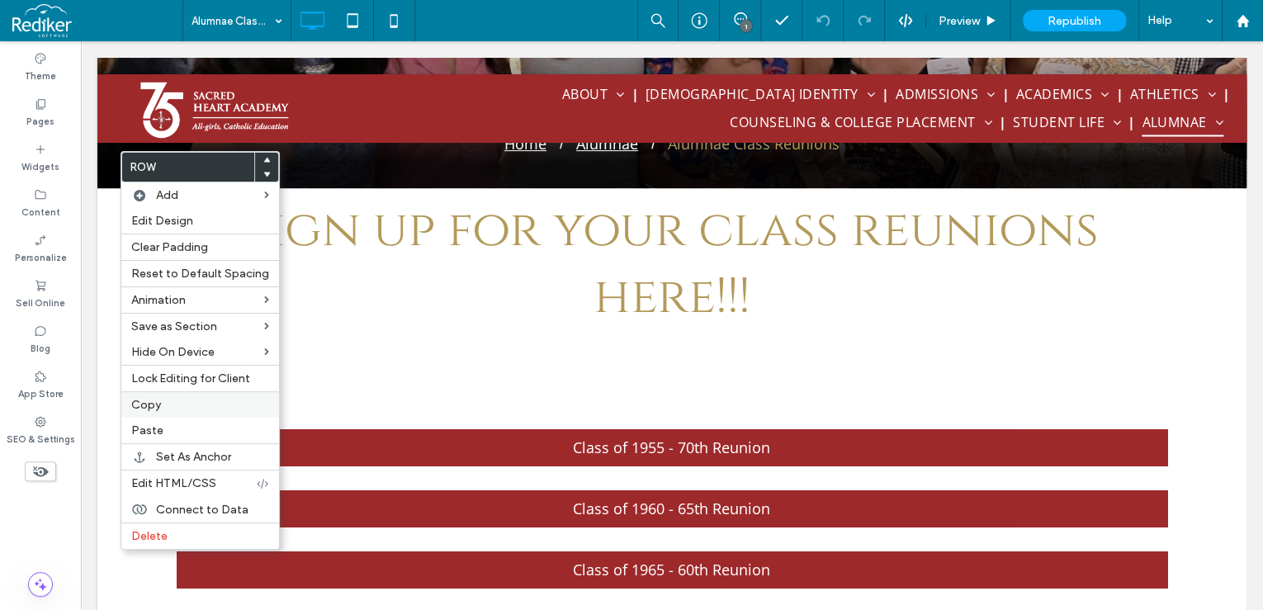
click at [153, 406] on span "Copy" at bounding box center [146, 405] width 30 height 14
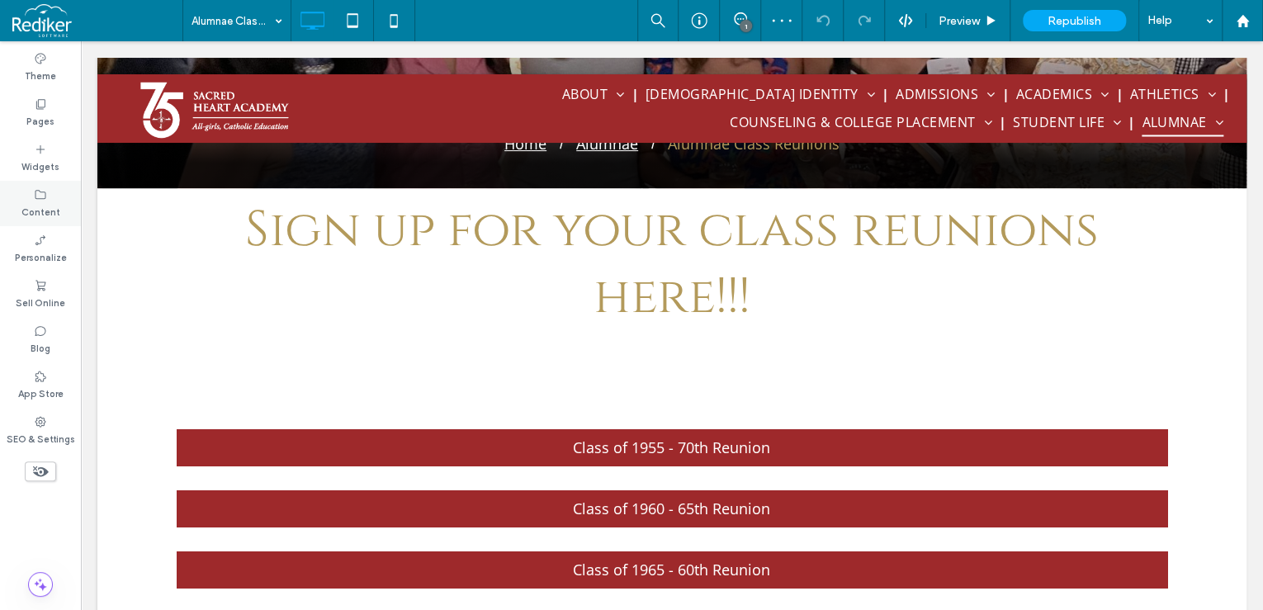
click at [35, 206] on label "Content" at bounding box center [40, 210] width 39 height 18
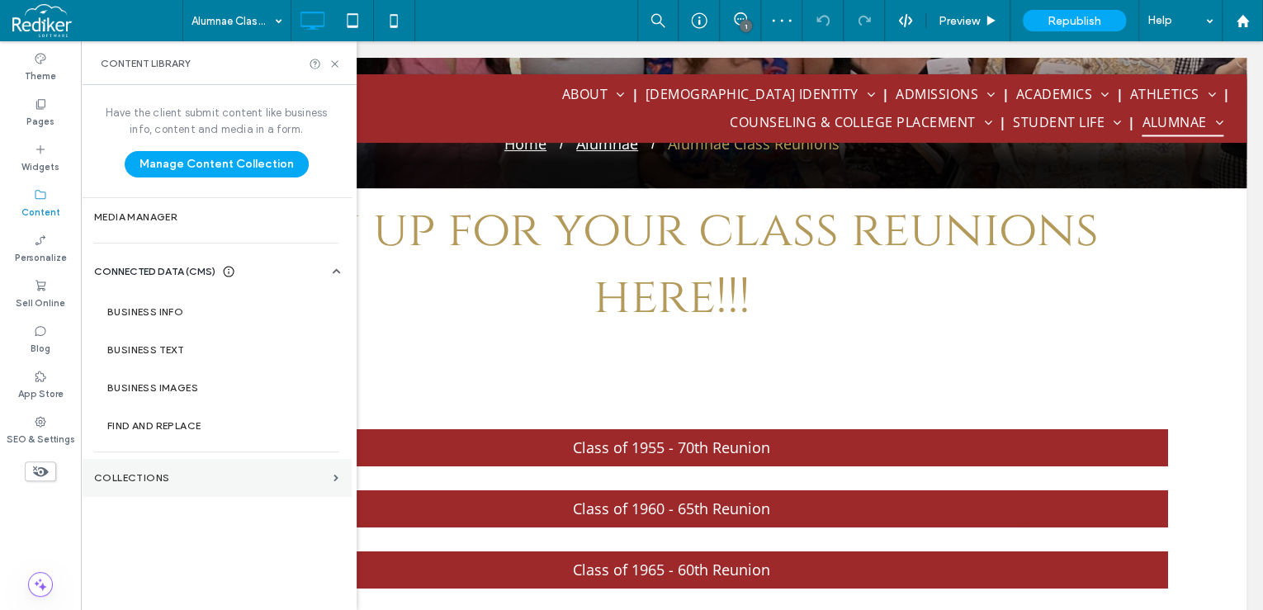
click at [156, 482] on section "Collections" at bounding box center [216, 478] width 271 height 38
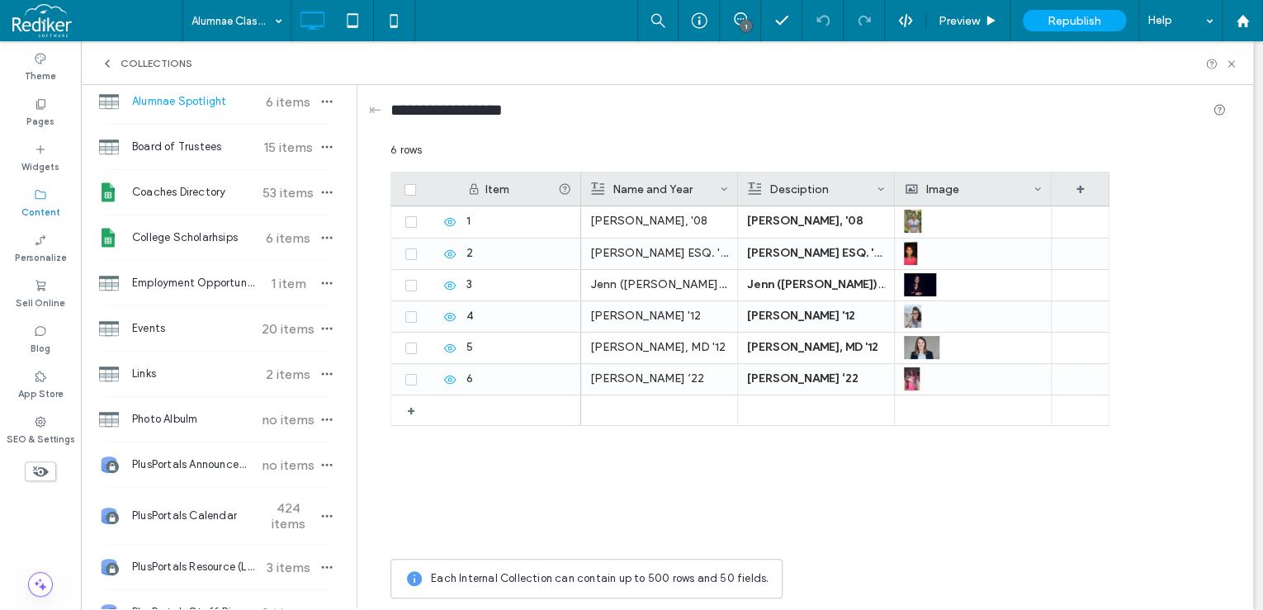
scroll to position [66, 0]
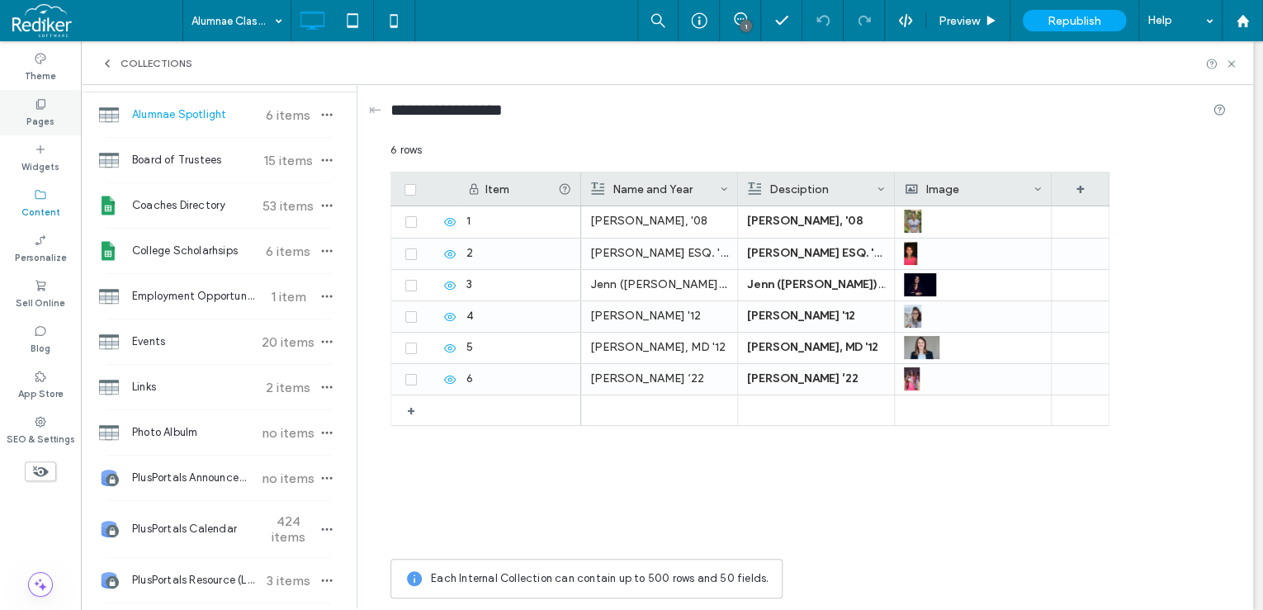
click at [43, 106] on icon at bounding box center [40, 103] width 13 height 13
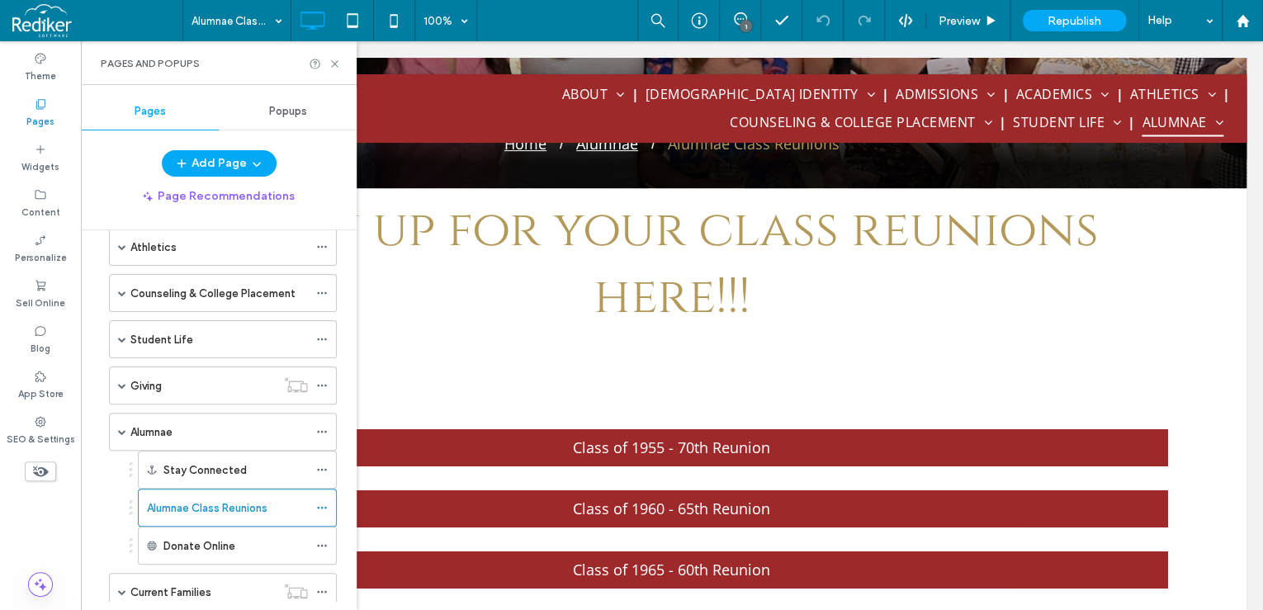
scroll to position [462, 0]
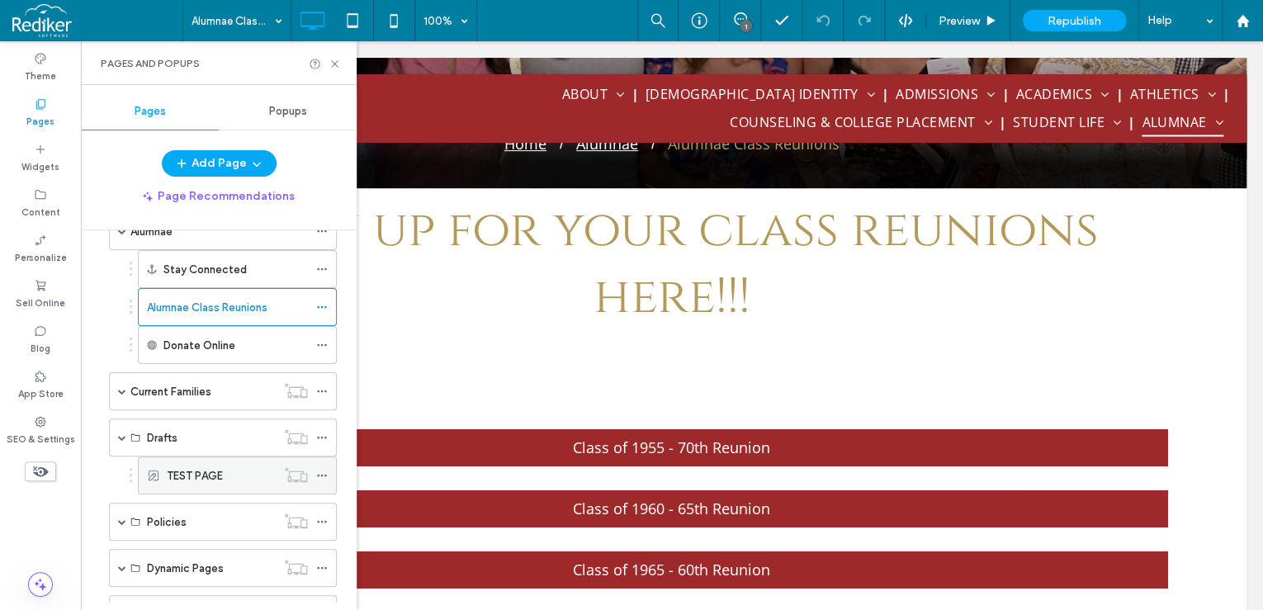
click at [194, 467] on label "TEST PAGE" at bounding box center [195, 475] width 56 height 29
click at [334, 60] on icon at bounding box center [335, 64] width 12 height 12
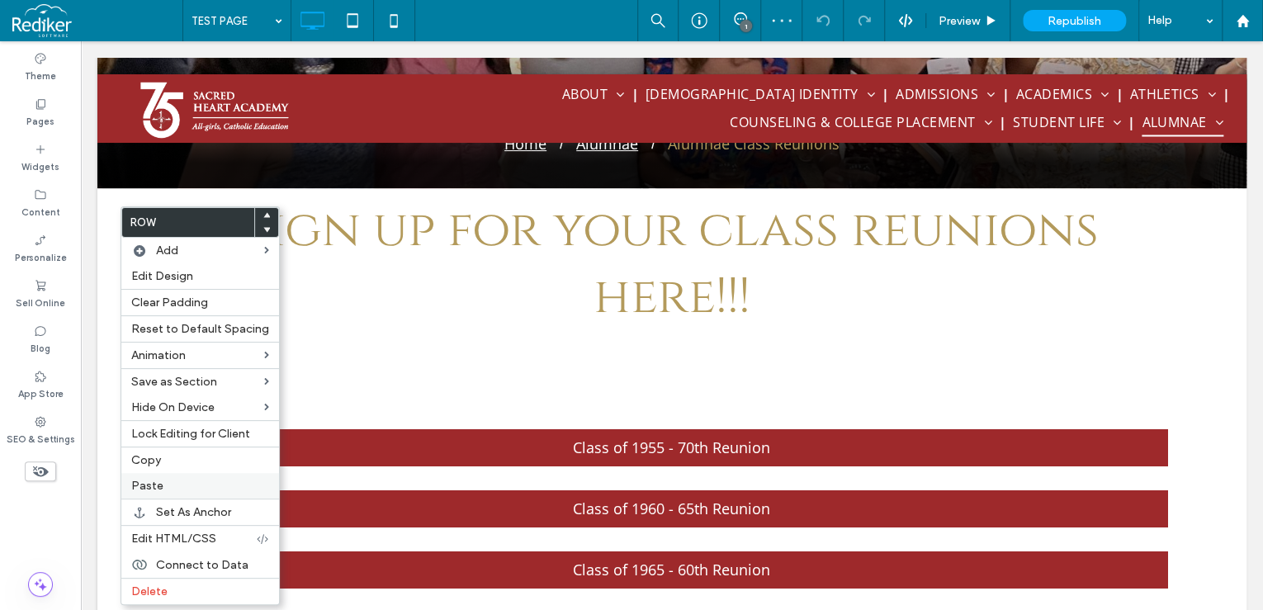
click at [165, 483] on label "Paste" at bounding box center [200, 486] width 138 height 14
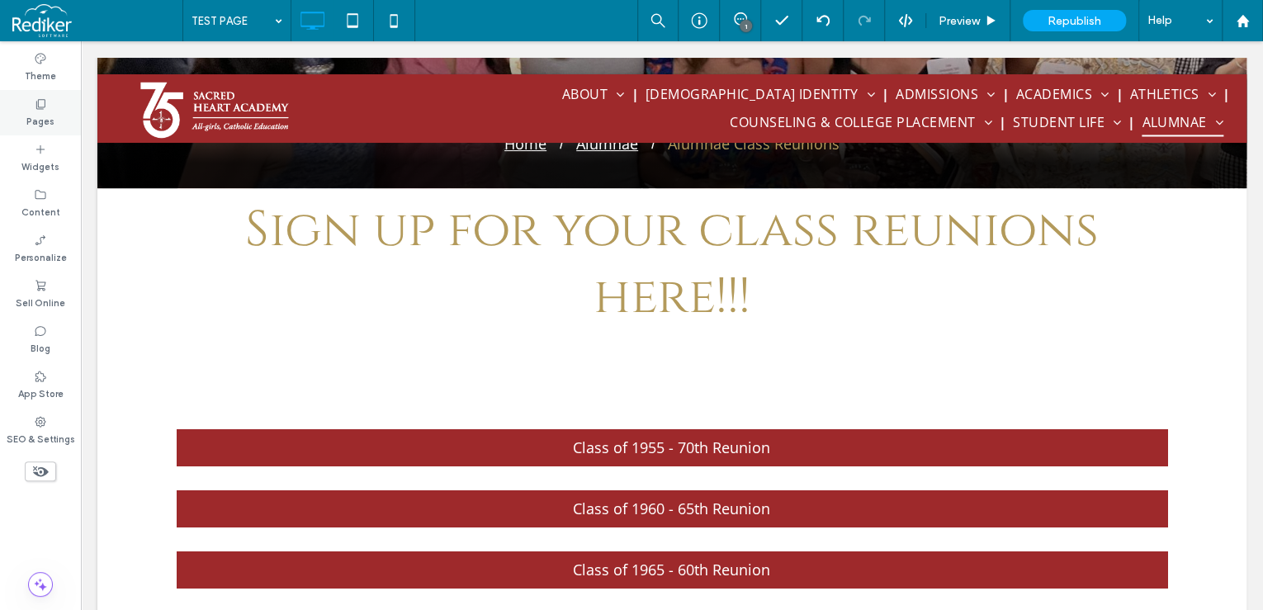
click at [40, 126] on label "Pages" at bounding box center [40, 120] width 28 height 18
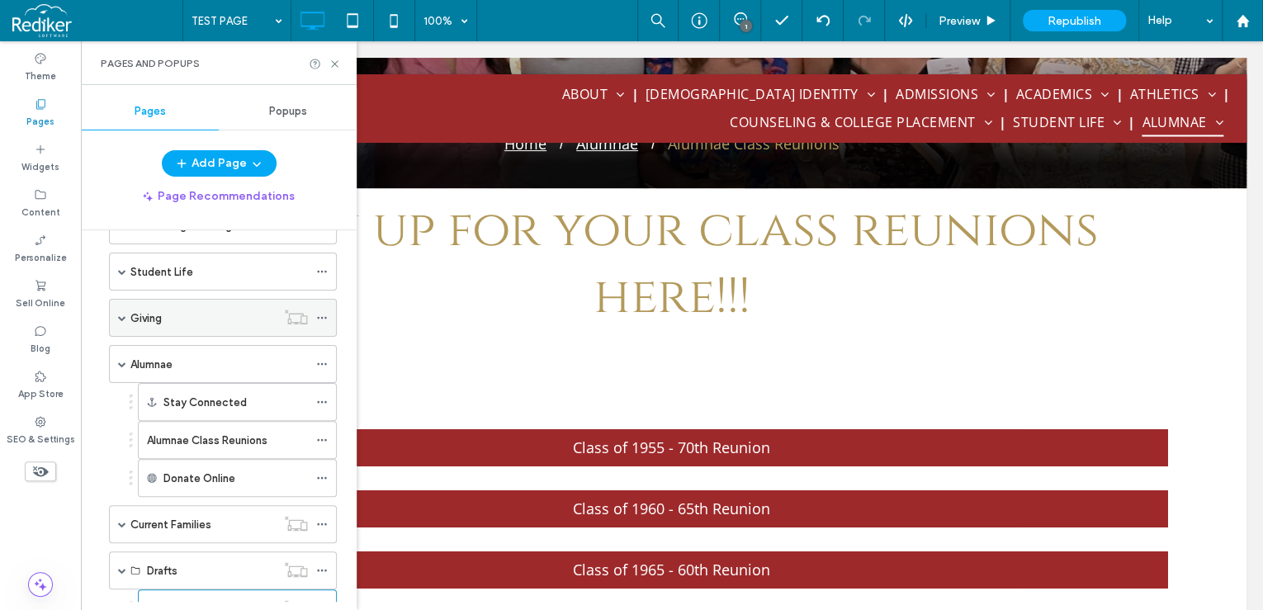
scroll to position [330, 0]
click at [262, 430] on label "Alumnae Class Reunions" at bounding box center [207, 439] width 121 height 29
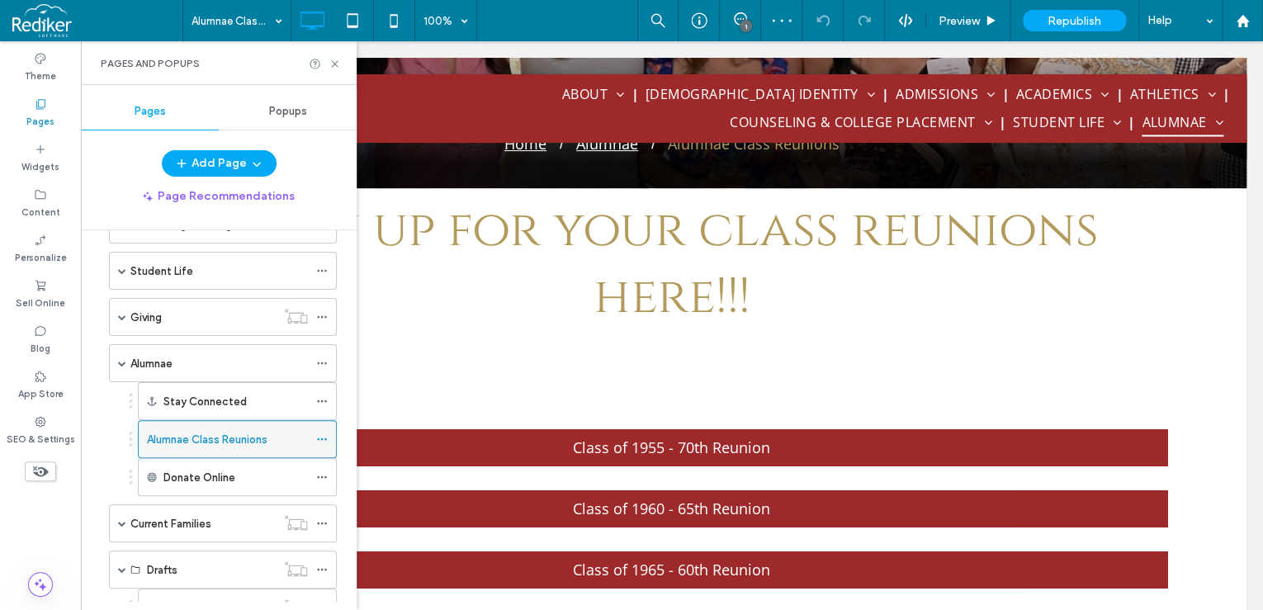
click at [325, 433] on icon at bounding box center [322, 439] width 12 height 12
drag, startPoint x: 300, startPoint y: 441, endPoint x: 302, endPoint y: 430, distance: 10.9
click at [320, 435] on icon at bounding box center [322, 439] width 12 height 12
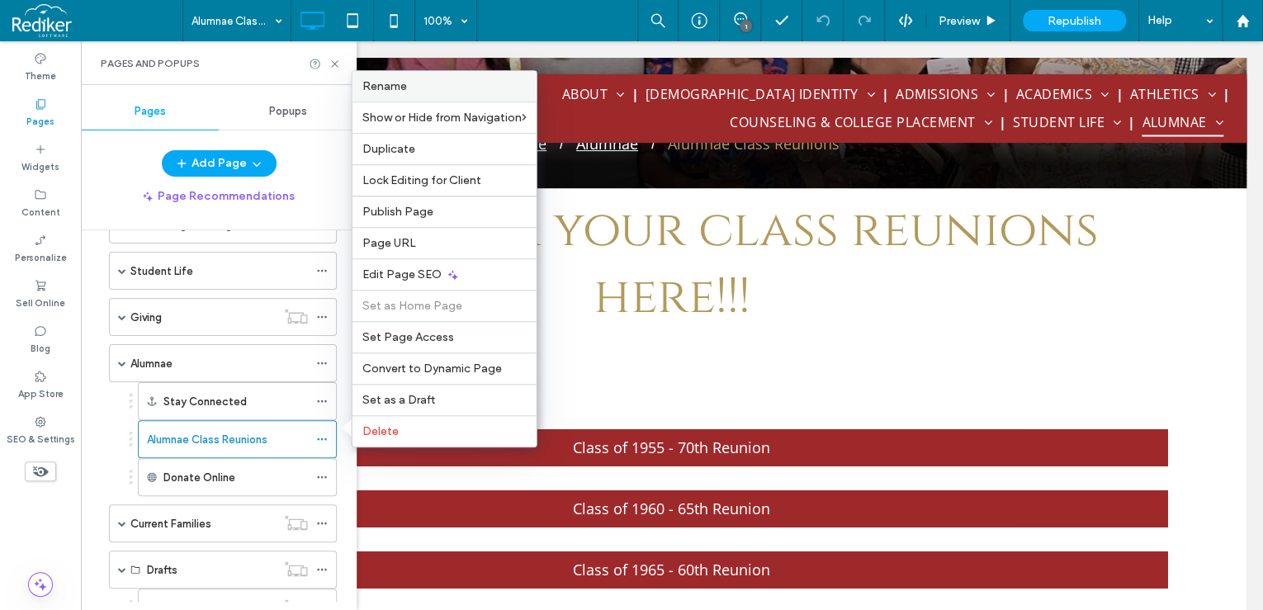
click at [420, 84] on label "Rename" at bounding box center [444, 86] width 164 height 14
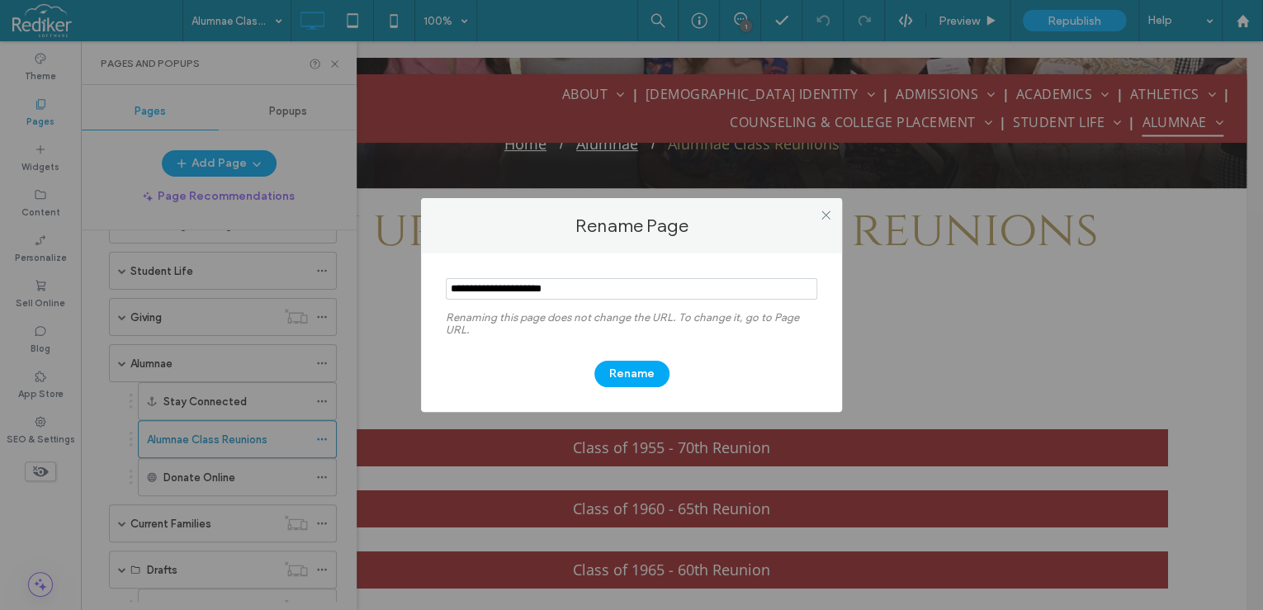
drag, startPoint x: 636, startPoint y: 284, endPoint x: 373, endPoint y: 285, distance: 263.3
click at [373, 285] on div "Rename Page Renaming this page does not change the URL. To change it, go to Pag…" at bounding box center [631, 305] width 1263 height 610
click at [821, 213] on icon at bounding box center [826, 215] width 12 height 12
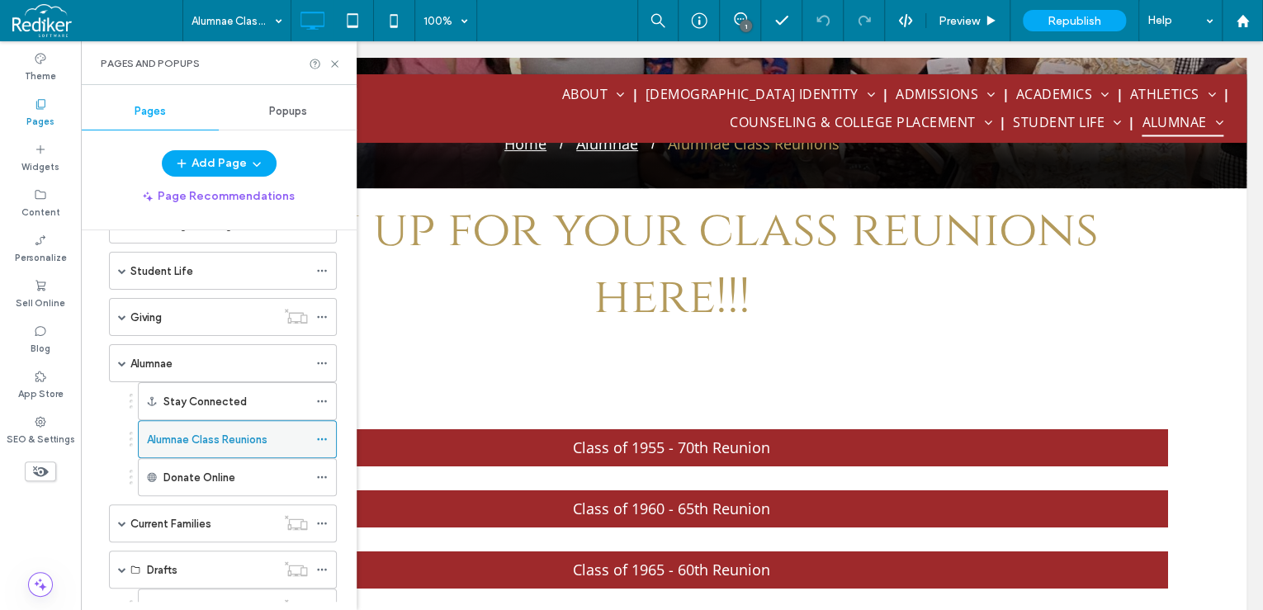
click at [322, 433] on icon at bounding box center [322, 439] width 12 height 12
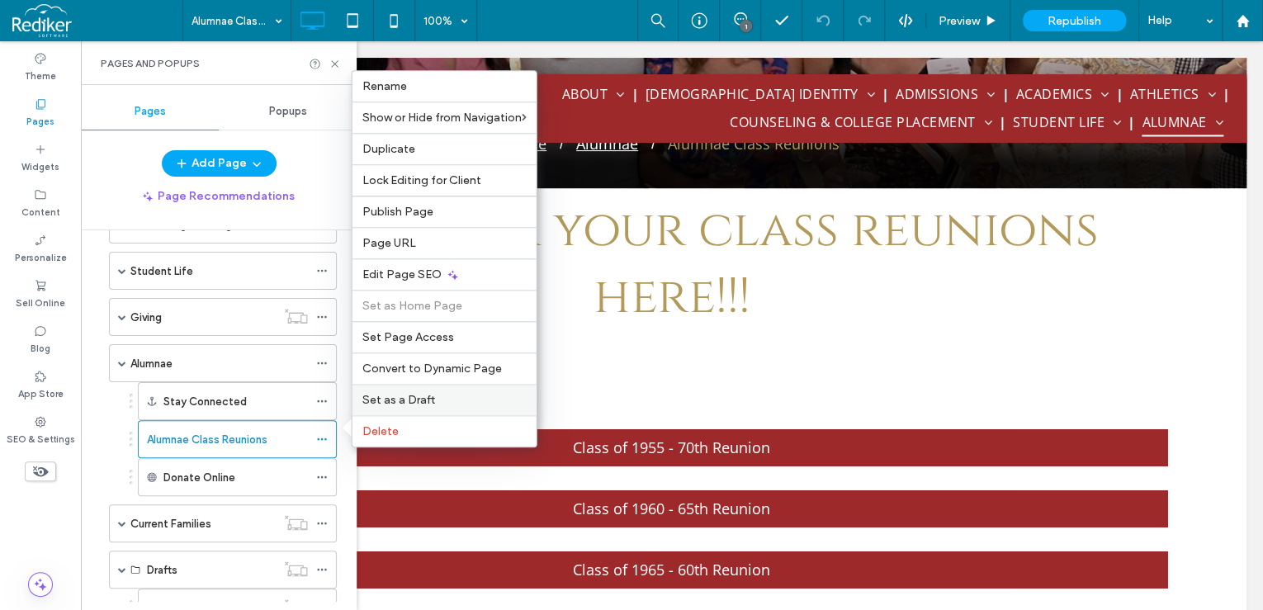
click at [404, 405] on span "Set as a Draft" at bounding box center [398, 400] width 73 height 14
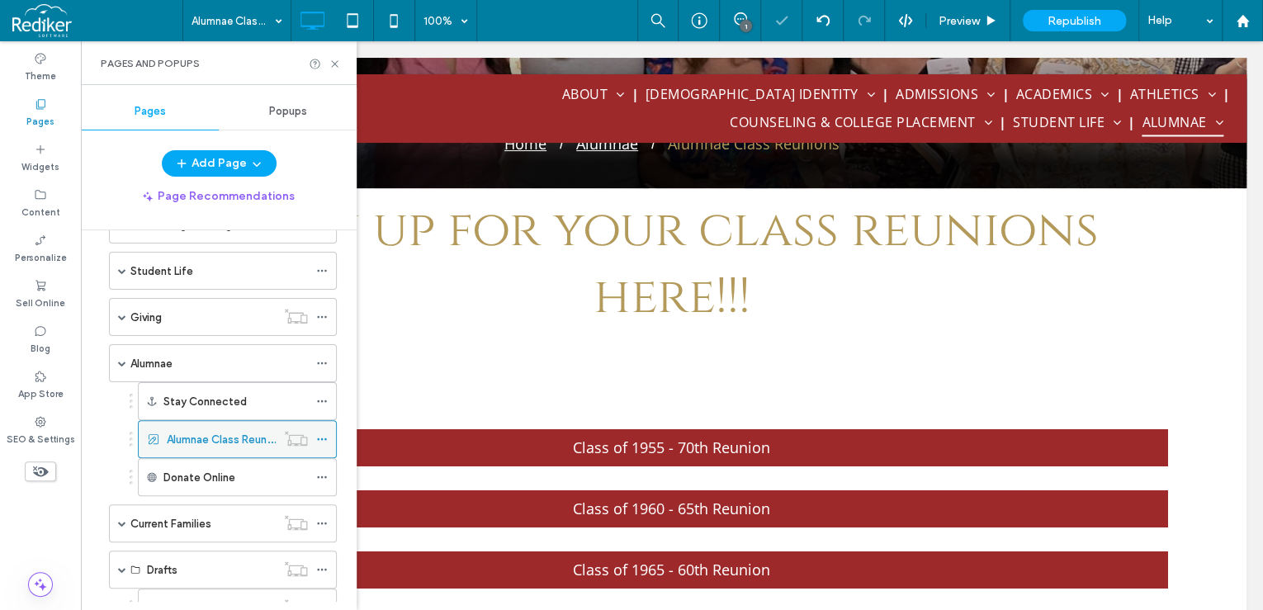
click at [324, 436] on icon at bounding box center [322, 439] width 12 height 12
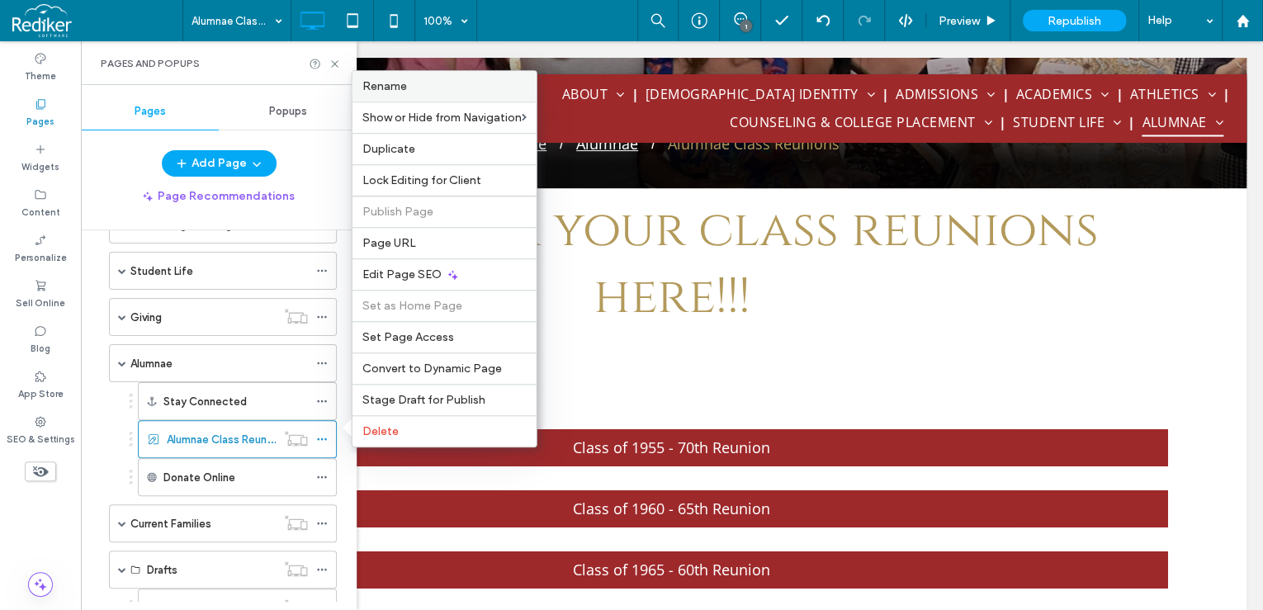
click at [397, 90] on span "Rename" at bounding box center [384, 86] width 45 height 14
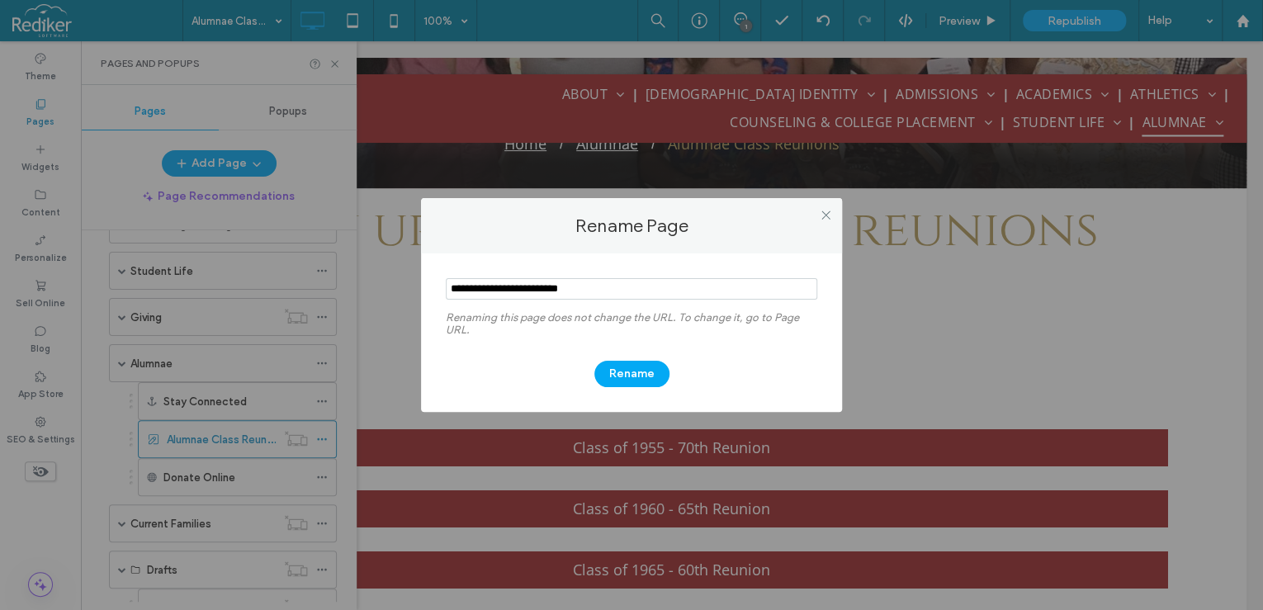
type input "**********"
click at [634, 357] on div "Rename" at bounding box center [631, 365] width 371 height 43
drag, startPoint x: 633, startPoint y: 369, endPoint x: 617, endPoint y: 379, distance: 19.3
click at [632, 369] on button "Rename" at bounding box center [631, 374] width 75 height 26
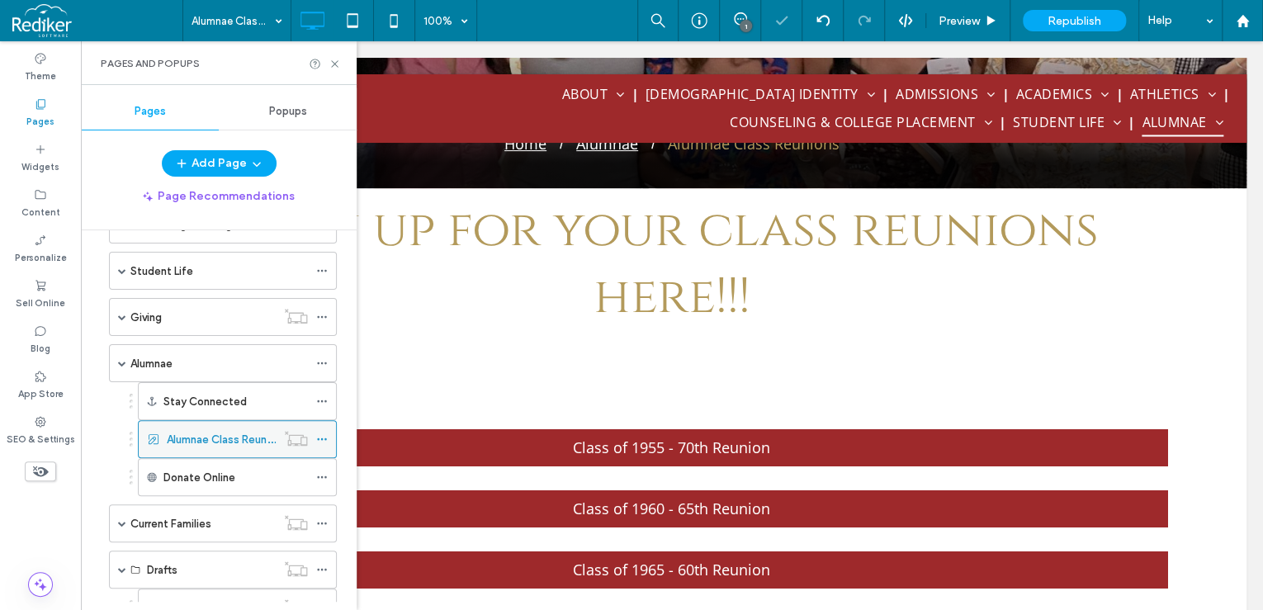
click at [322, 433] on icon at bounding box center [322, 439] width 12 height 12
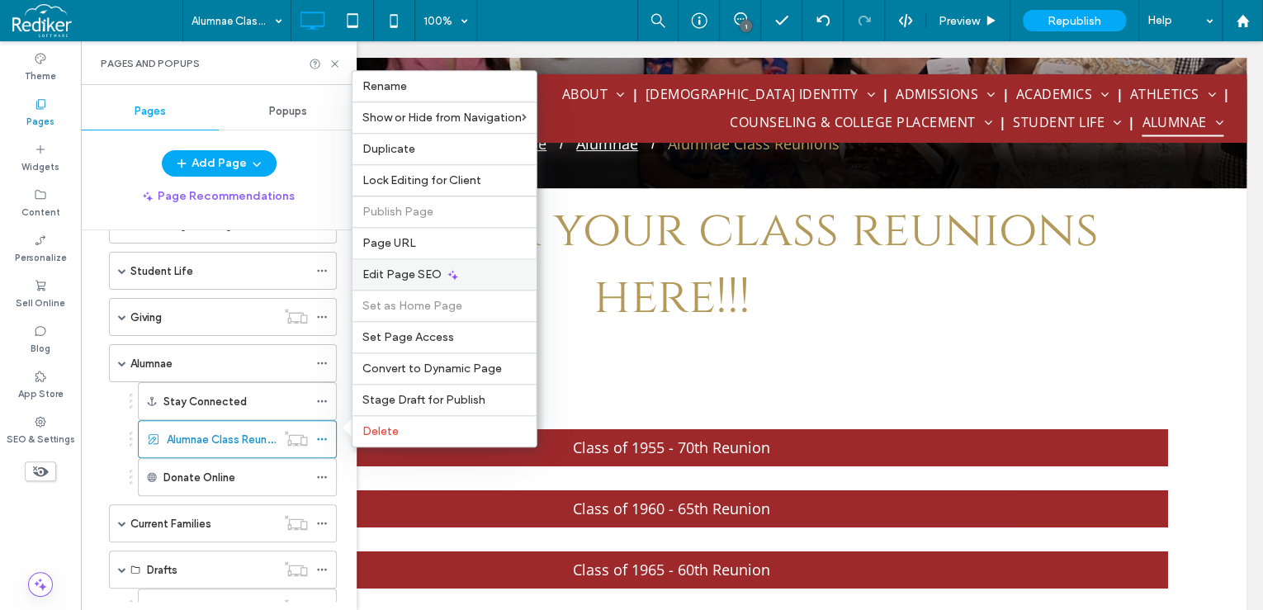
click at [456, 274] on div "Edit Page SEO" at bounding box center [444, 273] width 184 height 31
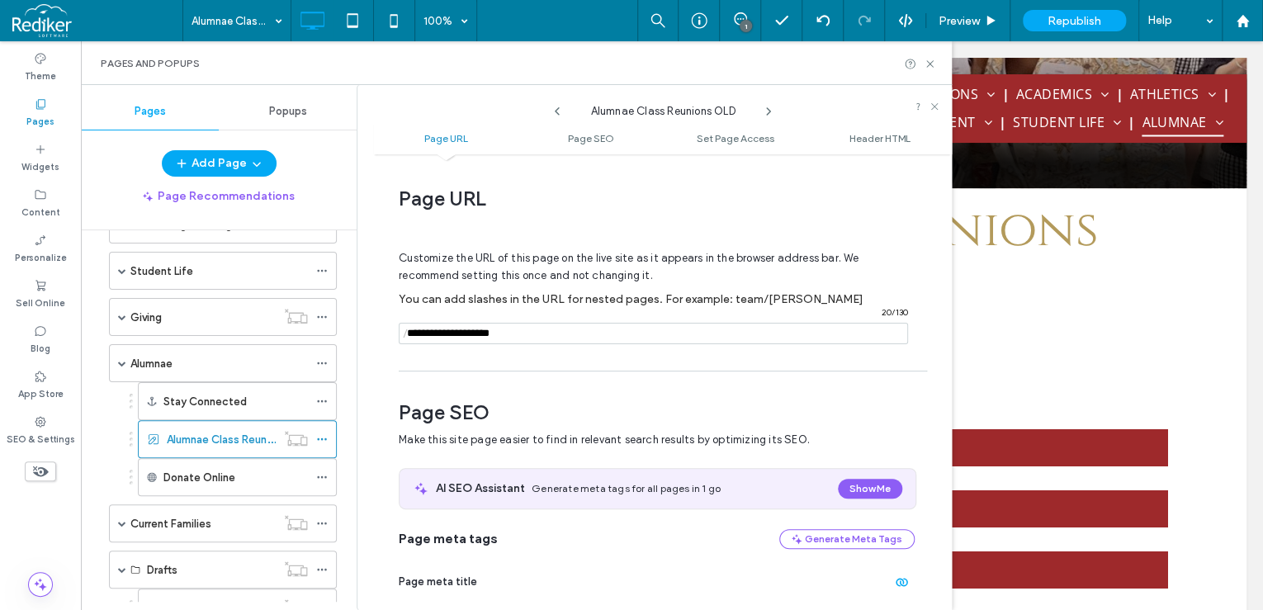
click at [570, 333] on input "notEmpty" at bounding box center [653, 333] width 509 height 21
type input "**********"
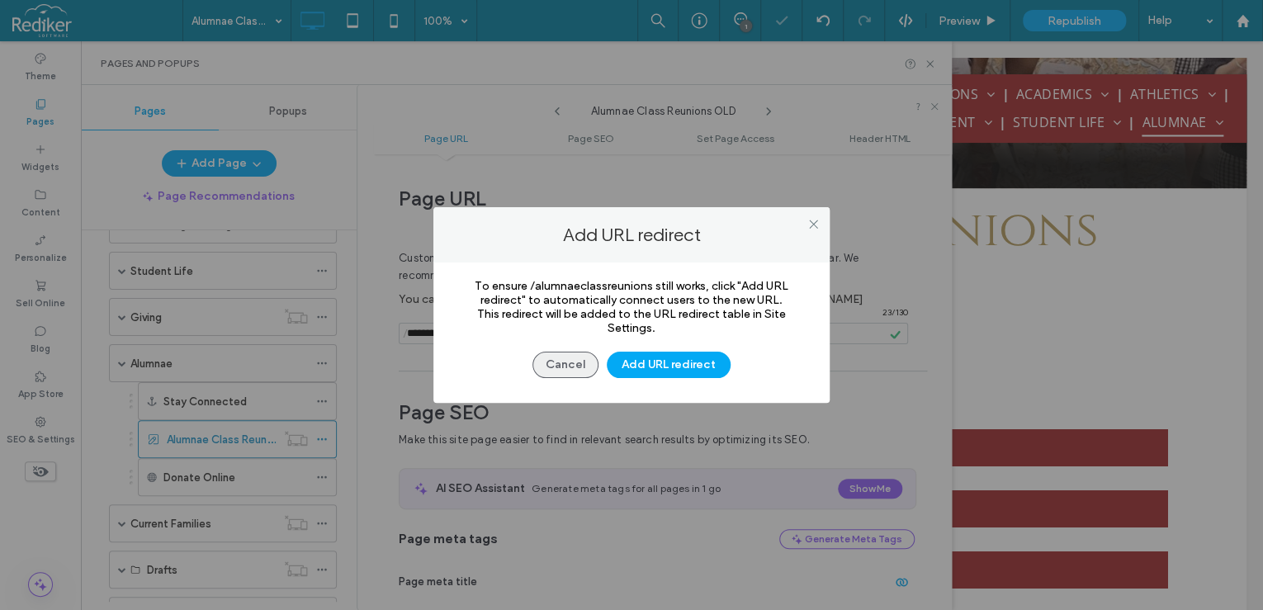
click at [560, 362] on button "Cancel" at bounding box center [565, 365] width 66 height 26
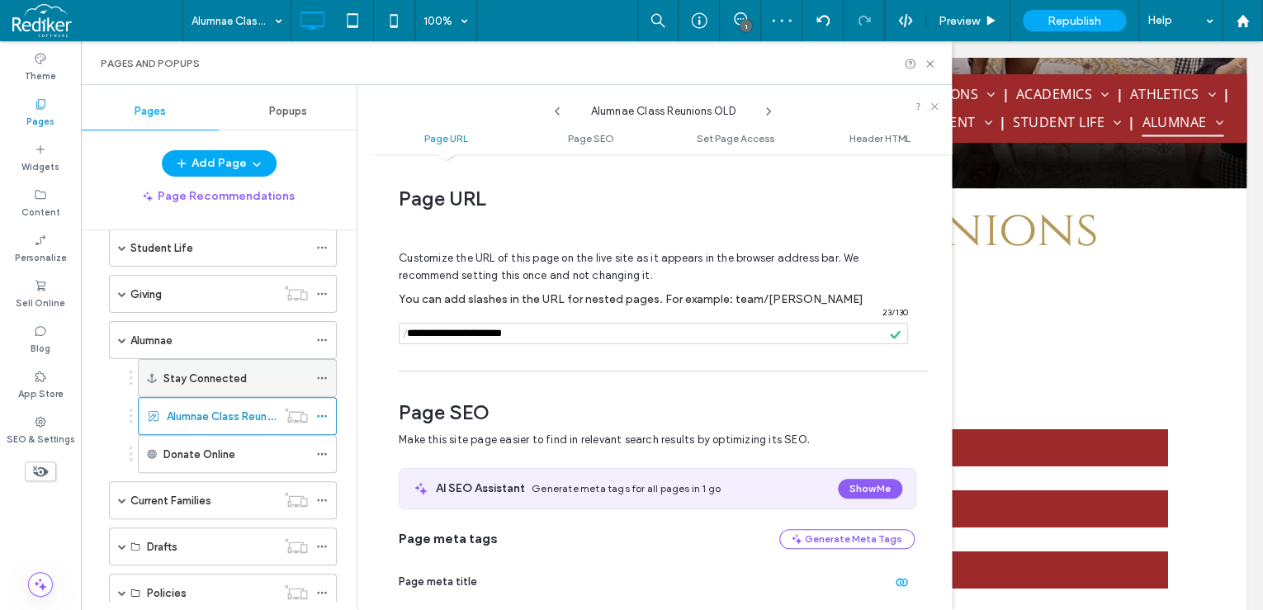
scroll to position [330, 0]
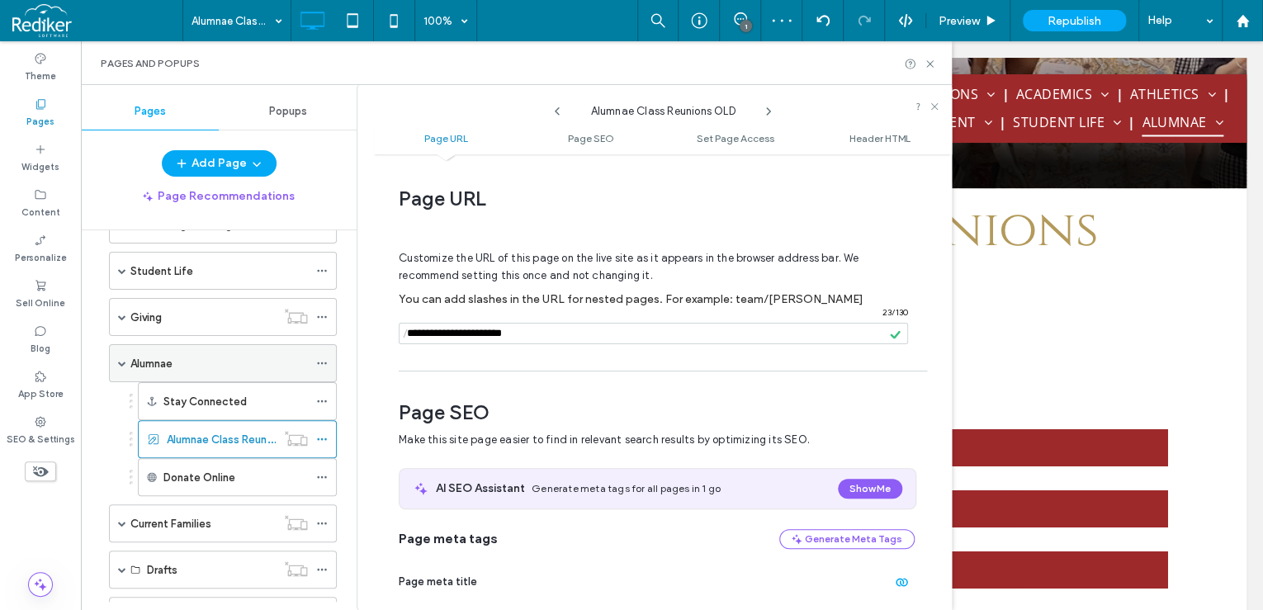
click at [190, 355] on div "Alumnae" at bounding box center [218, 363] width 177 height 17
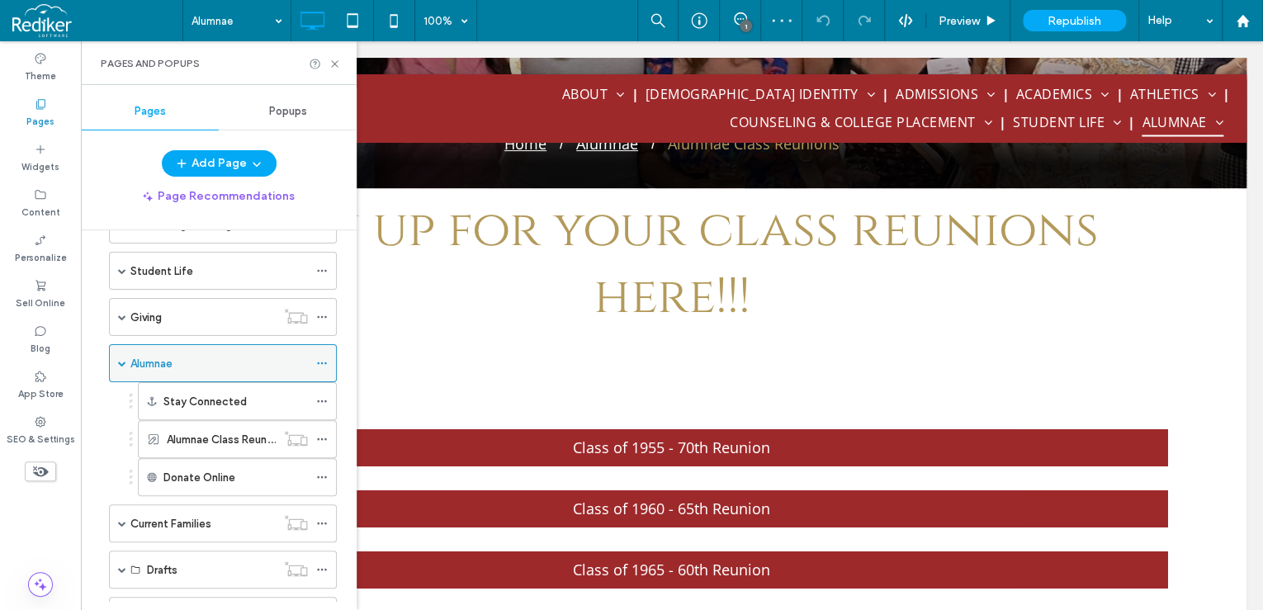
click at [326, 357] on icon at bounding box center [322, 363] width 12 height 12
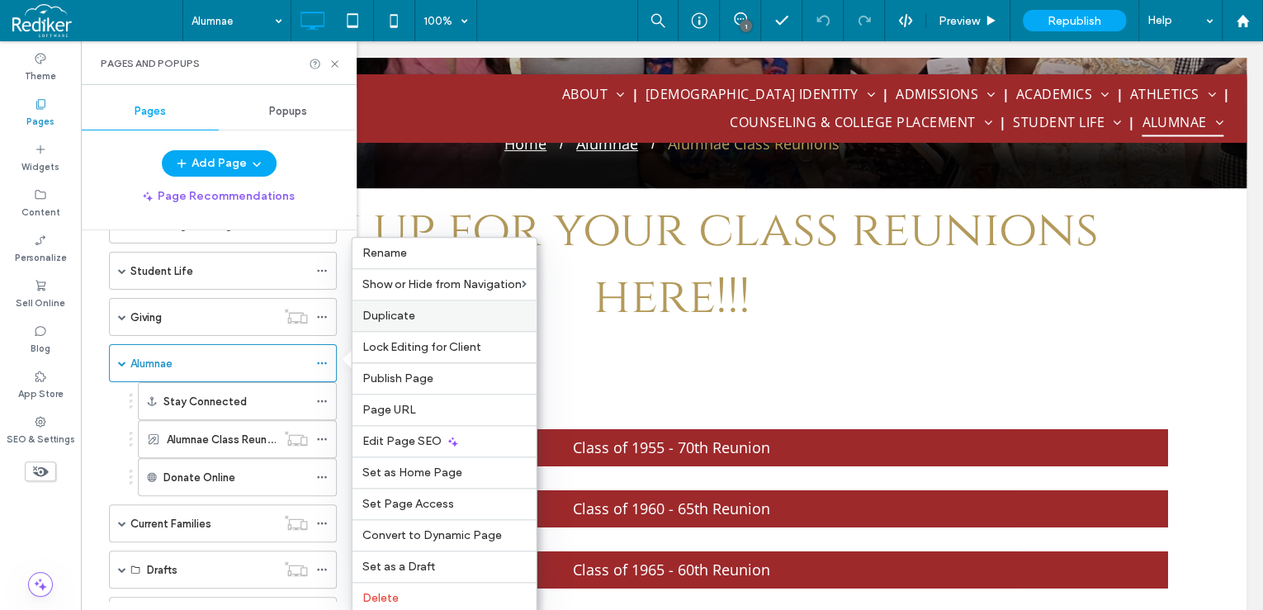
click at [411, 310] on span "Duplicate" at bounding box center [388, 316] width 53 height 14
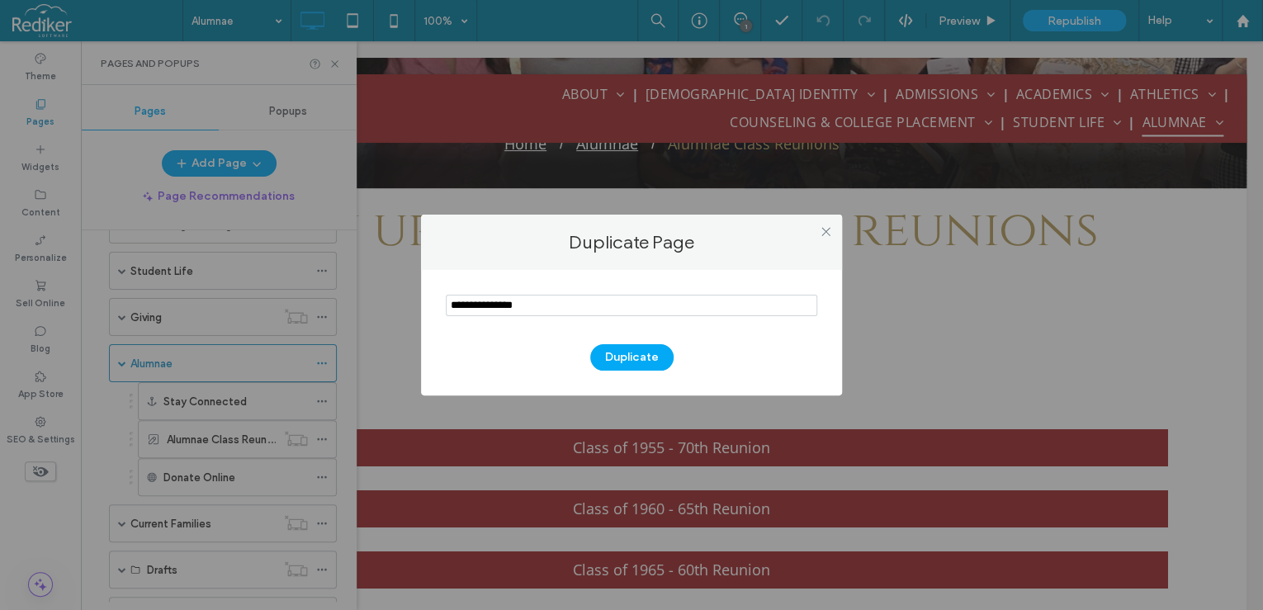
drag, startPoint x: 551, startPoint y: 310, endPoint x: 400, endPoint y: 291, distance: 153.0
click at [400, 291] on div "Duplicate Page Duplicate" at bounding box center [631, 305] width 1263 height 610
type input "**********"
click at [623, 352] on button "Duplicate" at bounding box center [631, 357] width 83 height 26
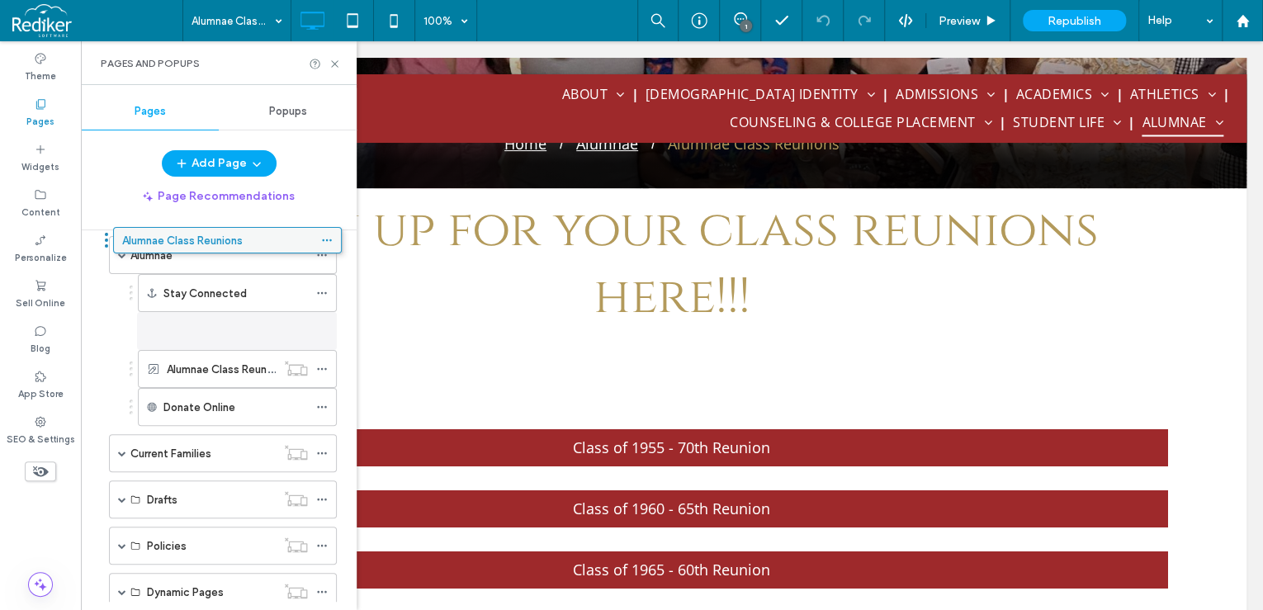
scroll to position [356, 0]
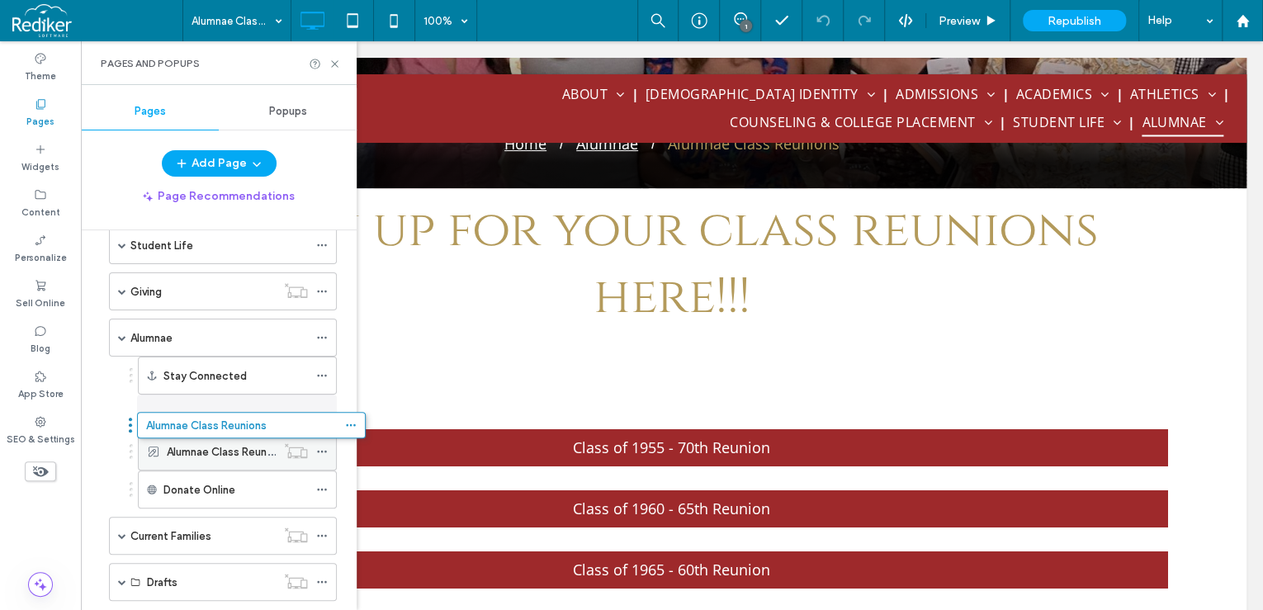
drag, startPoint x: 240, startPoint y: 534, endPoint x: 304, endPoint y: 409, distance: 140.6
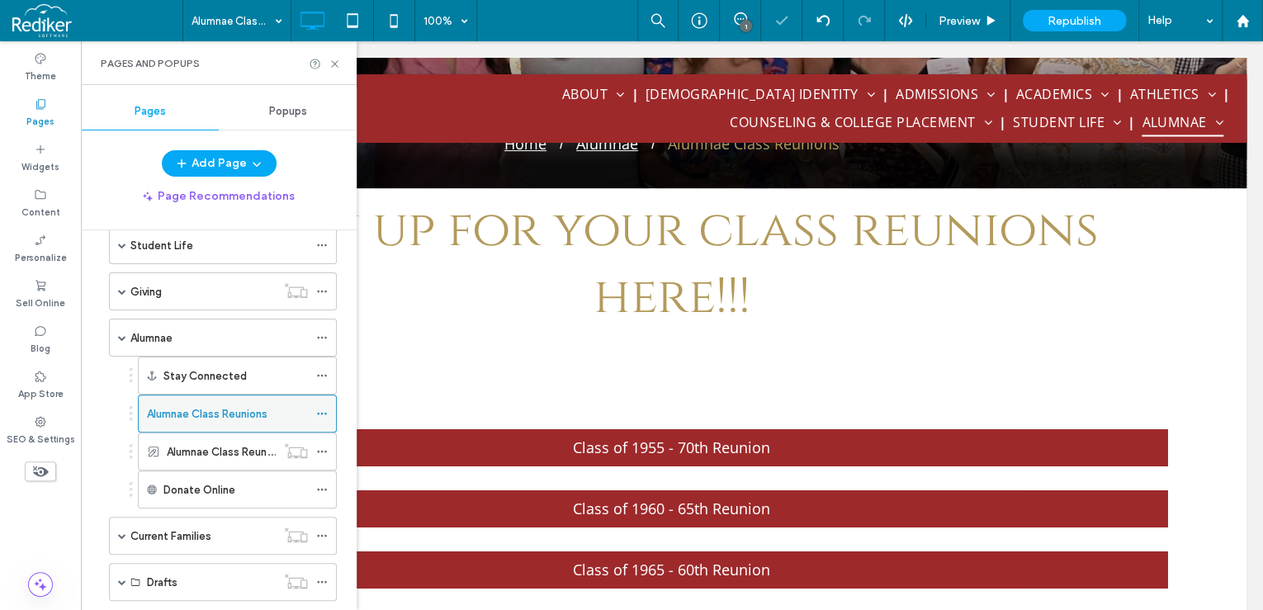
click at [290, 410] on div "Alumnae Class Reunions" at bounding box center [227, 413] width 161 height 17
click at [319, 446] on icon at bounding box center [322, 452] width 12 height 12
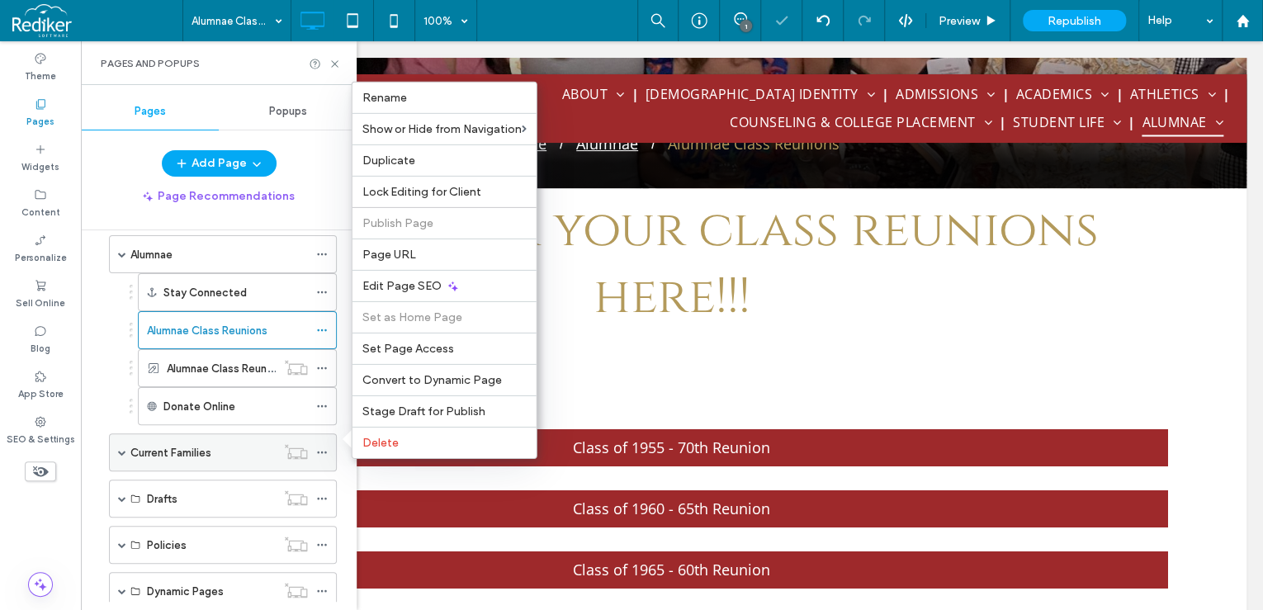
scroll to position [488, 0]
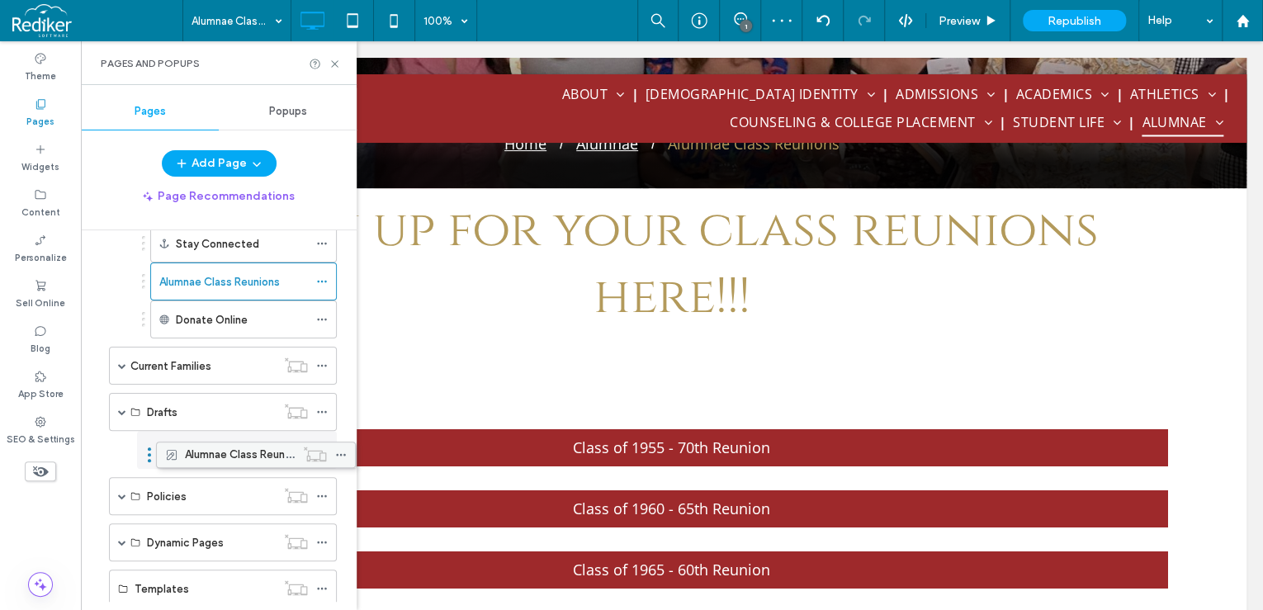
drag, startPoint x: 196, startPoint y: 314, endPoint x: 215, endPoint y: 449, distance: 136.6
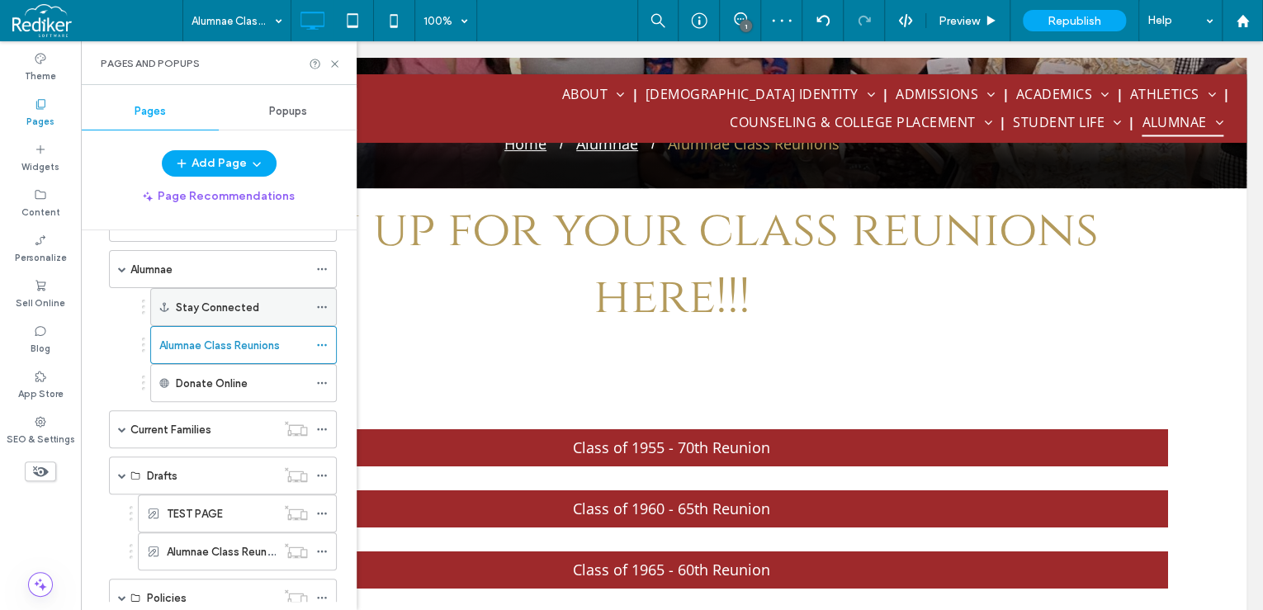
scroll to position [356, 0]
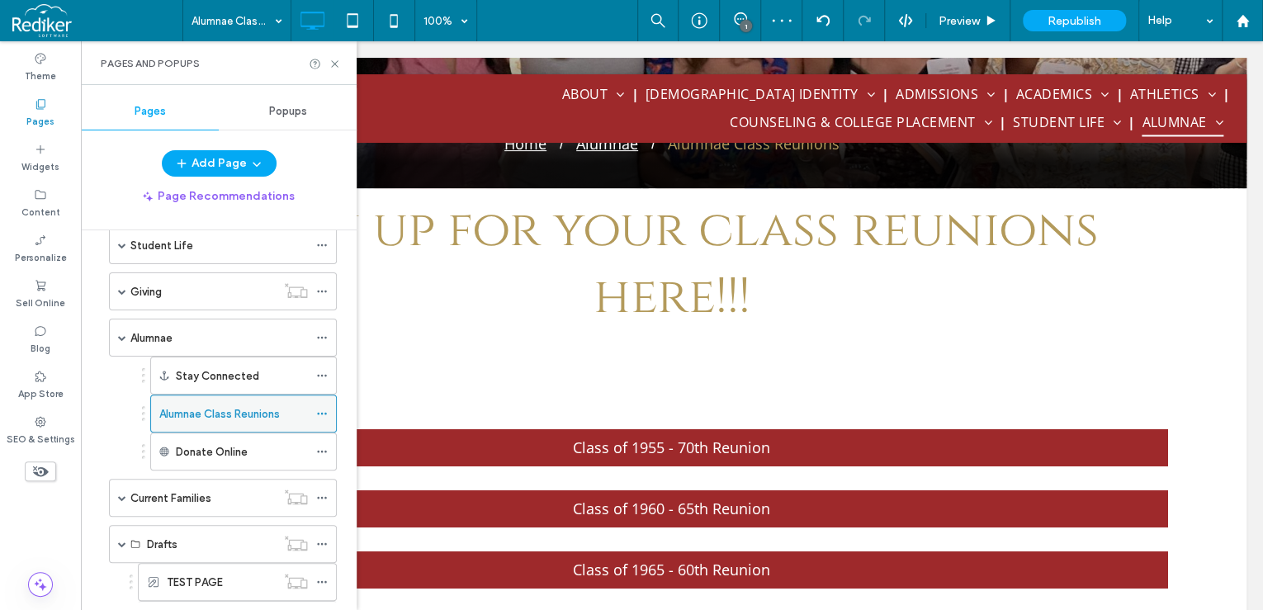
click at [286, 409] on div "Alumnae Class Reunions" at bounding box center [233, 413] width 149 height 17
click at [327, 409] on icon at bounding box center [322, 414] width 12 height 12
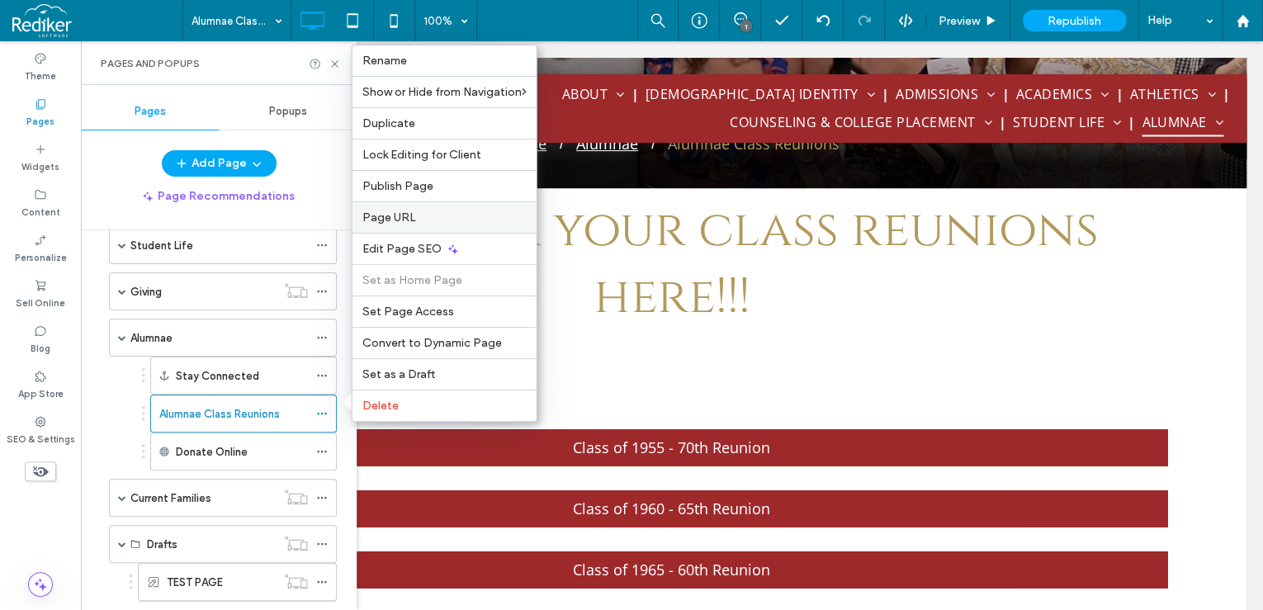
click at [419, 218] on label "Page URL" at bounding box center [444, 217] width 164 height 14
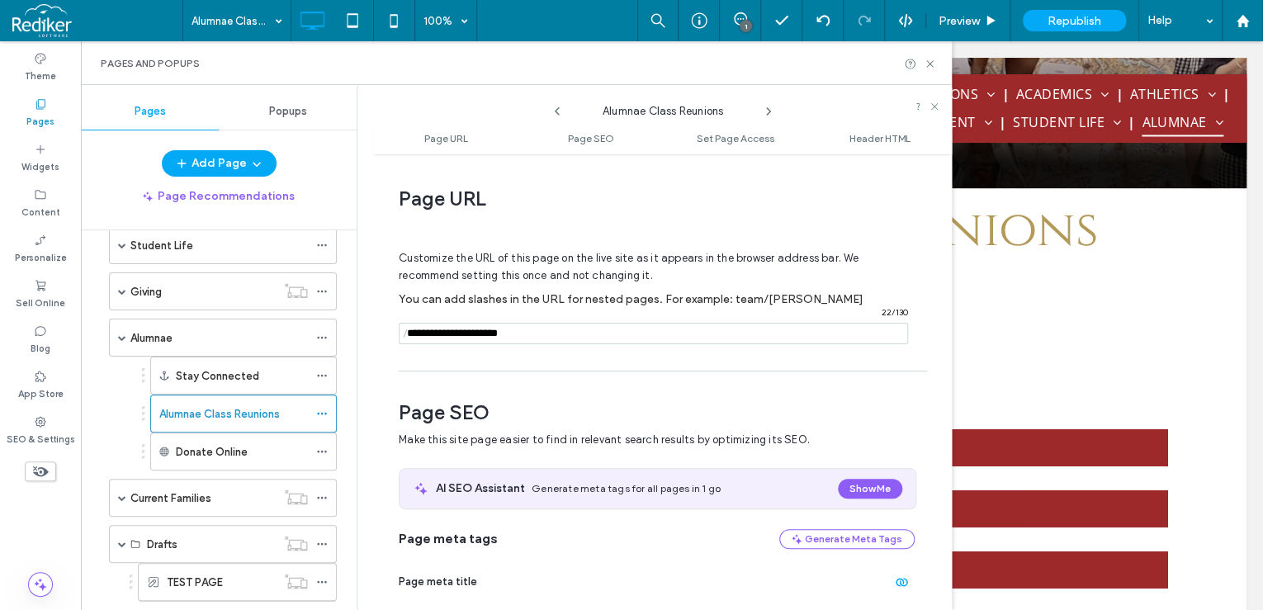
scroll to position [8, 0]
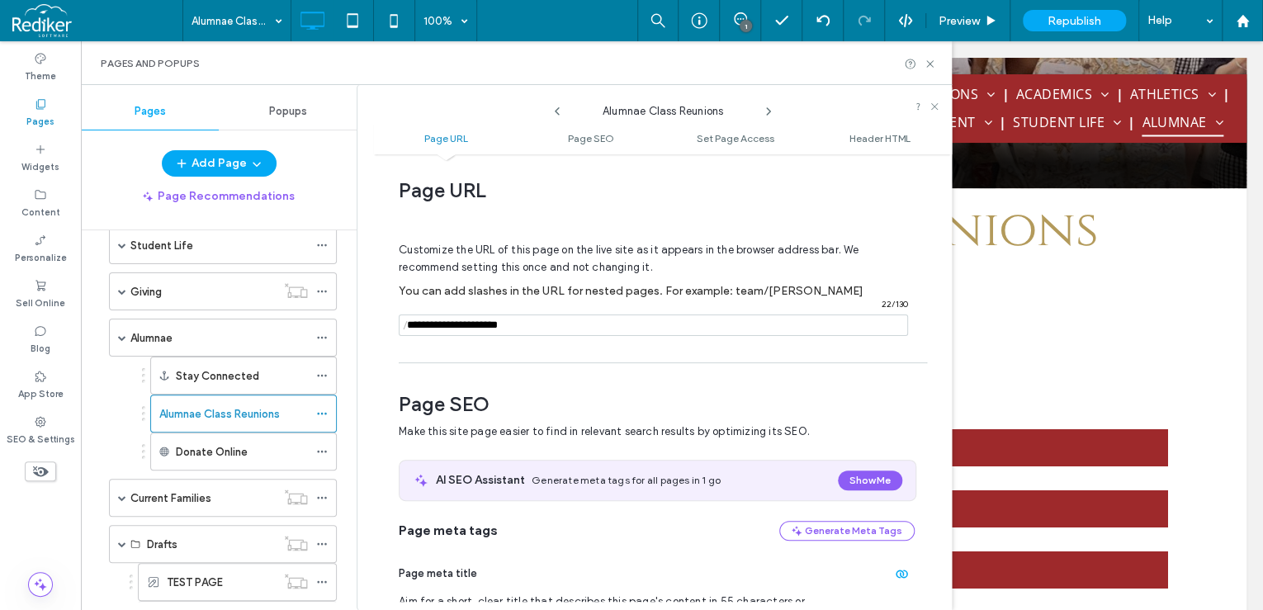
drag, startPoint x: 548, startPoint y: 327, endPoint x: 373, endPoint y: 330, distance: 175.0
click at [373, 330] on div "**********" at bounding box center [654, 347] width 595 height 525
paste input "**********"
type input "**********"
click at [864, 402] on span "Page SEO" at bounding box center [657, 404] width 516 height 25
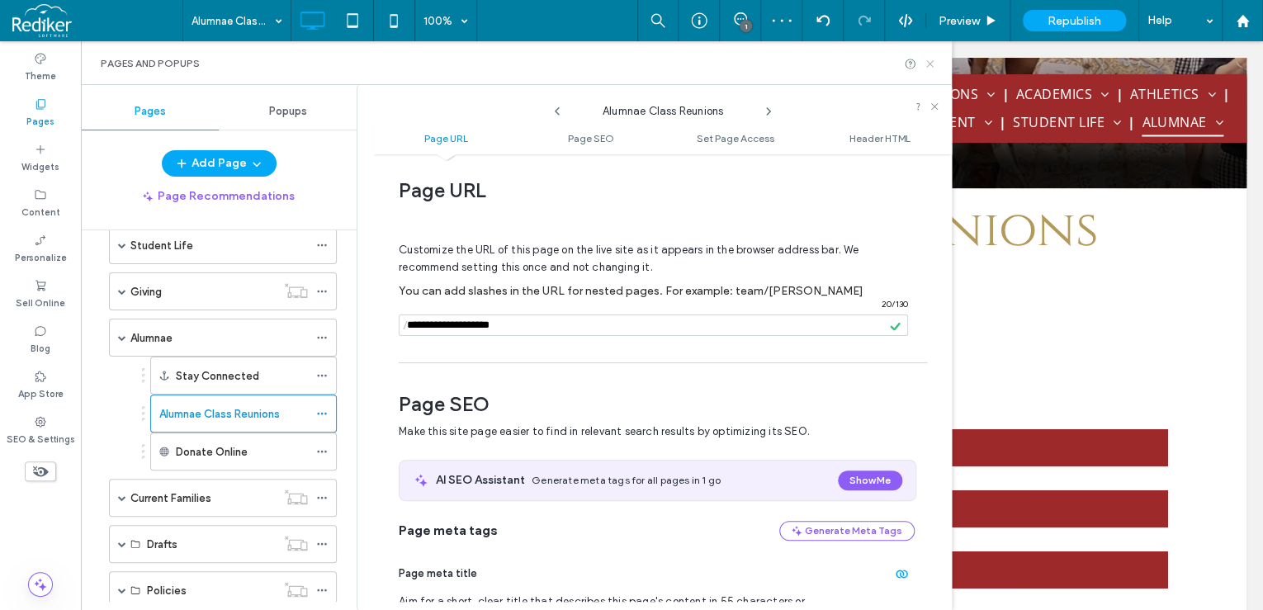
click at [929, 59] on icon at bounding box center [930, 64] width 12 height 12
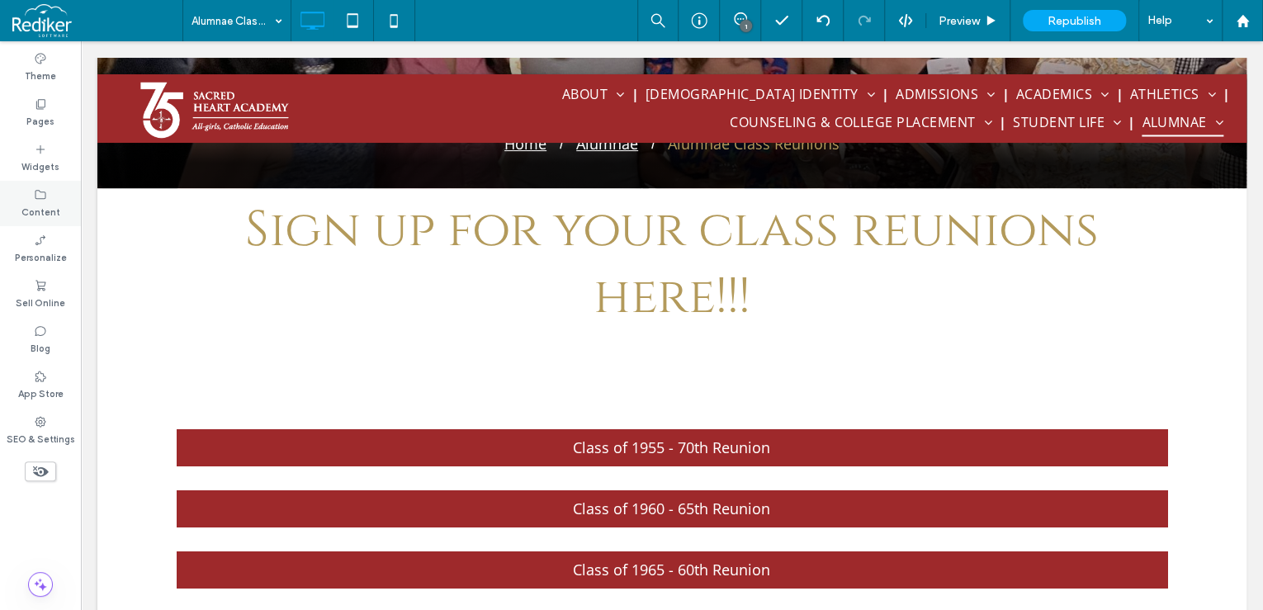
click at [46, 198] on icon at bounding box center [40, 194] width 13 height 13
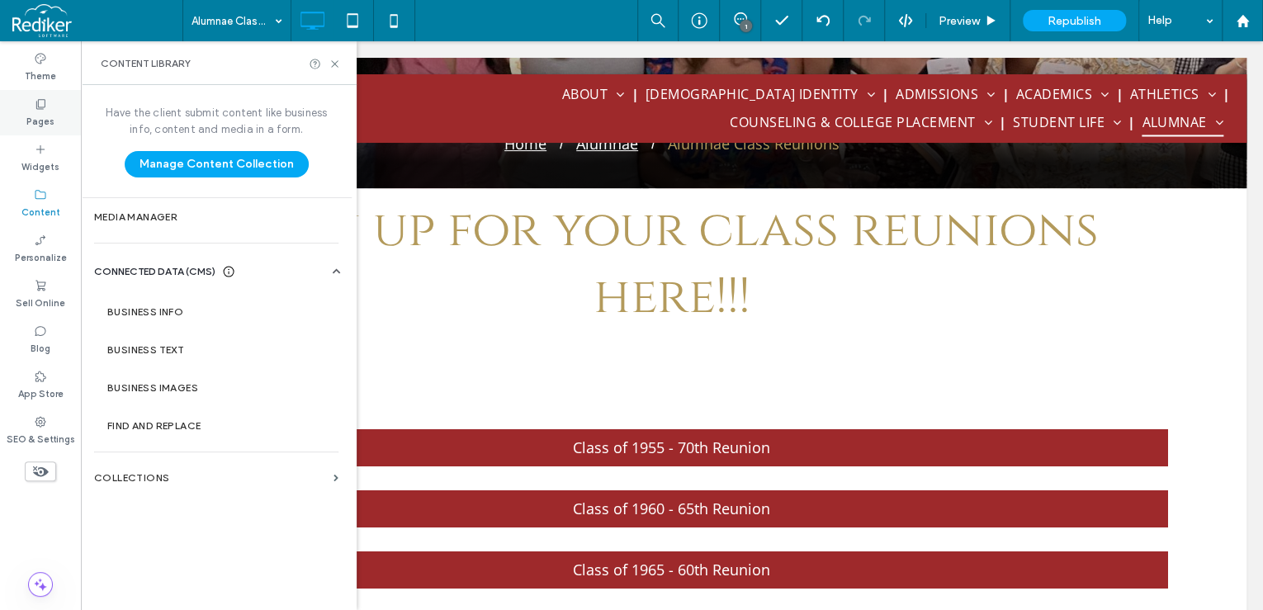
click at [48, 102] on div "Pages" at bounding box center [40, 112] width 81 height 45
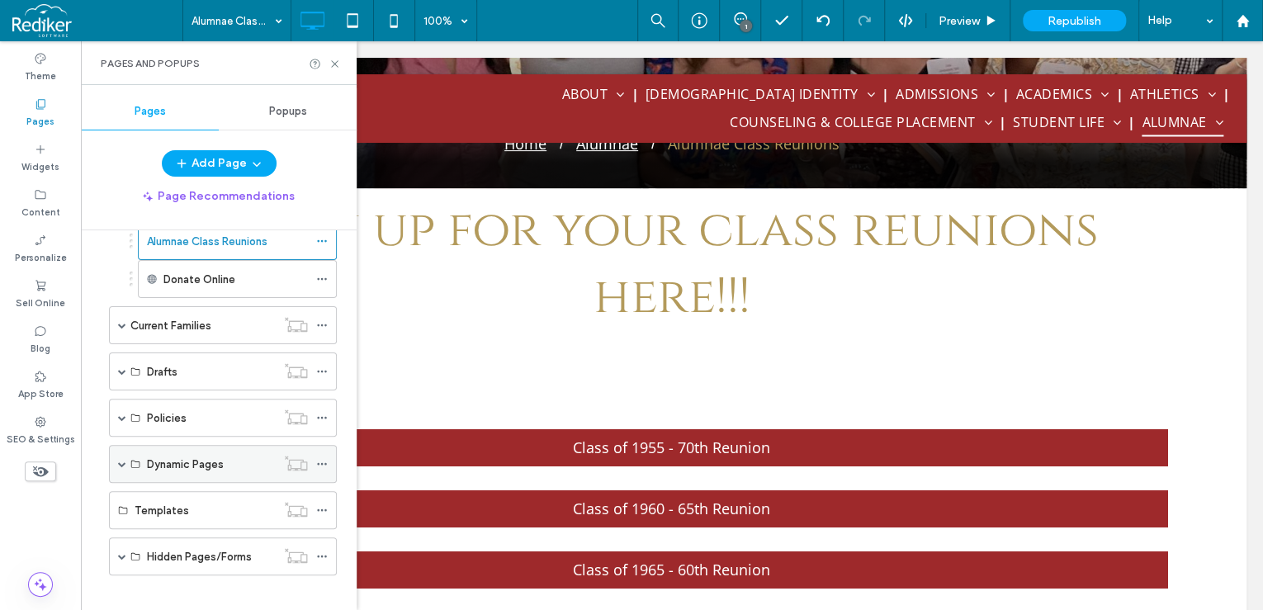
scroll to position [536, 0]
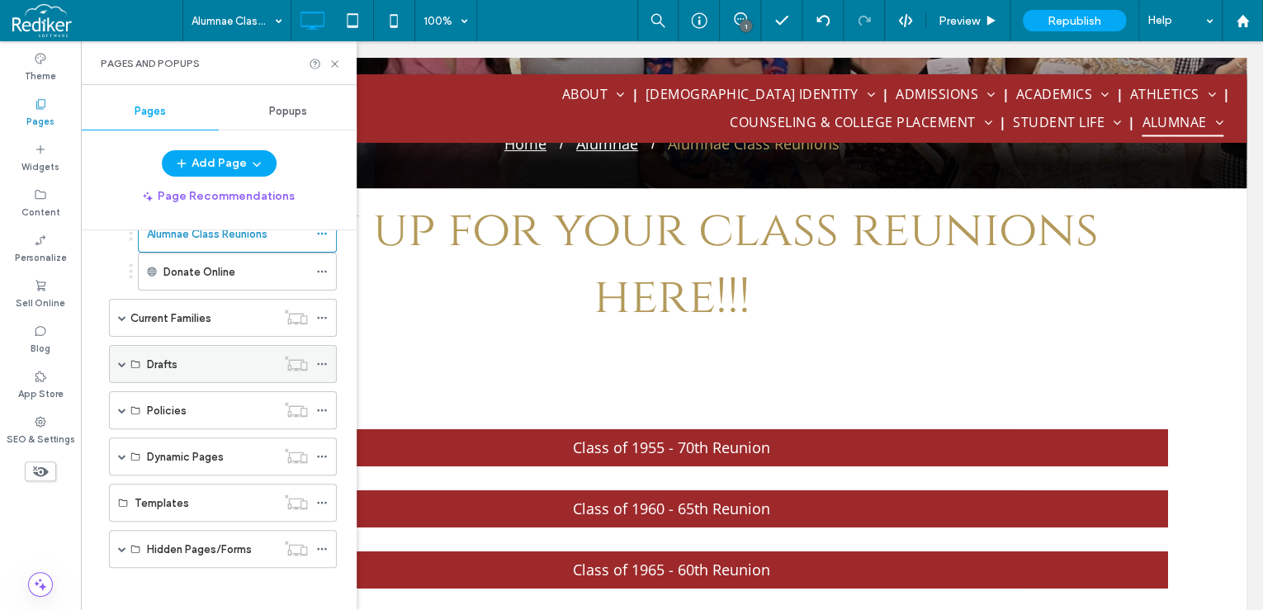
click at [125, 354] on div "Drafts" at bounding box center [223, 364] width 228 height 38
click at [121, 360] on span at bounding box center [122, 364] width 8 height 8
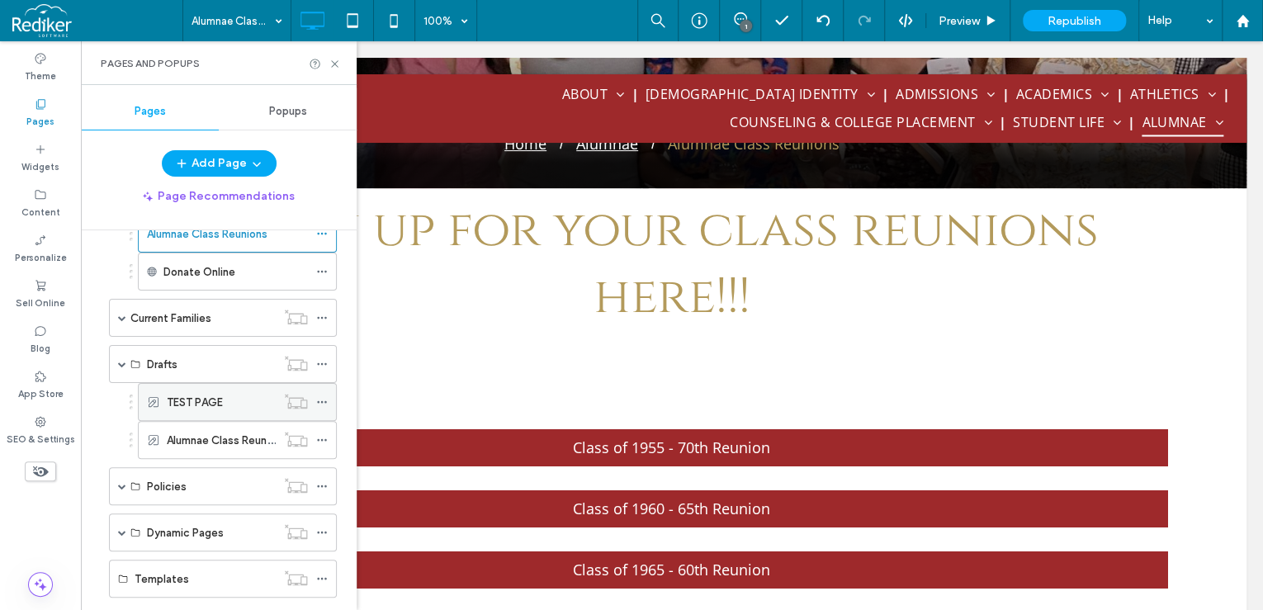
click at [220, 397] on label "TEST PAGE" at bounding box center [195, 402] width 56 height 29
click at [340, 69] on icon at bounding box center [335, 64] width 12 height 12
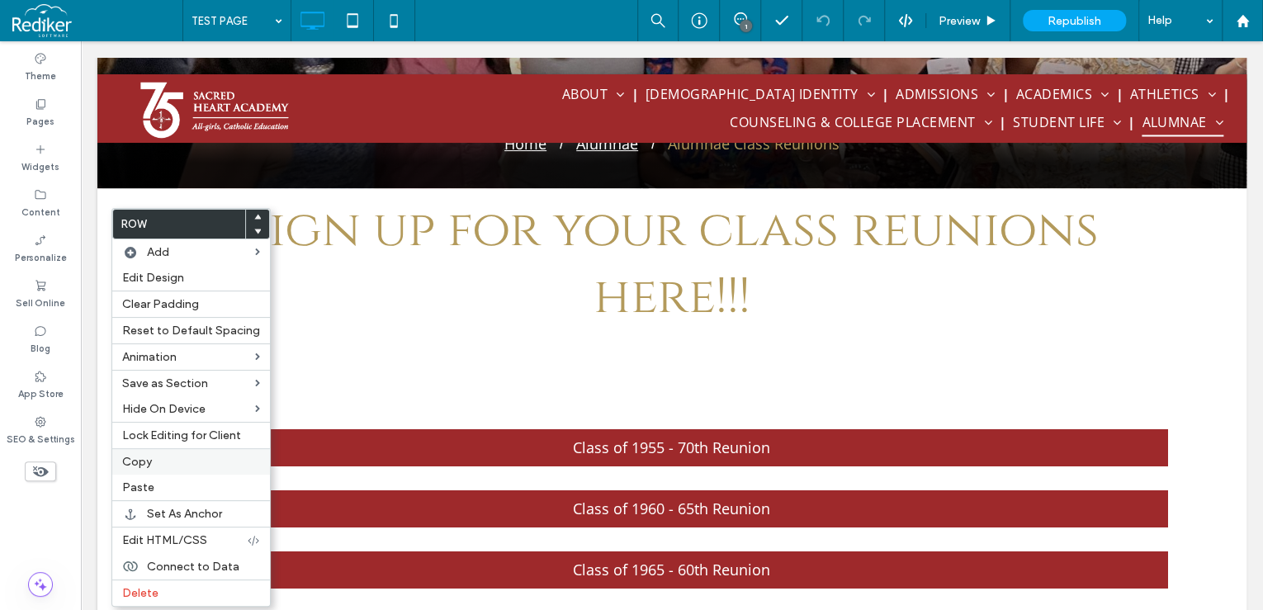
click at [149, 462] on span "Copy" at bounding box center [137, 462] width 30 height 14
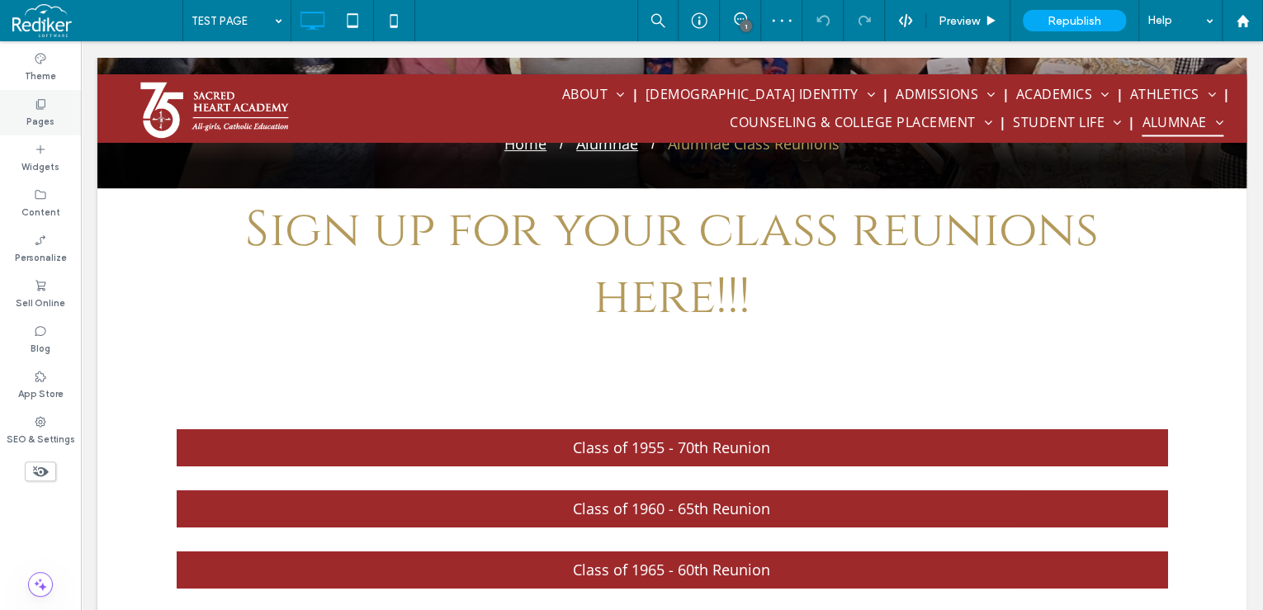
click at [51, 102] on div "Pages" at bounding box center [40, 112] width 81 height 45
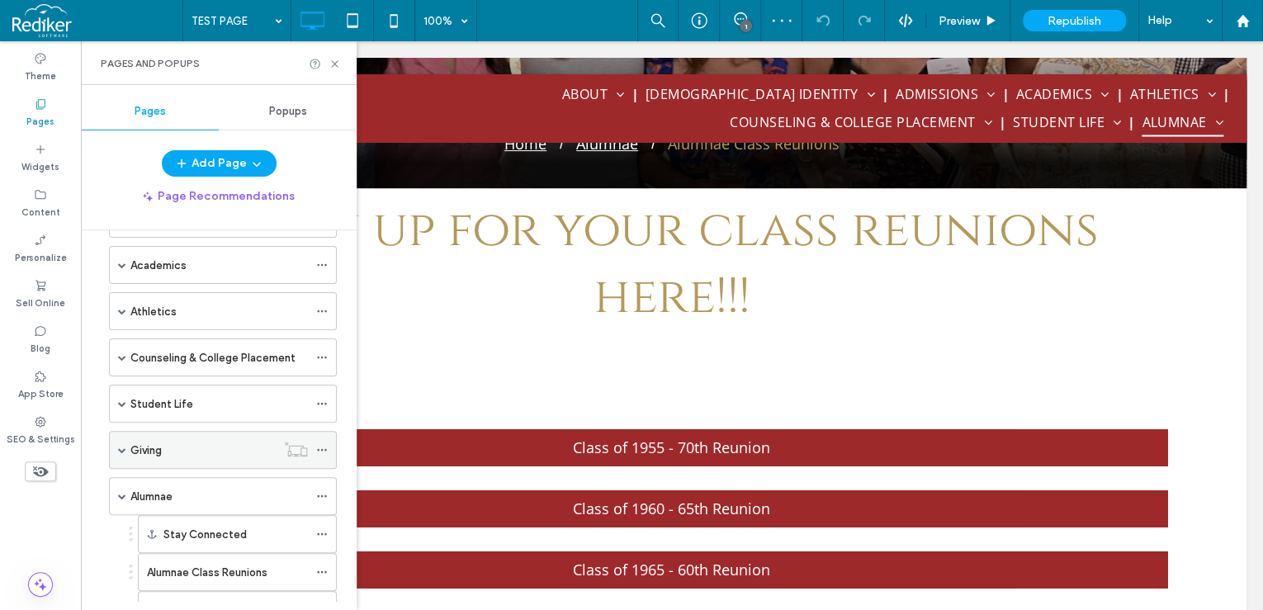
scroll to position [330, 0]
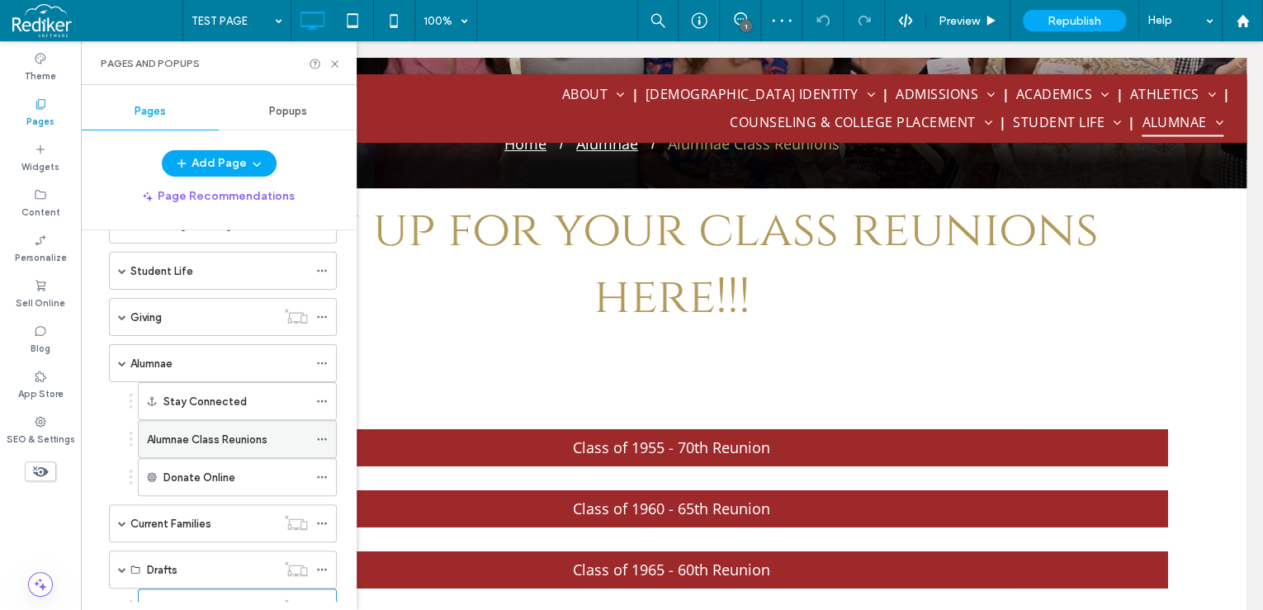
click at [244, 439] on label "Alumnae Class Reunions" at bounding box center [207, 439] width 121 height 29
click at [334, 66] on icon at bounding box center [335, 64] width 12 height 12
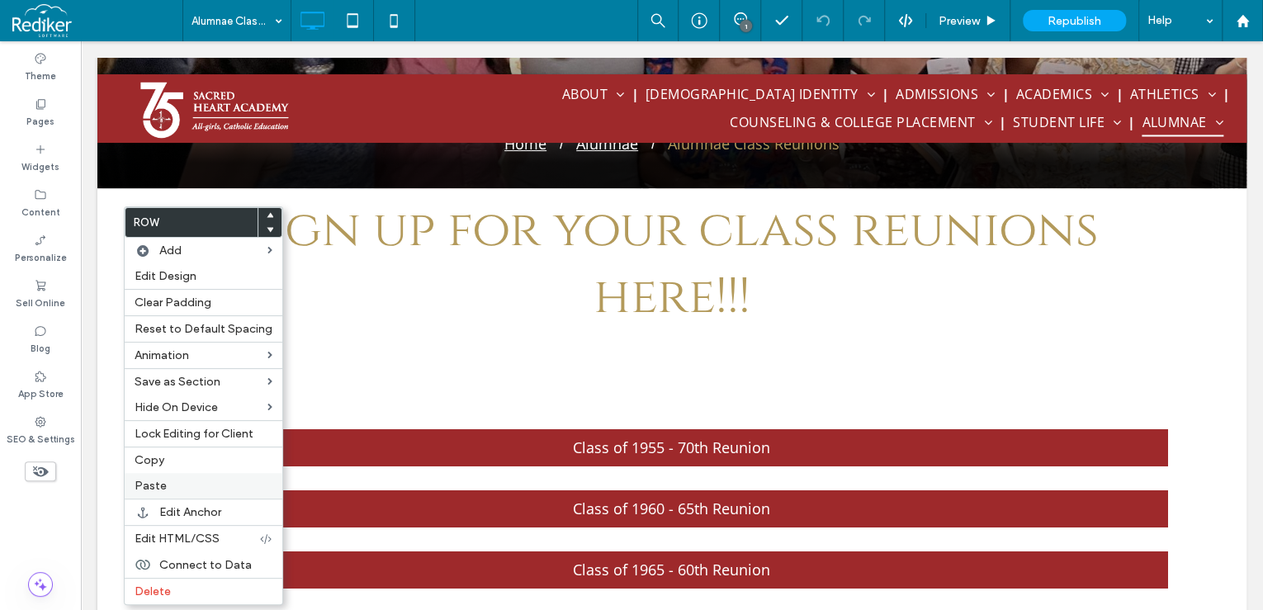
click at [206, 479] on label "Paste" at bounding box center [204, 486] width 138 height 14
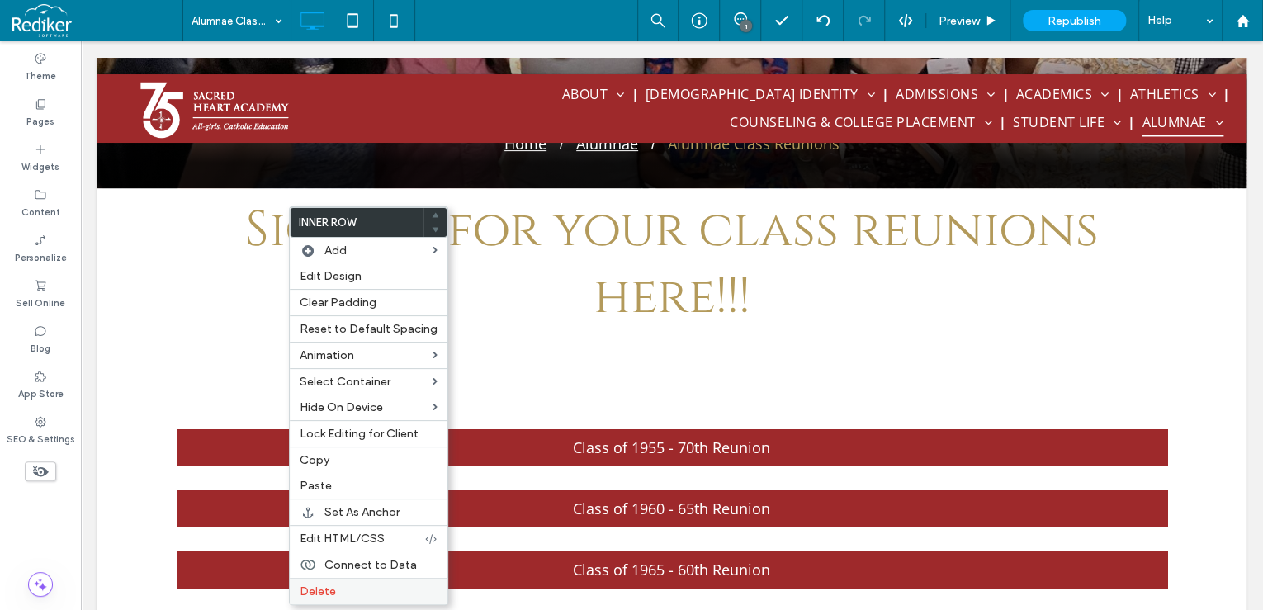
click at [326, 584] on span "Delete" at bounding box center [318, 591] width 36 height 14
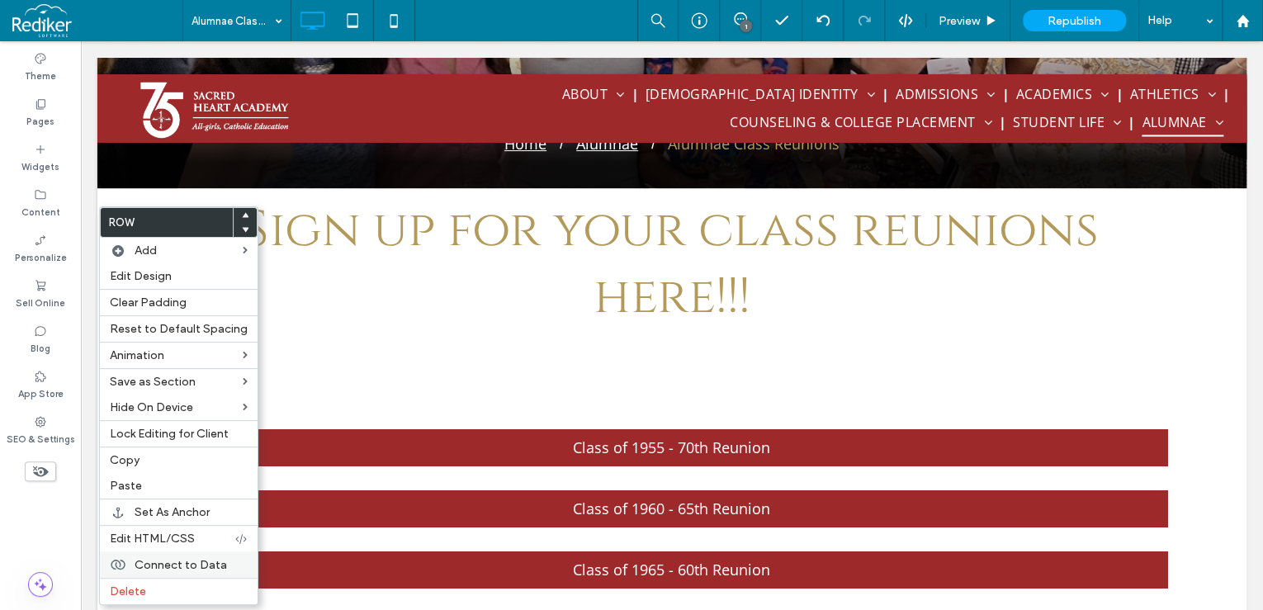
drag, startPoint x: 158, startPoint y: 584, endPoint x: 178, endPoint y: 549, distance: 40.6
click at [158, 584] on label "Delete" at bounding box center [179, 591] width 138 height 14
click at [147, 584] on label "Delete" at bounding box center [179, 591] width 138 height 14
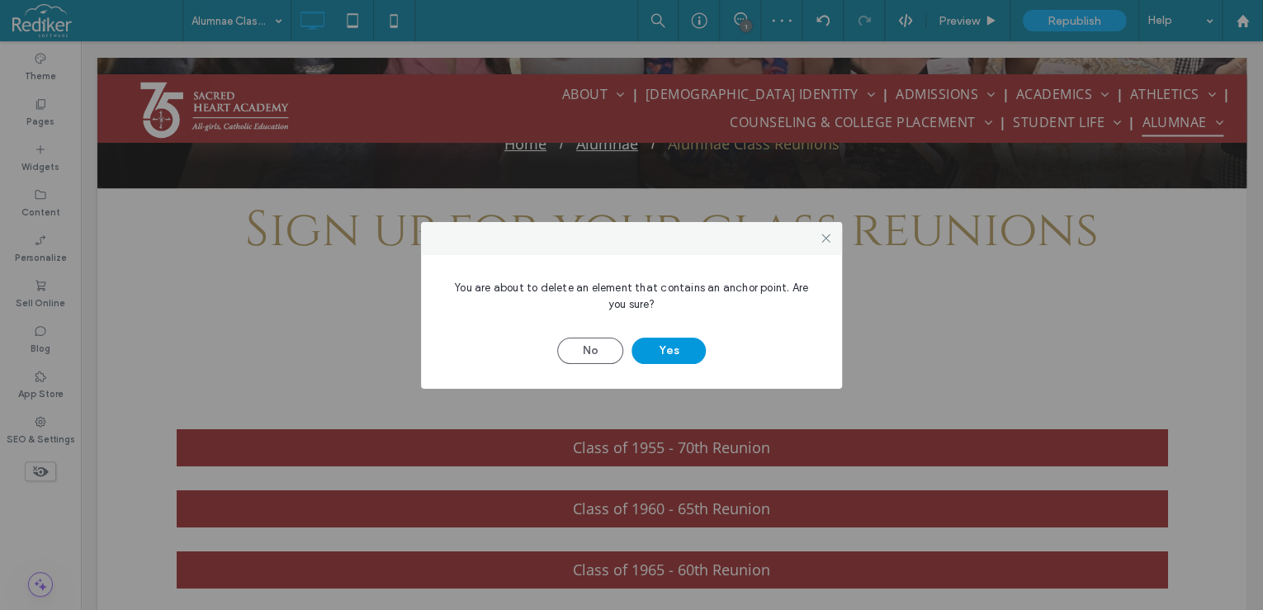
click at [677, 345] on button "Yes" at bounding box center [668, 351] width 74 height 26
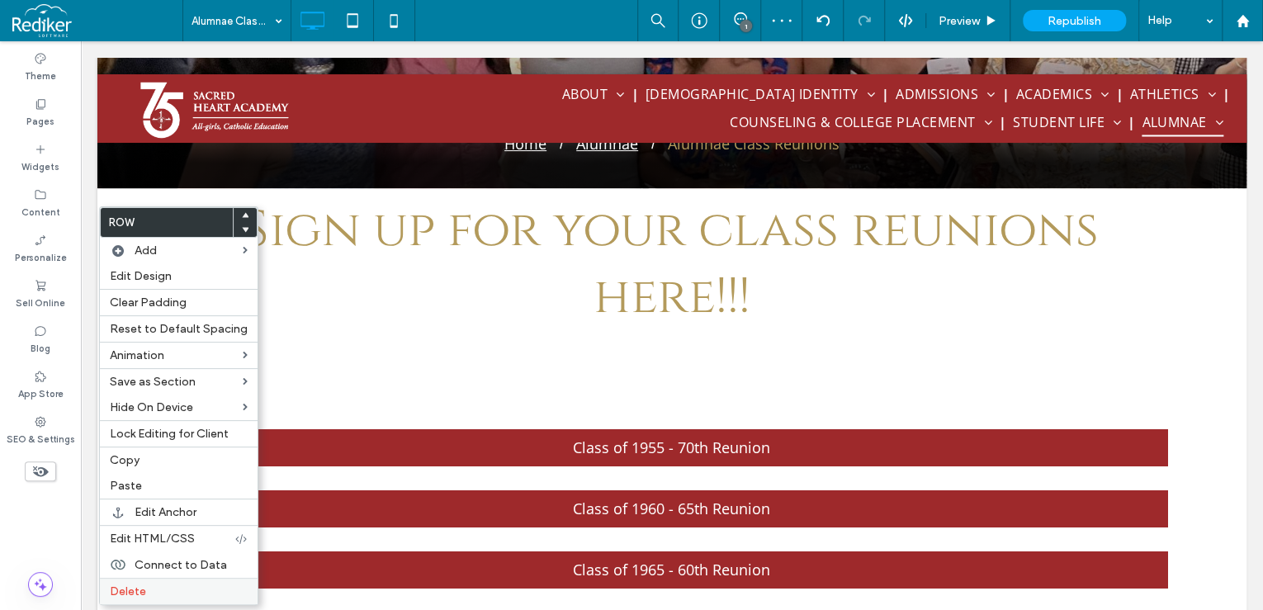
click at [183, 584] on label "Delete" at bounding box center [179, 591] width 138 height 14
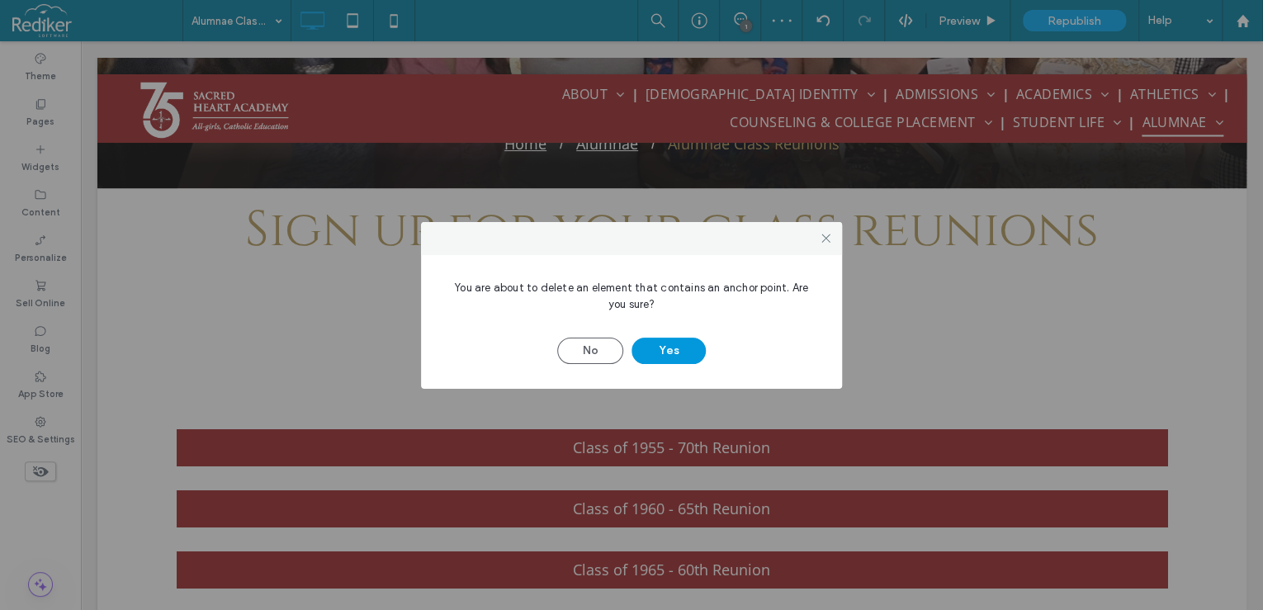
click at [664, 353] on button "Yes" at bounding box center [668, 351] width 74 height 26
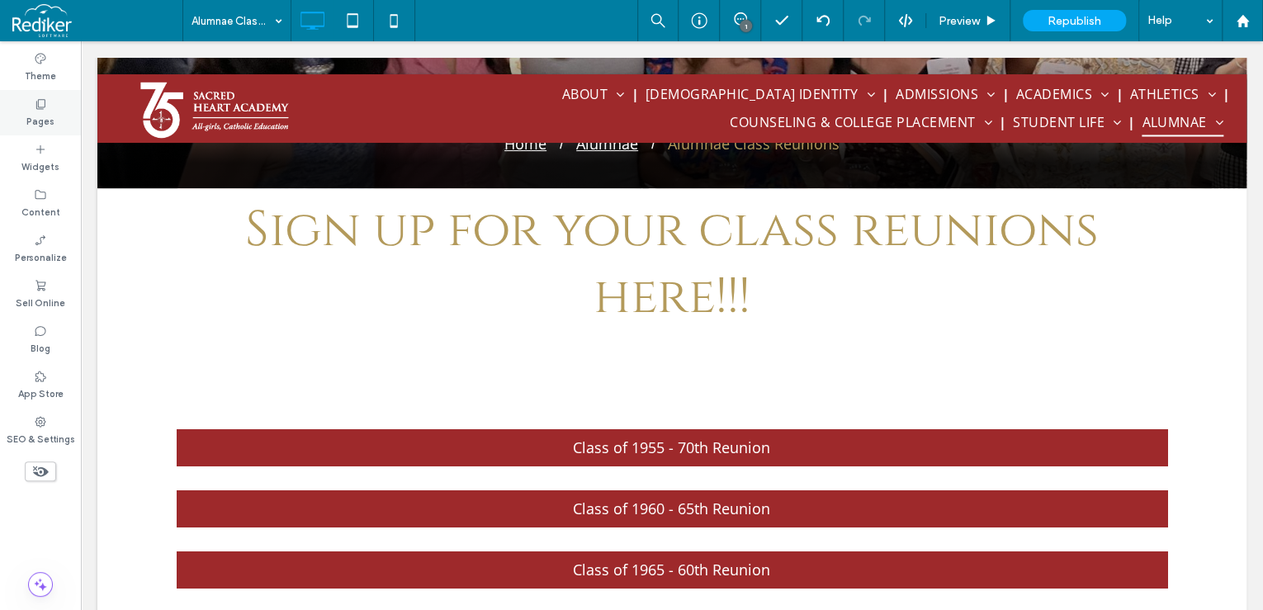
click at [38, 121] on label "Pages" at bounding box center [40, 120] width 28 height 18
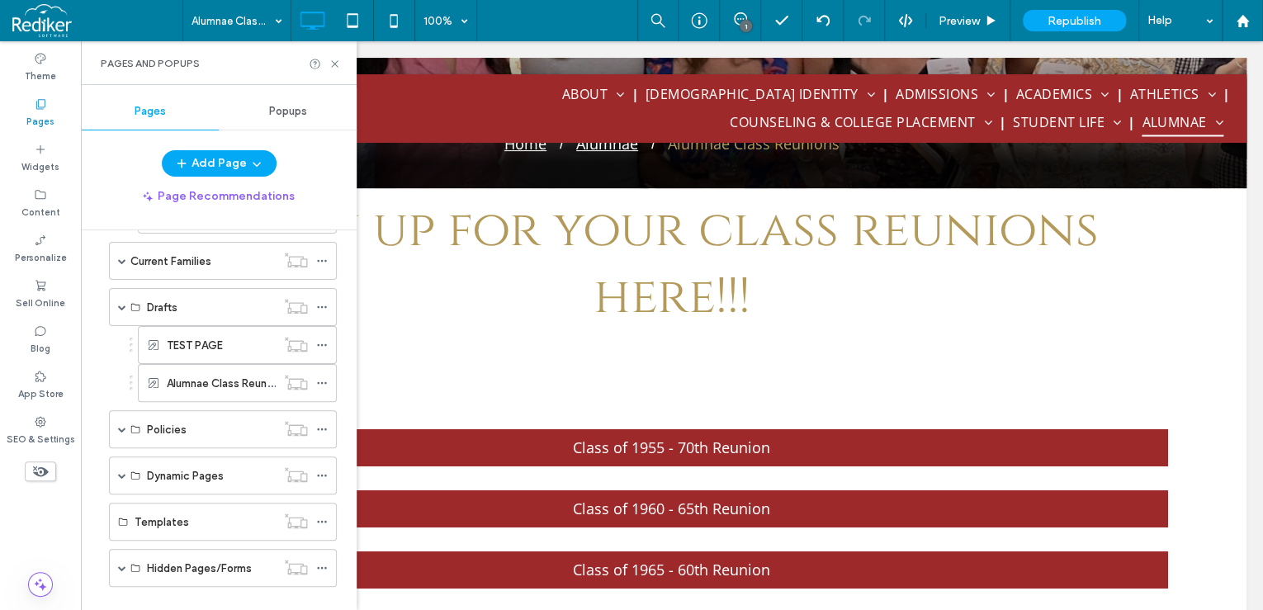
scroll to position [594, 0]
click at [201, 350] on div "TEST PAGE" at bounding box center [221, 343] width 109 height 36
click at [329, 61] on icon at bounding box center [335, 64] width 12 height 12
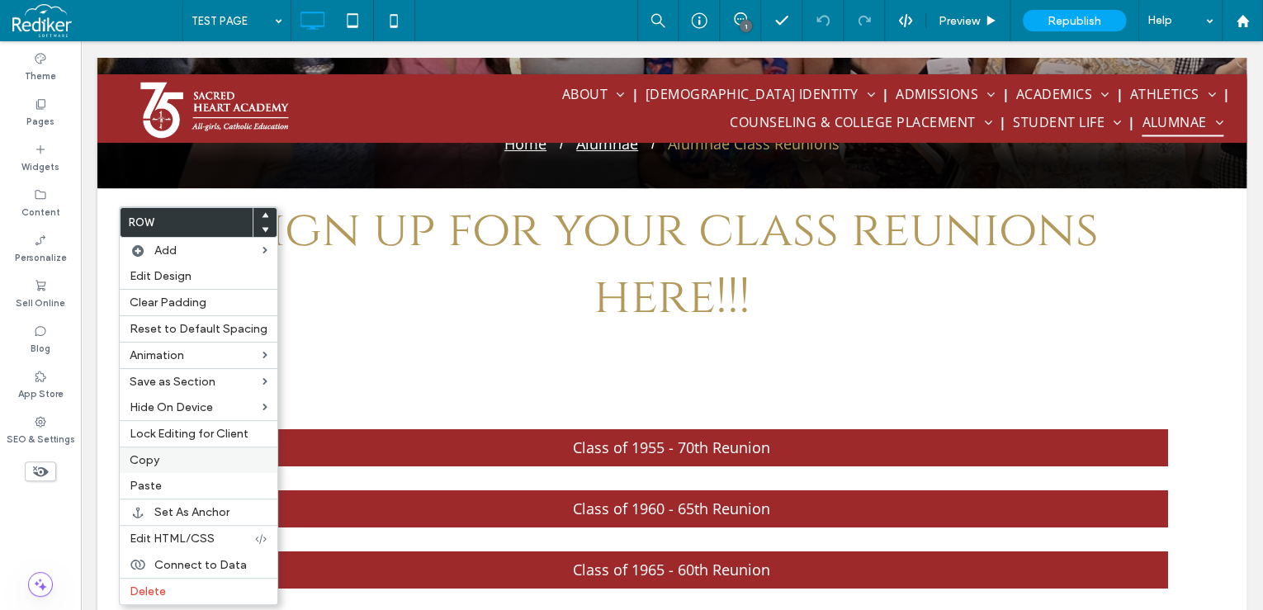
click at [181, 459] on label "Copy" at bounding box center [199, 460] width 138 height 14
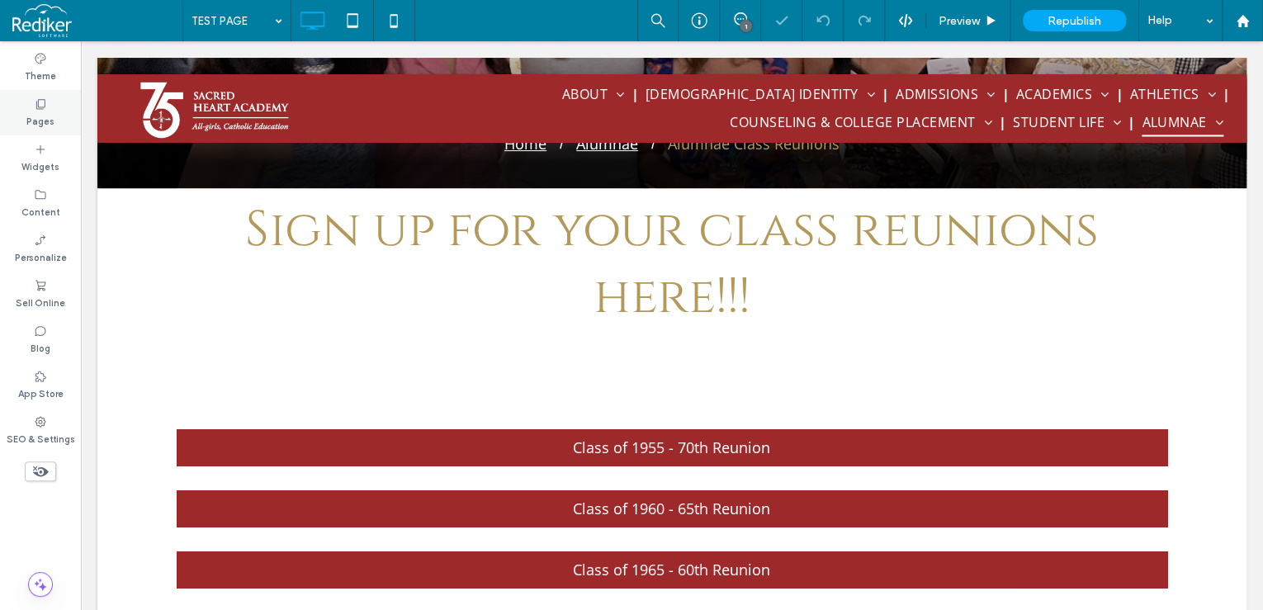
click at [54, 125] on div "Pages" at bounding box center [40, 112] width 81 height 45
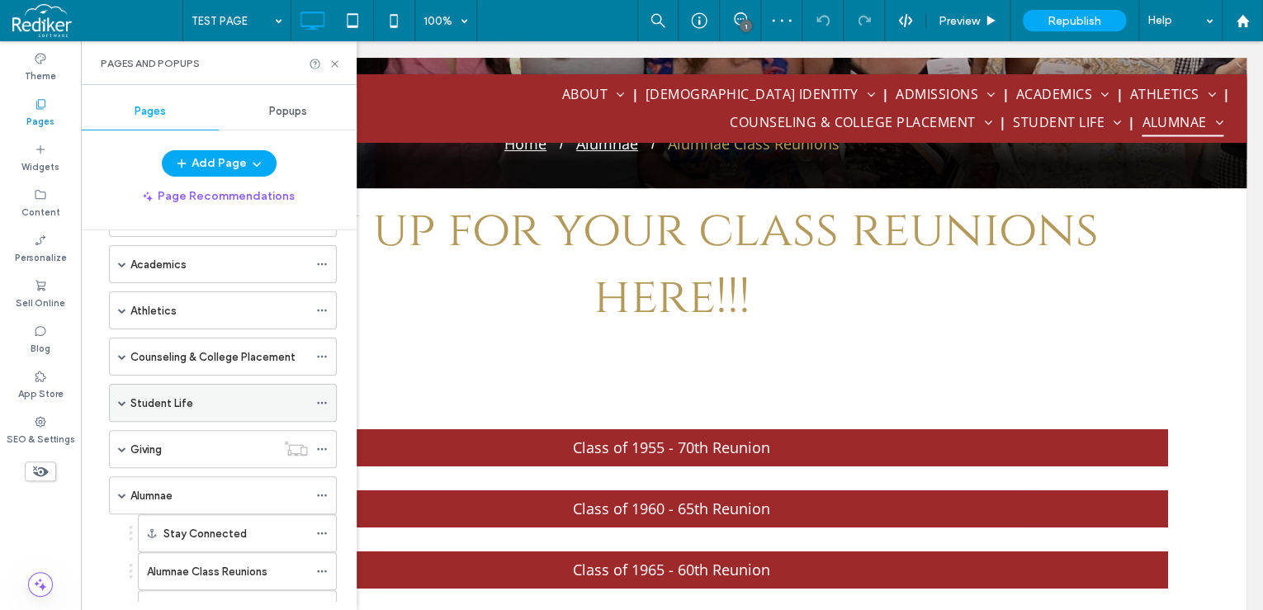
scroll to position [330, 0]
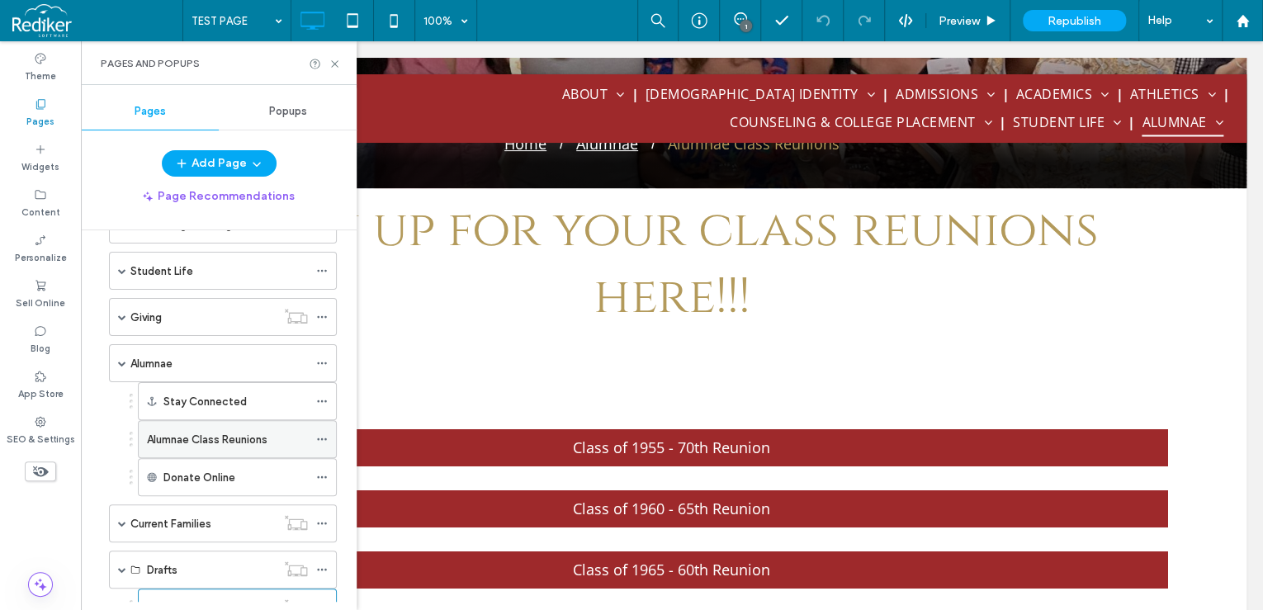
click at [209, 438] on label "Alumnae Class Reunions" at bounding box center [207, 439] width 121 height 29
click at [333, 64] on use at bounding box center [334, 63] width 7 height 7
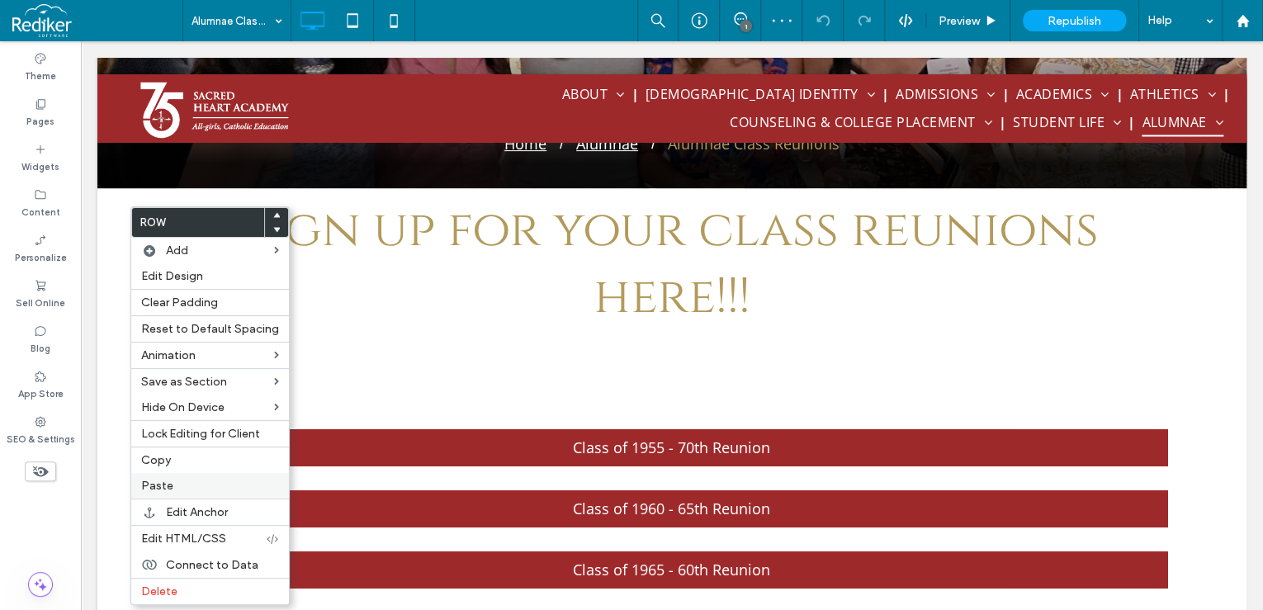
click at [183, 485] on label "Paste" at bounding box center [210, 486] width 138 height 14
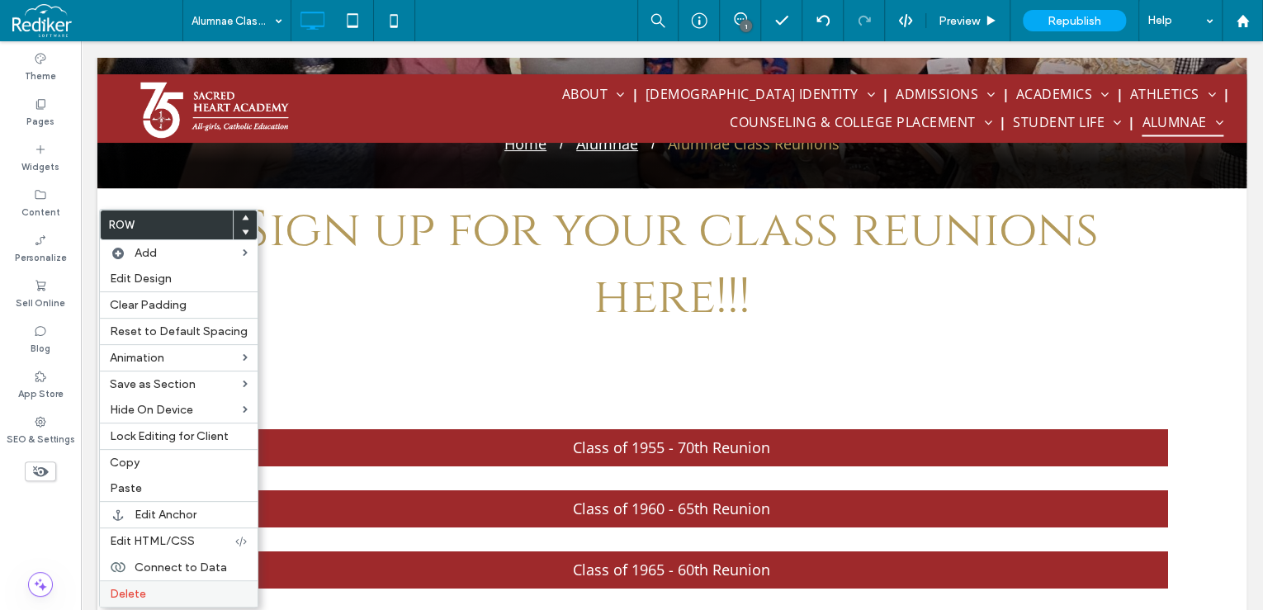
click at [188, 587] on label "Delete" at bounding box center [179, 594] width 138 height 14
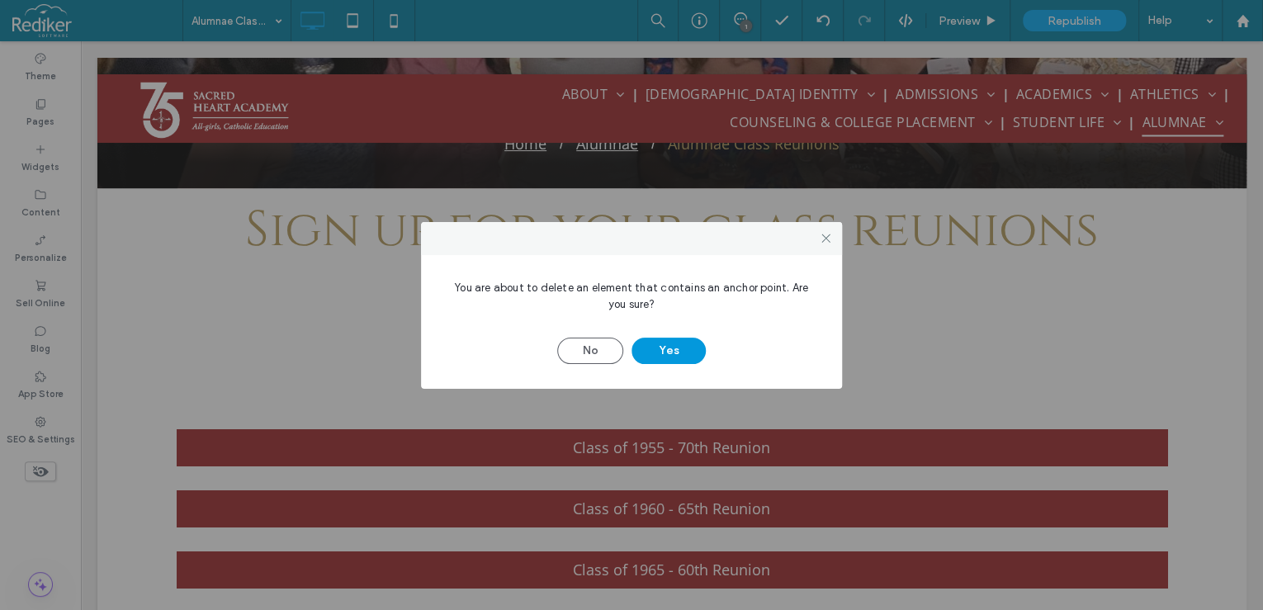
click at [661, 353] on button "Yes" at bounding box center [668, 351] width 74 height 26
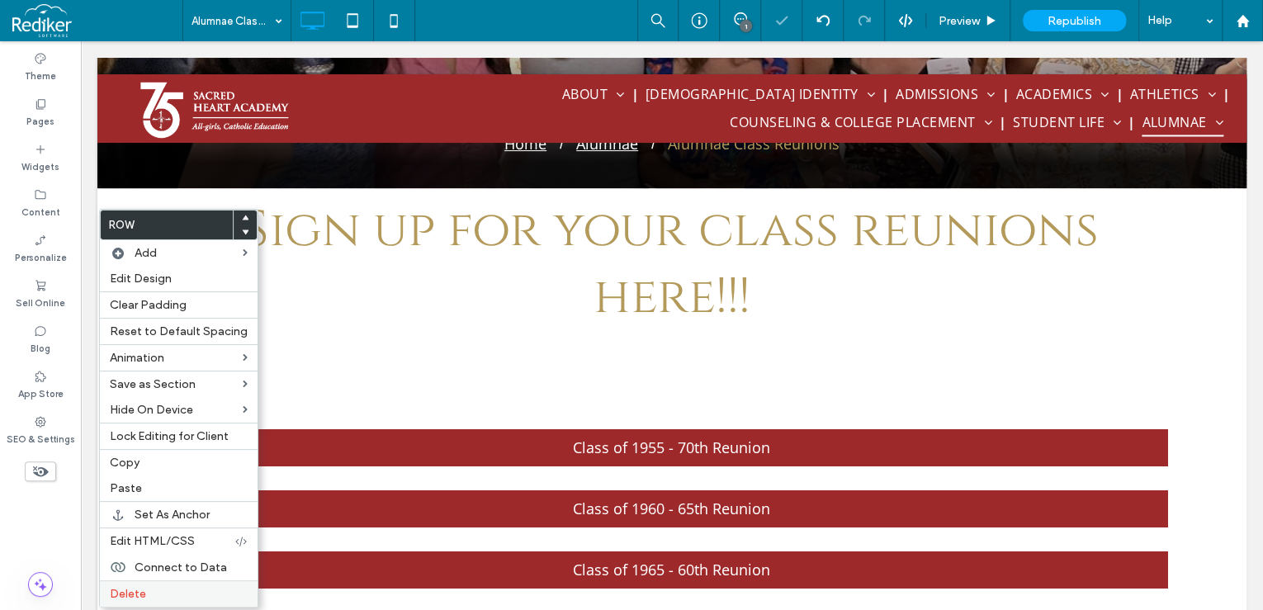
click at [178, 591] on label "Delete" at bounding box center [179, 594] width 138 height 14
click at [205, 589] on label "Delete" at bounding box center [179, 594] width 138 height 14
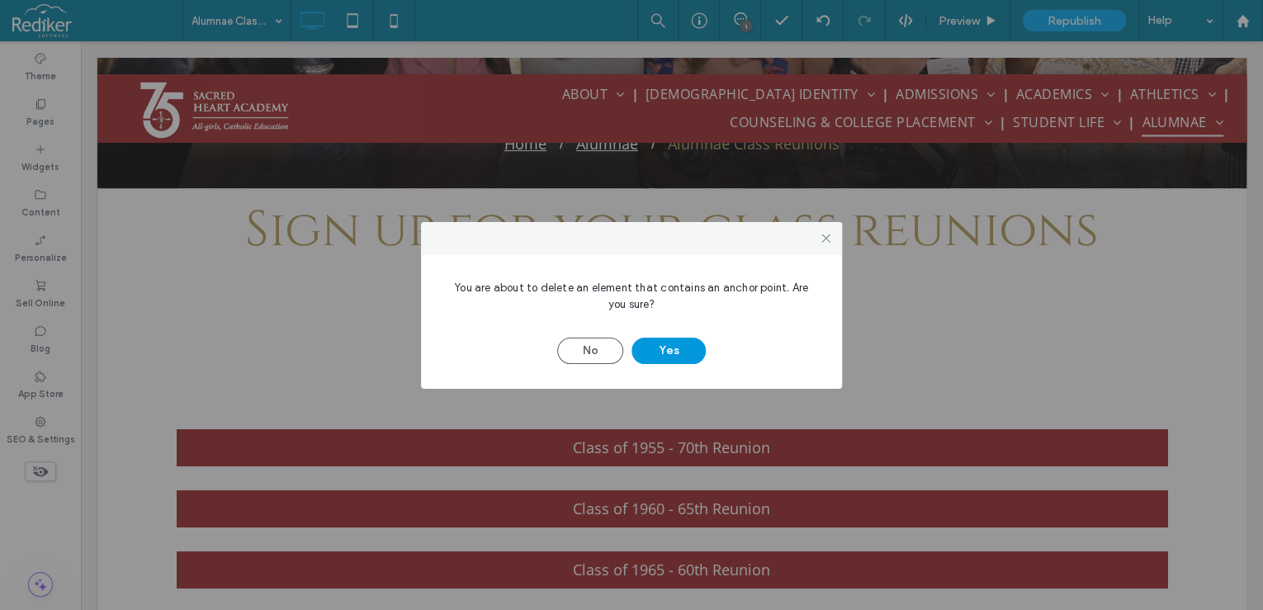
click at [669, 350] on button "Yes" at bounding box center [668, 351] width 74 height 26
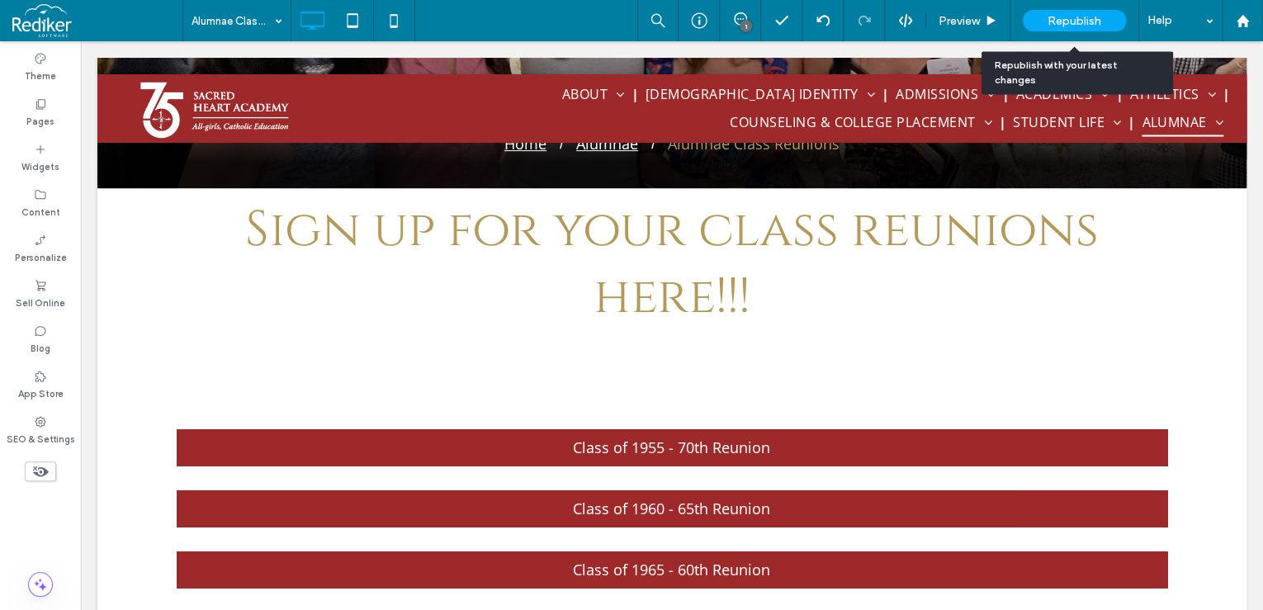
click at [1081, 12] on div "Republish" at bounding box center [1074, 20] width 103 height 21
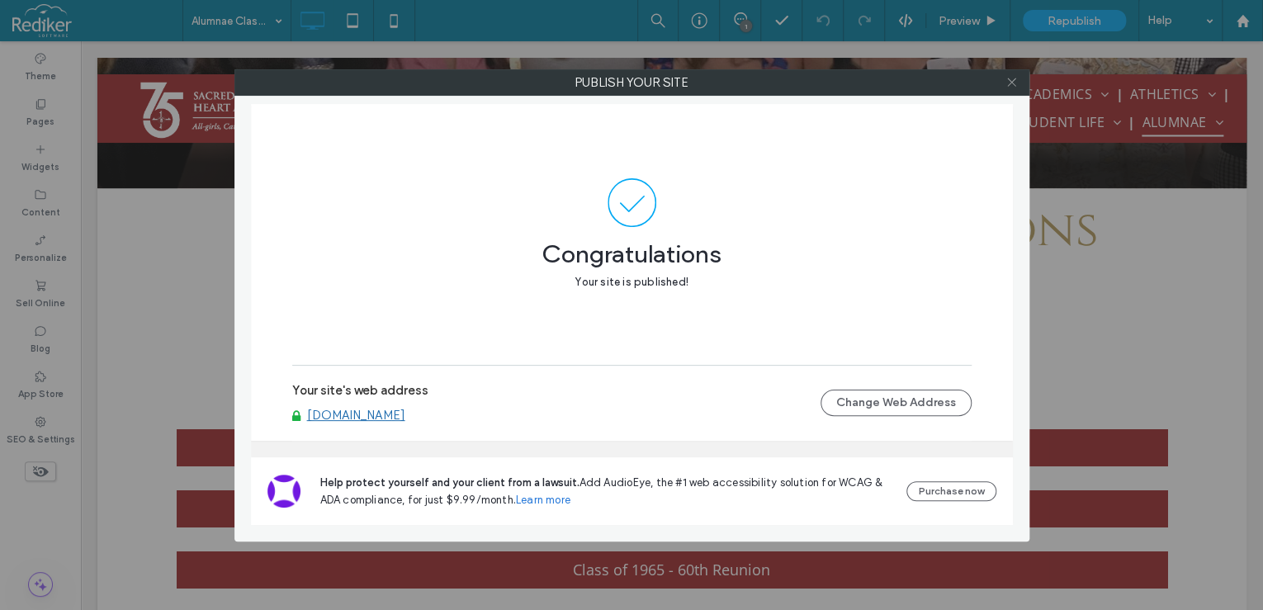
click at [1006, 78] on icon at bounding box center [1011, 82] width 12 height 12
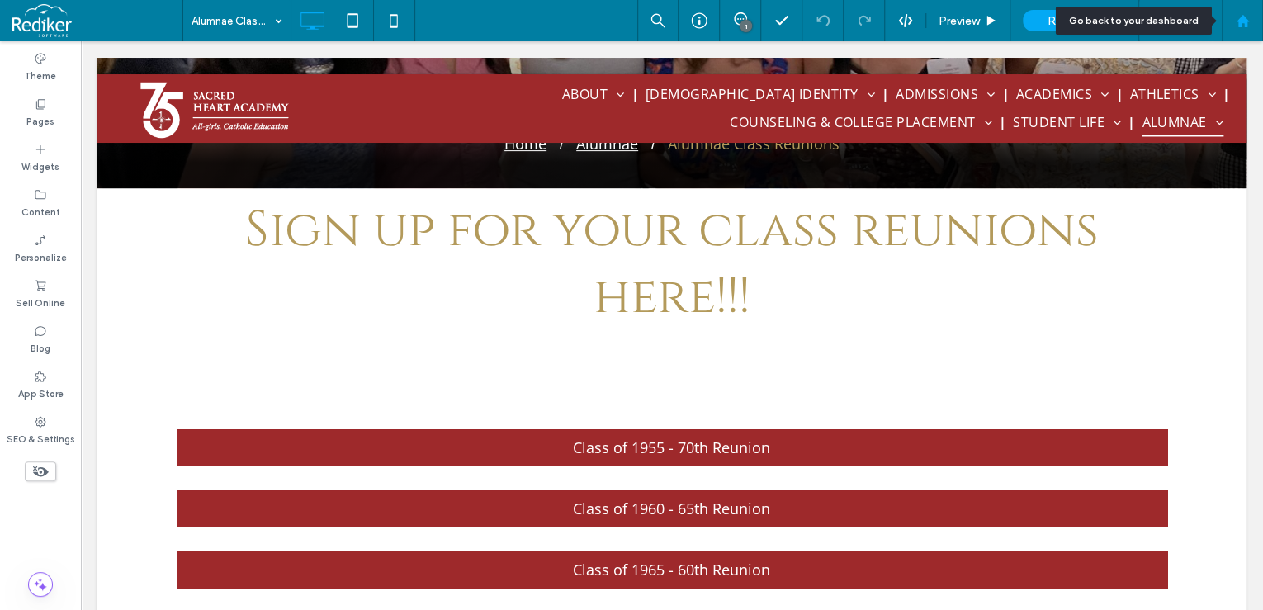
click at [1257, 18] on div at bounding box center [1242, 21] width 40 height 14
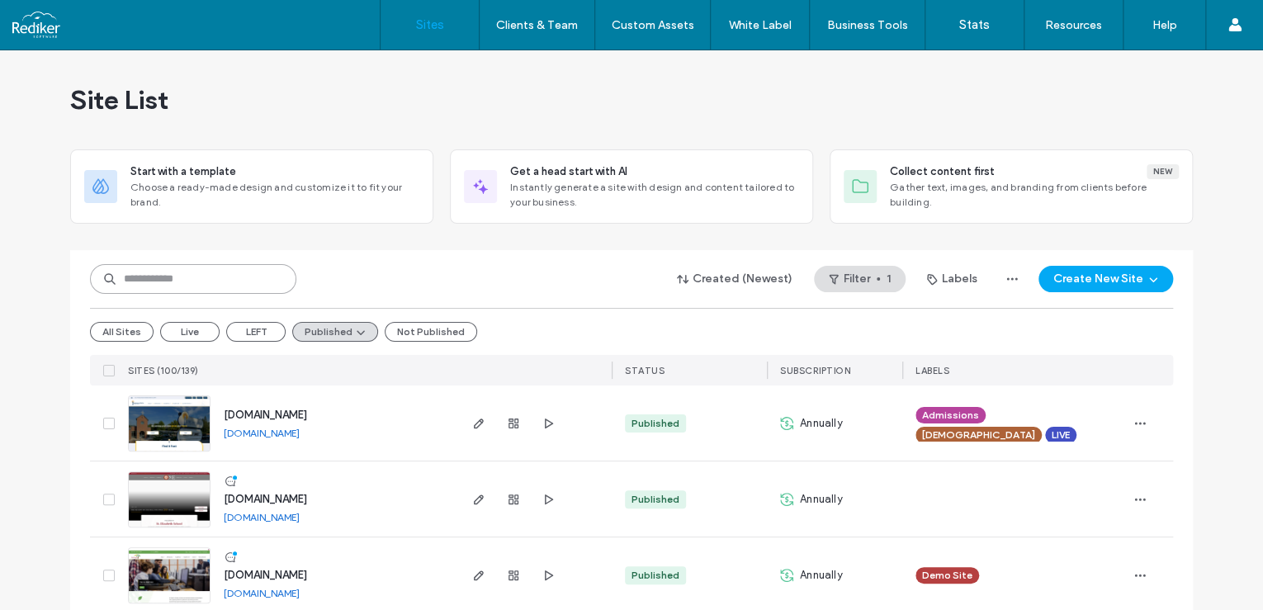
click at [174, 285] on input at bounding box center [193, 279] width 206 height 30
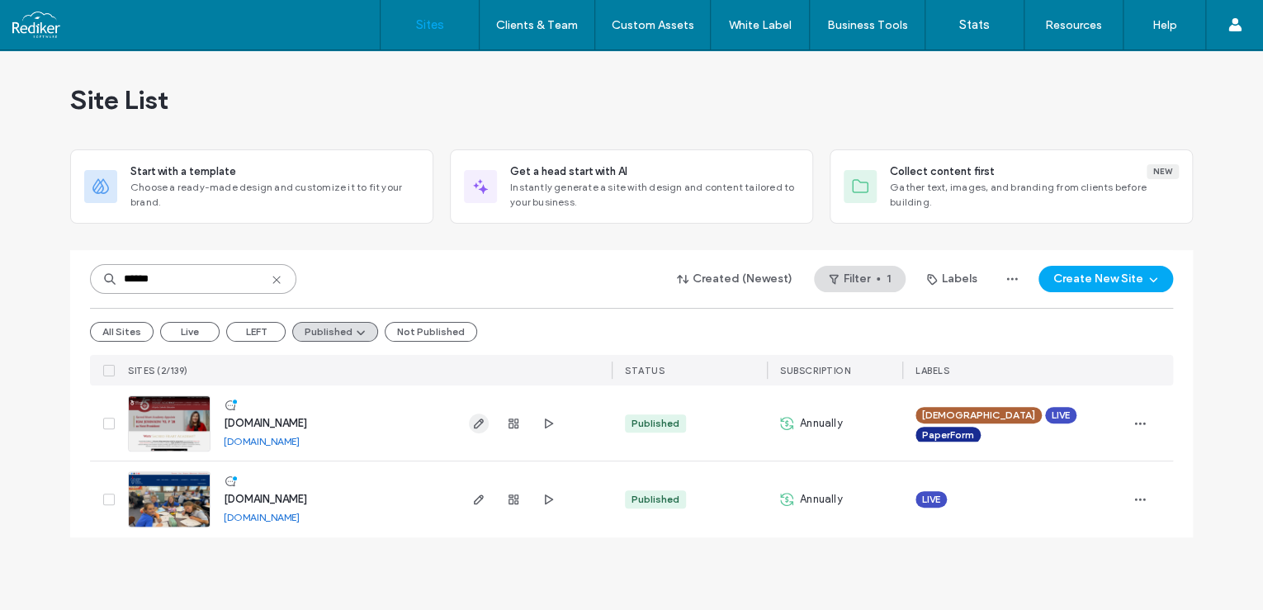
type input "******"
click at [484, 419] on icon "button" at bounding box center [478, 423] width 13 height 13
